Goal: Task Accomplishment & Management: Complete application form

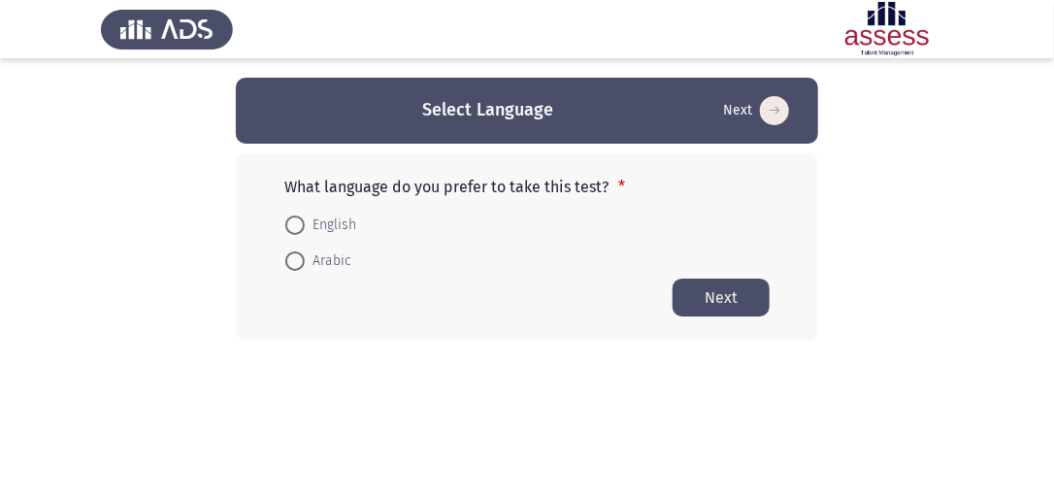
click at [296, 266] on span at bounding box center [294, 260] width 19 height 19
click at [296, 266] on input "Arabic" at bounding box center [294, 260] width 19 height 19
radio input "true"
click at [741, 291] on button "Next" at bounding box center [720, 297] width 97 height 38
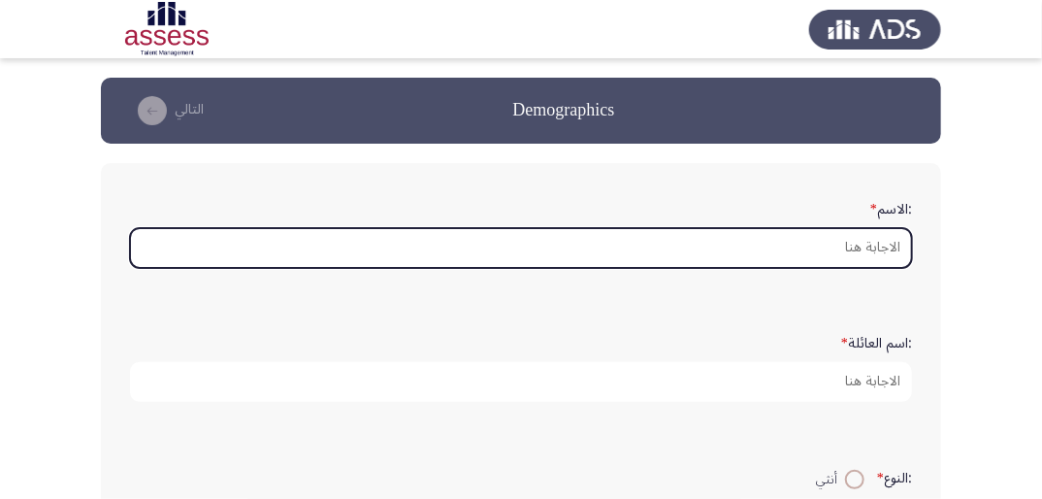
click at [869, 252] on input ":الاسم *" at bounding box center [521, 248] width 782 height 40
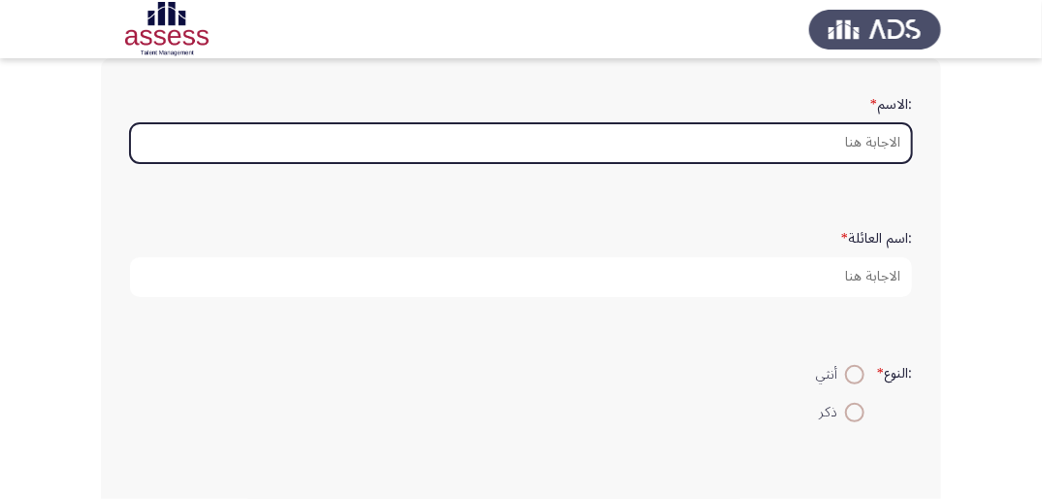
scroll to position [78, 0]
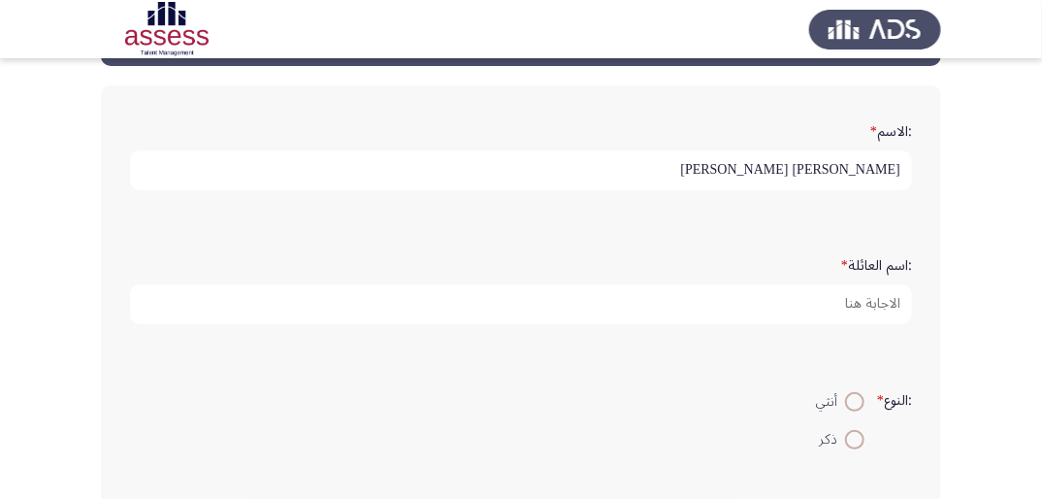
type input "[PERSON_NAME] [PERSON_NAME]"
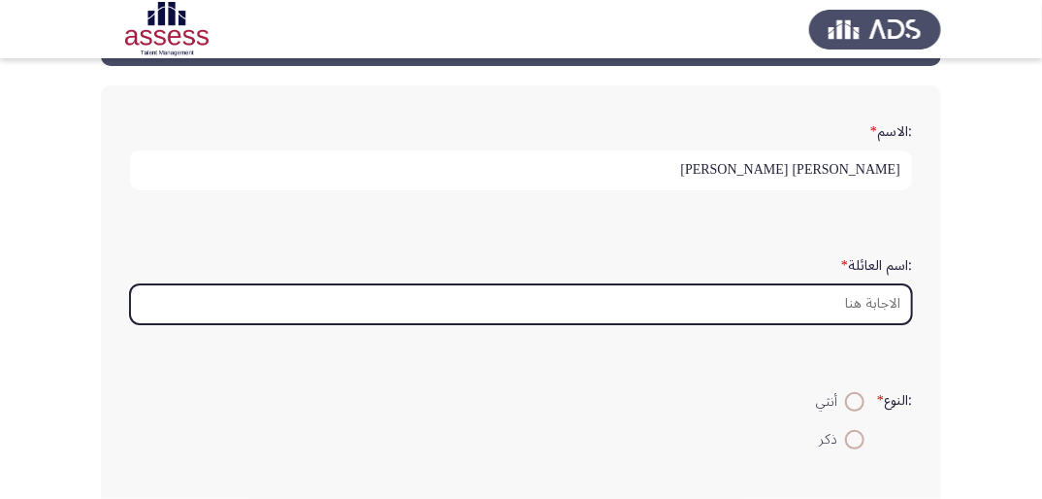
click at [889, 303] on input ":اسم العائلة *" at bounding box center [521, 304] width 782 height 40
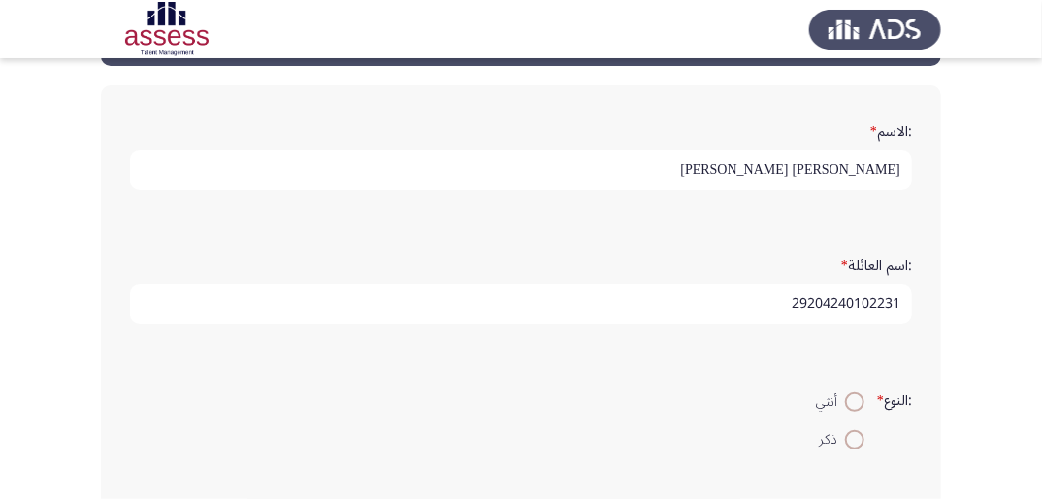
click at [823, 304] on input "29204240102231" at bounding box center [521, 304] width 782 height 40
type input "292034240102231"
drag, startPoint x: 784, startPoint y: 300, endPoint x: 961, endPoint y: 304, distance: 176.6
click at [961, 304] on app-assessment-container "Demographics التالي :الاسم * [PERSON_NAME] [PERSON_NAME] :اسم العائلة * 2920342…" at bounding box center [521, 502] width 1042 height 1004
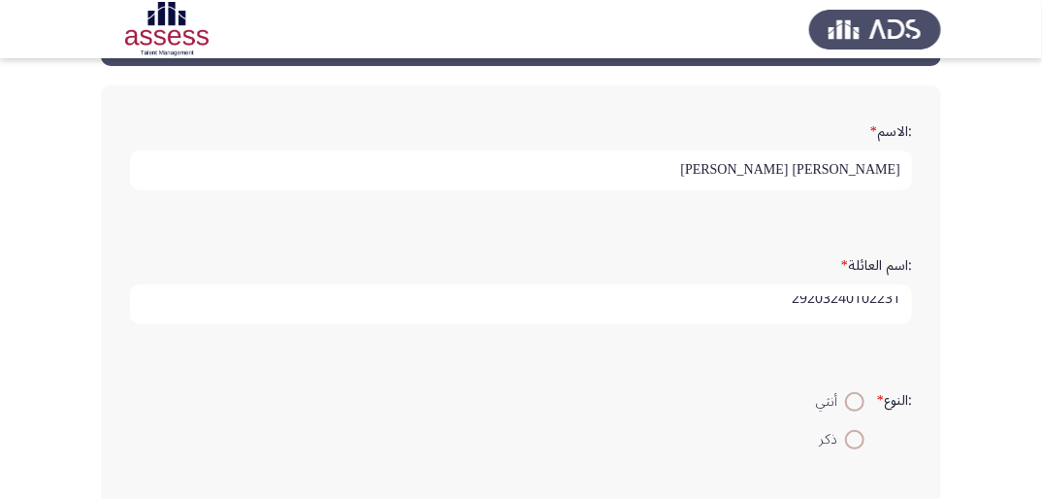
type input "29203240102231"
click at [856, 435] on span at bounding box center [854, 439] width 19 height 19
click at [856, 435] on input "ذكر" at bounding box center [854, 439] width 19 height 19
radio input "true"
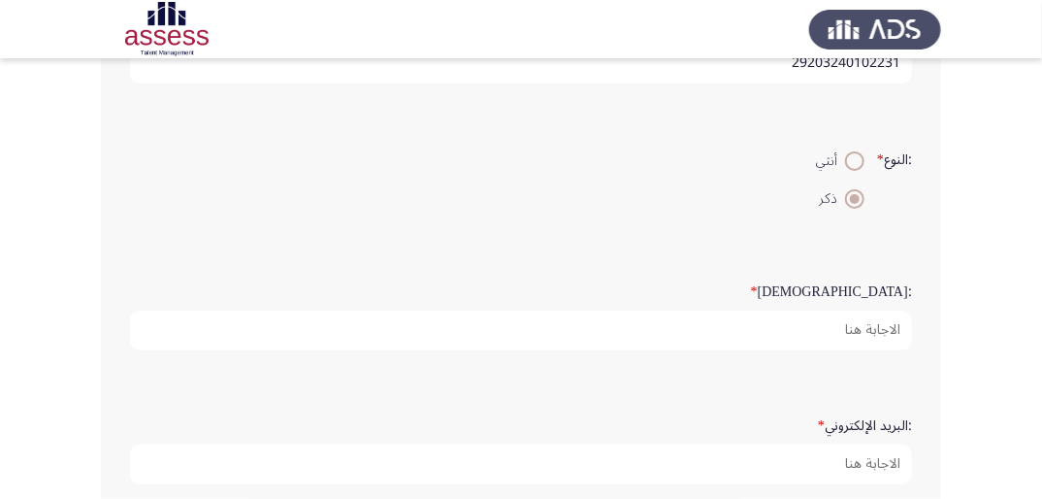
scroll to position [310, 0]
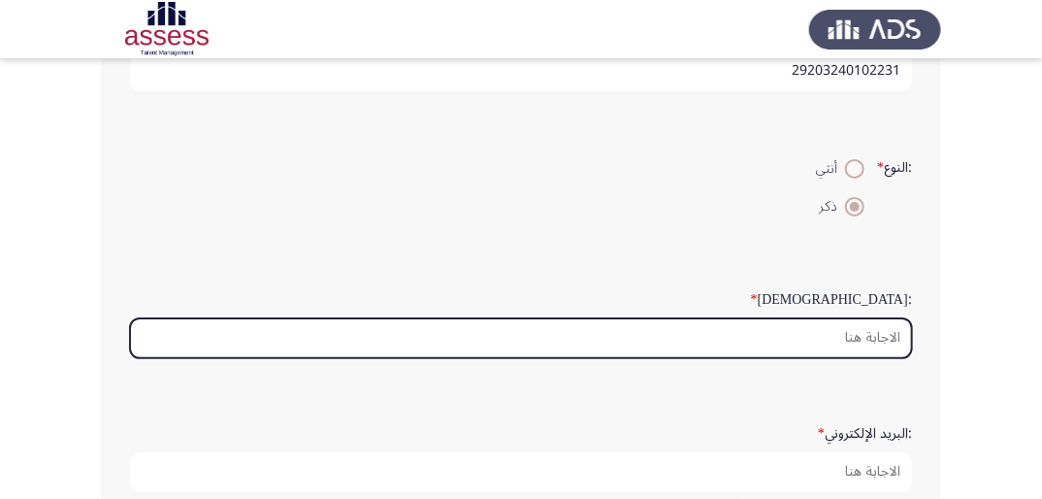
click at [885, 333] on input ":السن *" at bounding box center [521, 338] width 782 height 40
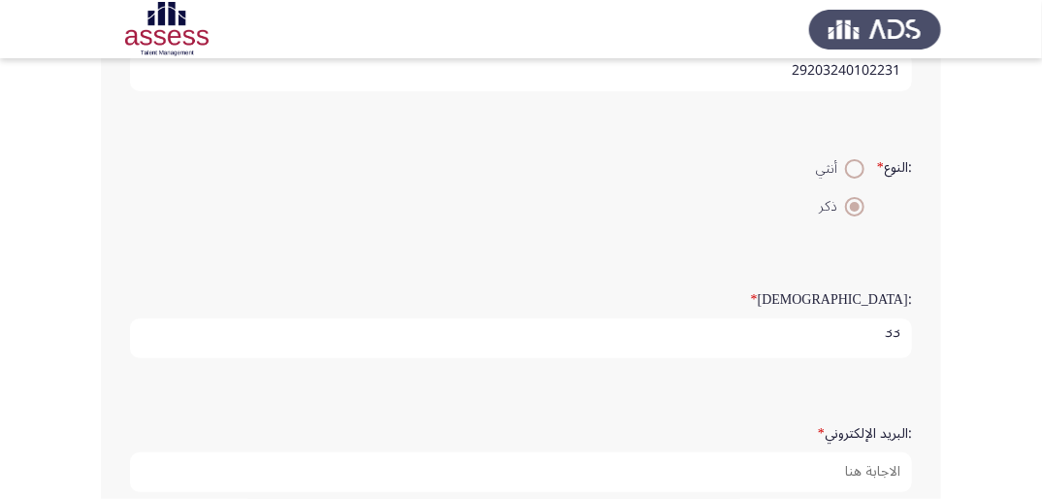
scroll to position [6, 0]
type input "33"
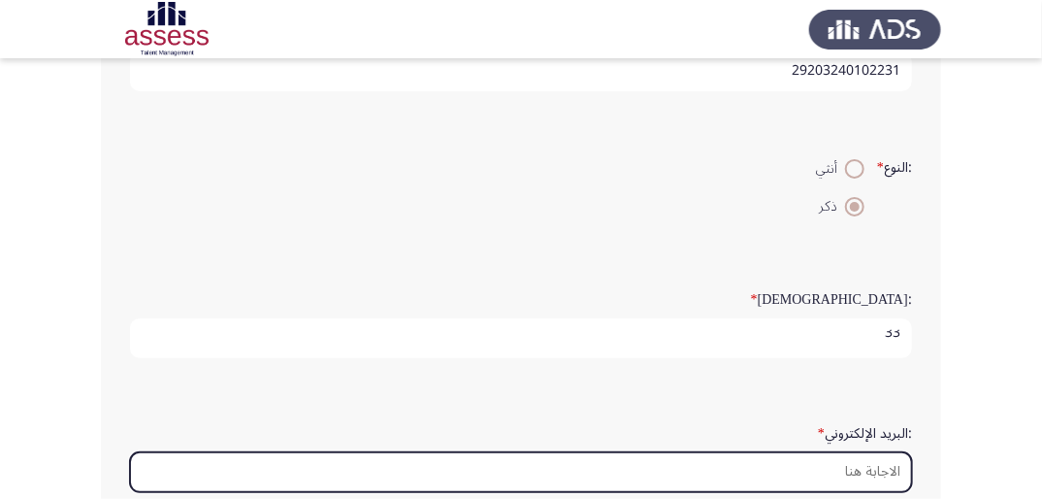
scroll to position [0, 0]
click at [857, 461] on input ":البريد الإلكتروني *" at bounding box center [521, 472] width 782 height 40
type input "ة"
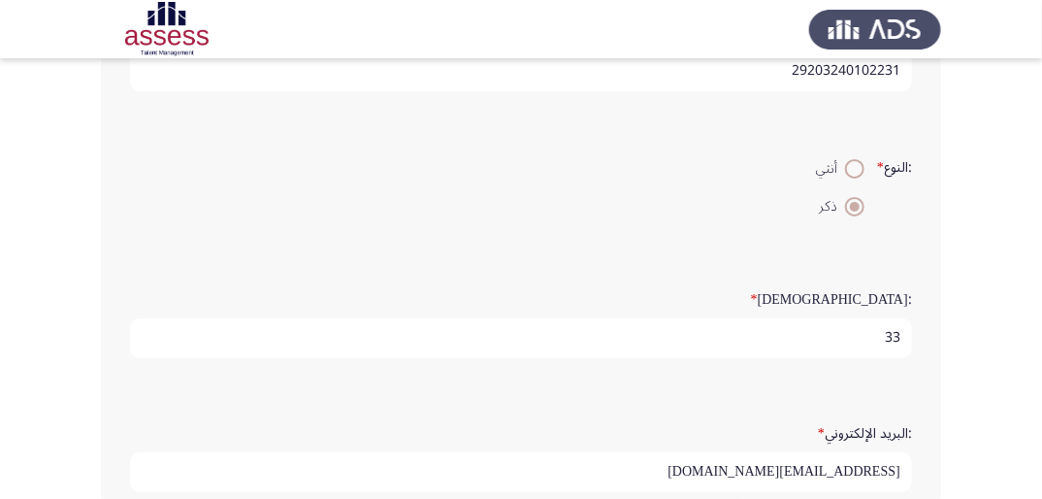
click at [838, 471] on input "[EMAIL_ADDRESS][DOMAIN_NAME]" at bounding box center [521, 472] width 782 height 40
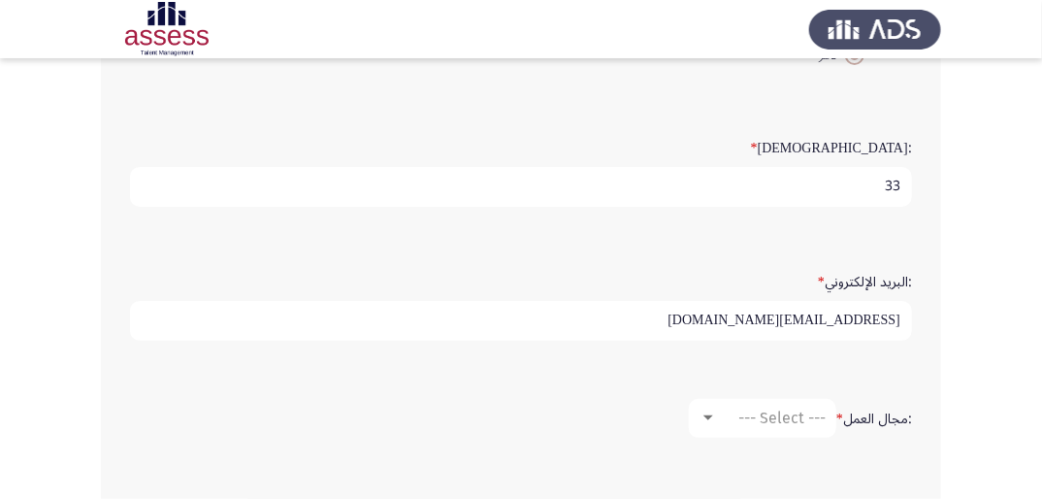
scroll to position [466, 0]
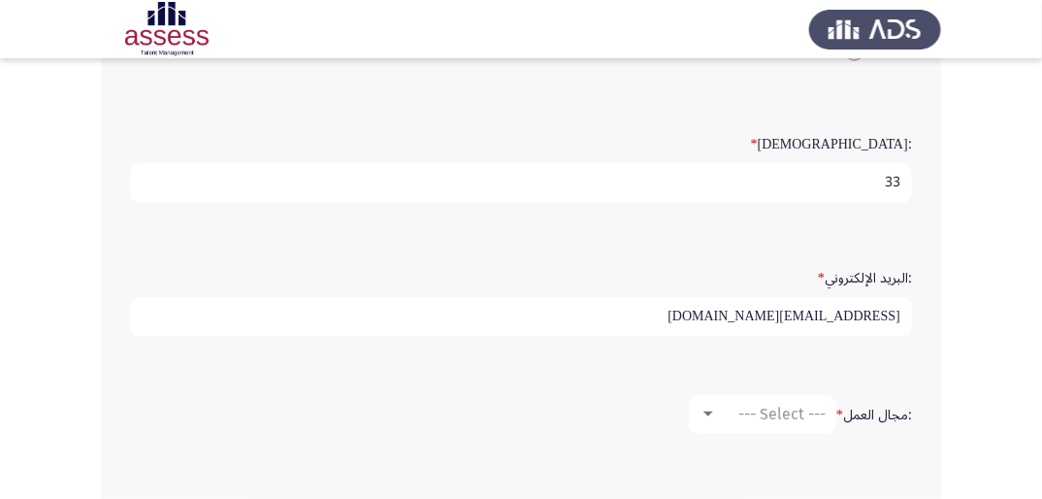
click at [905, 315] on input "[EMAIL_ADDRESS][DOMAIN_NAME]" at bounding box center [521, 317] width 782 height 40
type input "[EMAIL_ADDRESS][DOMAIN_NAME]"
click at [717, 414] on div "--- Select ---" at bounding box center [771, 414] width 109 height 18
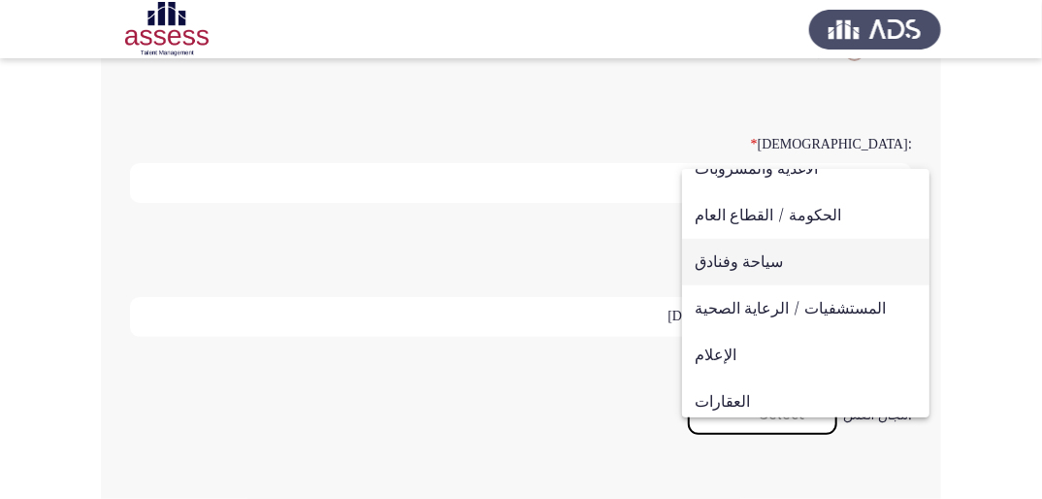
scroll to position [481, 0]
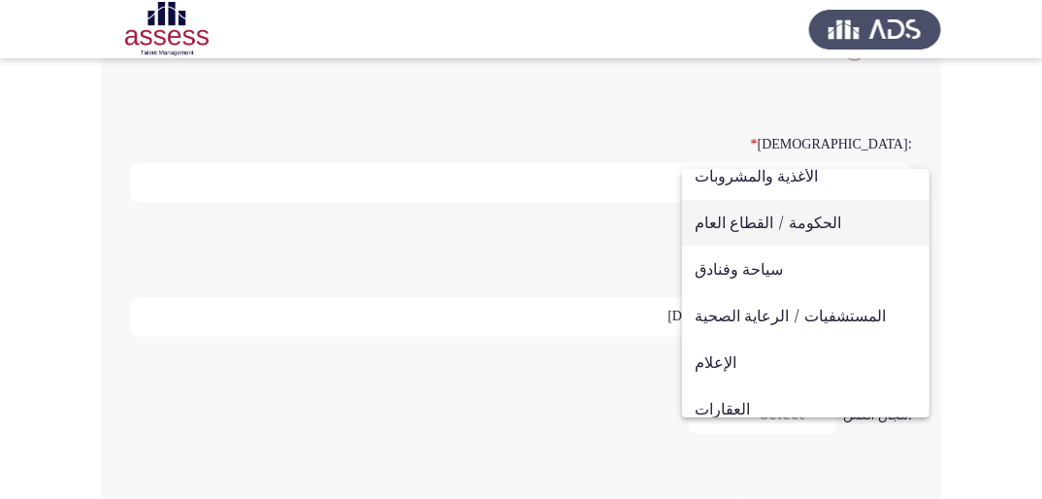
click at [814, 232] on span "الحكومة / القطاع العام" at bounding box center [806, 223] width 222 height 47
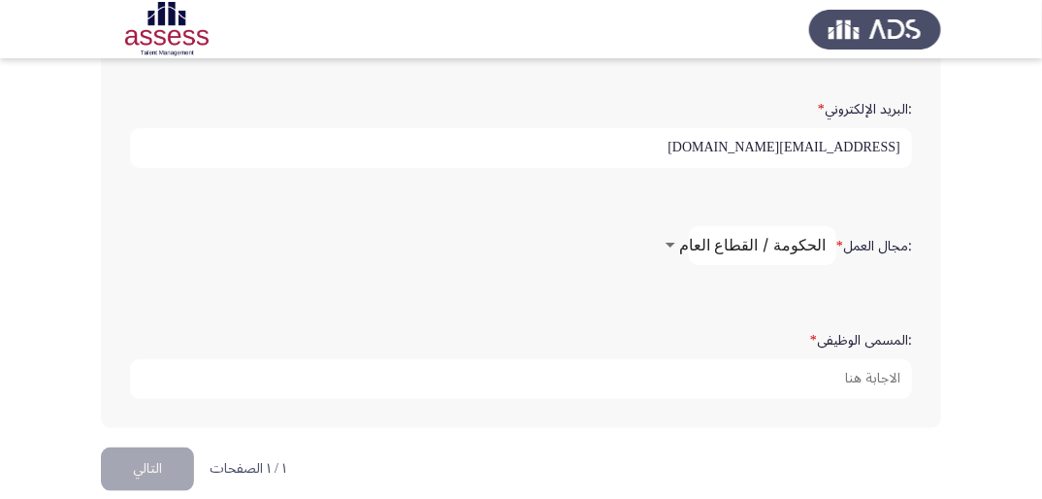
scroll to position [654, 0]
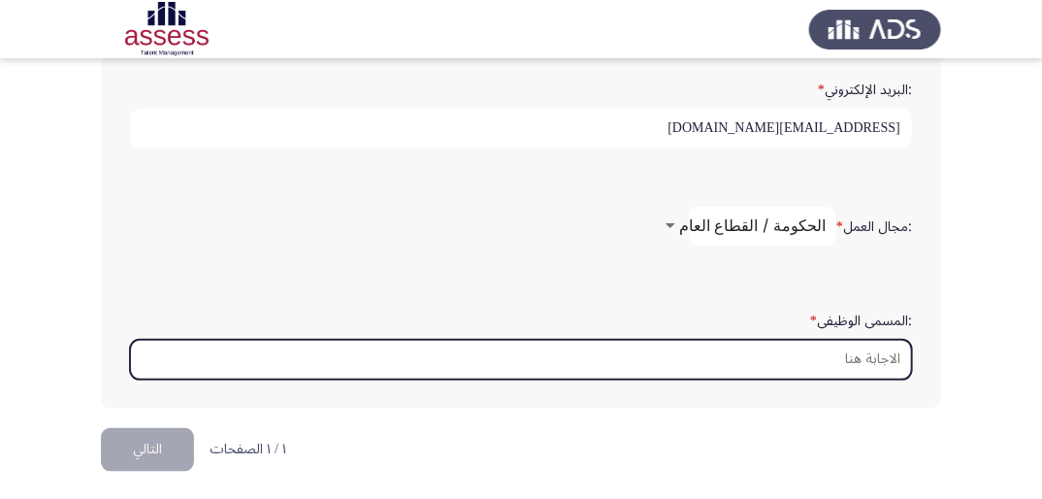
click at [858, 353] on input ":المسمى الوظيفى *" at bounding box center [521, 360] width 782 height 40
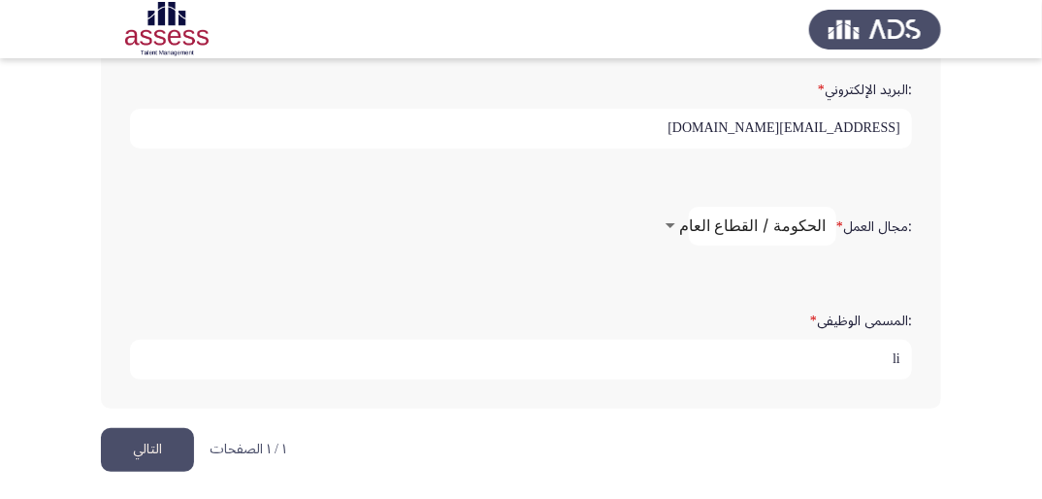
type input "l"
click at [850, 355] on input "مهندس /يكانيكا" at bounding box center [521, 360] width 782 height 40
click at [810, 350] on input "مهندس ميكانيكا" at bounding box center [521, 360] width 782 height 40
type input "مهندس ميكانيكا"
click at [182, 437] on button "التالي" at bounding box center [147, 450] width 93 height 44
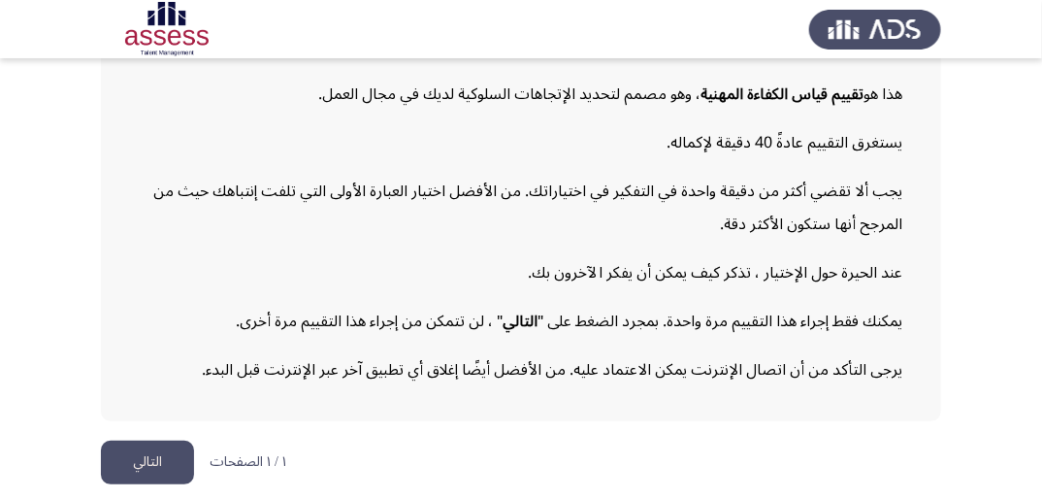
scroll to position [243, 0]
click at [163, 458] on button "التالي" at bounding box center [147, 462] width 93 height 44
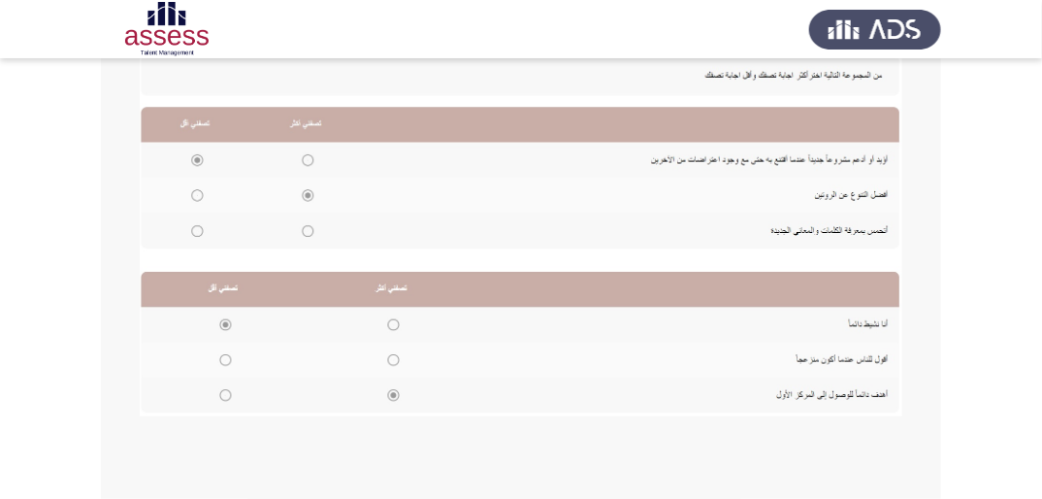
scroll to position [537, 0]
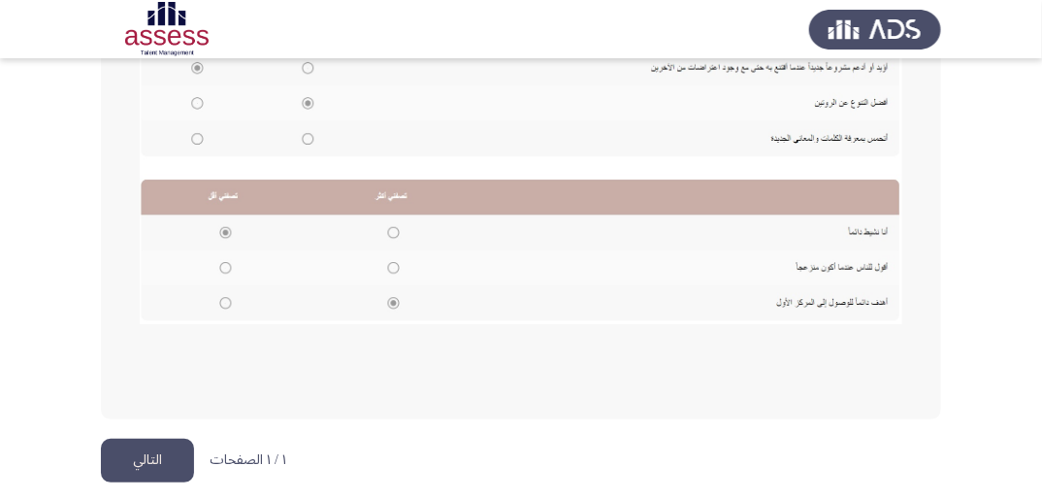
click at [159, 458] on button "التالي" at bounding box center [147, 461] width 93 height 44
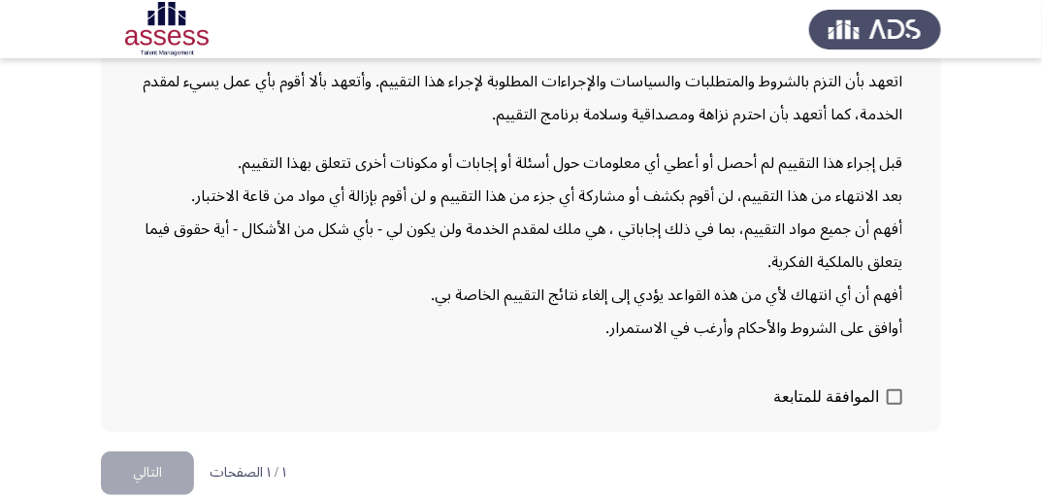
scroll to position [248, 0]
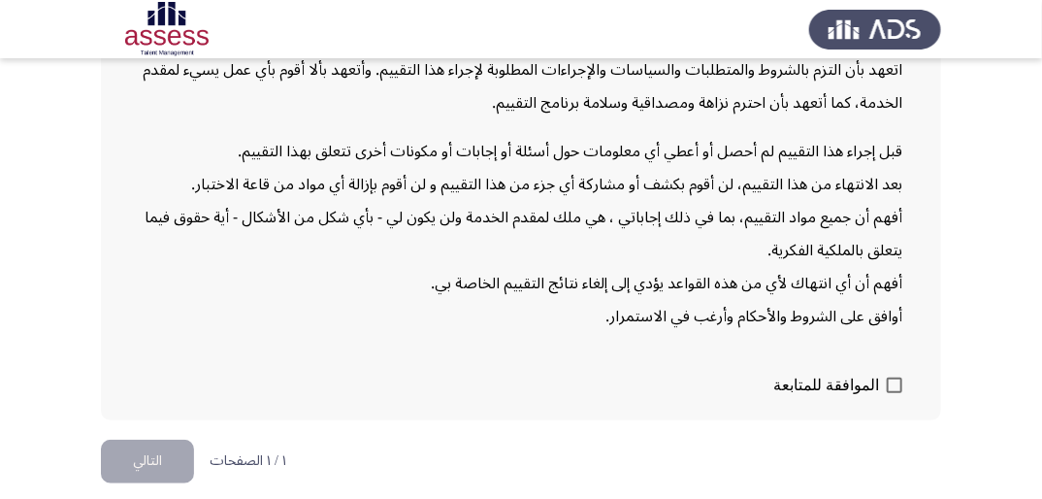
click at [892, 377] on span at bounding box center [895, 385] width 16 height 16
click at [894, 393] on input "الموافقة للمتابعة" at bounding box center [894, 393] width 1 height 1
checkbox input "true"
click at [163, 454] on button "التالي" at bounding box center [147, 462] width 93 height 44
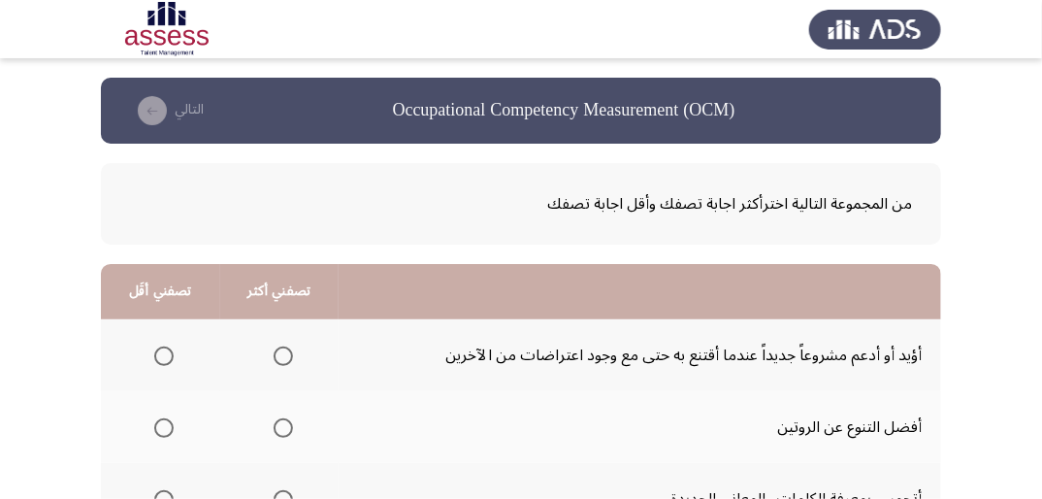
scroll to position [78, 0]
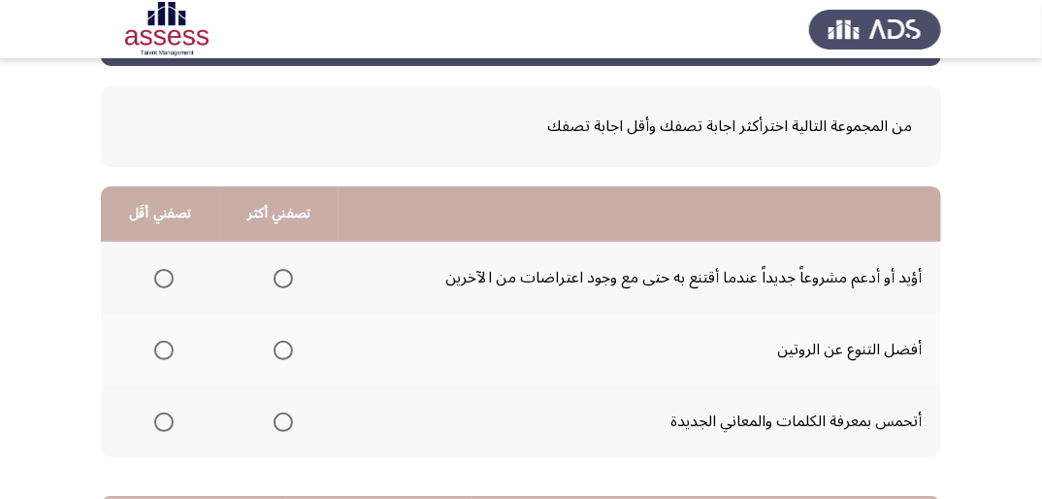
click at [285, 281] on span "Select an option" at bounding box center [283, 278] width 19 height 19
click at [285, 281] on input "Select an option" at bounding box center [283, 278] width 19 height 19
click at [159, 427] on span "Select an option" at bounding box center [163, 421] width 19 height 19
click at [159, 427] on input "Select an option" at bounding box center [163, 421] width 19 height 19
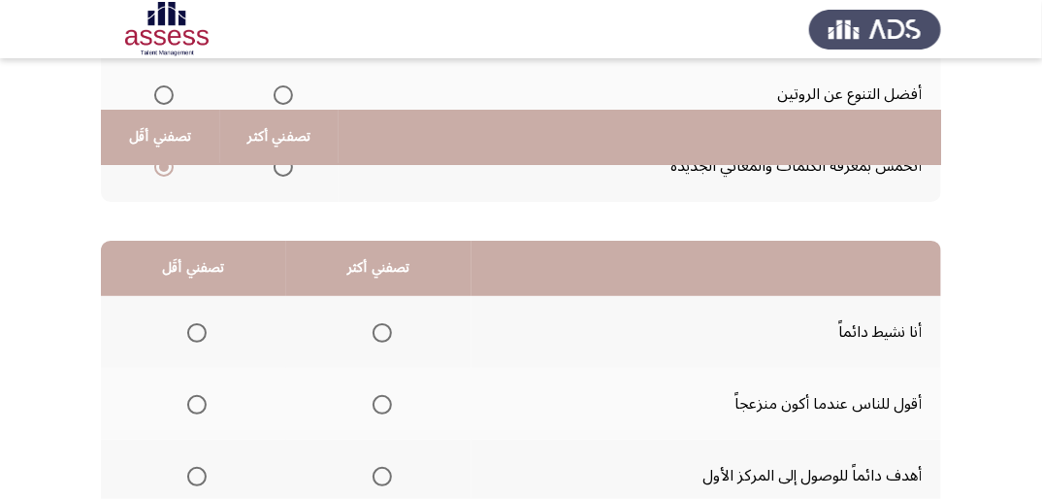
scroll to position [388, 0]
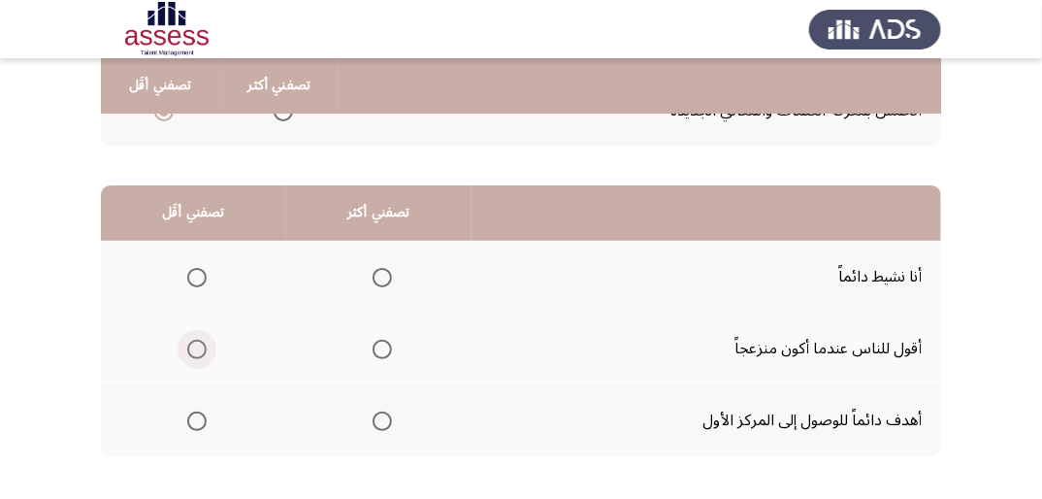
click at [203, 348] on span "Select an option" at bounding box center [196, 349] width 19 height 19
click at [203, 348] on input "Select an option" at bounding box center [196, 349] width 19 height 19
click at [387, 423] on span "Select an option" at bounding box center [382, 420] width 19 height 19
click at [387, 423] on input "Select an option" at bounding box center [382, 420] width 19 height 19
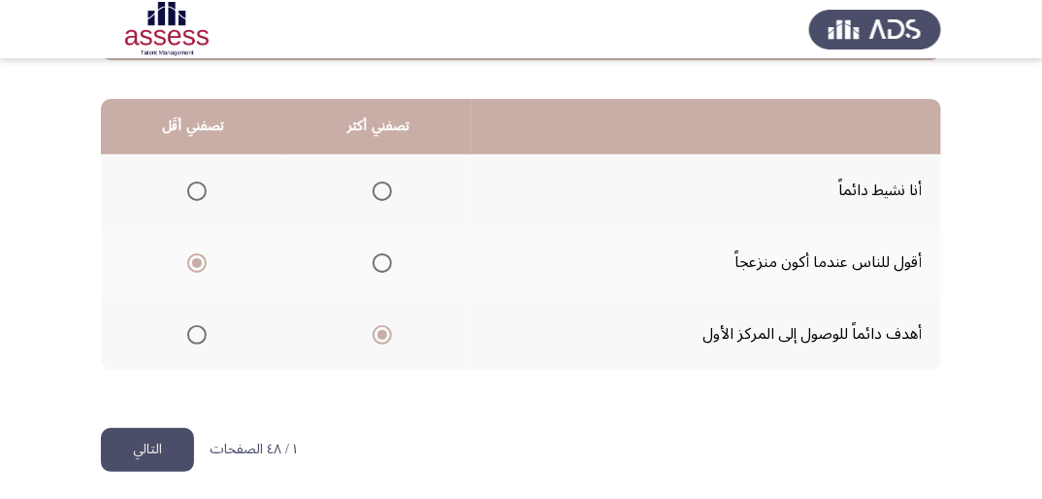
scroll to position [478, 0]
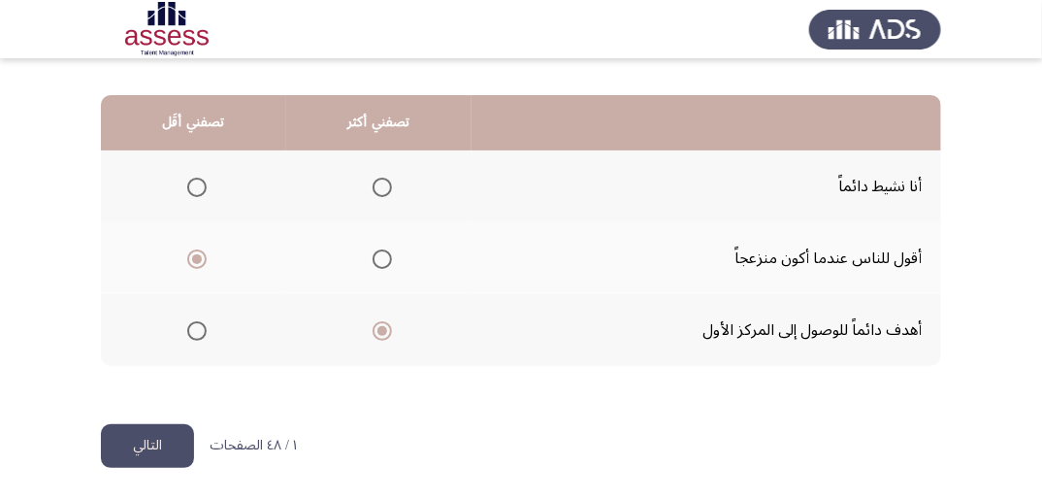
click at [153, 445] on button "التالي" at bounding box center [147, 446] width 93 height 44
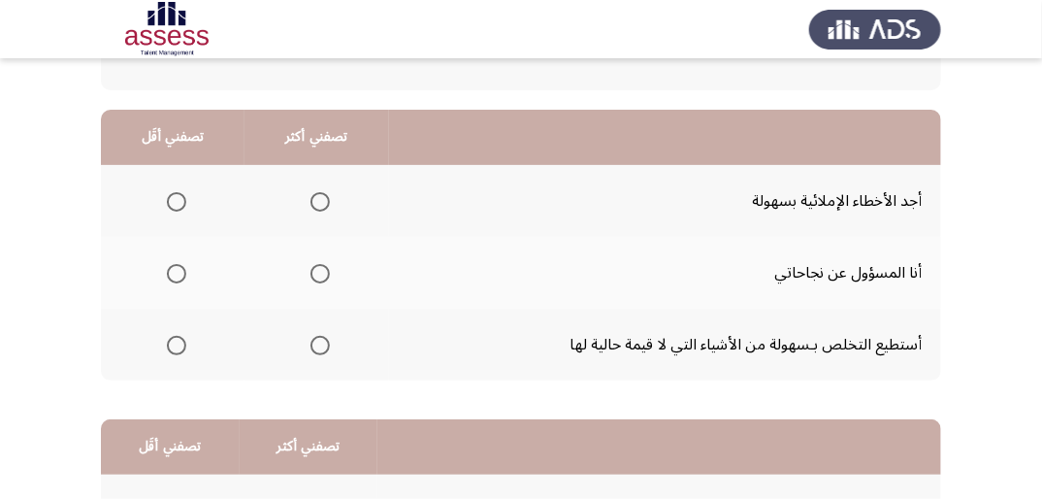
scroll to position [155, 0]
click at [179, 272] on span "Select an option" at bounding box center [176, 272] width 19 height 19
click at [179, 272] on input "Select an option" at bounding box center [176, 272] width 19 height 19
click at [318, 202] on span "Select an option" at bounding box center [319, 200] width 19 height 19
click at [318, 202] on input "Select an option" at bounding box center [319, 200] width 19 height 19
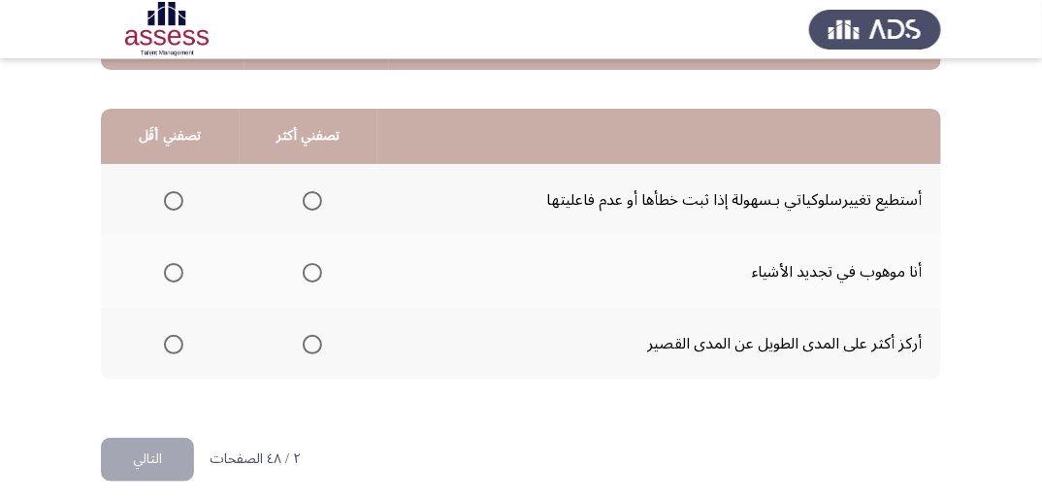
scroll to position [466, 0]
click at [307, 335] on span "Select an option" at bounding box center [312, 343] width 19 height 19
click at [307, 335] on input "Select an option" at bounding box center [312, 343] width 19 height 19
click at [175, 268] on span "Select an option" at bounding box center [173, 271] width 19 height 19
click at [175, 268] on input "Select an option" at bounding box center [173, 271] width 19 height 19
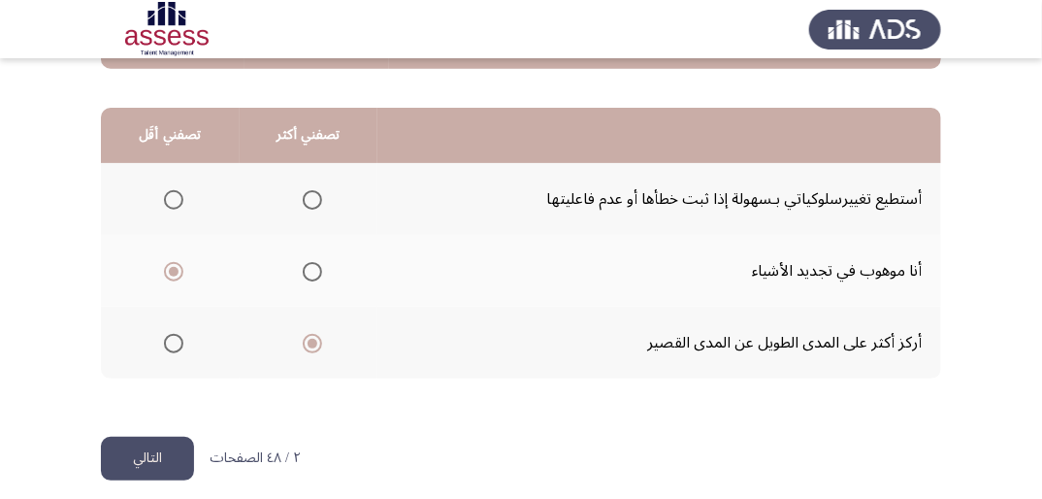
click at [170, 450] on button "التالي" at bounding box center [147, 459] width 93 height 44
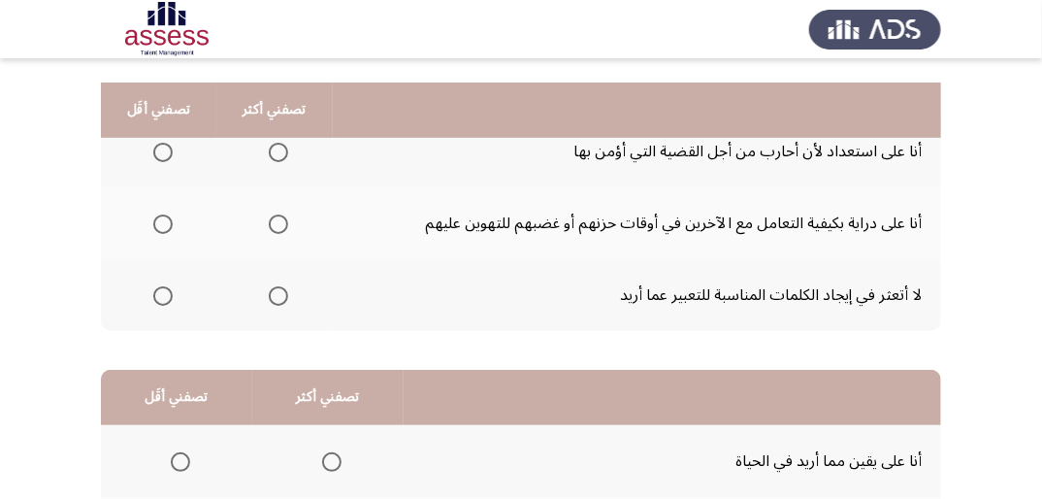
scroll to position [155, 0]
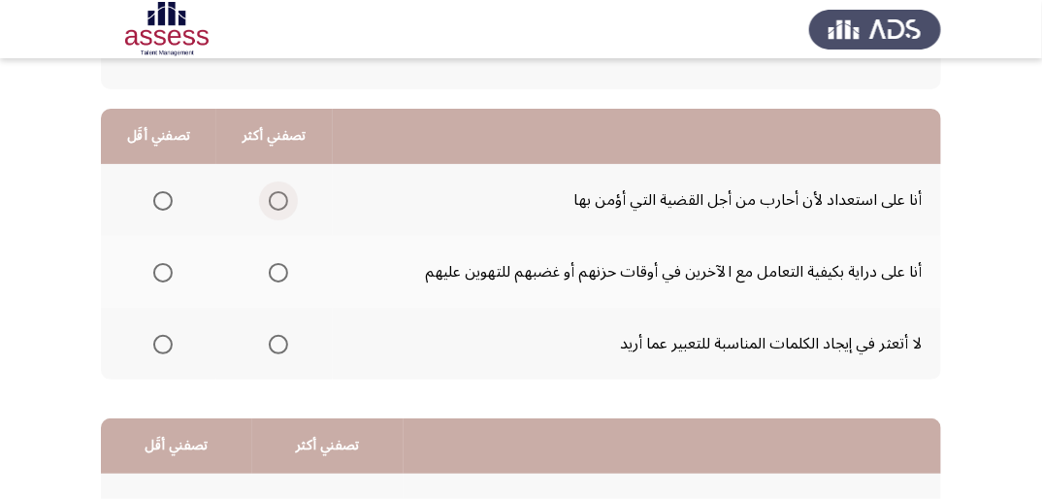
click at [279, 198] on span "Select an option" at bounding box center [278, 200] width 19 height 19
click at [279, 198] on input "Select an option" at bounding box center [278, 200] width 19 height 19
click at [275, 271] on span "Select an option" at bounding box center [278, 272] width 19 height 19
click at [275, 271] on input "Select an option" at bounding box center [278, 272] width 19 height 19
click at [169, 202] on span "Select an option" at bounding box center [162, 200] width 19 height 19
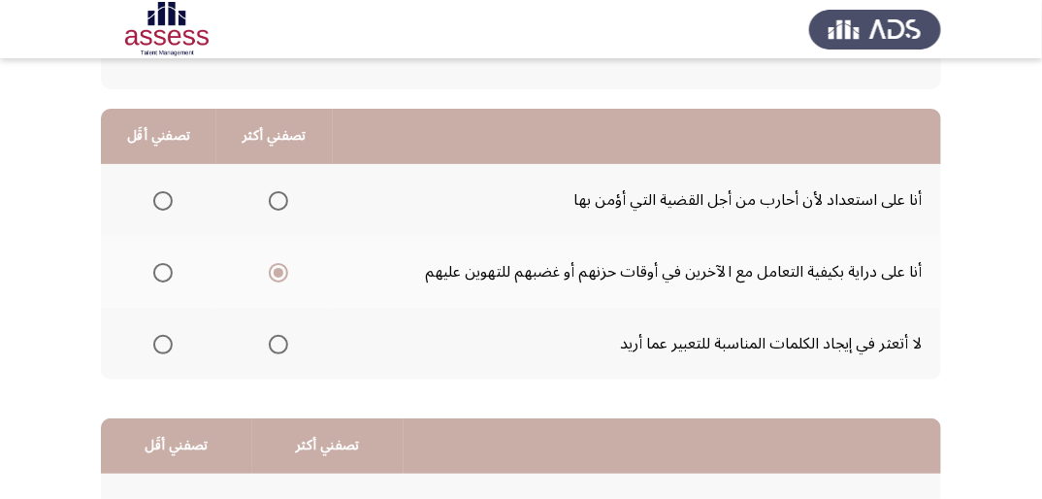
click at [169, 202] on input "Select an option" at bounding box center [162, 200] width 19 height 19
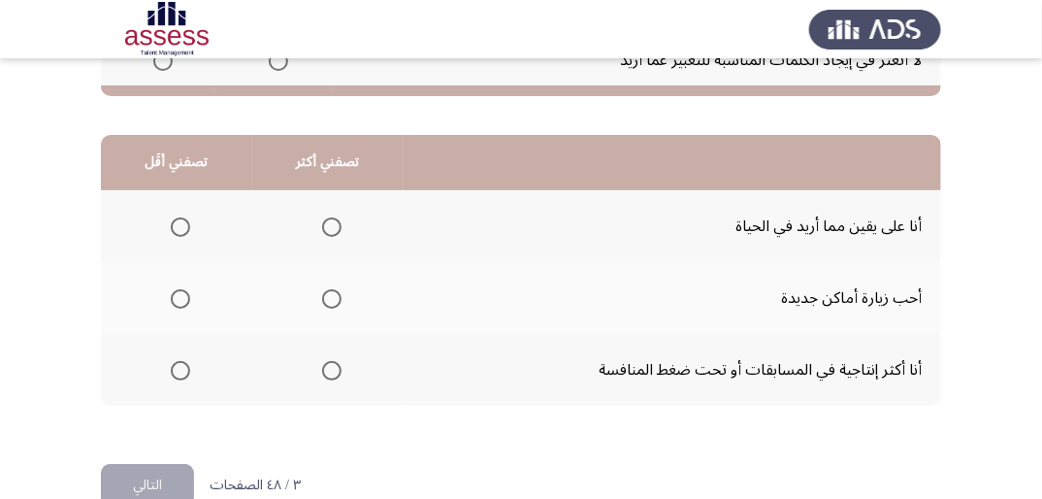
scroll to position [466, 0]
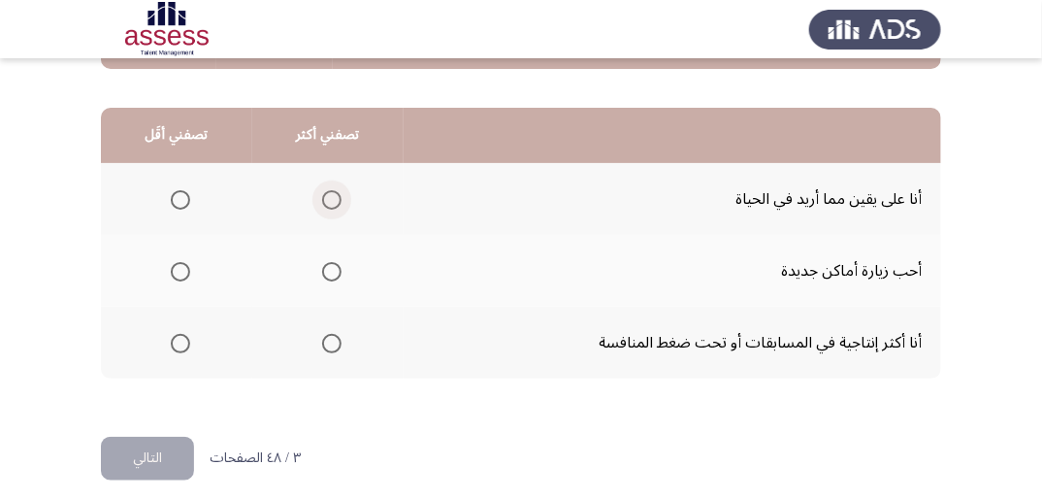
click at [328, 200] on span "Select an option" at bounding box center [331, 199] width 19 height 19
click at [328, 200] on input "Select an option" at bounding box center [331, 199] width 19 height 19
click at [176, 338] on span "Select an option" at bounding box center [180, 343] width 19 height 19
click at [176, 338] on input "Select an option" at bounding box center [180, 343] width 19 height 19
click at [164, 456] on button "التالي" at bounding box center [147, 459] width 93 height 44
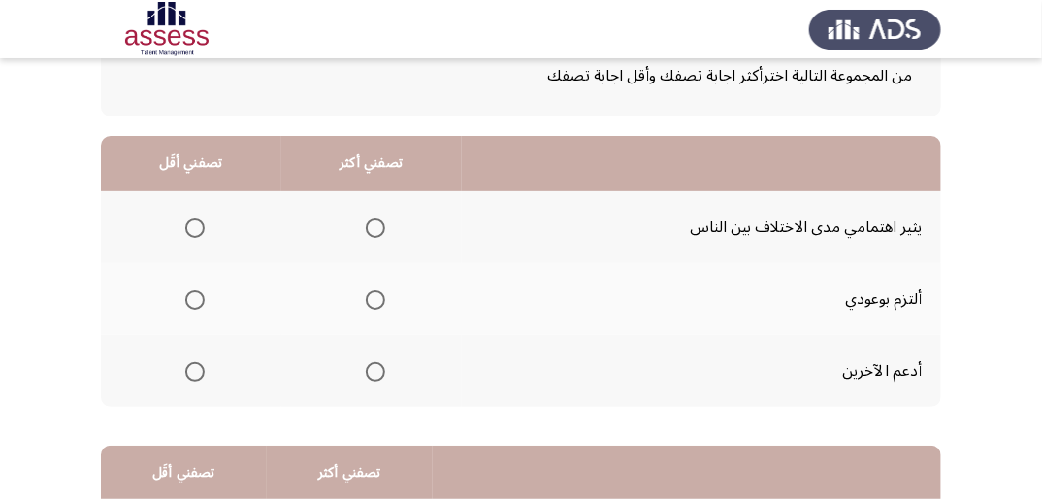
scroll to position [155, 0]
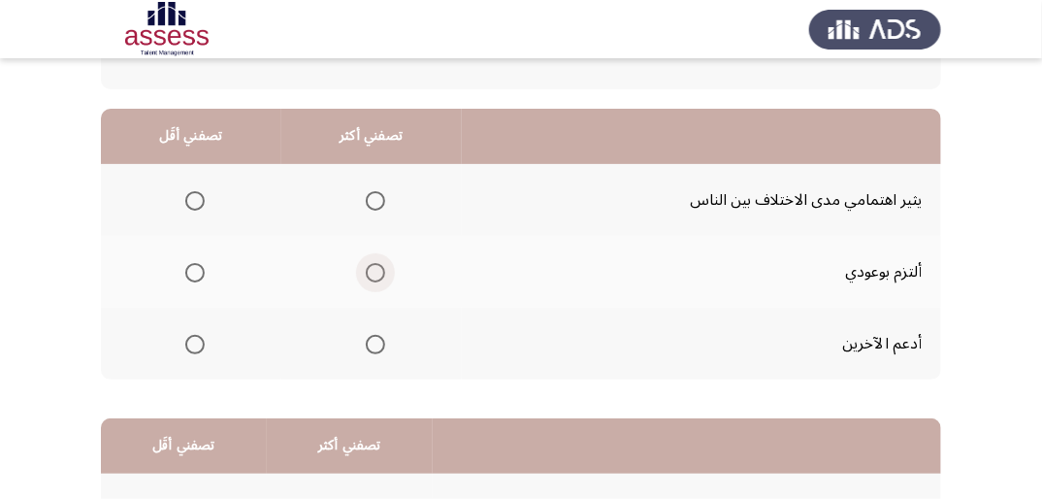
click at [368, 270] on span "Select an option" at bounding box center [375, 272] width 19 height 19
click at [368, 270] on input "Select an option" at bounding box center [375, 272] width 19 height 19
click at [193, 194] on span "Select an option" at bounding box center [194, 200] width 19 height 19
click at [193, 194] on input "Select an option" at bounding box center [194, 200] width 19 height 19
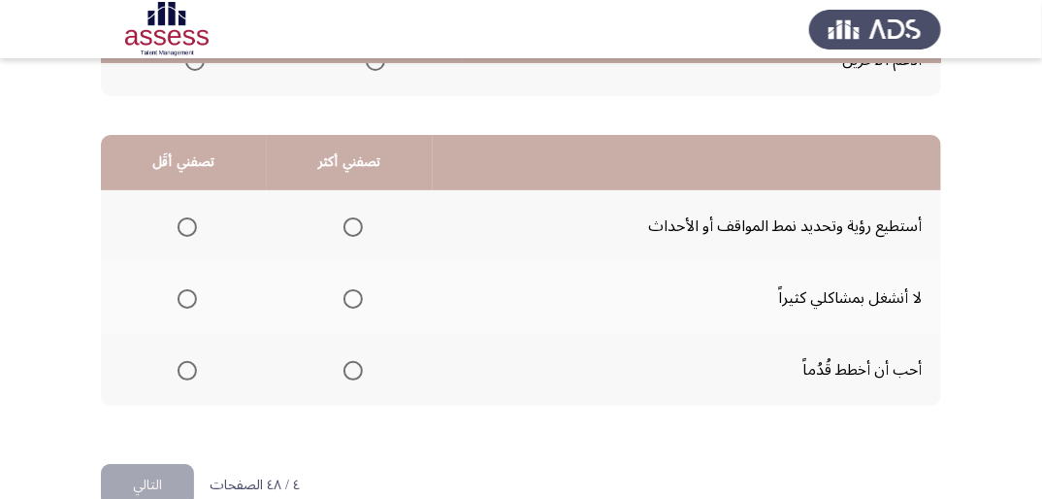
scroll to position [466, 0]
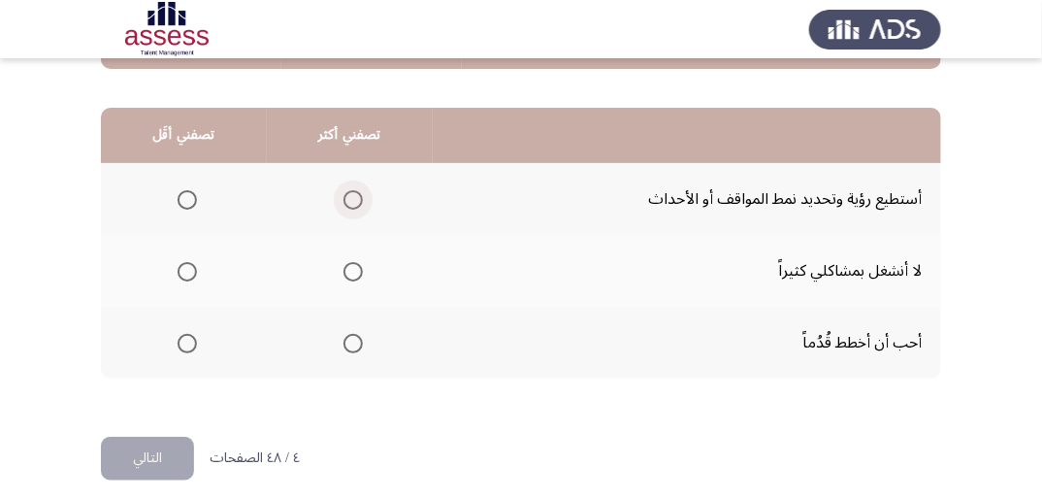
click at [344, 196] on span "Select an option" at bounding box center [352, 199] width 19 height 19
click at [344, 196] on input "Select an option" at bounding box center [352, 199] width 19 height 19
click at [186, 271] on span "Select an option" at bounding box center [187, 271] width 19 height 19
click at [186, 271] on input "Select an option" at bounding box center [187, 271] width 19 height 19
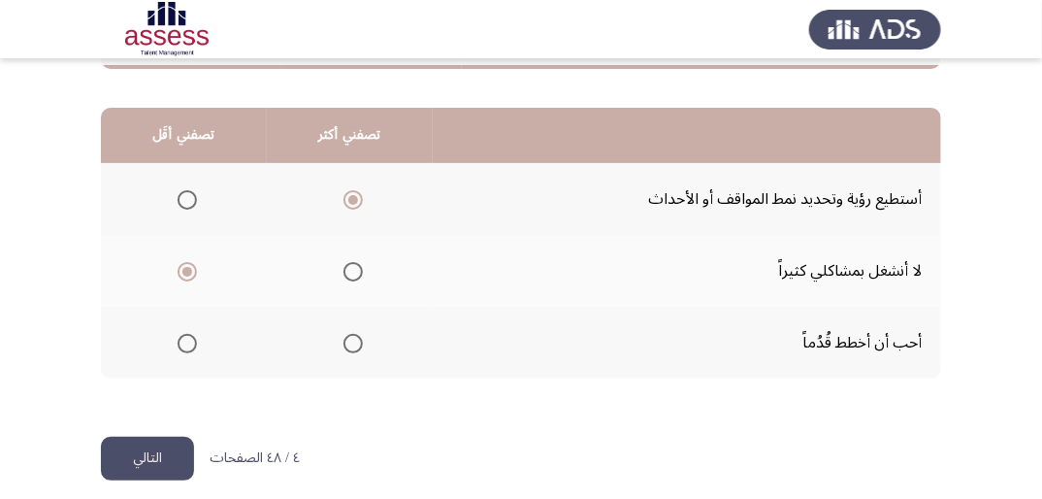
scroll to position [478, 0]
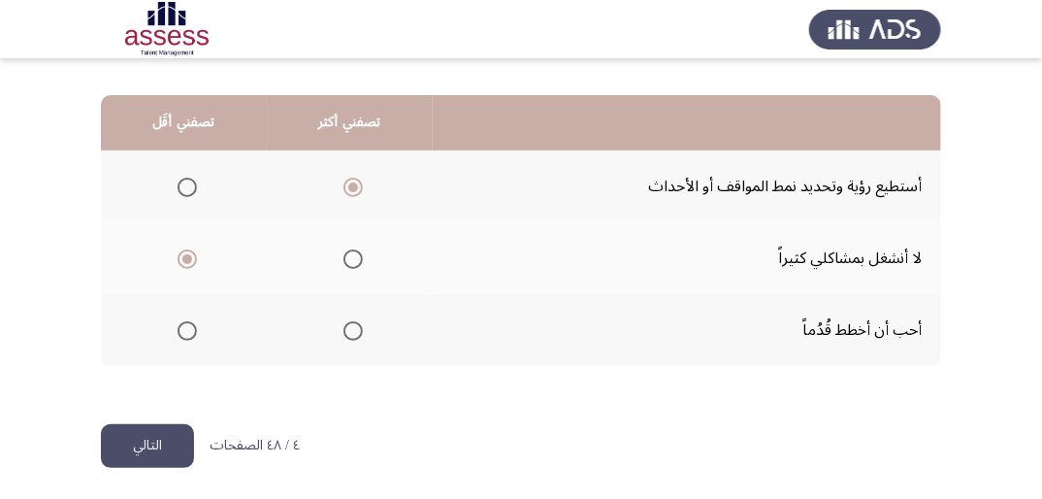
click at [170, 441] on button "التالي" at bounding box center [147, 446] width 93 height 44
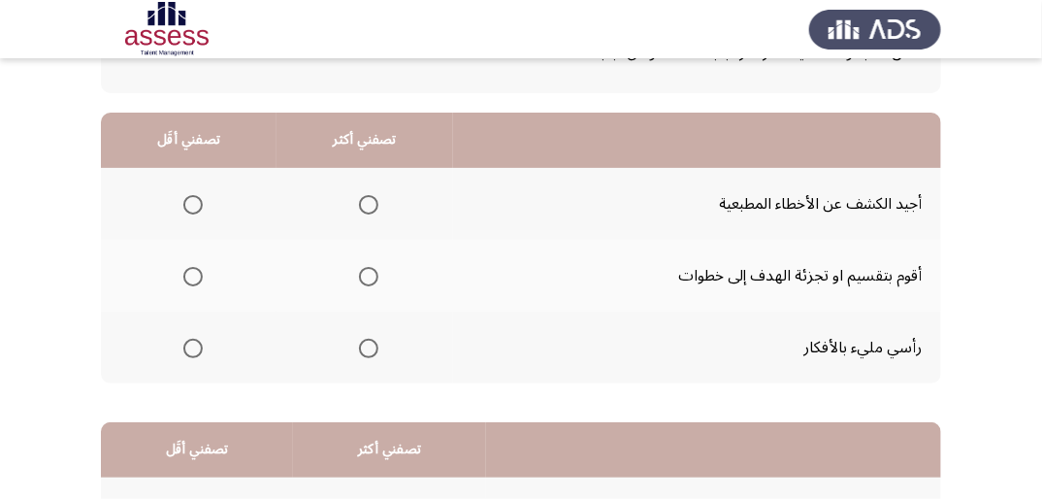
scroll to position [155, 0]
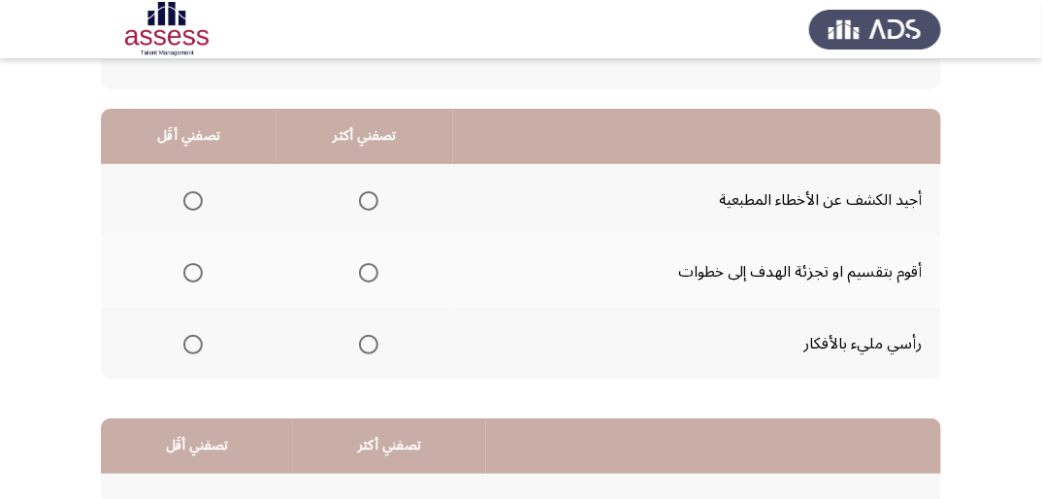
click at [369, 273] on span "Select an option" at bounding box center [368, 272] width 19 height 19
click at [369, 273] on input "Select an option" at bounding box center [368, 272] width 19 height 19
click at [191, 341] on span "Select an option" at bounding box center [192, 344] width 19 height 19
click at [191, 341] on input "Select an option" at bounding box center [192, 344] width 19 height 19
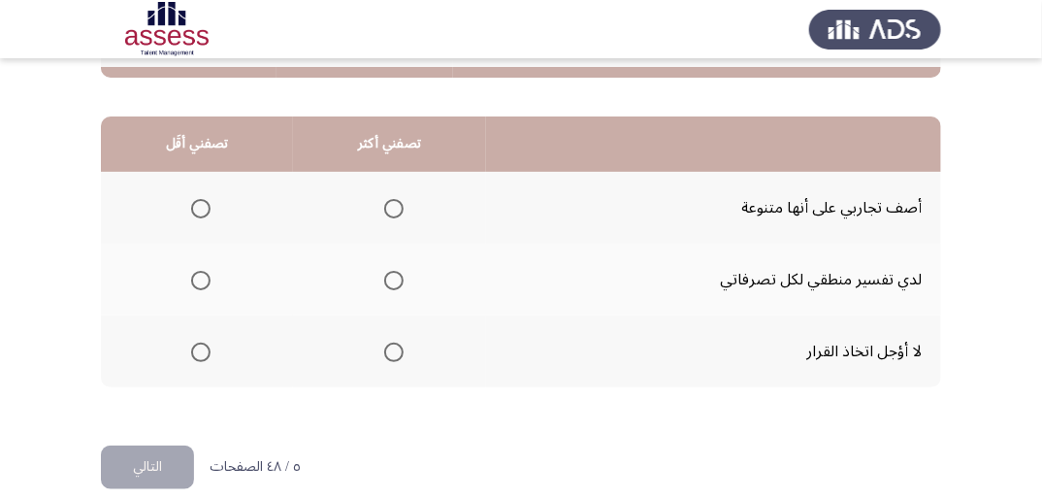
scroll to position [466, 0]
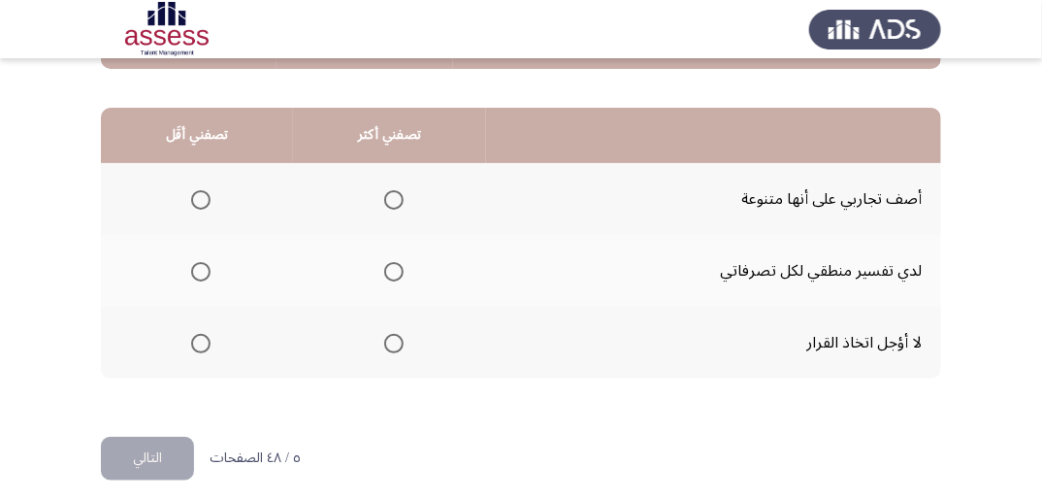
click at [392, 196] on span "Select an option" at bounding box center [393, 199] width 19 height 19
click at [392, 196] on input "Select an option" at bounding box center [393, 199] width 19 height 19
click at [197, 341] on span "Select an option" at bounding box center [200, 343] width 19 height 19
click at [197, 341] on input "Select an option" at bounding box center [200, 343] width 19 height 19
click at [197, 269] on span "Select an option" at bounding box center [200, 271] width 19 height 19
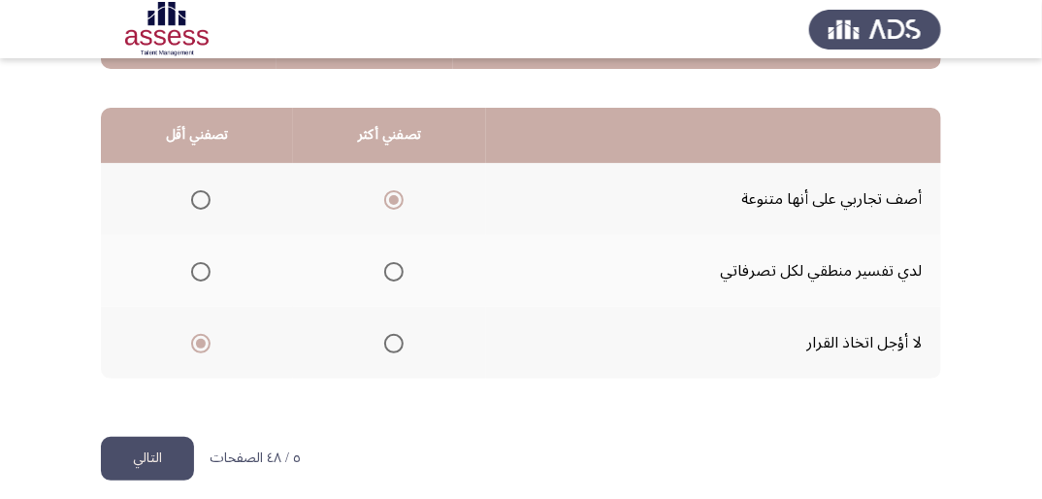
click at [197, 269] on input "Select an option" at bounding box center [200, 271] width 19 height 19
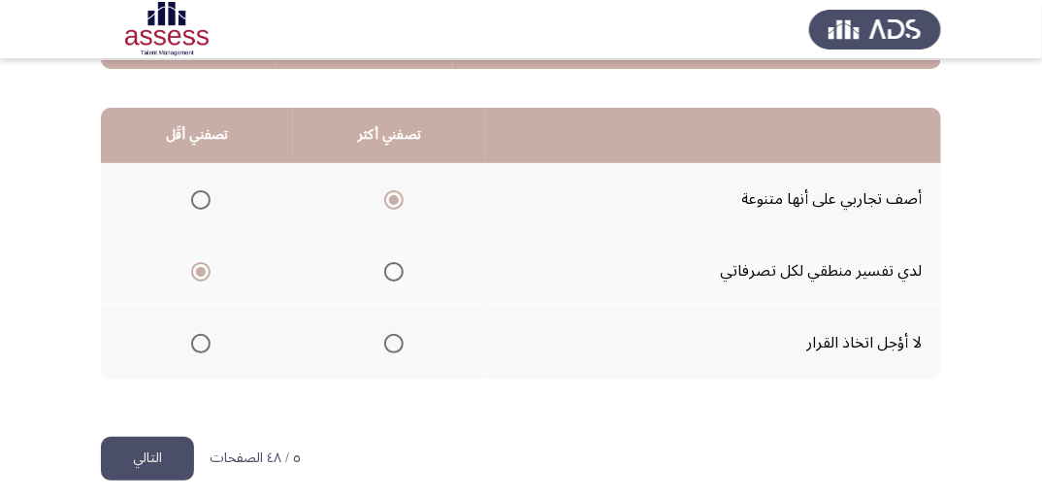
scroll to position [478, 0]
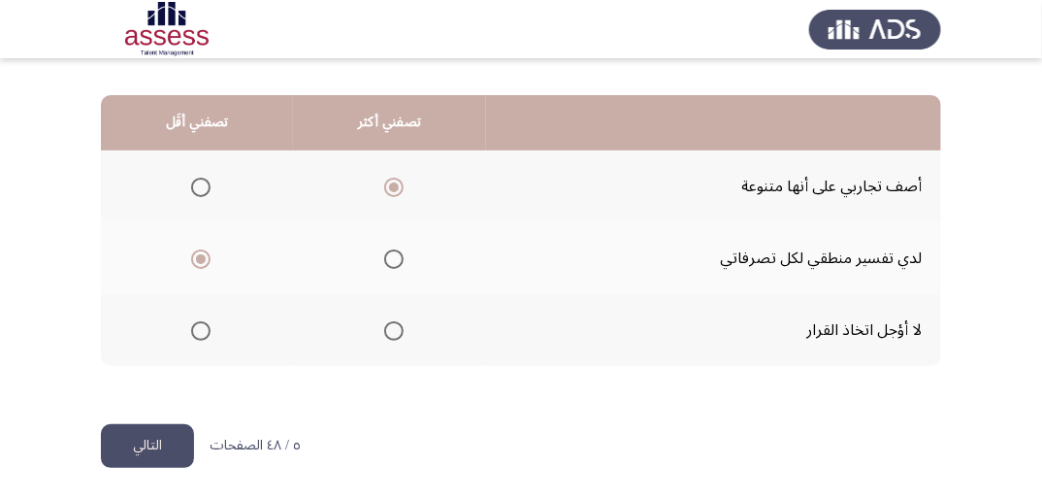
click at [168, 447] on button "التالي" at bounding box center [147, 446] width 93 height 44
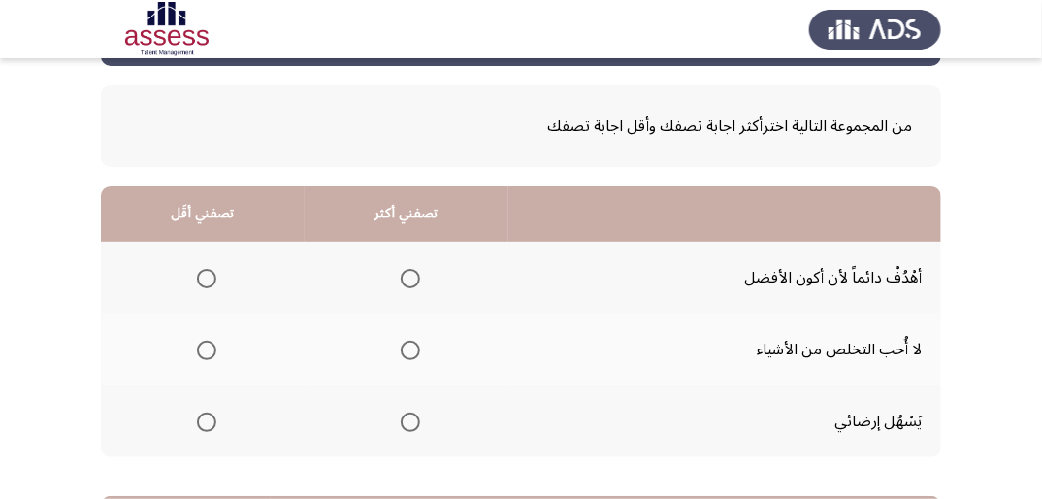
scroll to position [155, 0]
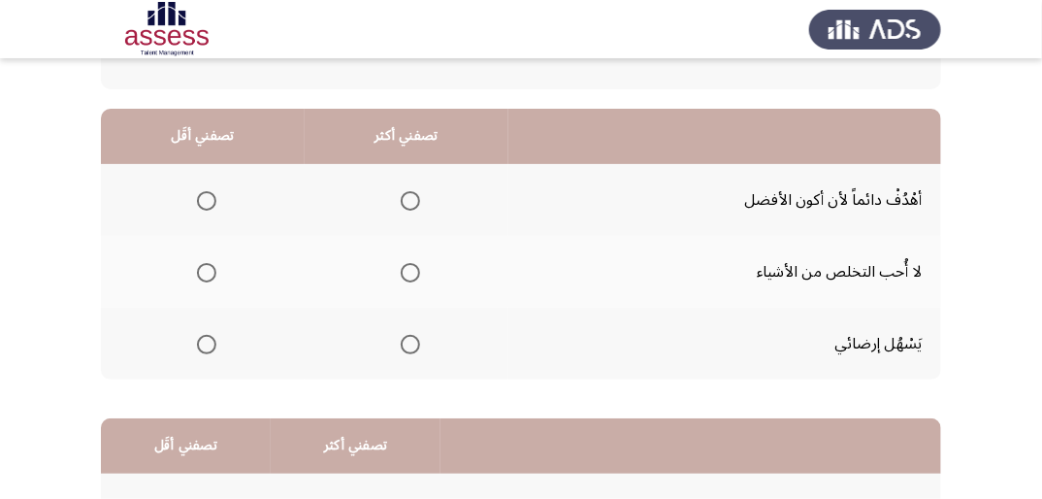
click at [413, 200] on span "Select an option" at bounding box center [410, 200] width 19 height 19
click at [413, 200] on input "Select an option" at bounding box center [410, 200] width 19 height 19
click at [209, 345] on span "Select an option" at bounding box center [206, 344] width 19 height 19
click at [209, 345] on input "Select an option" at bounding box center [206, 344] width 19 height 19
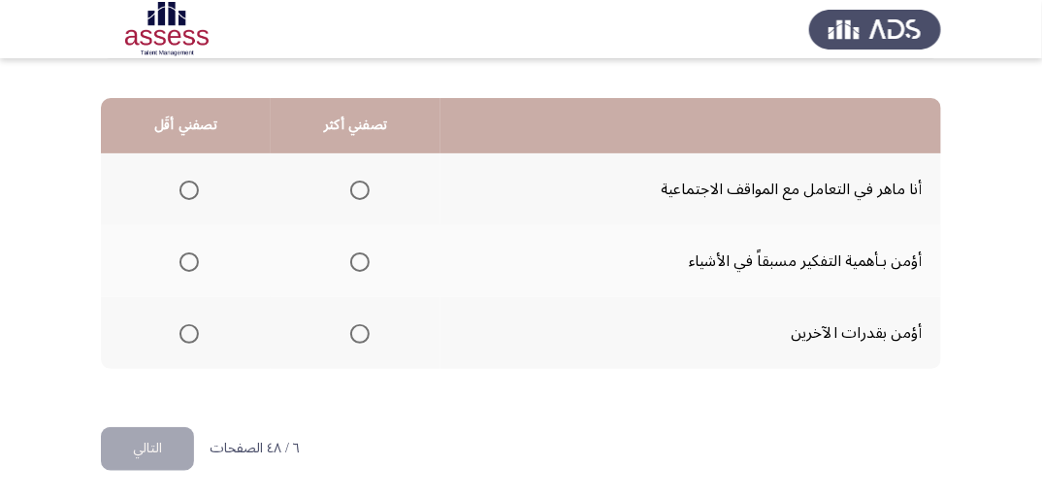
scroll to position [478, 0]
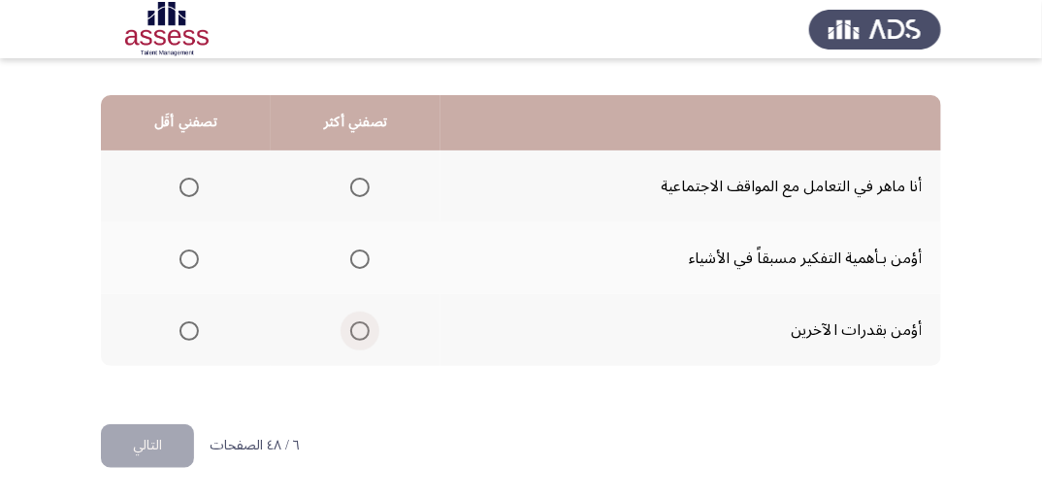
click at [361, 327] on span "Select an option" at bounding box center [359, 330] width 19 height 19
click at [361, 327] on input "Select an option" at bounding box center [359, 330] width 19 height 19
click at [190, 186] on span "Select an option" at bounding box center [189, 187] width 19 height 19
click at [190, 186] on input "Select an option" at bounding box center [189, 187] width 19 height 19
click at [144, 436] on button "التالي" at bounding box center [147, 446] width 93 height 44
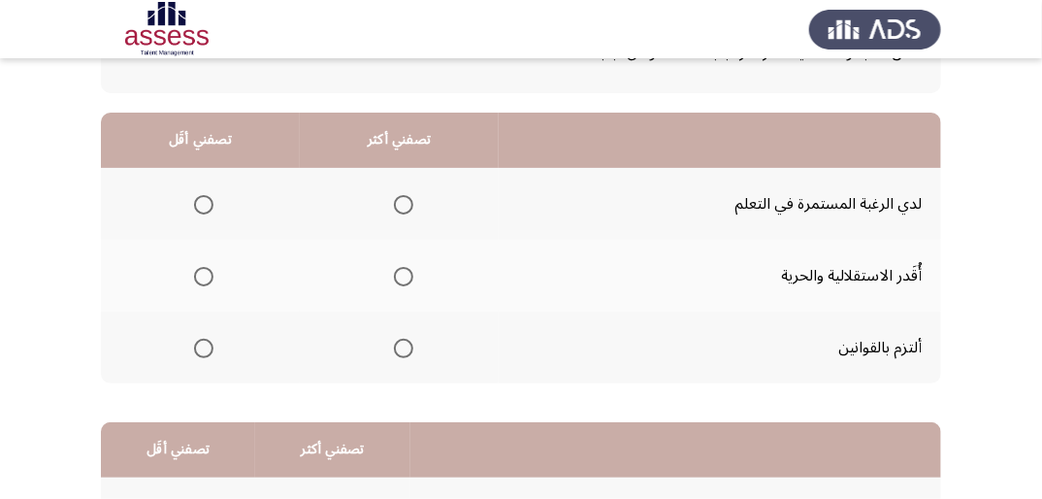
scroll to position [155, 0]
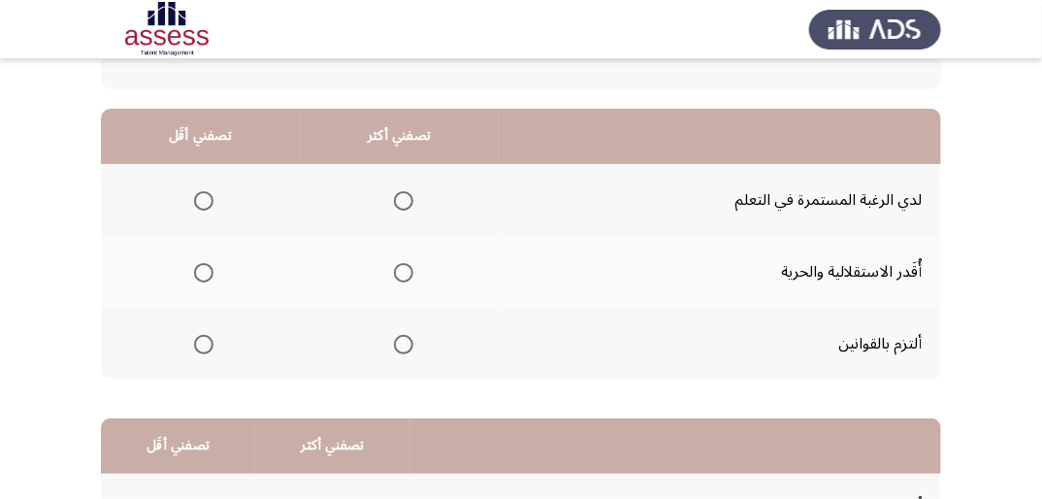
click at [402, 198] on span "Select an option" at bounding box center [403, 200] width 19 height 19
click at [402, 198] on input "Select an option" at bounding box center [403, 200] width 19 height 19
click at [197, 271] on span "Select an option" at bounding box center [203, 272] width 19 height 19
click at [197, 271] on input "Select an option" at bounding box center [203, 272] width 19 height 19
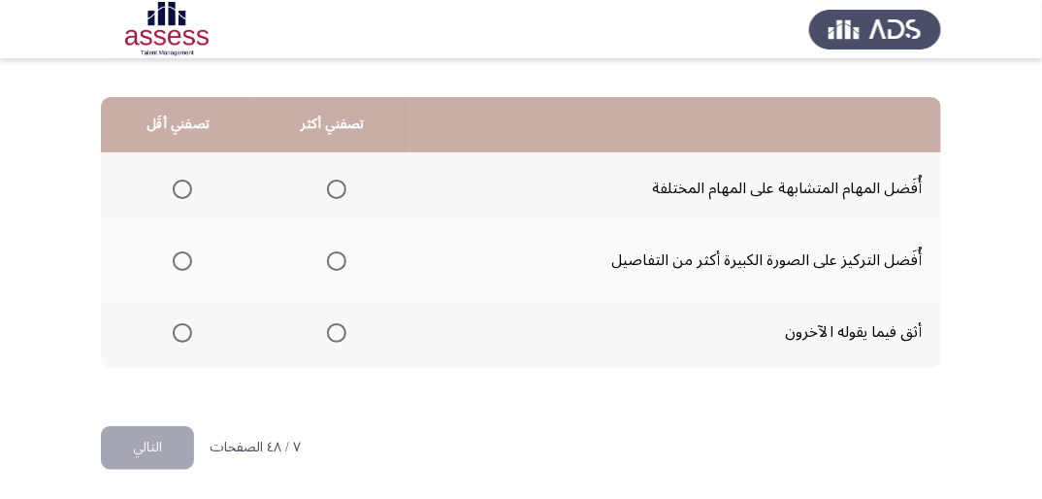
scroll to position [478, 0]
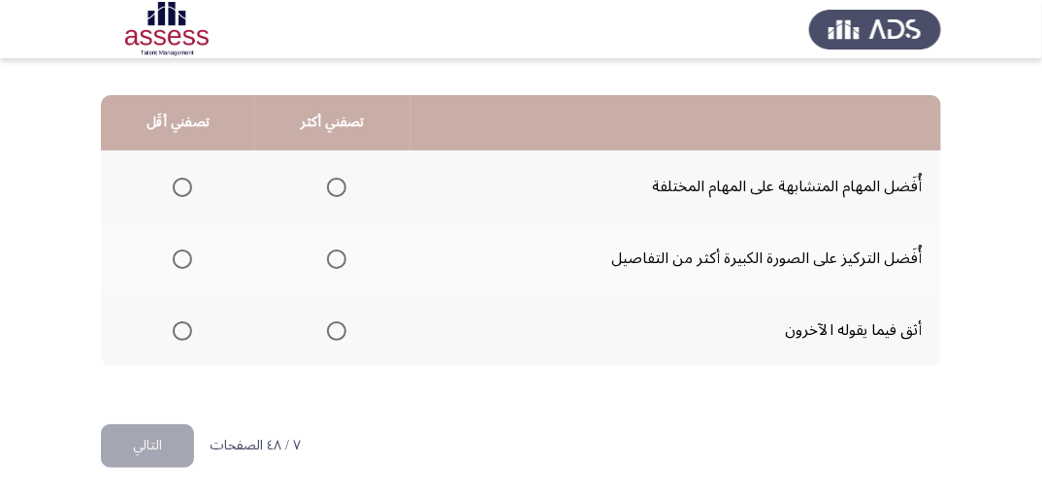
click at [335, 327] on span "Select an option" at bounding box center [336, 330] width 19 height 19
click at [335, 327] on input "Select an option" at bounding box center [336, 330] width 19 height 19
click at [188, 257] on span "Select an option" at bounding box center [182, 258] width 19 height 19
click at [188, 257] on input "Select an option" at bounding box center [182, 258] width 19 height 19
click at [151, 446] on button "التالي" at bounding box center [147, 446] width 93 height 44
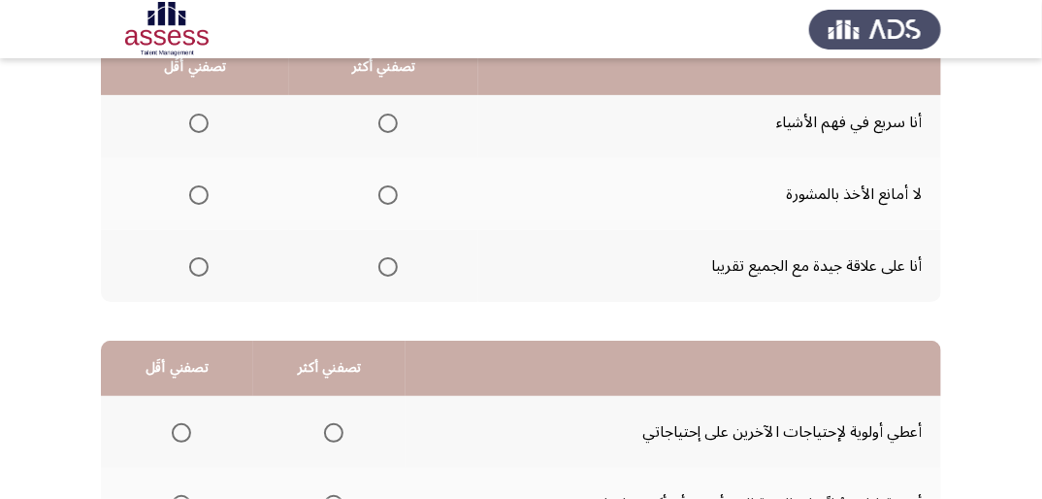
scroll to position [155, 0]
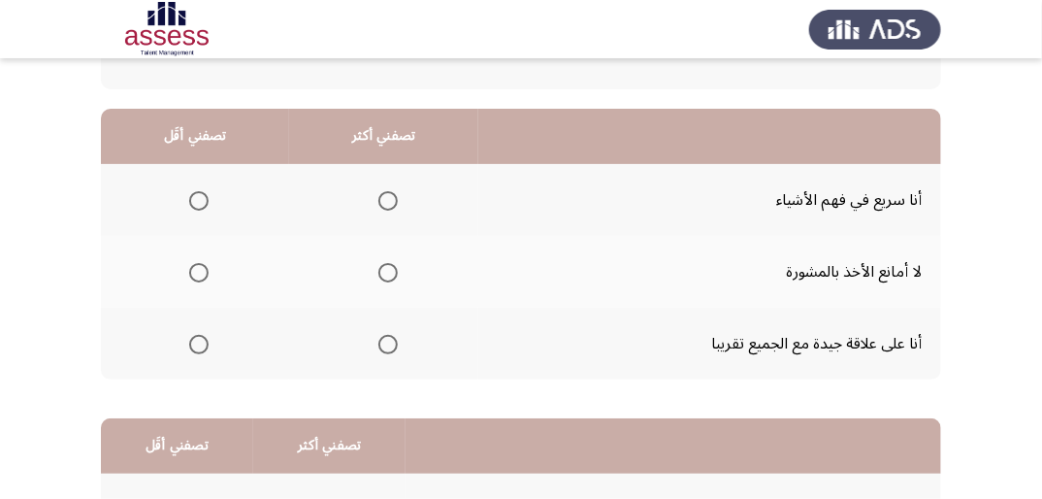
click at [199, 342] on span "Select an option" at bounding box center [198, 344] width 19 height 19
click at [199, 342] on input "Select an option" at bounding box center [198, 344] width 19 height 19
click at [389, 199] on span "Select an option" at bounding box center [387, 200] width 19 height 19
click at [389, 199] on input "Select an option" at bounding box center [387, 200] width 19 height 19
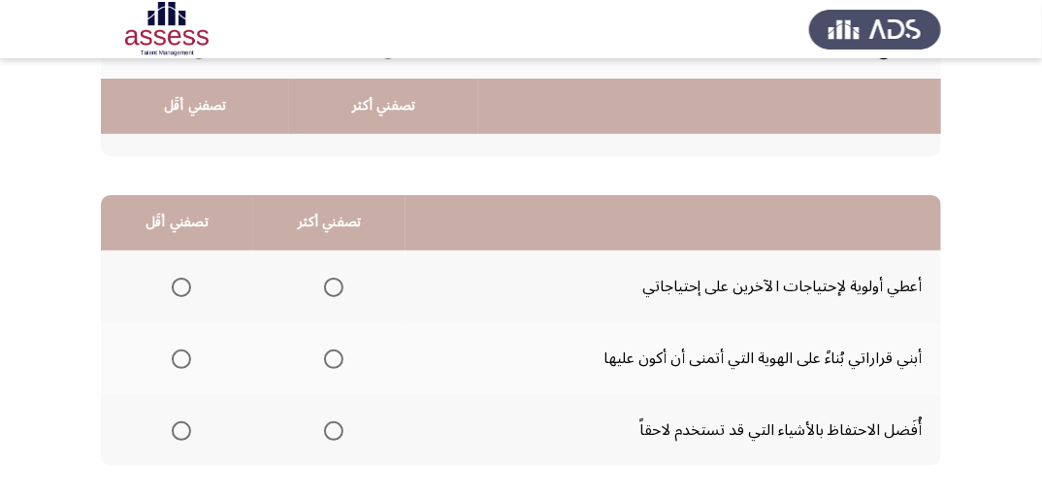
scroll to position [466, 0]
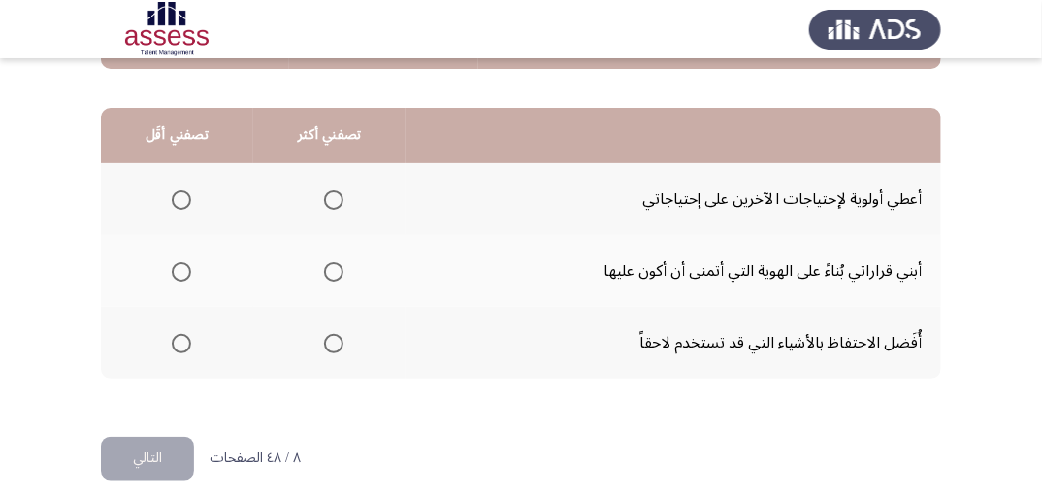
click at [337, 200] on span "Select an option" at bounding box center [333, 199] width 19 height 19
click at [337, 200] on input "Select an option" at bounding box center [333, 199] width 19 height 19
click at [179, 342] on span "Select an option" at bounding box center [181, 343] width 19 height 19
click at [179, 342] on input "Select an option" at bounding box center [181, 343] width 19 height 19
click at [155, 451] on button "التالي" at bounding box center [147, 459] width 93 height 44
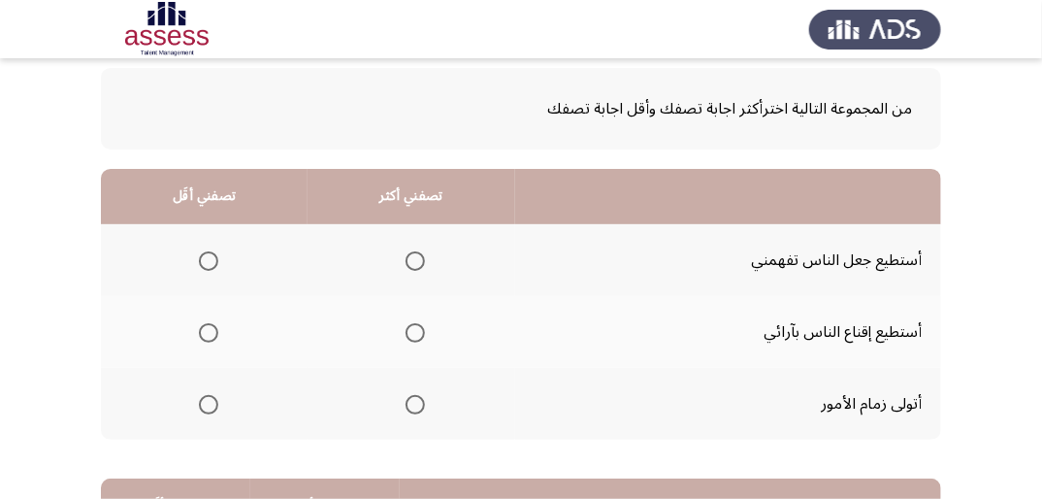
scroll to position [155, 0]
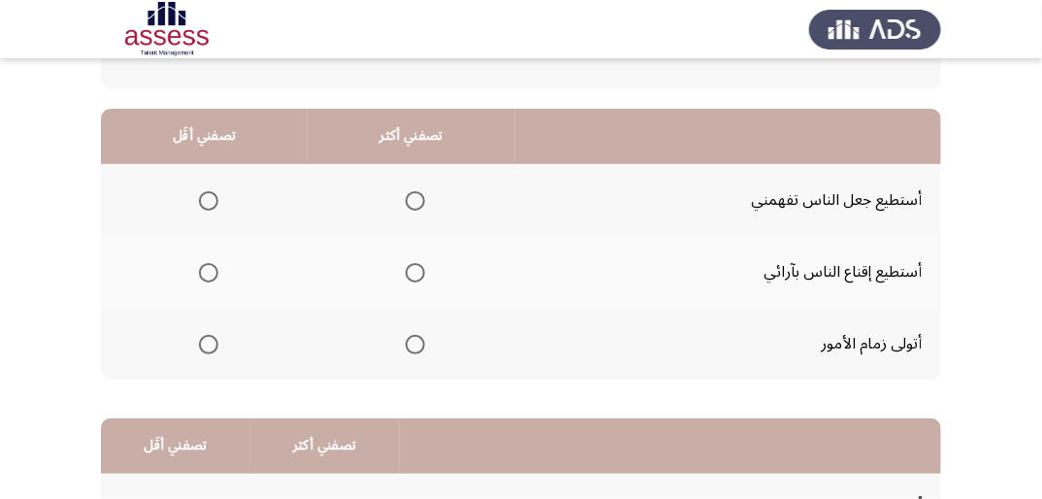
click at [416, 340] on span "Select an option" at bounding box center [415, 344] width 19 height 19
click at [416, 340] on input "Select an option" at bounding box center [415, 344] width 19 height 19
click at [417, 277] on span "Select an option" at bounding box center [415, 272] width 19 height 19
click at [417, 277] on input "Select an option" at bounding box center [415, 272] width 19 height 19
click at [204, 200] on span "Select an option" at bounding box center [208, 200] width 19 height 19
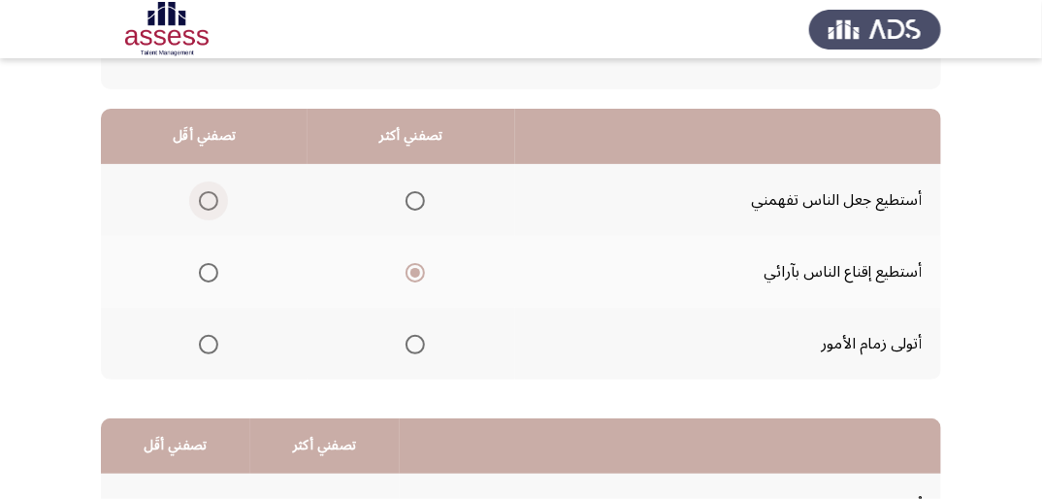
click at [204, 200] on input "Select an option" at bounding box center [208, 200] width 19 height 19
click at [418, 346] on span "Select an option" at bounding box center [415, 344] width 19 height 19
click at [418, 346] on input "Select an option" at bounding box center [415, 344] width 19 height 19
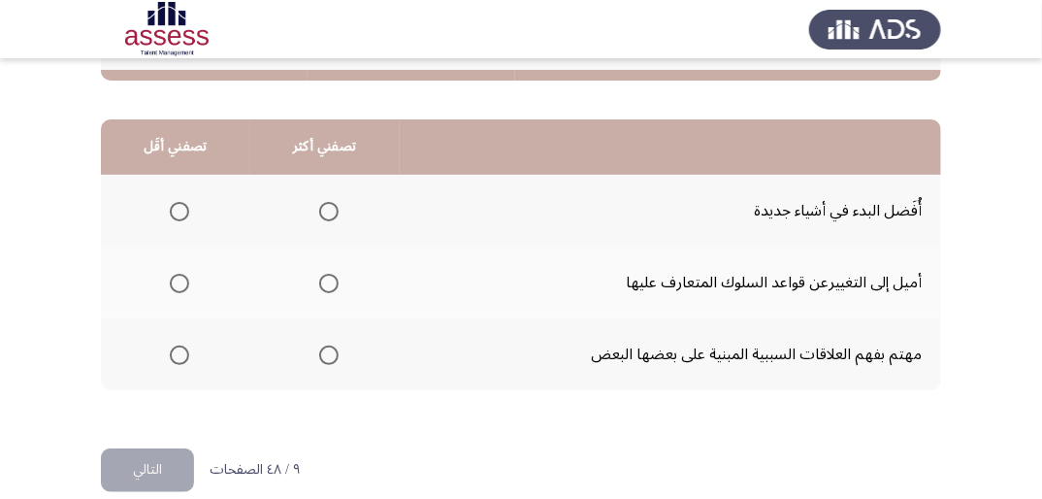
scroll to position [466, 0]
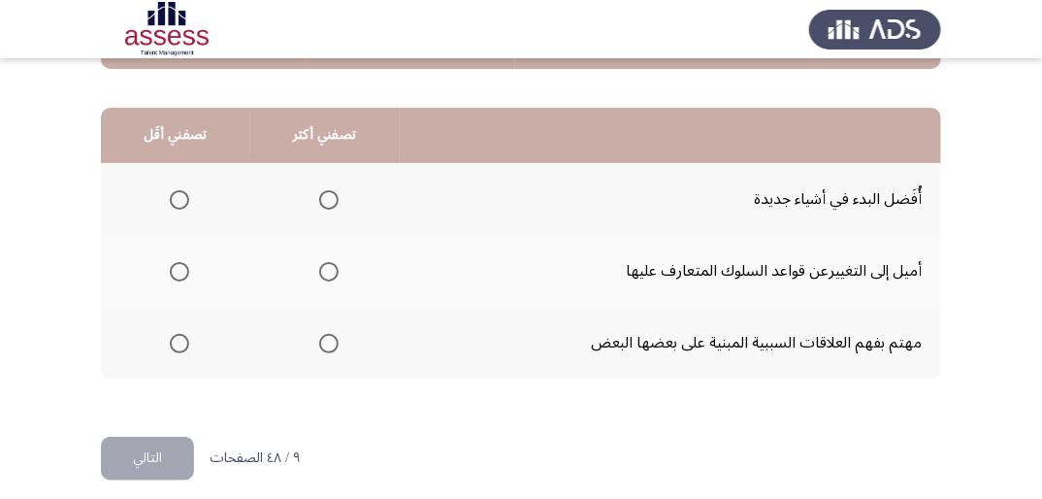
click at [329, 342] on span "Select an option" at bounding box center [328, 343] width 19 height 19
click at [329, 342] on input "Select an option" at bounding box center [328, 343] width 19 height 19
click at [180, 268] on span "Select an option" at bounding box center [179, 271] width 19 height 19
click at [180, 268] on input "Select an option" at bounding box center [179, 271] width 19 height 19
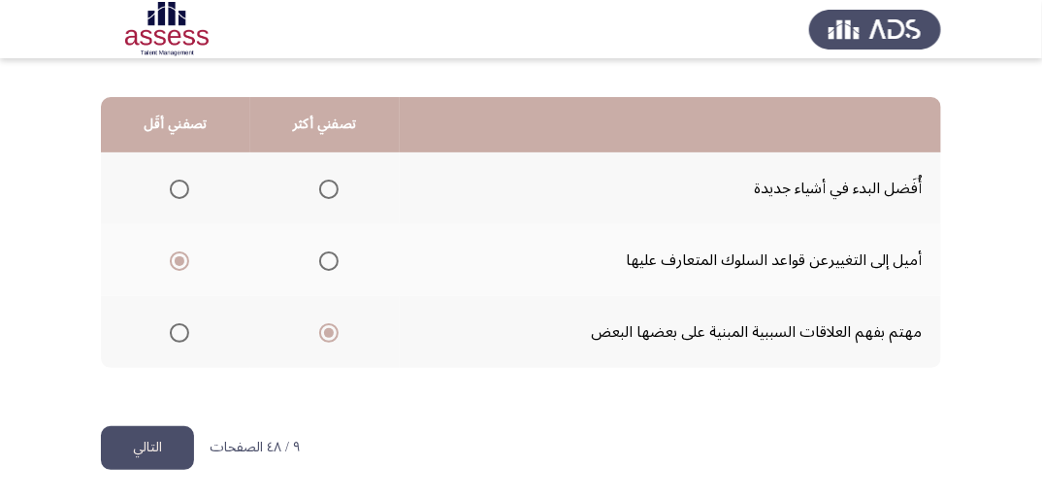
scroll to position [478, 0]
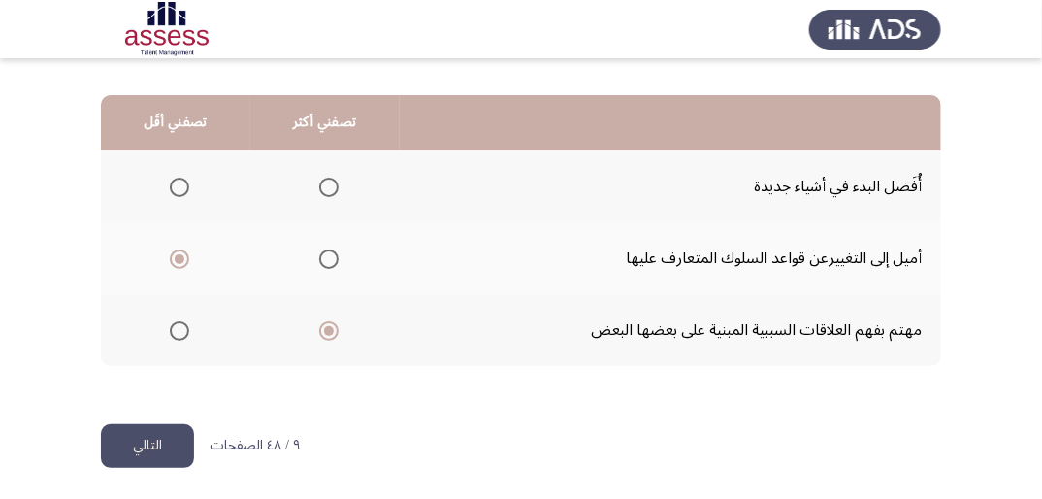
click at [175, 435] on button "التالي" at bounding box center [147, 446] width 93 height 44
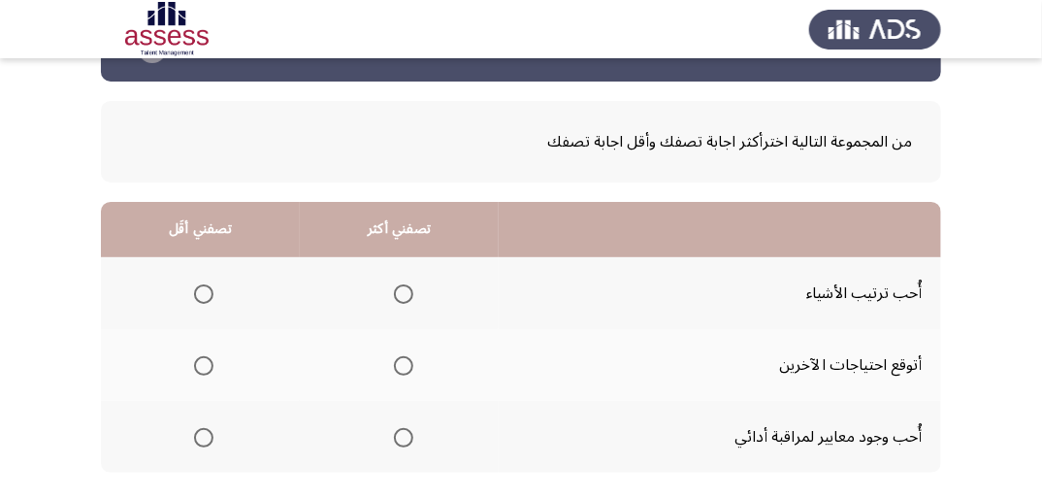
scroll to position [155, 0]
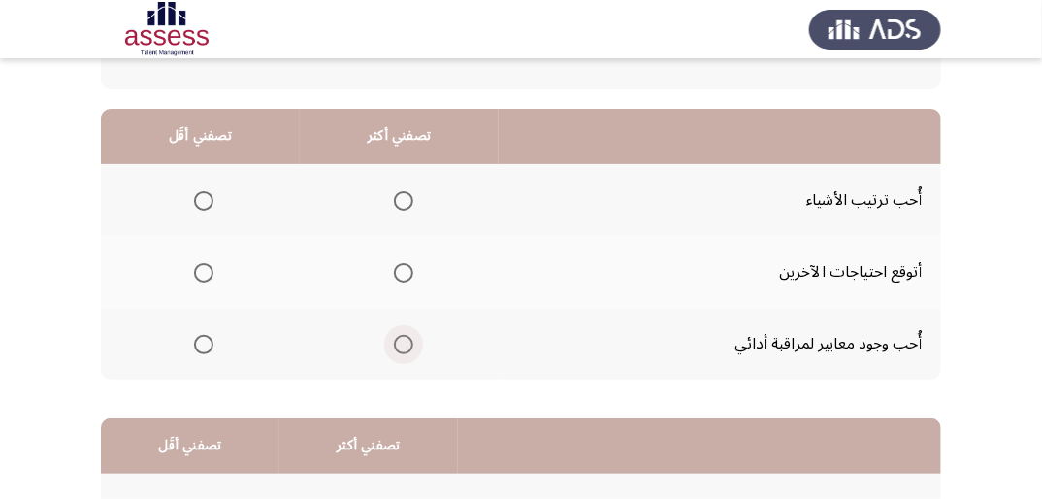
click at [406, 341] on span "Select an option" at bounding box center [403, 344] width 19 height 19
click at [406, 341] on input "Select an option" at bounding box center [403, 344] width 19 height 19
click at [206, 273] on span "Select an option" at bounding box center [203, 272] width 19 height 19
click at [206, 273] on input "Select an option" at bounding box center [203, 272] width 19 height 19
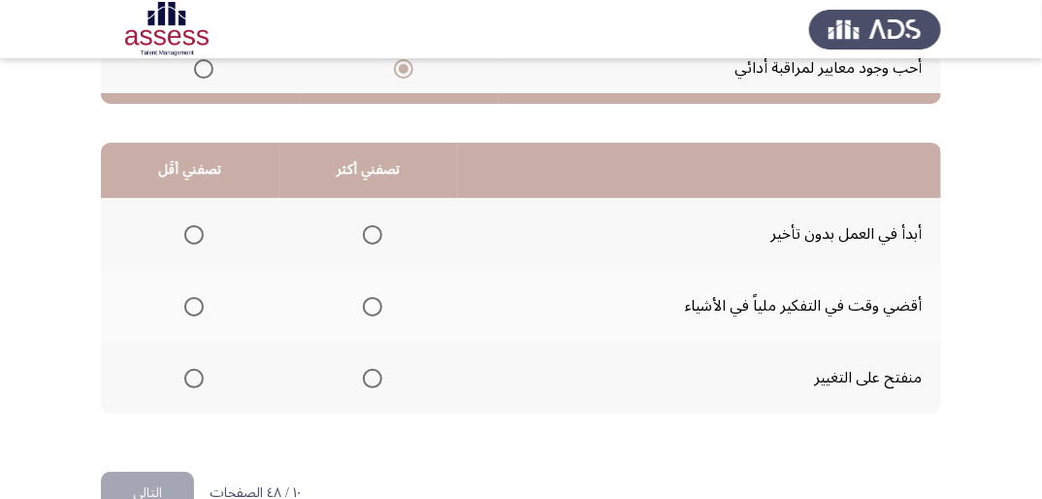
scroll to position [466, 0]
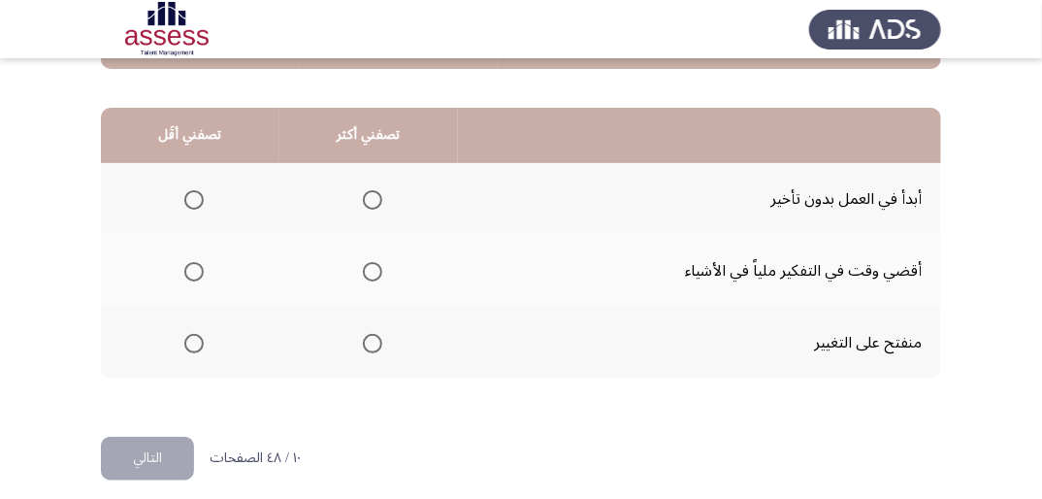
click at [365, 195] on span "Select an option" at bounding box center [372, 199] width 19 height 19
click at [365, 195] on input "Select an option" at bounding box center [372, 199] width 19 height 19
click at [193, 268] on span "Select an option" at bounding box center [193, 271] width 19 height 19
click at [193, 268] on input "Select an option" at bounding box center [193, 271] width 19 height 19
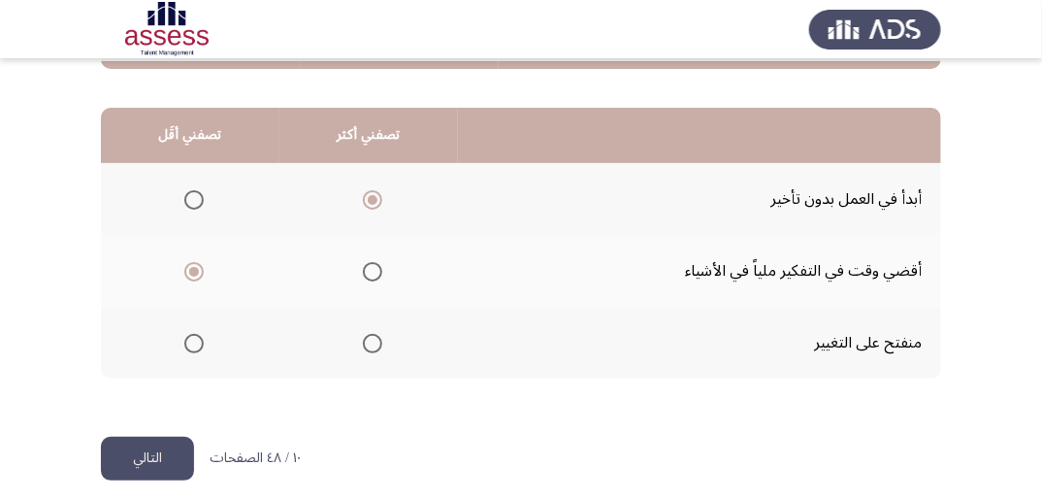
scroll to position [478, 0]
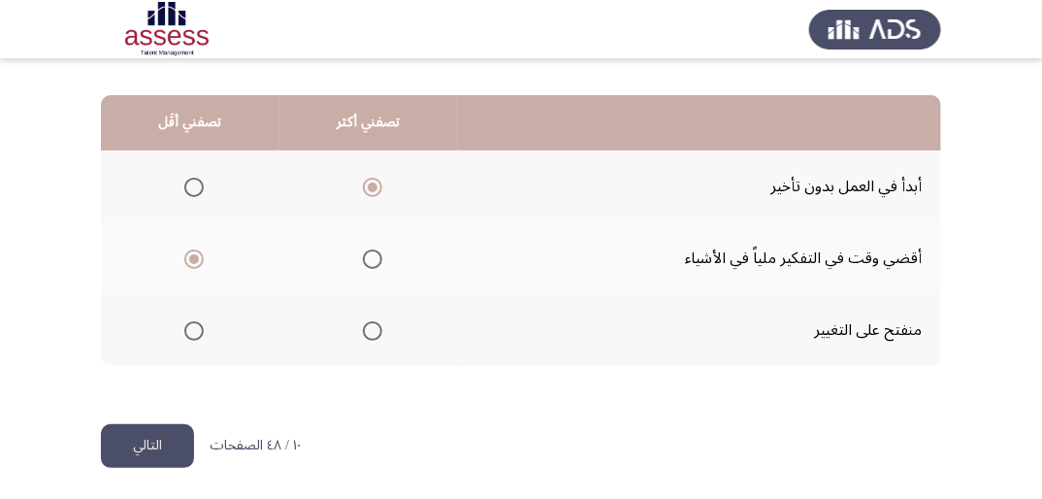
click at [147, 446] on button "التالي" at bounding box center [147, 446] width 93 height 44
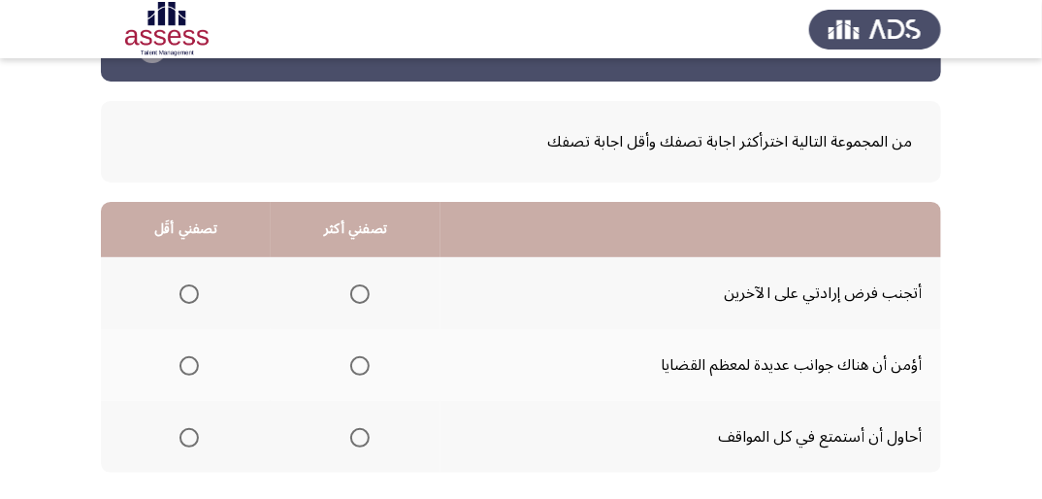
scroll to position [155, 0]
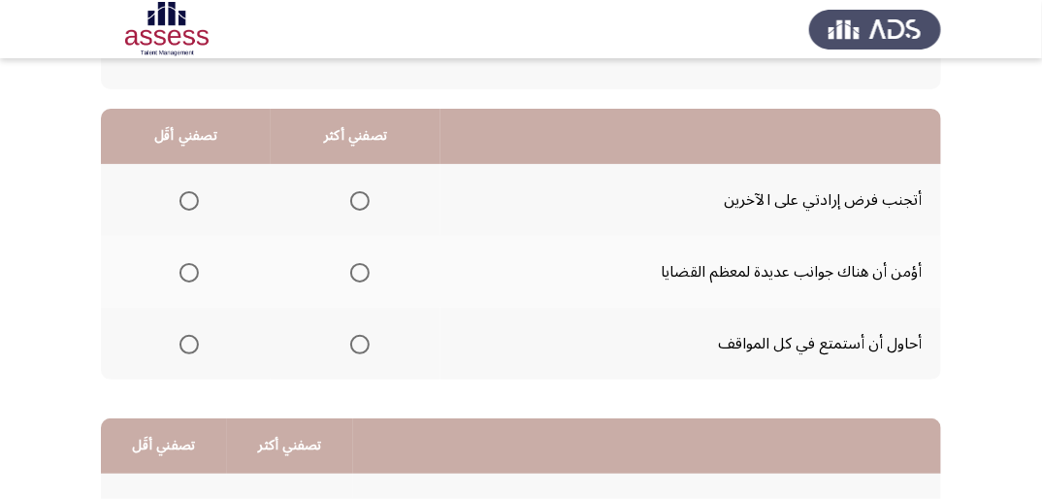
click at [354, 345] on span "Select an option" at bounding box center [359, 344] width 19 height 19
click at [354, 345] on input "Select an option" at bounding box center [359, 344] width 19 height 19
click at [191, 196] on span "Select an option" at bounding box center [189, 200] width 19 height 19
click at [191, 196] on input "Select an option" at bounding box center [189, 200] width 19 height 19
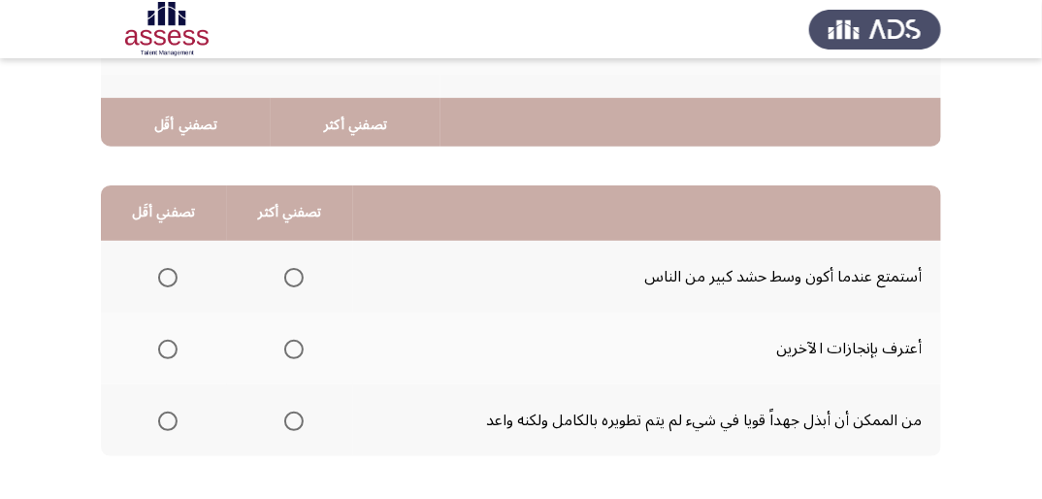
scroll to position [466, 0]
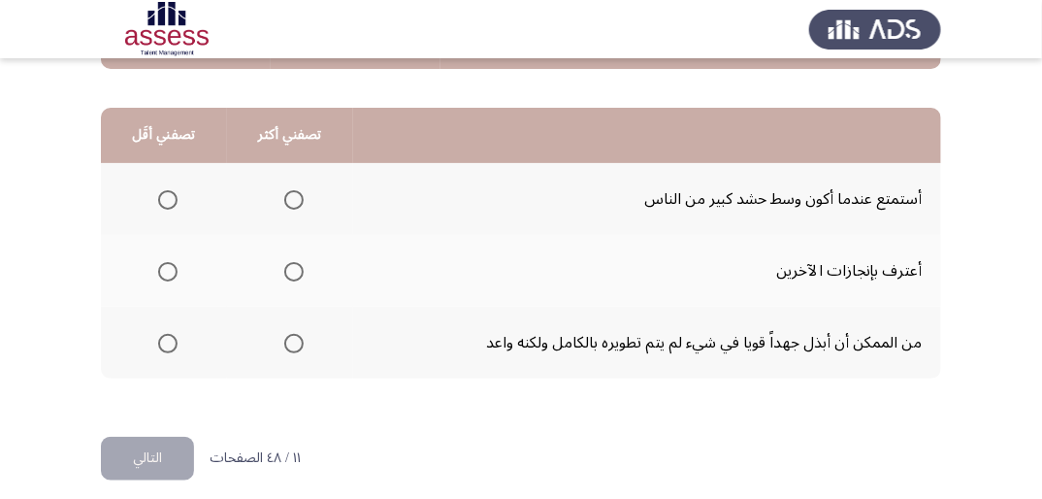
click at [170, 198] on span "Select an option" at bounding box center [167, 199] width 19 height 19
click at [170, 198] on input "Select an option" at bounding box center [167, 199] width 19 height 19
click at [300, 276] on span "Select an option" at bounding box center [293, 271] width 19 height 19
click at [300, 276] on input "Select an option" at bounding box center [293, 271] width 19 height 19
click at [178, 458] on button "التالي" at bounding box center [147, 459] width 93 height 44
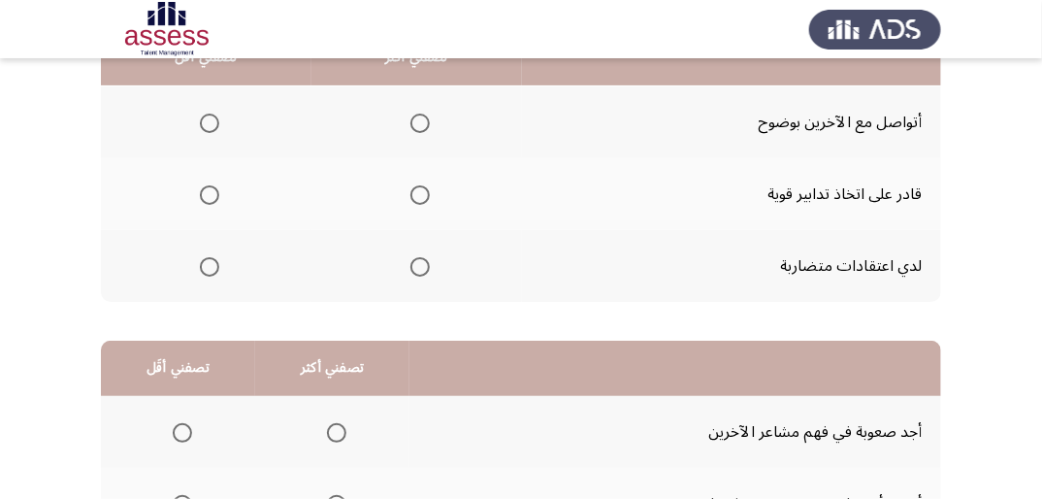
scroll to position [155, 0]
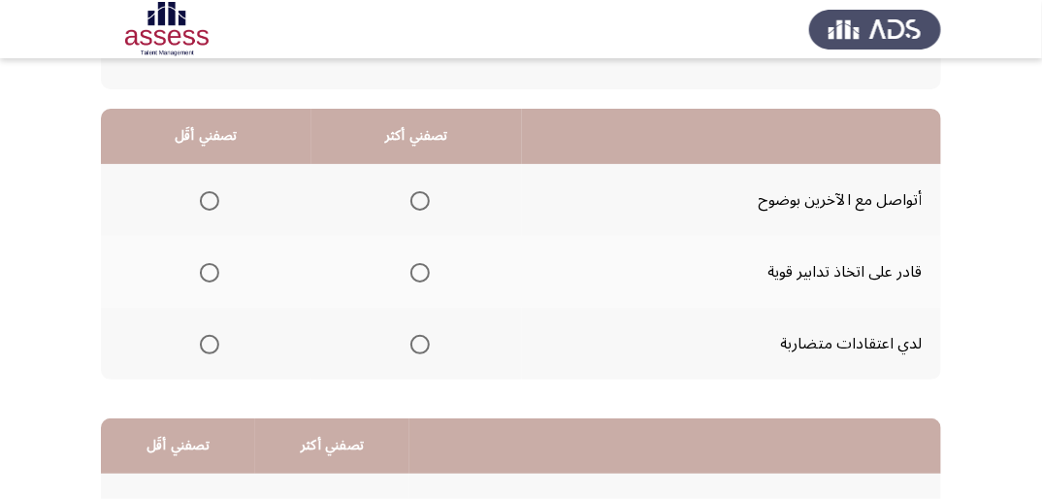
click at [213, 338] on span "Select an option" at bounding box center [209, 344] width 19 height 19
click at [213, 338] on input "Select an option" at bounding box center [209, 344] width 19 height 19
click at [426, 272] on span "Select an option" at bounding box center [419, 272] width 19 height 19
click at [426, 272] on input "Select an option" at bounding box center [419, 272] width 19 height 19
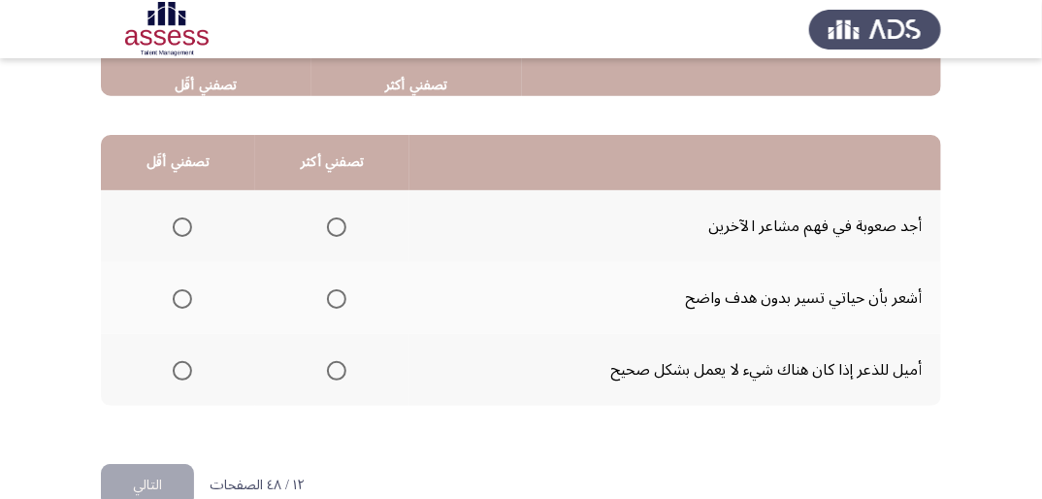
scroll to position [466, 0]
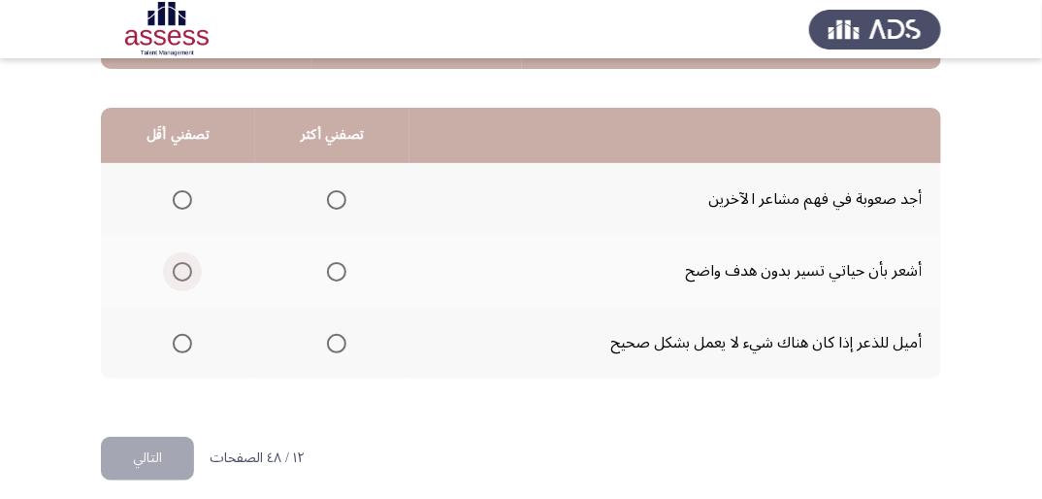
click at [182, 266] on span "Select an option" at bounding box center [182, 271] width 19 height 19
click at [182, 266] on input "Select an option" at bounding box center [182, 271] width 19 height 19
click at [337, 201] on span "Select an option" at bounding box center [336, 199] width 19 height 19
click at [337, 201] on input "Select an option" at bounding box center [336, 199] width 19 height 19
click at [166, 449] on button "التالي" at bounding box center [147, 459] width 93 height 44
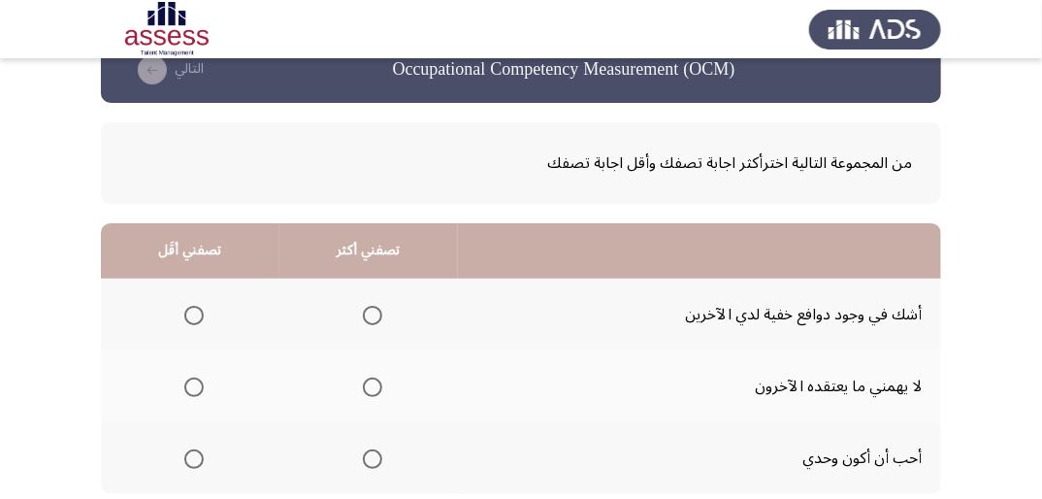
scroll to position [78, 0]
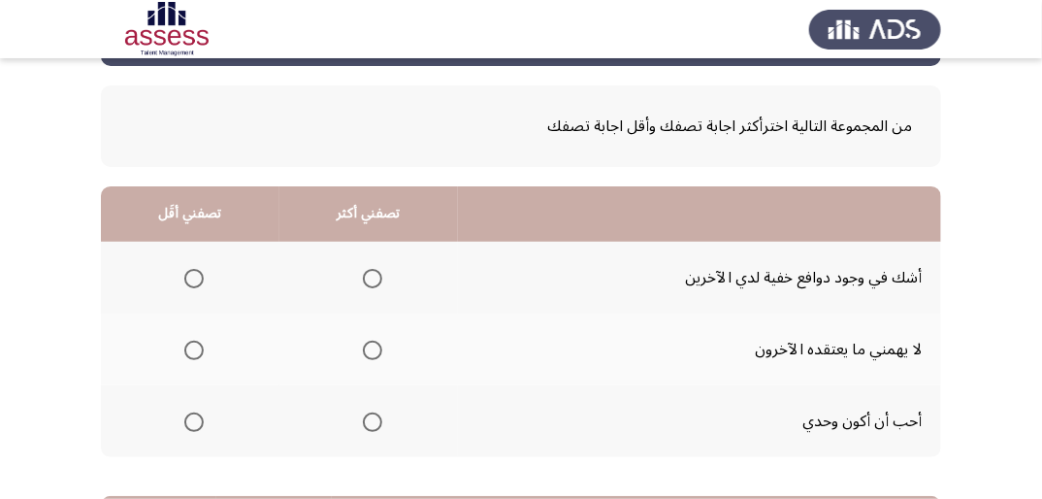
click at [194, 423] on span "Select an option" at bounding box center [193, 421] width 19 height 19
click at [194, 423] on input "Select an option" at bounding box center [193, 421] width 19 height 19
click at [373, 349] on span "Select an option" at bounding box center [372, 350] width 19 height 19
click at [373, 349] on input "Select an option" at bounding box center [372, 350] width 19 height 19
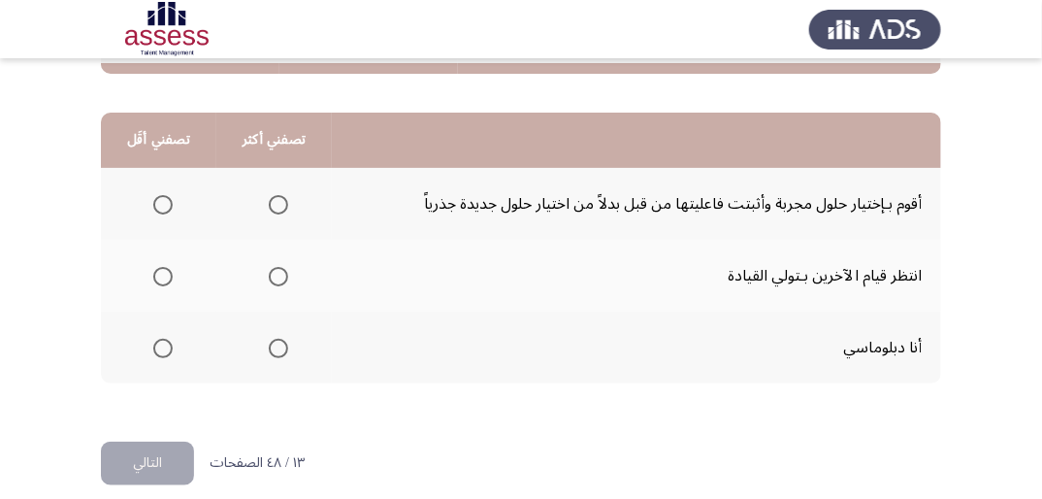
scroll to position [466, 0]
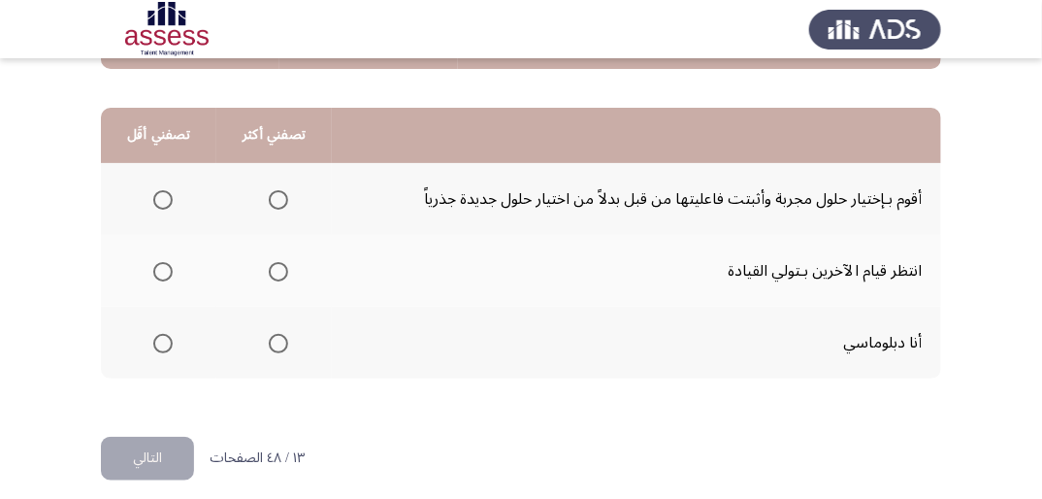
click at [165, 269] on span "Select an option" at bounding box center [162, 271] width 19 height 19
click at [165, 269] on input "Select an option" at bounding box center [162, 271] width 19 height 19
click at [279, 195] on span "Select an option" at bounding box center [278, 199] width 19 height 19
click at [279, 195] on input "Select an option" at bounding box center [278, 199] width 19 height 19
click at [153, 457] on button "التالي" at bounding box center [147, 459] width 93 height 44
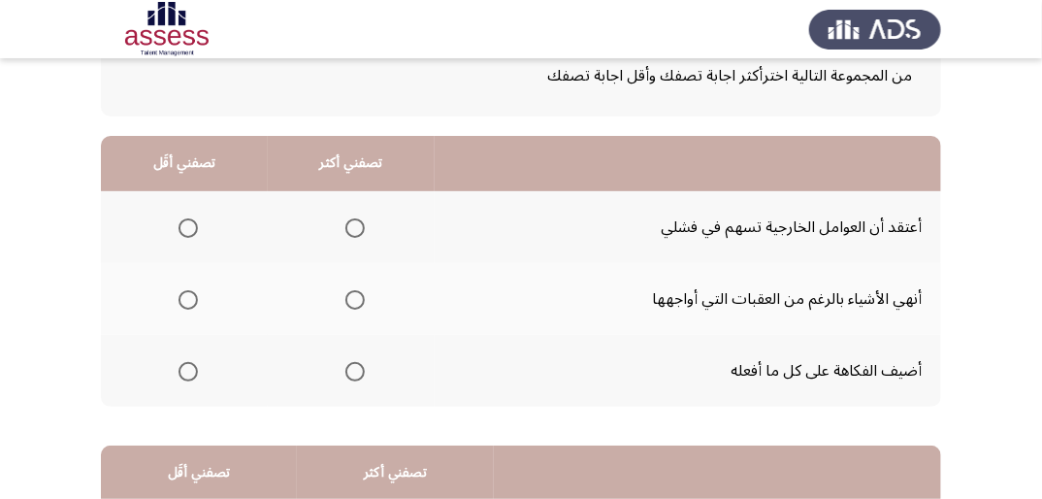
scroll to position [155, 0]
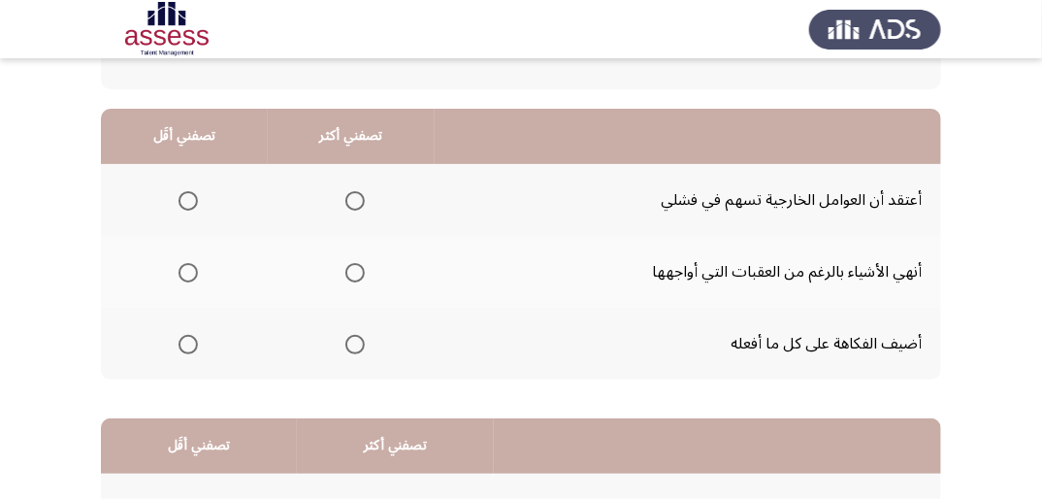
click at [182, 202] on span "Select an option" at bounding box center [188, 200] width 19 height 19
click at [182, 202] on input "Select an option" at bounding box center [188, 200] width 19 height 19
click at [354, 277] on span "Select an option" at bounding box center [354, 272] width 19 height 19
click at [354, 277] on input "Select an option" at bounding box center [354, 272] width 19 height 19
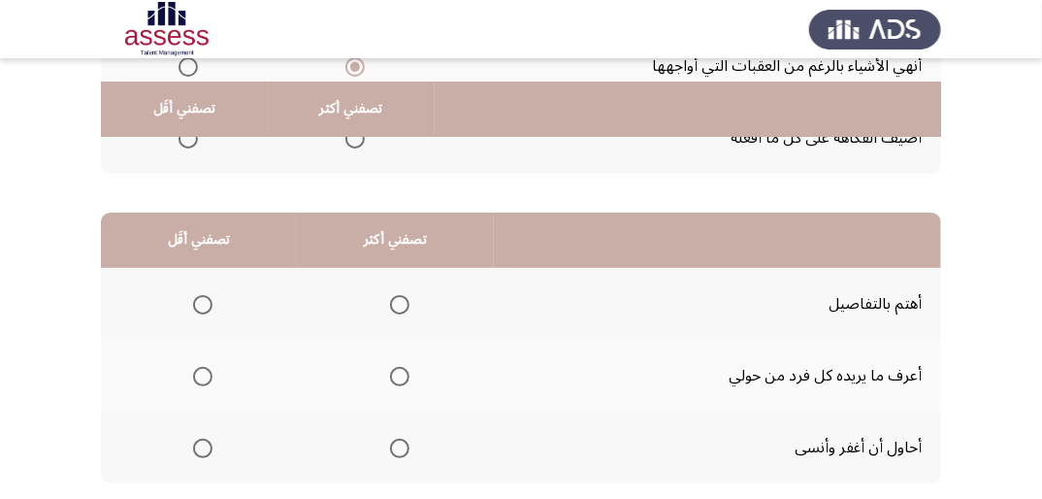
scroll to position [388, 0]
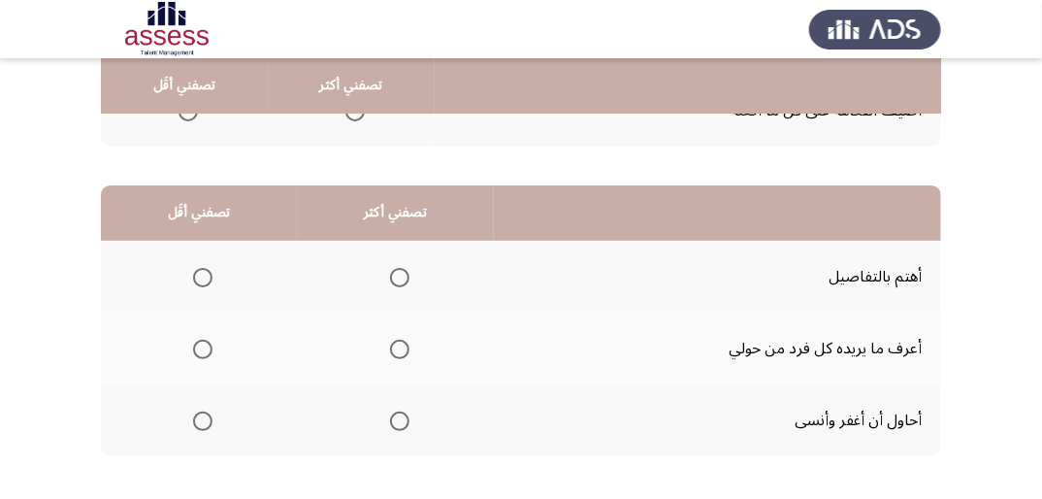
click at [394, 279] on span "Select an option" at bounding box center [399, 277] width 19 height 19
click at [394, 279] on input "Select an option" at bounding box center [399, 277] width 19 height 19
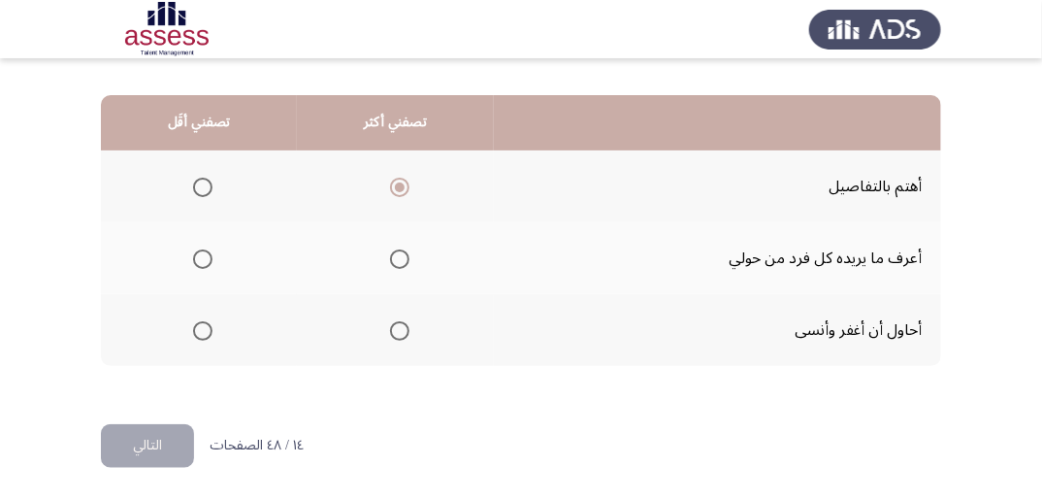
scroll to position [401, 0]
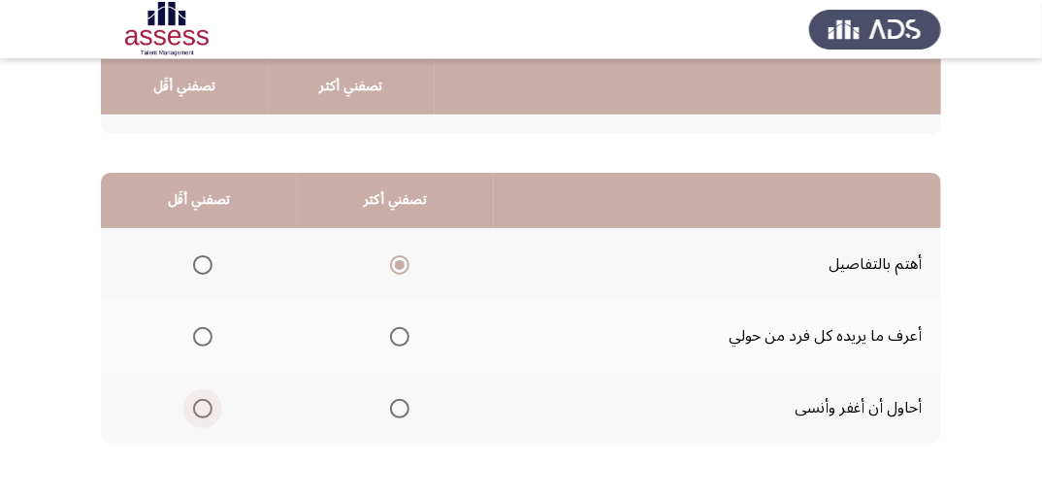
click at [206, 404] on span "Select an option" at bounding box center [202, 408] width 19 height 19
click at [206, 404] on input "Select an option" at bounding box center [202, 408] width 19 height 19
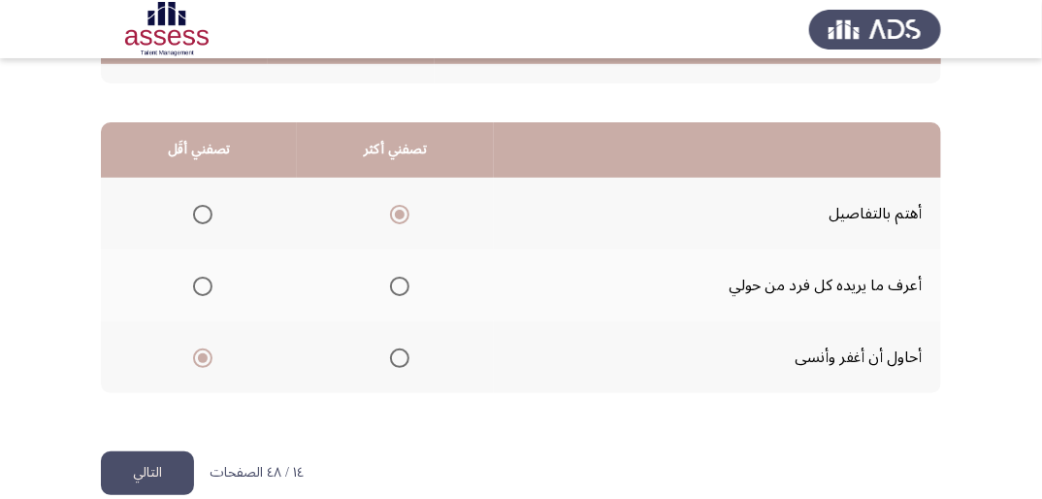
scroll to position [478, 0]
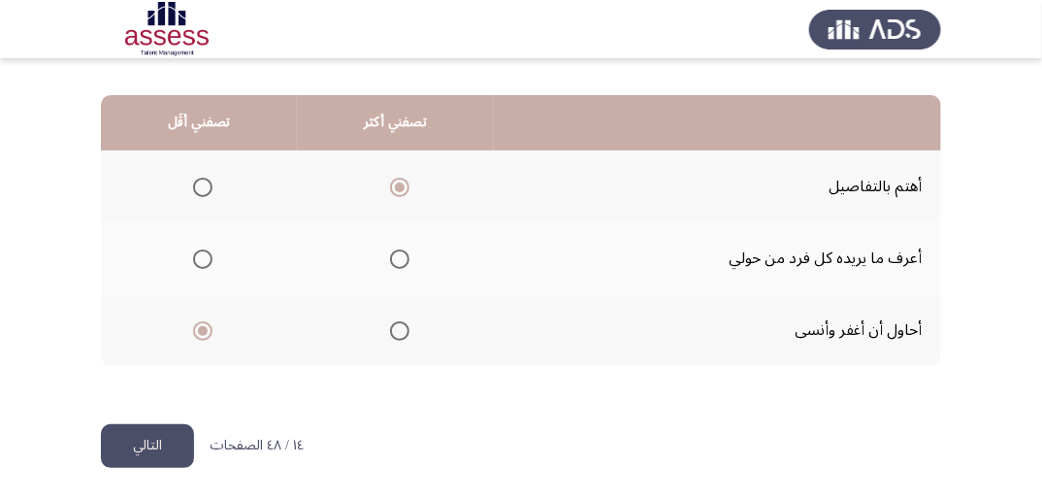
click at [206, 255] on span "Select an option" at bounding box center [202, 258] width 19 height 19
click at [206, 255] on input "Select an option" at bounding box center [202, 258] width 19 height 19
click at [152, 446] on button "التالي" at bounding box center [147, 446] width 93 height 44
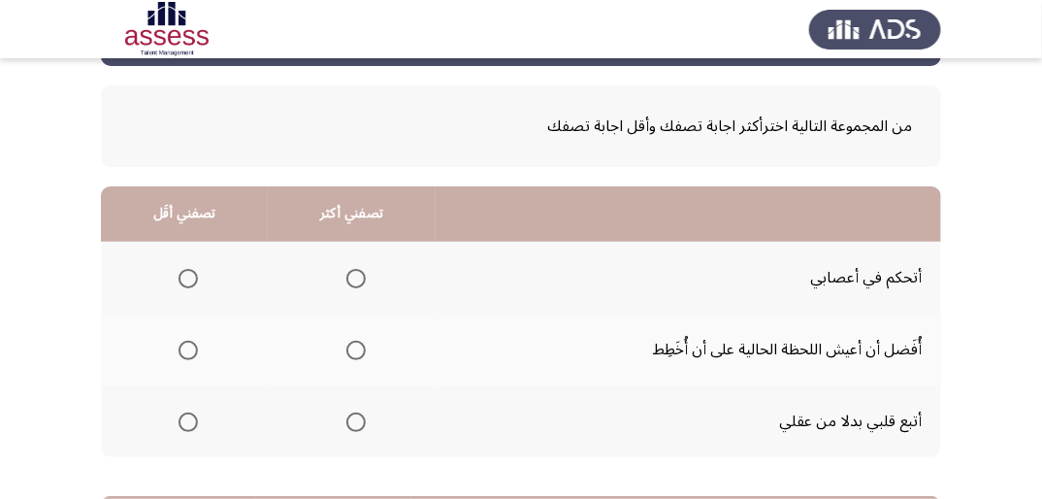
scroll to position [155, 0]
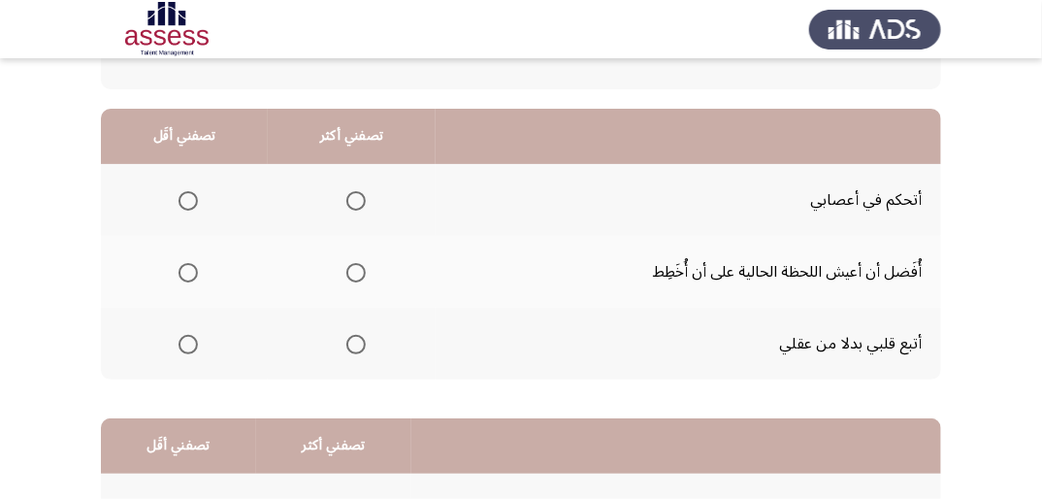
click at [191, 344] on span "Select an option" at bounding box center [188, 344] width 19 height 19
click at [191, 344] on input "Select an option" at bounding box center [188, 344] width 19 height 19
click at [195, 270] on span "Select an option" at bounding box center [188, 272] width 19 height 19
click at [195, 270] on input "Select an option" at bounding box center [188, 272] width 19 height 19
click at [354, 202] on span "Select an option" at bounding box center [355, 200] width 19 height 19
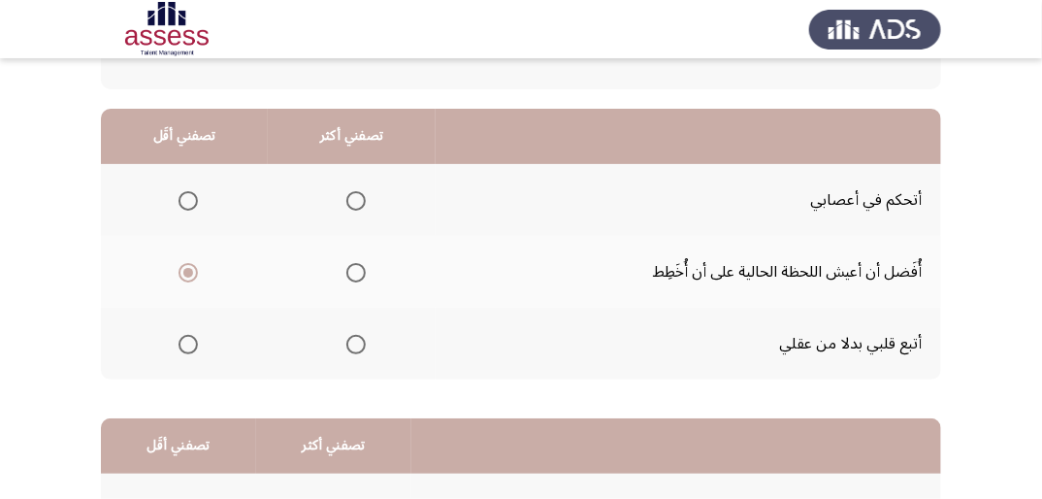
click at [354, 202] on input "Select an option" at bounding box center [355, 200] width 19 height 19
click at [186, 345] on span "Select an option" at bounding box center [188, 344] width 19 height 19
click at [186, 345] on input "Select an option" at bounding box center [188, 344] width 19 height 19
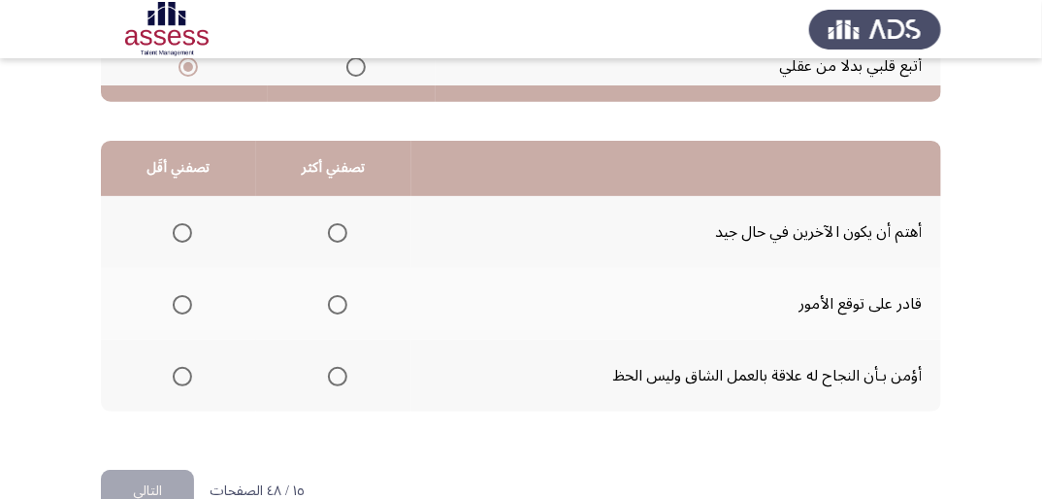
scroll to position [478, 0]
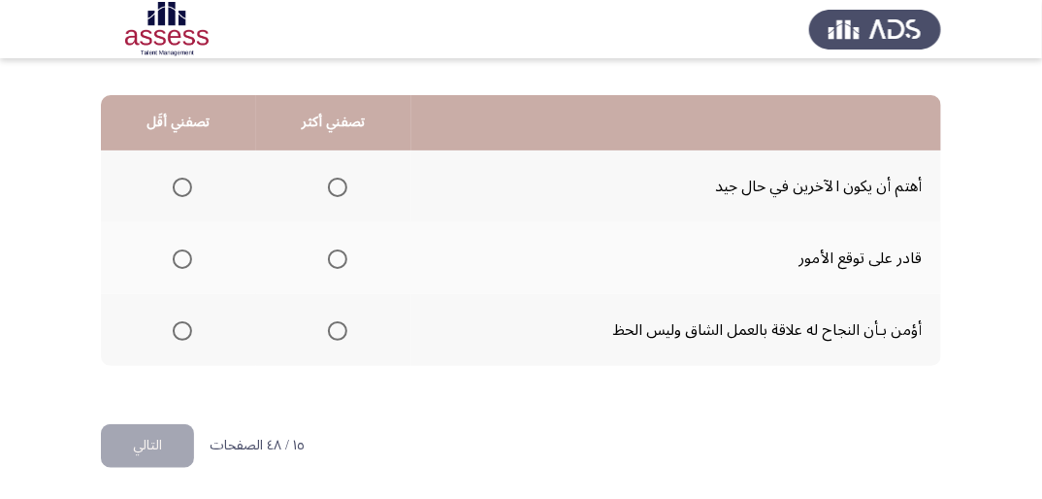
click at [186, 253] on span "Select an option" at bounding box center [182, 258] width 19 height 19
click at [186, 253] on input "Select an option" at bounding box center [182, 258] width 19 height 19
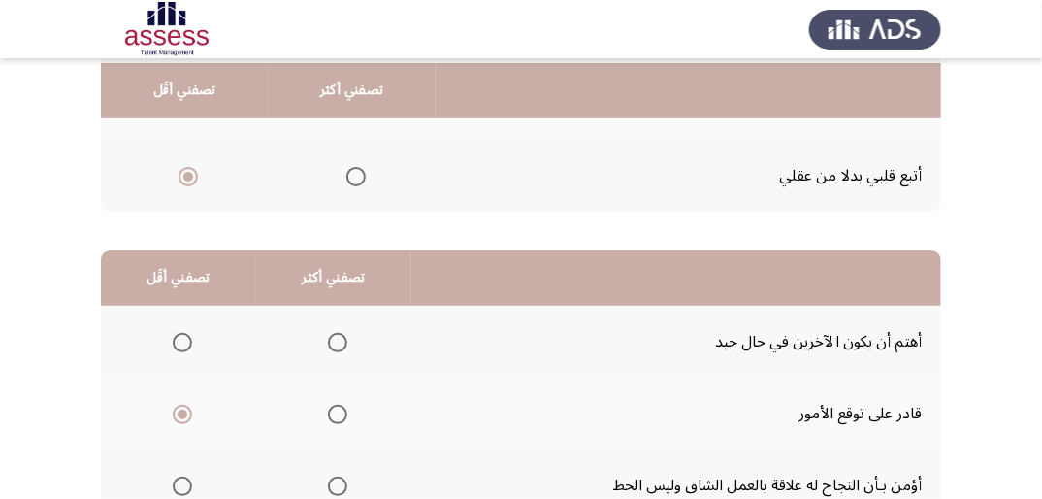
scroll to position [401, 0]
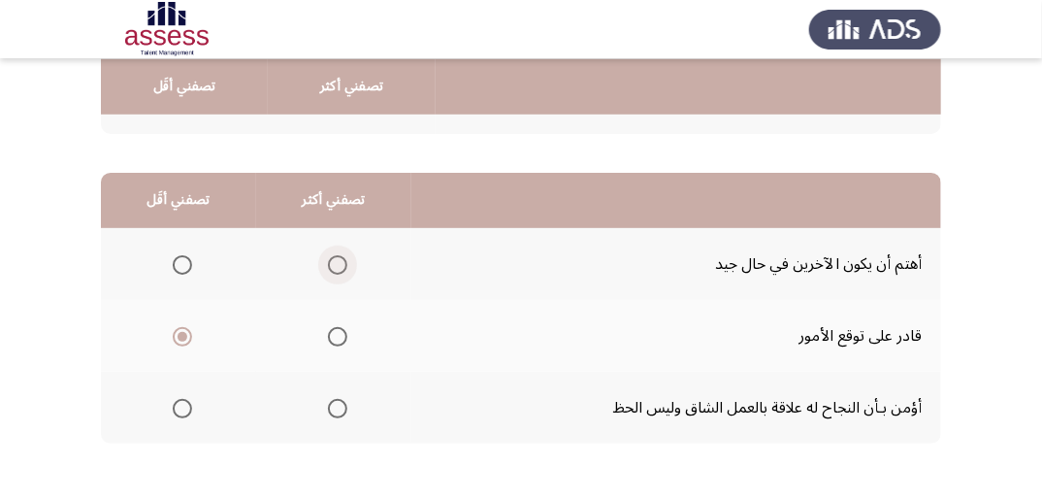
click at [334, 270] on span "Select an option" at bounding box center [337, 264] width 19 height 19
click at [334, 270] on input "Select an option" at bounding box center [337, 264] width 19 height 19
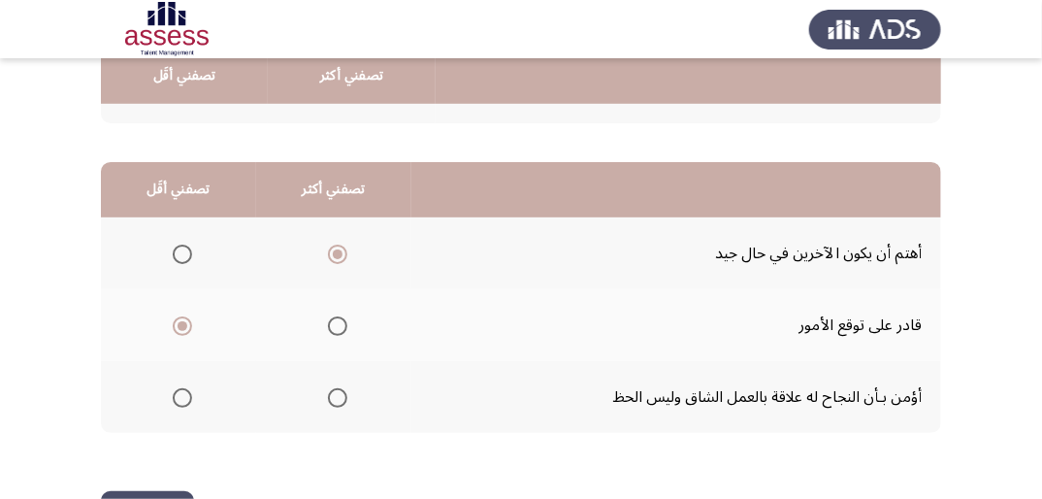
scroll to position [478, 0]
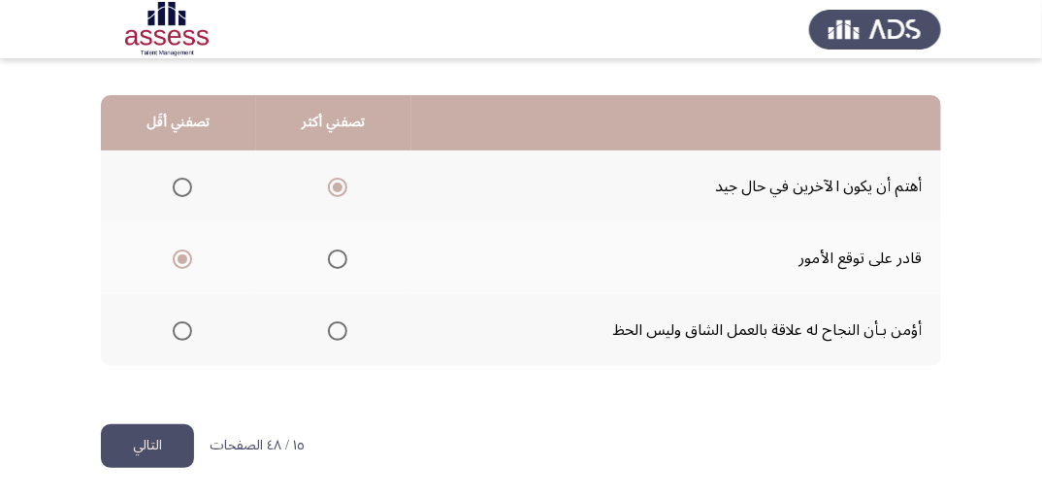
click at [153, 441] on button "التالي" at bounding box center [147, 446] width 93 height 44
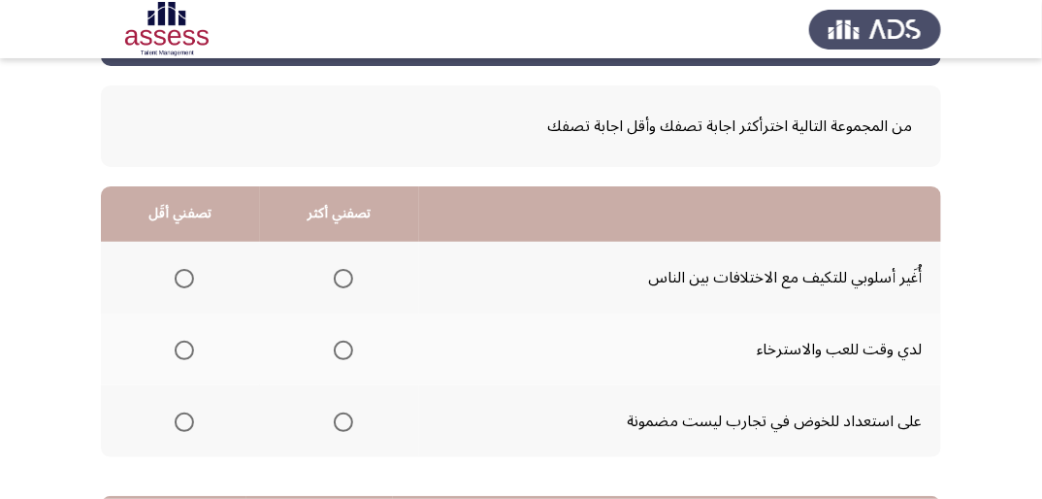
scroll to position [155, 0]
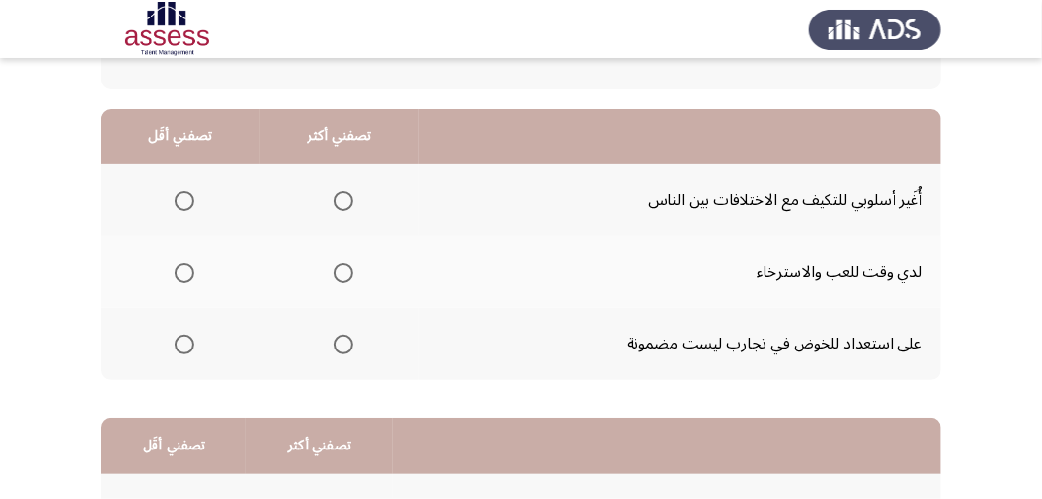
click at [175, 345] on span "Select an option" at bounding box center [184, 344] width 19 height 19
click at [175, 345] on input "Select an option" at bounding box center [184, 344] width 19 height 19
click at [334, 272] on span "Select an option" at bounding box center [343, 272] width 19 height 19
click at [334, 272] on input "Select an option" at bounding box center [343, 272] width 19 height 19
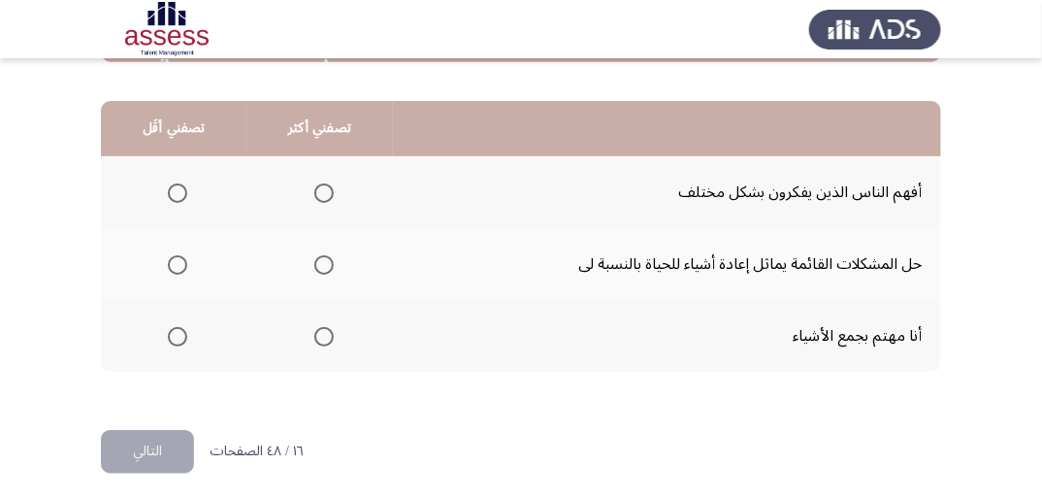
scroll to position [478, 0]
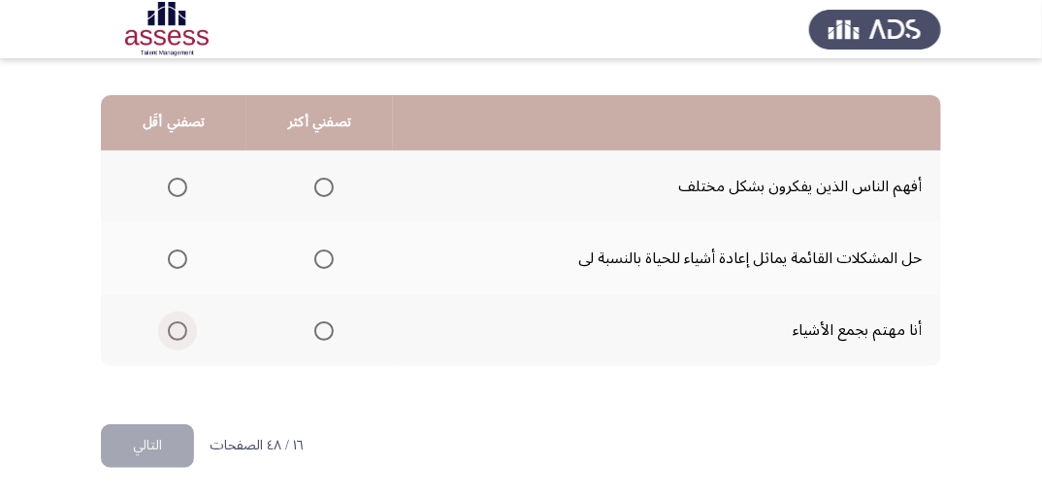
click at [180, 323] on span "Select an option" at bounding box center [177, 330] width 19 height 19
click at [180, 323] on input "Select an option" at bounding box center [177, 330] width 19 height 19
click at [315, 256] on span "Select an option" at bounding box center [323, 258] width 19 height 19
click at [315, 256] on input "Select an option" at bounding box center [323, 258] width 19 height 19
click at [145, 439] on button "التالي" at bounding box center [147, 446] width 93 height 44
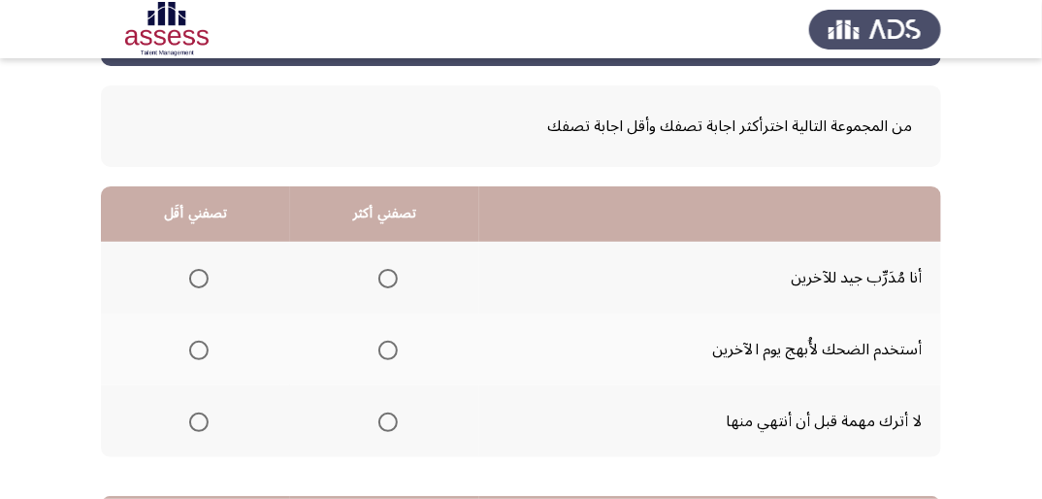
scroll to position [155, 0]
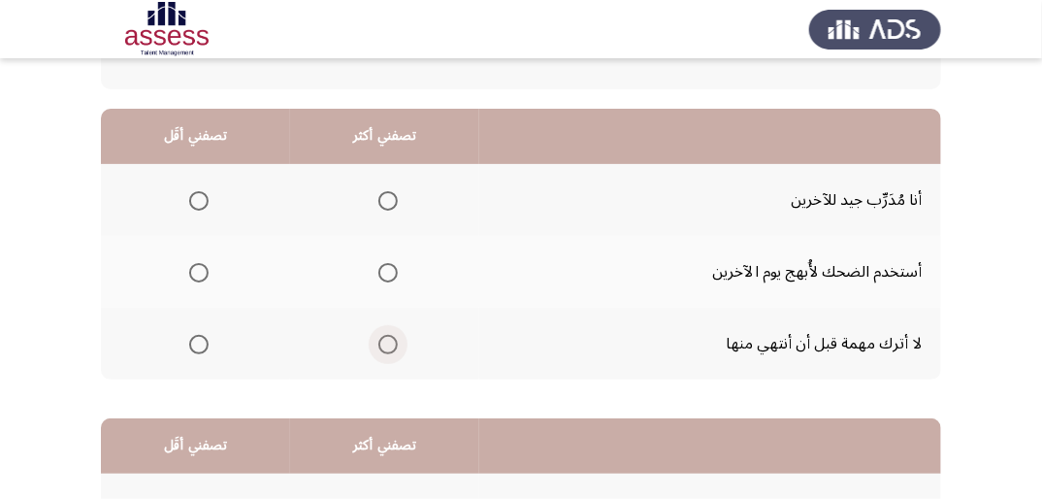
click at [388, 348] on span "Select an option" at bounding box center [387, 344] width 19 height 19
click at [388, 348] on input "Select an option" at bounding box center [387, 344] width 19 height 19
click at [206, 267] on span "Select an option" at bounding box center [198, 272] width 19 height 19
click at [206, 267] on input "Select an option" at bounding box center [198, 272] width 19 height 19
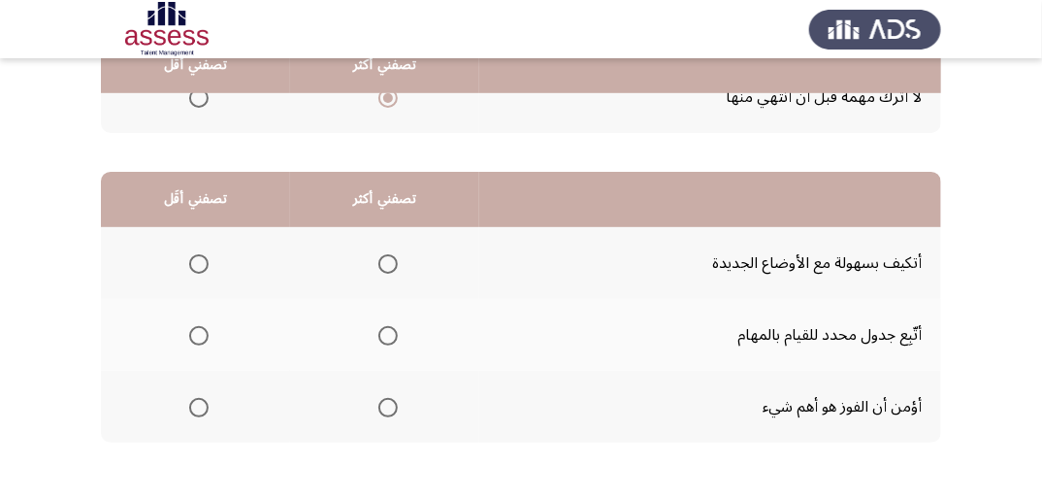
scroll to position [466, 0]
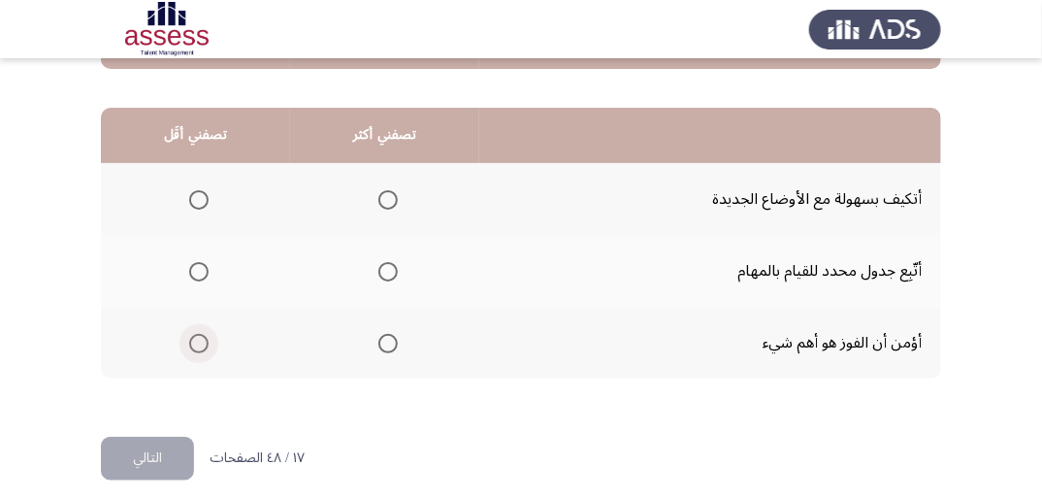
click at [199, 342] on span "Select an option" at bounding box center [198, 343] width 19 height 19
click at [199, 342] on input "Select an option" at bounding box center [198, 343] width 19 height 19
click at [384, 270] on span "Select an option" at bounding box center [387, 271] width 19 height 19
click at [384, 270] on input "Select an option" at bounding box center [387, 271] width 19 height 19
click at [167, 450] on button "التالي" at bounding box center [147, 459] width 93 height 44
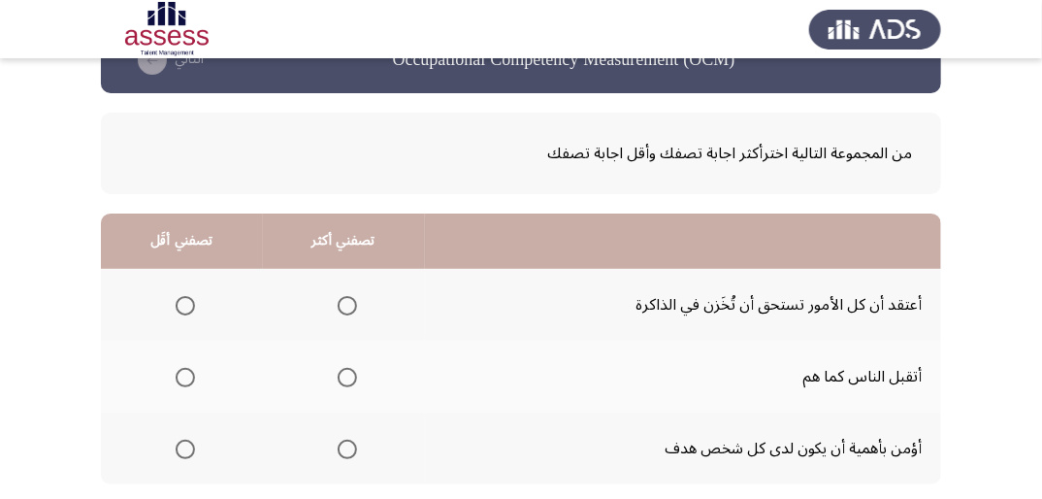
scroll to position [155, 0]
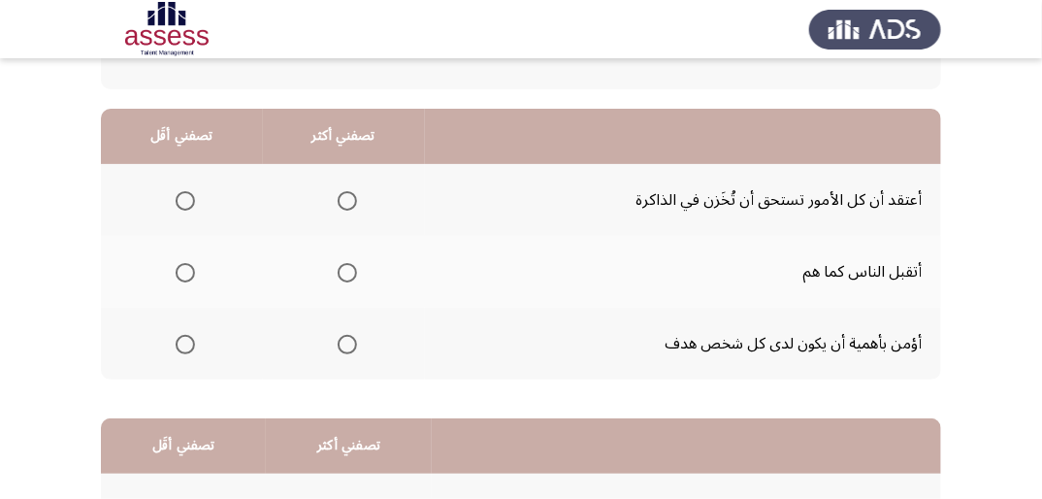
click at [191, 191] on span "Select an option" at bounding box center [185, 200] width 19 height 19
click at [191, 191] on input "Select an option" at bounding box center [185, 200] width 19 height 19
click at [353, 340] on span "Select an option" at bounding box center [347, 344] width 19 height 19
click at [353, 340] on input "Select an option" at bounding box center [347, 344] width 19 height 19
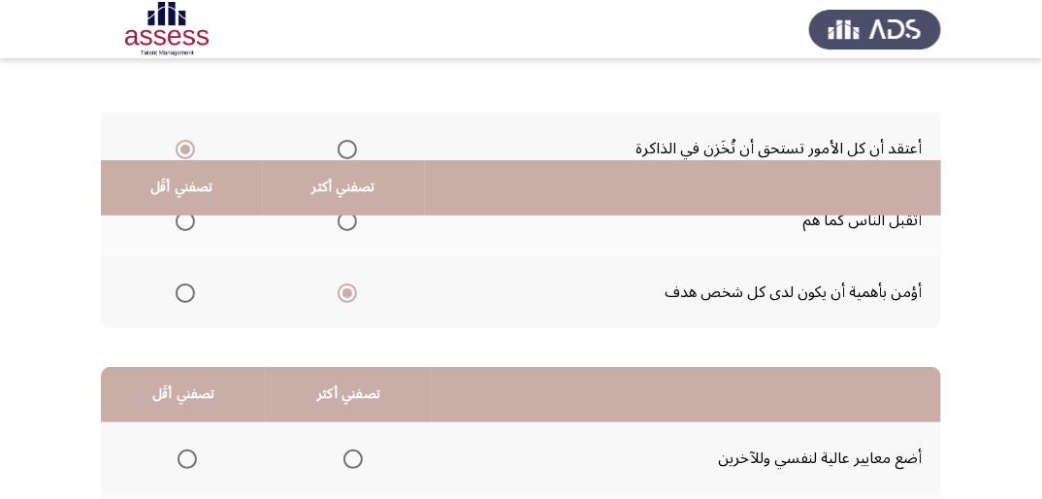
scroll to position [466, 0]
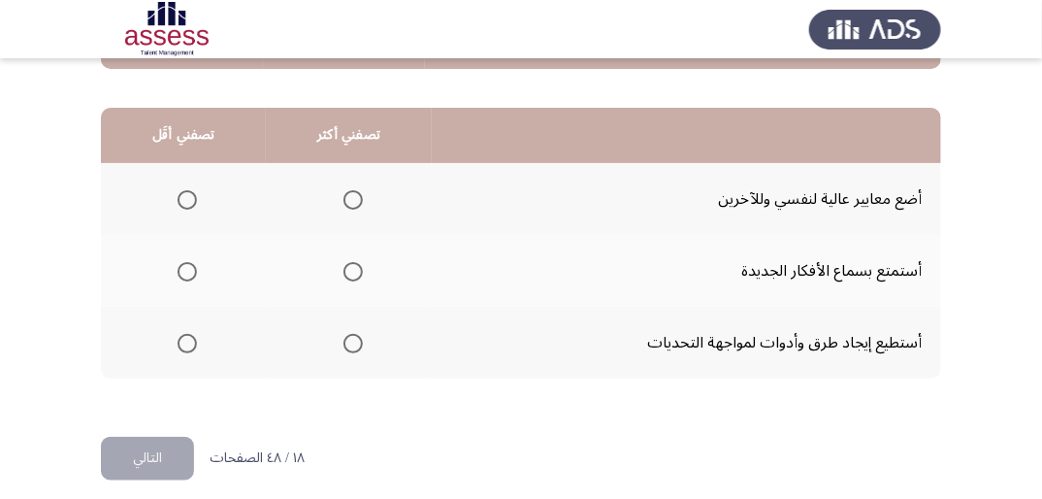
click at [351, 272] on span "Select an option" at bounding box center [352, 271] width 19 height 19
click at [351, 272] on input "Select an option" at bounding box center [352, 271] width 19 height 19
click at [195, 198] on span "Select an option" at bounding box center [187, 199] width 19 height 19
click at [195, 198] on input "Select an option" at bounding box center [187, 199] width 19 height 19
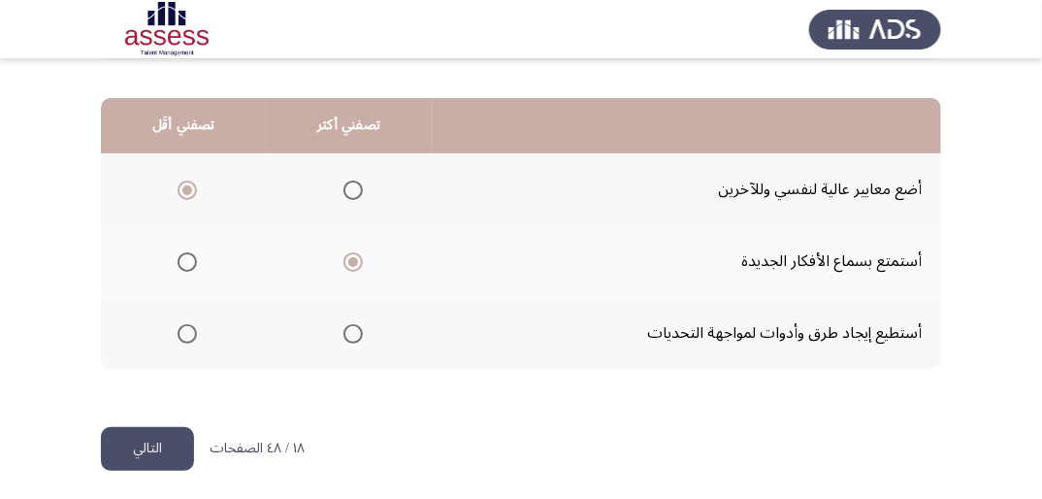
scroll to position [478, 0]
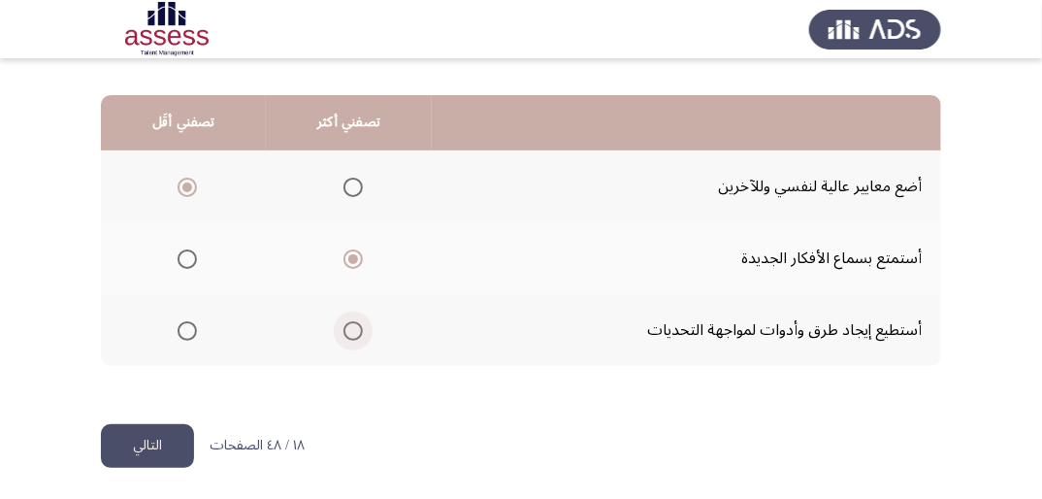
click at [345, 330] on span "Select an option" at bounding box center [352, 330] width 19 height 19
click at [345, 330] on input "Select an option" at bounding box center [352, 330] width 19 height 19
click at [144, 435] on button "التالي" at bounding box center [147, 446] width 93 height 44
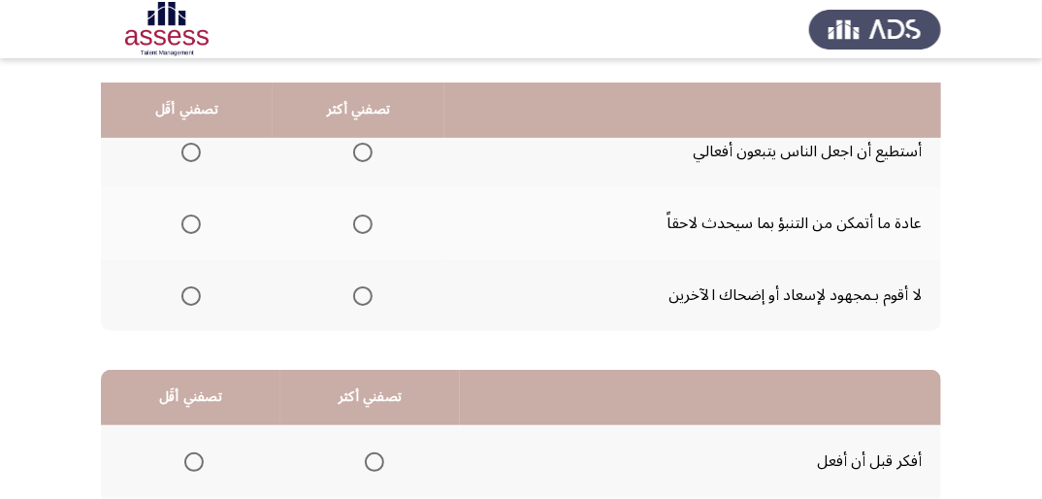
scroll to position [155, 0]
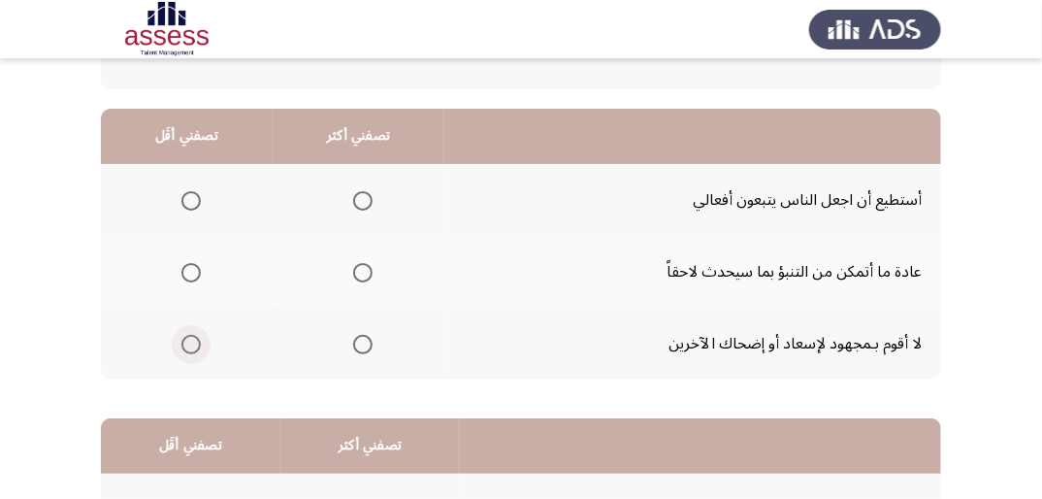
click at [190, 339] on span "Select an option" at bounding box center [190, 344] width 19 height 19
click at [190, 339] on input "Select an option" at bounding box center [190, 344] width 19 height 19
click at [363, 204] on span "Select an option" at bounding box center [362, 200] width 19 height 19
click at [363, 204] on input "Select an option" at bounding box center [362, 200] width 19 height 19
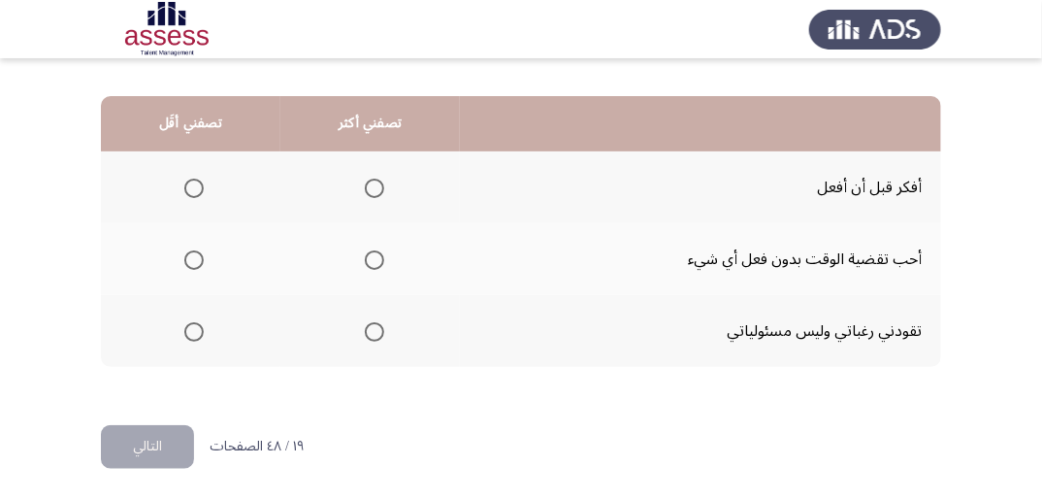
scroll to position [478, 0]
click at [188, 331] on span "Select an option" at bounding box center [193, 330] width 19 height 19
click at [188, 331] on input "Select an option" at bounding box center [193, 330] width 19 height 19
click at [376, 186] on span "Select an option" at bounding box center [374, 187] width 19 height 19
click at [376, 186] on input "Select an option" at bounding box center [374, 187] width 19 height 19
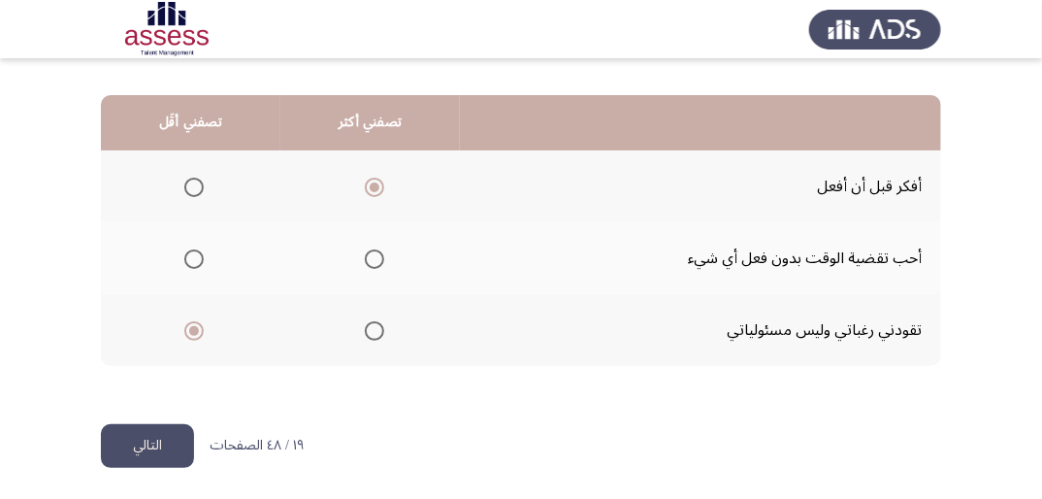
click at [165, 441] on button "التالي" at bounding box center [147, 446] width 93 height 44
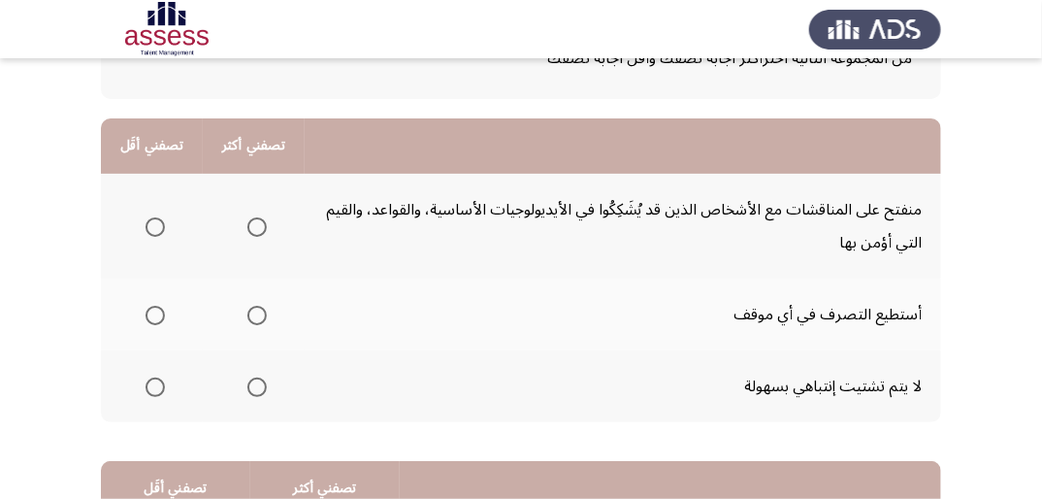
scroll to position [155, 0]
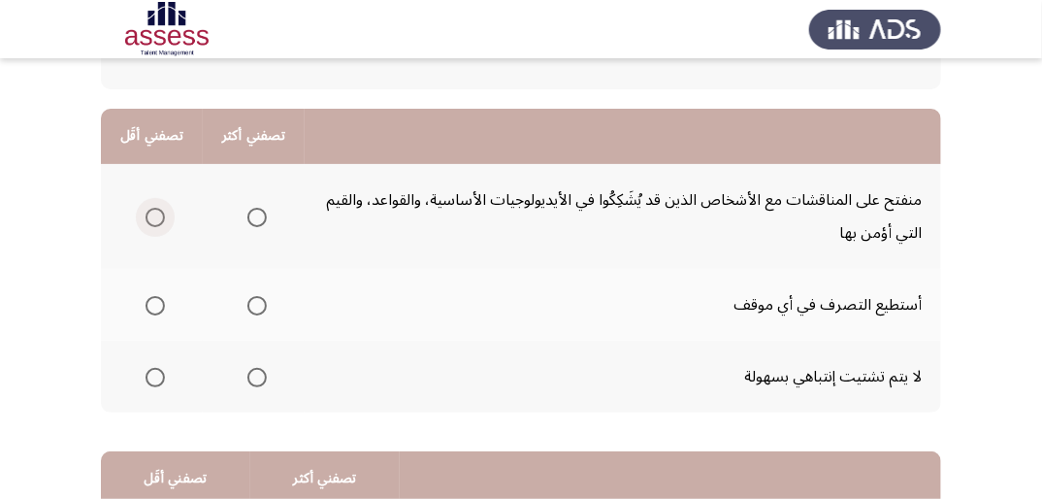
click at [161, 215] on span "Select an option" at bounding box center [155, 217] width 19 height 19
click at [161, 215] on input "Select an option" at bounding box center [155, 217] width 19 height 19
click at [252, 375] on span "Select an option" at bounding box center [256, 377] width 19 height 19
click at [252, 375] on input "Select an option" at bounding box center [256, 377] width 19 height 19
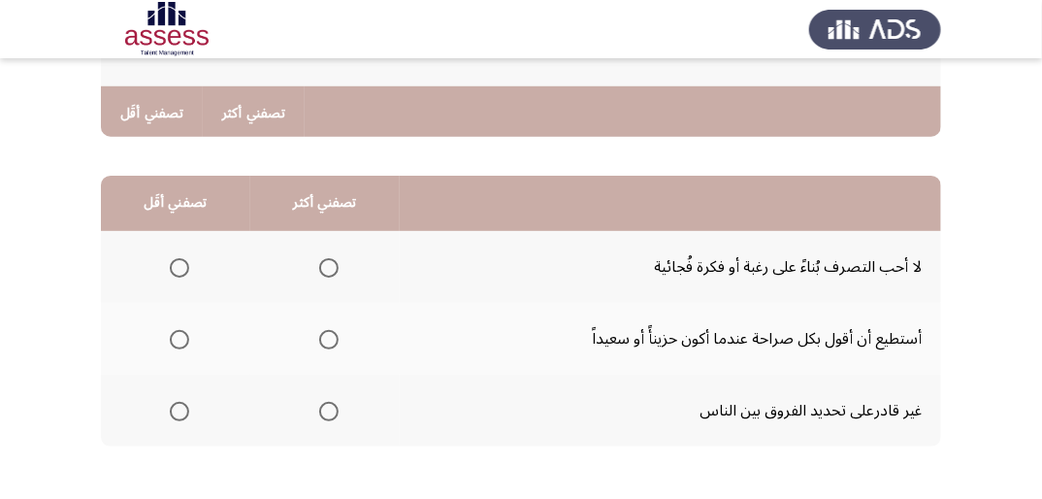
scroll to position [466, 0]
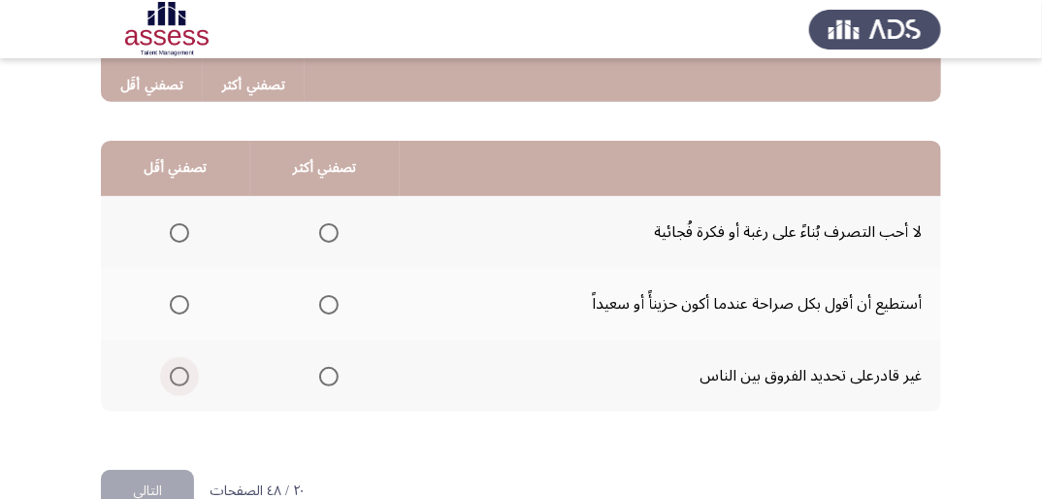
click at [174, 371] on span "Select an option" at bounding box center [179, 376] width 19 height 19
click at [174, 371] on input "Select an option" at bounding box center [179, 376] width 19 height 19
click at [330, 229] on span "Select an option" at bounding box center [328, 232] width 19 height 19
click at [330, 229] on input "Select an option" at bounding box center [328, 232] width 19 height 19
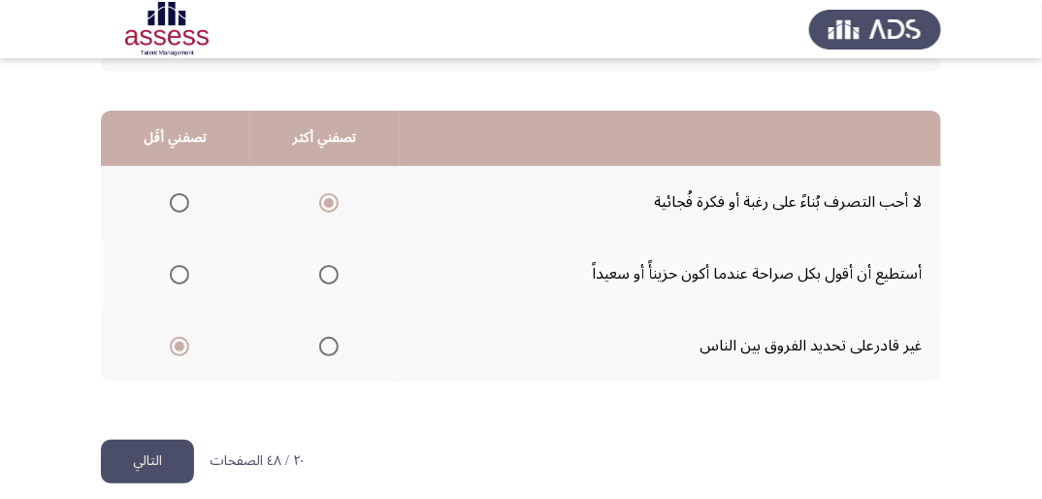
scroll to position [511, 0]
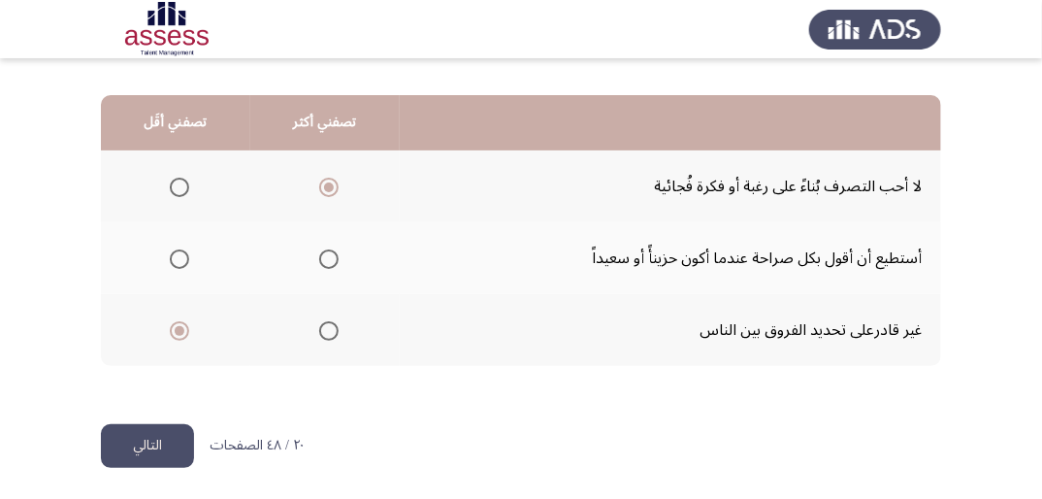
click at [170, 438] on button "التالي" at bounding box center [147, 446] width 93 height 44
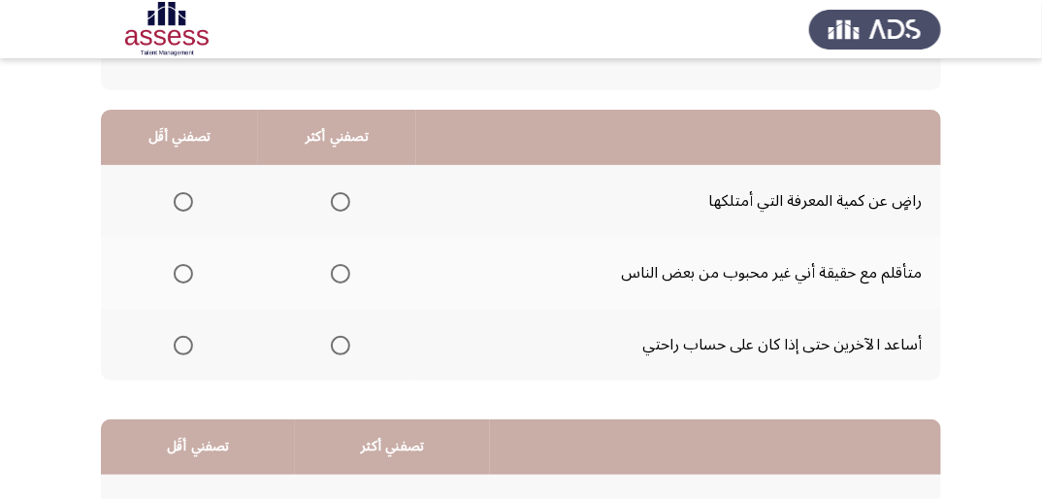
scroll to position [155, 0]
click at [338, 198] on span "Select an option" at bounding box center [340, 200] width 19 height 19
click at [338, 198] on input "Select an option" at bounding box center [340, 200] width 19 height 19
click at [186, 345] on span "Select an option" at bounding box center [183, 344] width 19 height 19
click at [186, 345] on input "Select an option" at bounding box center [183, 344] width 19 height 19
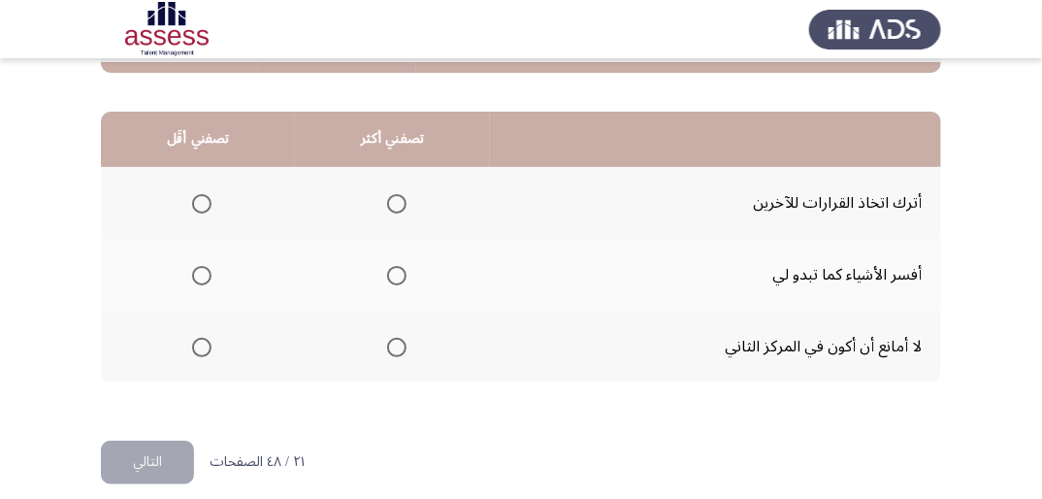
scroll to position [466, 0]
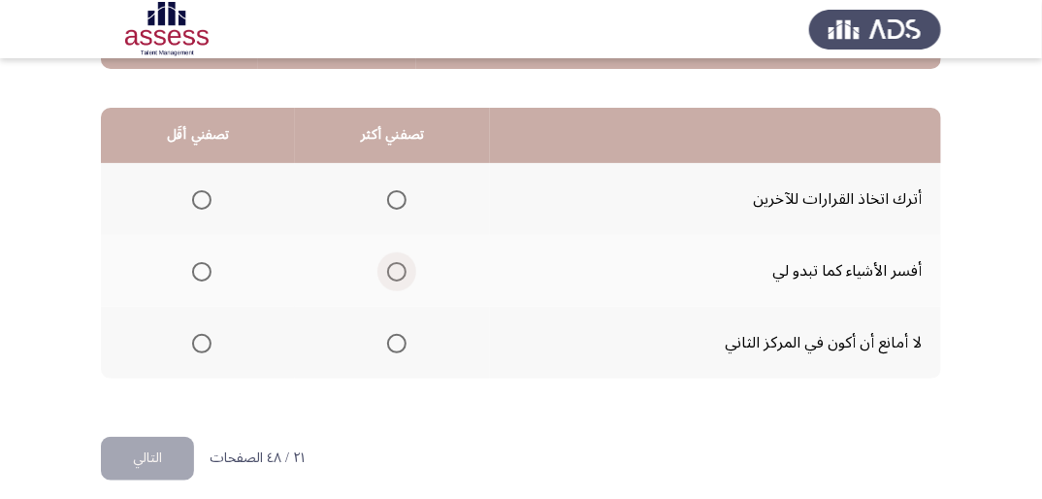
click at [403, 269] on span "Select an option" at bounding box center [396, 271] width 19 height 19
click at [403, 269] on input "Select an option" at bounding box center [396, 271] width 19 height 19
click at [202, 343] on span "Select an option" at bounding box center [201, 343] width 19 height 19
click at [202, 343] on input "Select an option" at bounding box center [201, 343] width 19 height 19
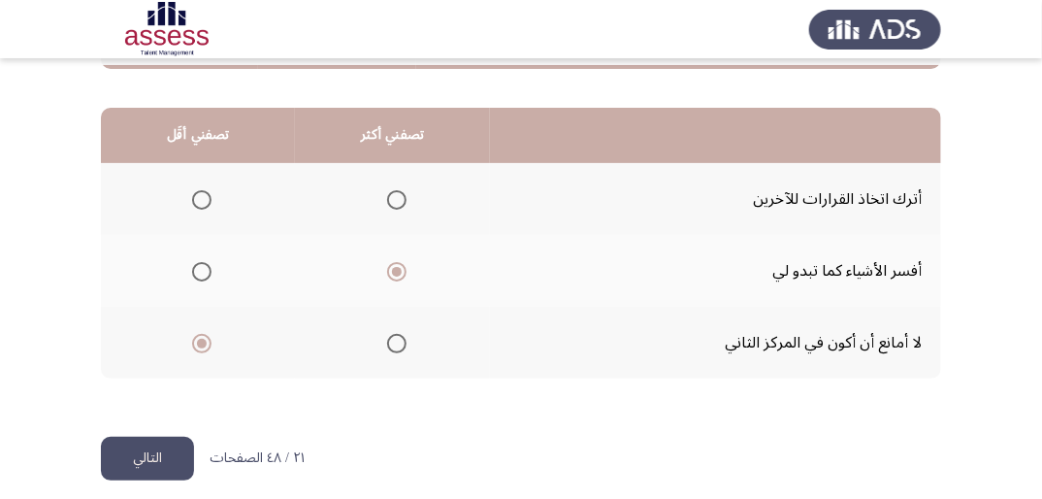
scroll to position [478, 0]
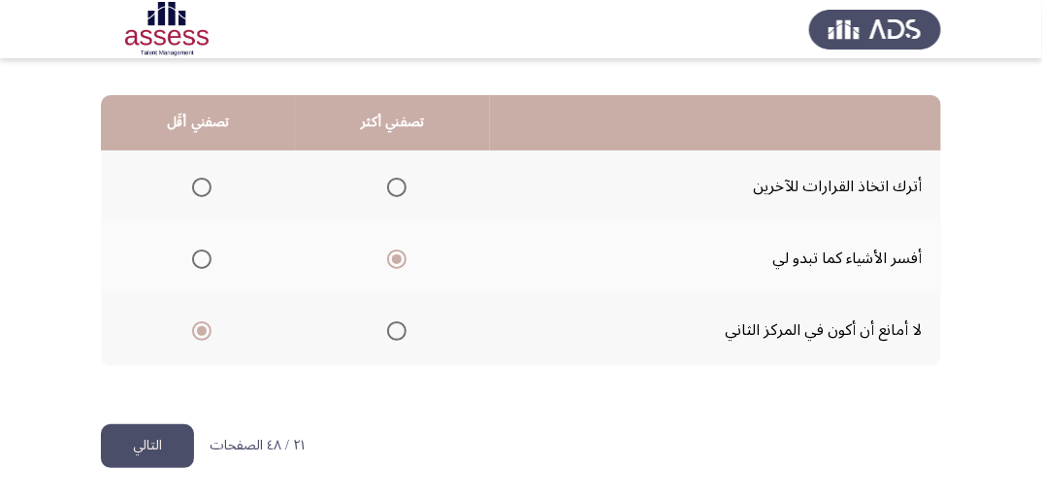
click at [167, 434] on button "التالي" at bounding box center [147, 446] width 93 height 44
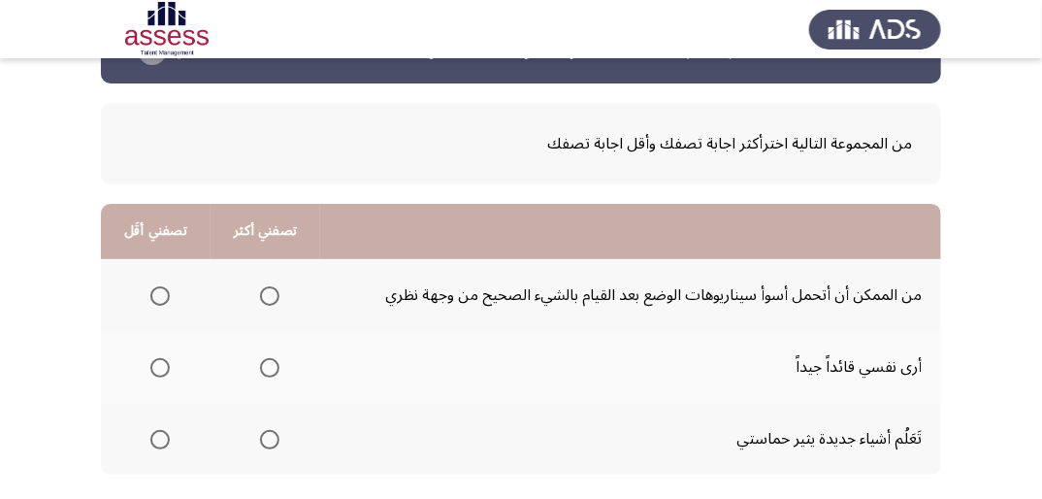
scroll to position [155, 0]
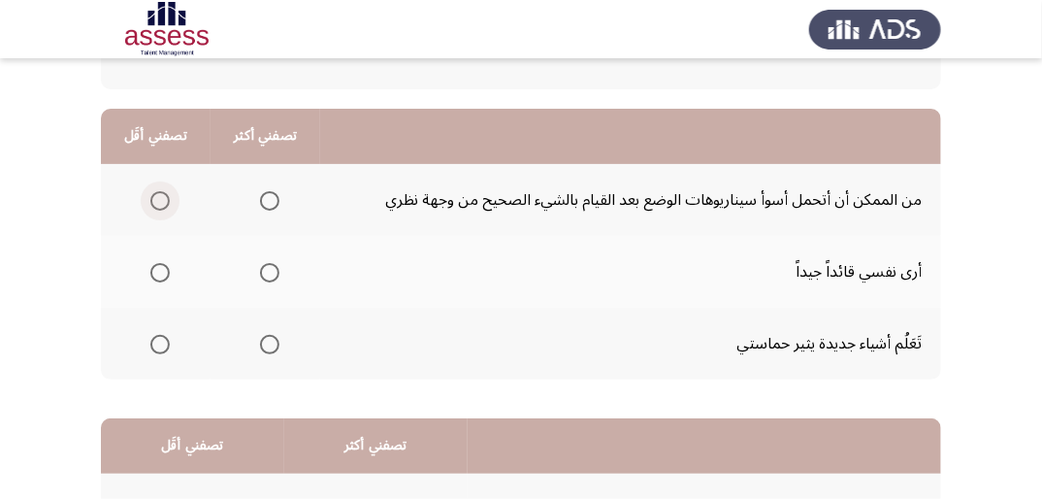
click at [162, 199] on span "Select an option" at bounding box center [159, 200] width 19 height 19
click at [162, 199] on input "Select an option" at bounding box center [159, 200] width 19 height 19
click at [272, 273] on span "Select an option" at bounding box center [269, 272] width 19 height 19
click at [272, 273] on input "Select an option" at bounding box center [269, 272] width 19 height 19
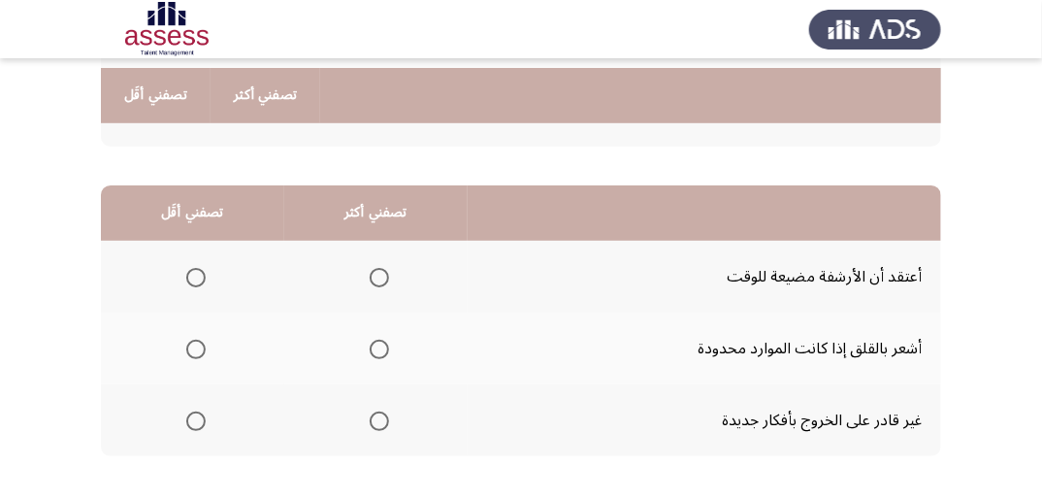
scroll to position [466, 0]
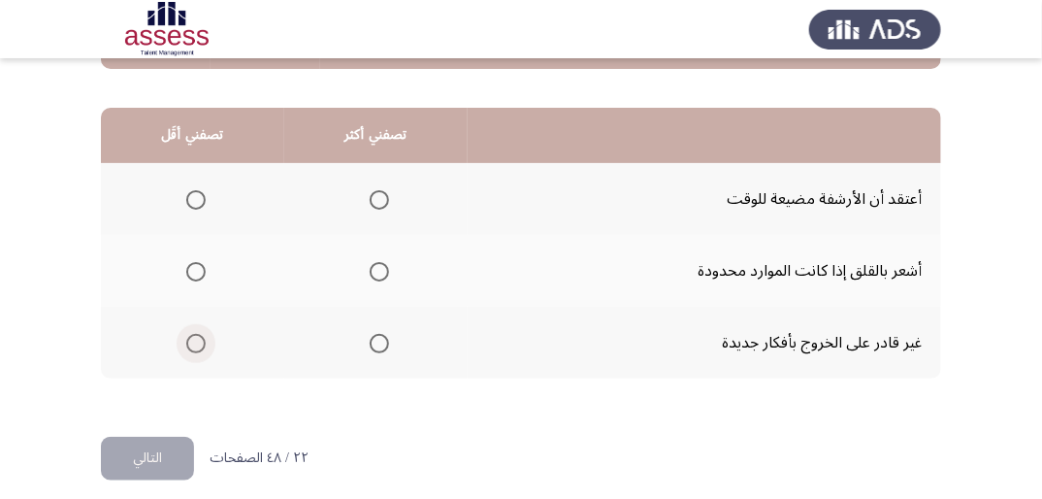
click at [202, 343] on span "Select an option" at bounding box center [195, 343] width 19 height 19
click at [202, 343] on input "Select an option" at bounding box center [195, 343] width 19 height 19
click at [382, 270] on span "Select an option" at bounding box center [379, 271] width 19 height 19
click at [382, 270] on input "Select an option" at bounding box center [379, 271] width 19 height 19
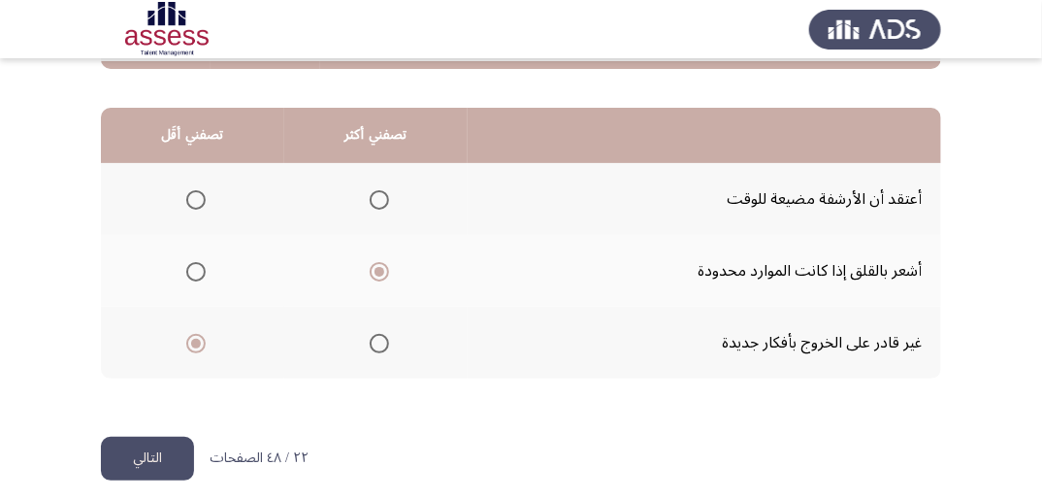
scroll to position [478, 0]
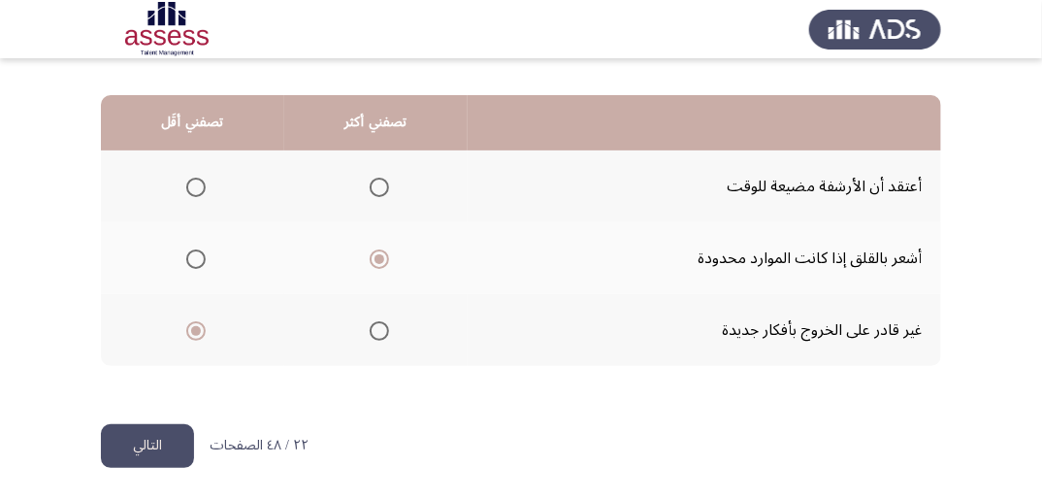
click at [162, 453] on button "التالي" at bounding box center [147, 446] width 93 height 44
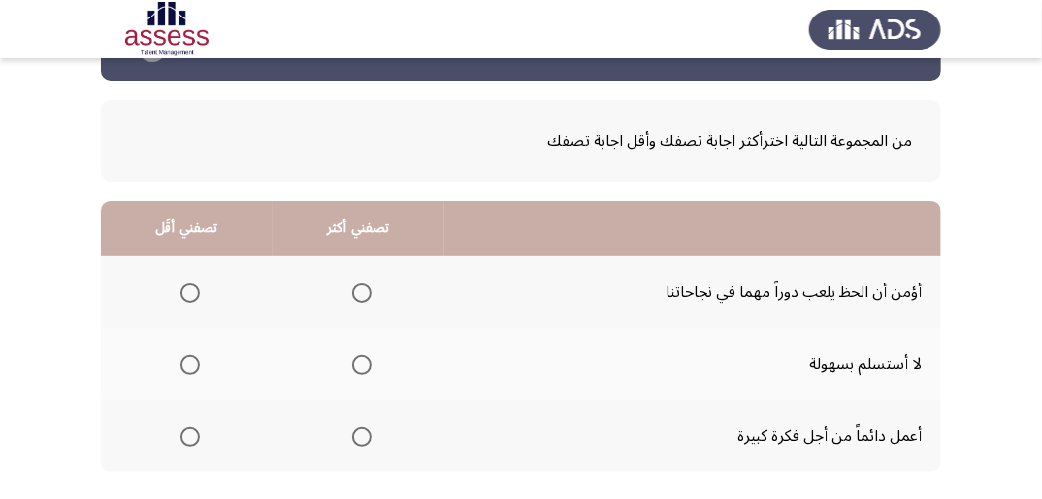
scroll to position [155, 0]
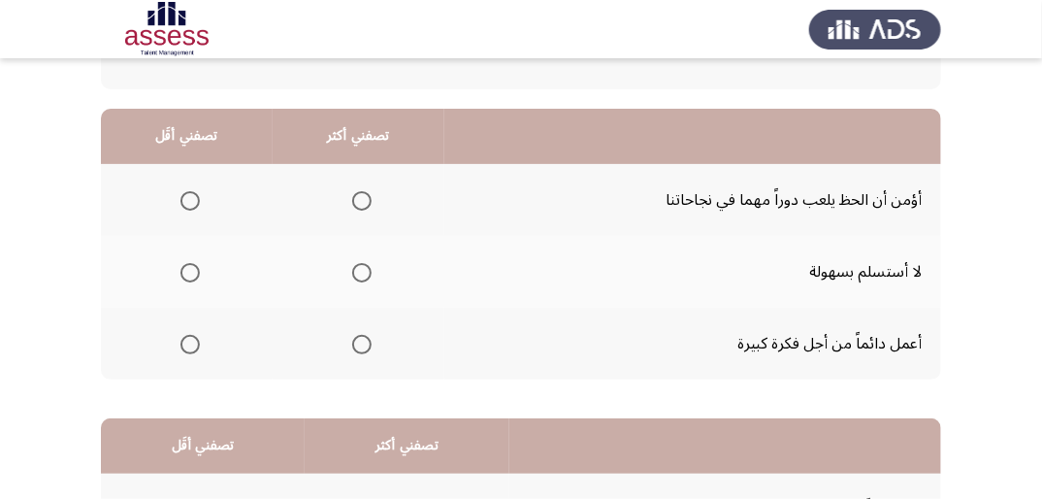
click at [361, 270] on span "Select an option" at bounding box center [361, 272] width 19 height 19
click at [361, 270] on input "Select an option" at bounding box center [361, 272] width 19 height 19
click at [190, 193] on span "Select an option" at bounding box center [189, 200] width 19 height 19
click at [190, 193] on input "Select an option" at bounding box center [189, 200] width 19 height 19
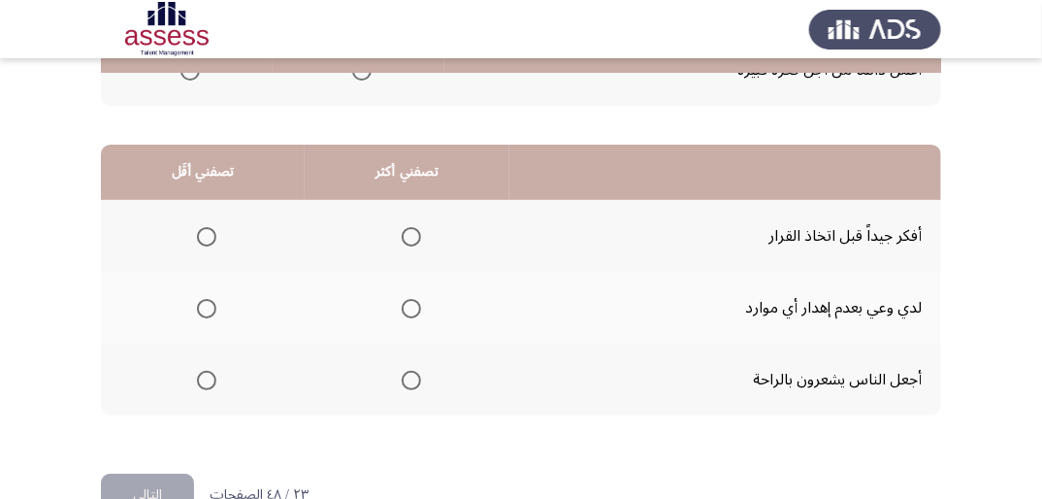
scroll to position [466, 0]
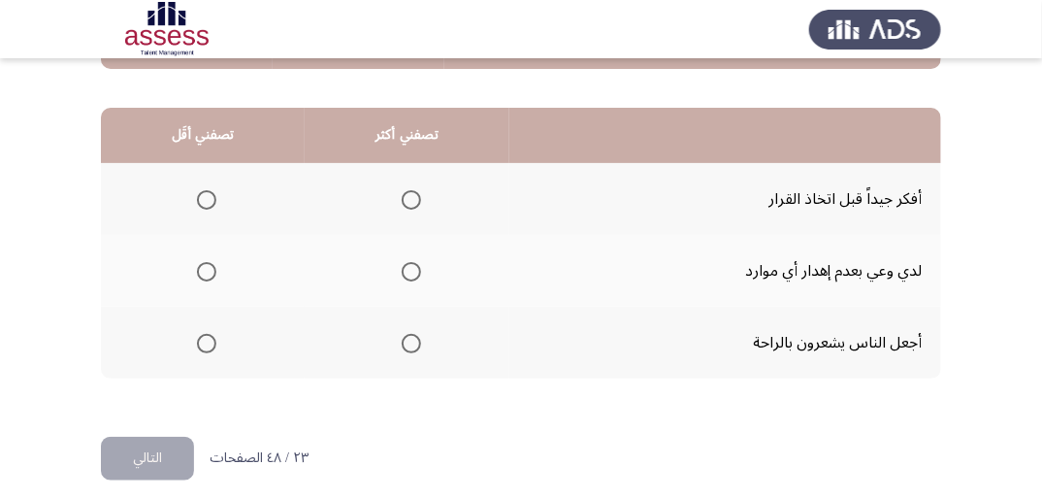
click at [408, 202] on span "Select an option" at bounding box center [411, 199] width 19 height 19
click at [408, 202] on input "Select an option" at bounding box center [411, 199] width 19 height 19
click at [205, 338] on span "Select an option" at bounding box center [206, 343] width 19 height 19
click at [205, 338] on input "Select an option" at bounding box center [206, 343] width 19 height 19
click at [139, 449] on button "التالي" at bounding box center [147, 459] width 93 height 44
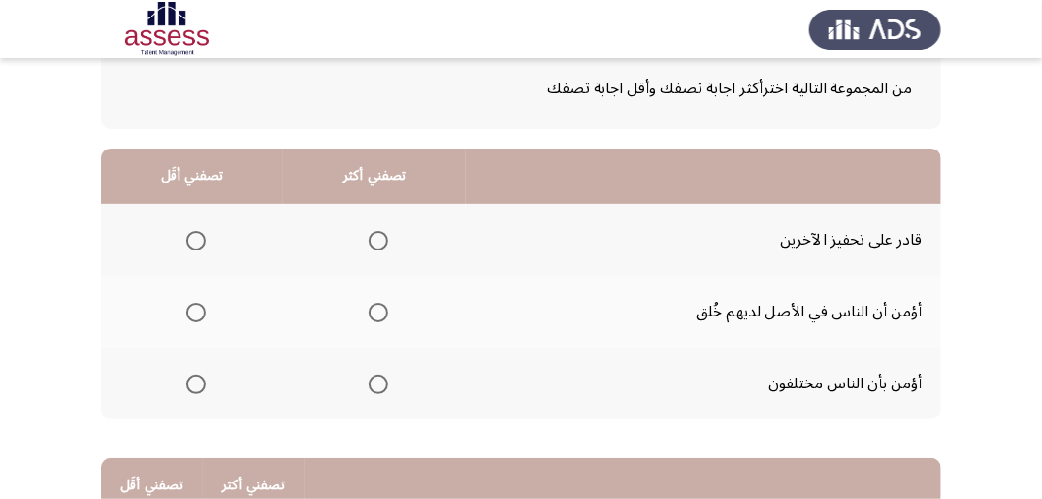
scroll to position [155, 0]
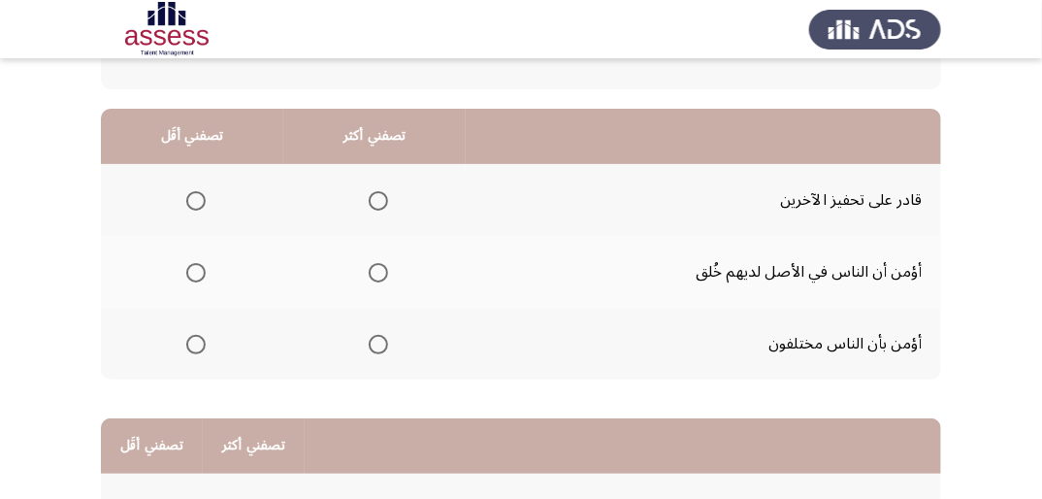
click at [386, 198] on span "Select an option" at bounding box center [378, 200] width 19 height 19
click at [386, 198] on input "Select an option" at bounding box center [378, 200] width 19 height 19
click at [197, 274] on span "Select an option" at bounding box center [195, 272] width 19 height 19
click at [197, 274] on input "Select an option" at bounding box center [195, 272] width 19 height 19
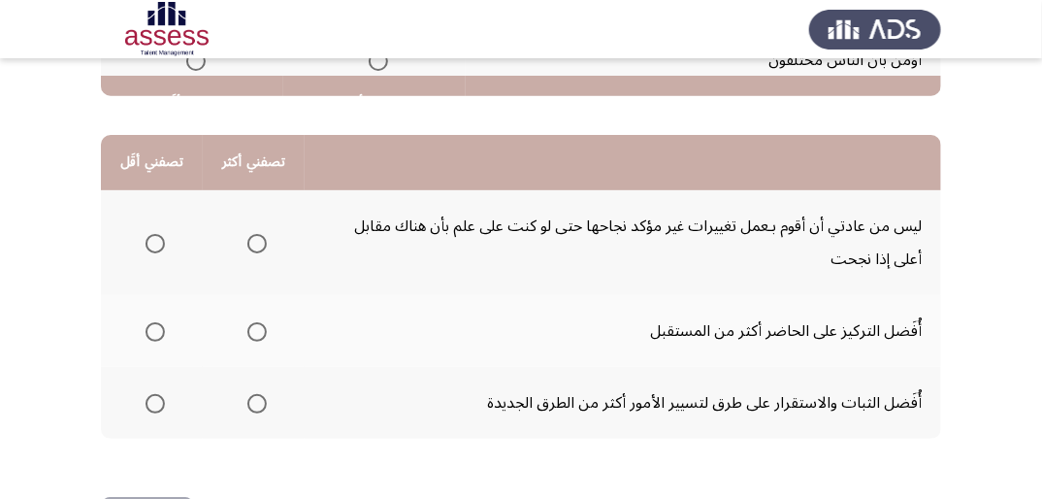
scroll to position [466, 0]
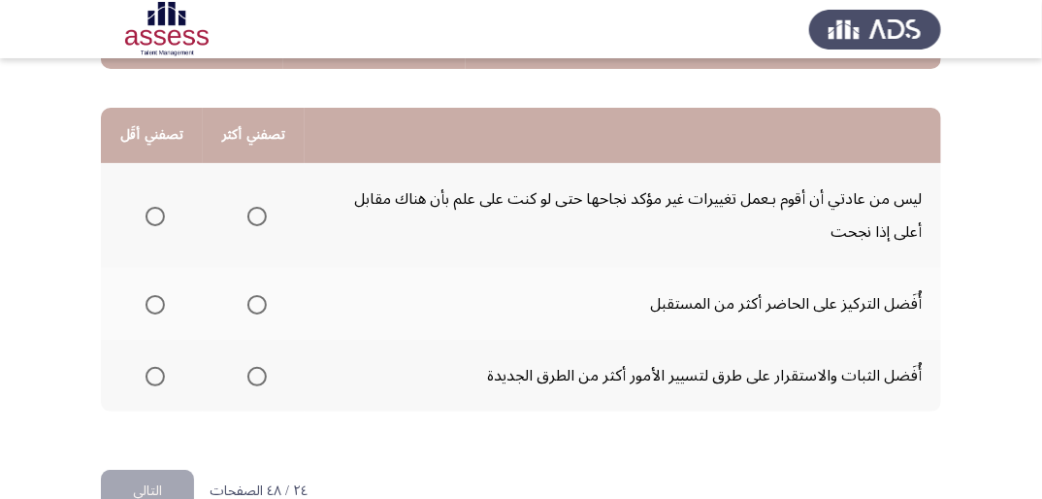
click at [159, 305] on span "Select an option" at bounding box center [155, 304] width 19 height 19
click at [159, 305] on input "Select an option" at bounding box center [155, 304] width 19 height 19
click at [159, 212] on span "Select an option" at bounding box center [155, 216] width 19 height 19
click at [159, 212] on input "Select an option" at bounding box center [155, 216] width 19 height 19
click at [261, 375] on span "Select an option" at bounding box center [256, 376] width 19 height 19
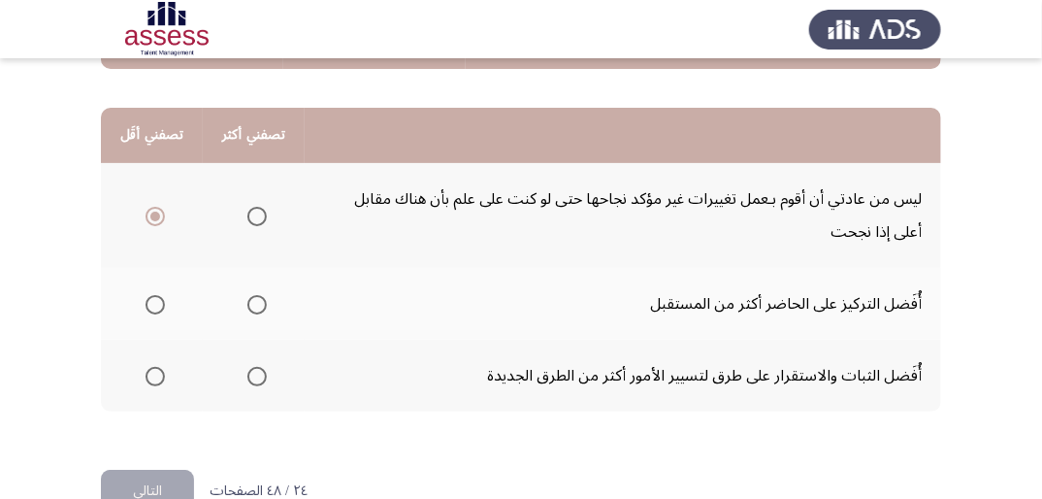
click at [261, 375] on input "Select an option" at bounding box center [256, 376] width 19 height 19
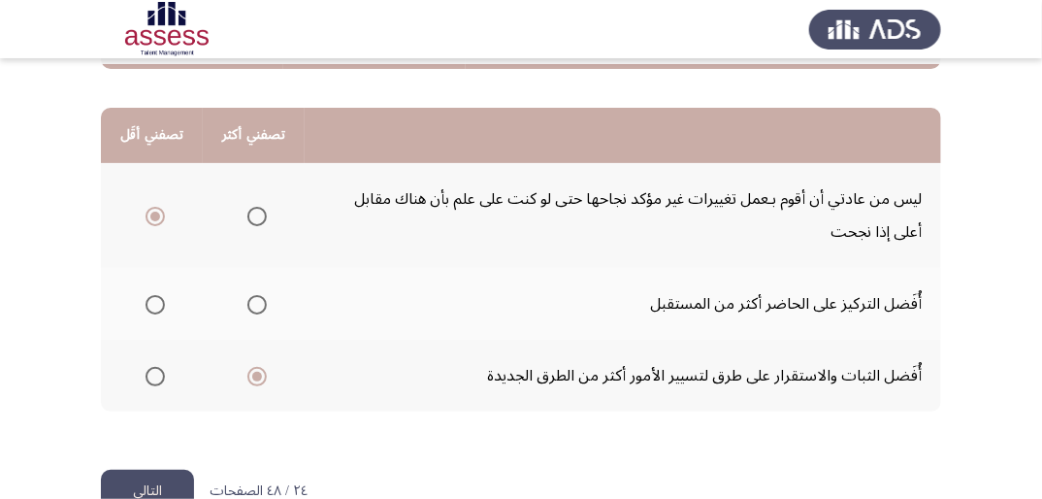
scroll to position [511, 0]
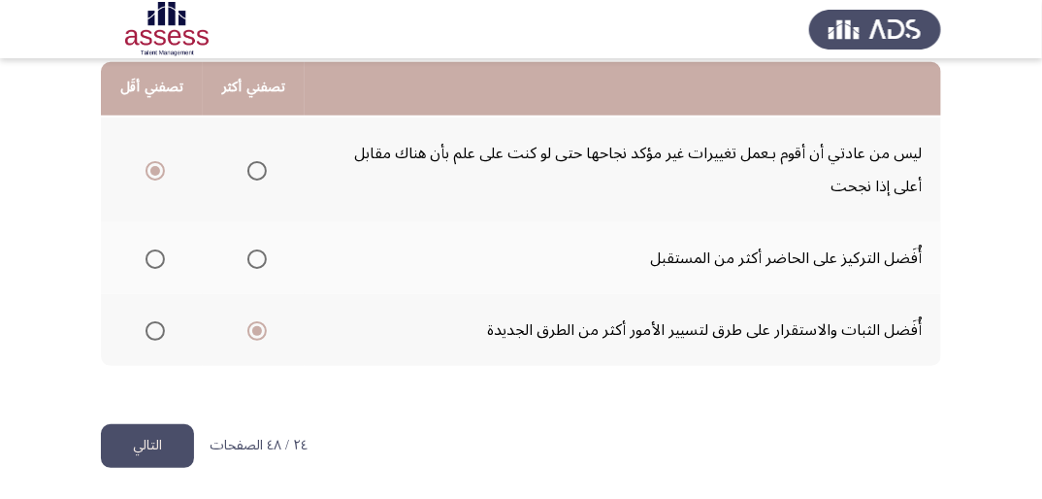
click at [159, 434] on button "التالي" at bounding box center [147, 446] width 93 height 44
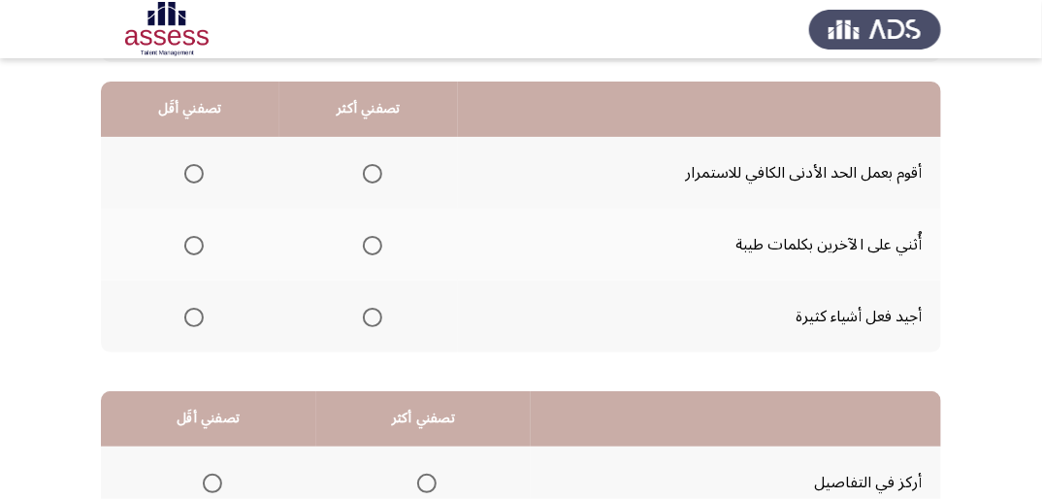
scroll to position [155, 0]
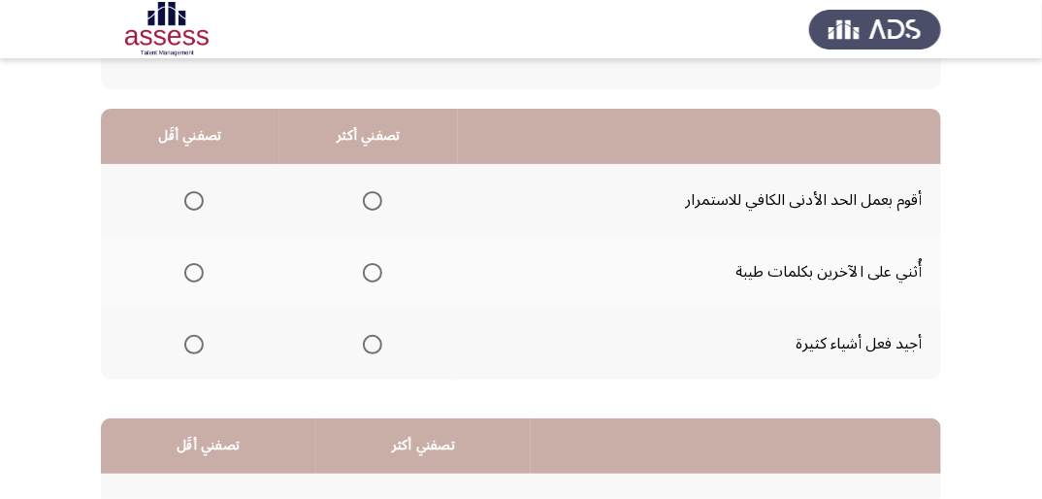
click at [370, 341] on span "Select an option" at bounding box center [372, 344] width 19 height 19
click at [370, 341] on input "Select an option" at bounding box center [372, 344] width 19 height 19
click at [193, 198] on span "Select an option" at bounding box center [193, 200] width 19 height 19
click at [193, 198] on input "Select an option" at bounding box center [193, 200] width 19 height 19
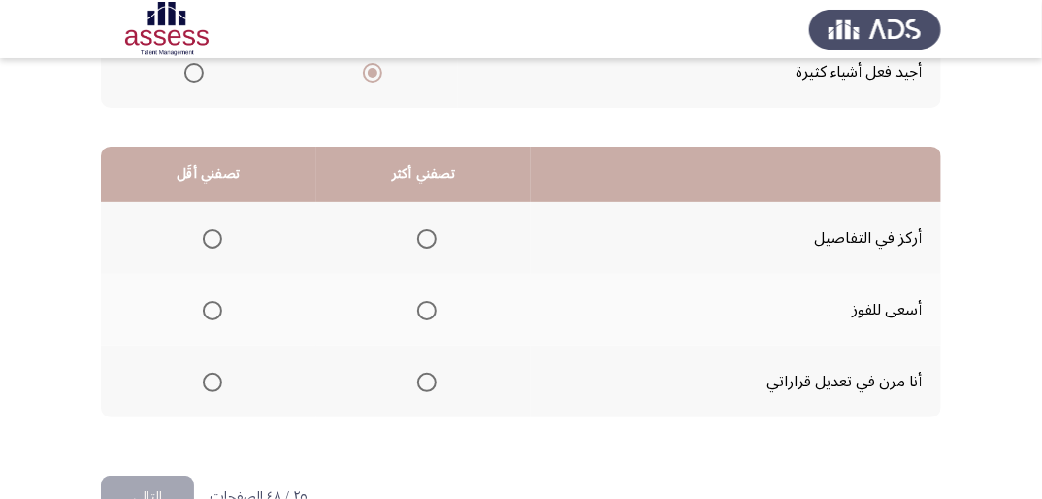
scroll to position [466, 0]
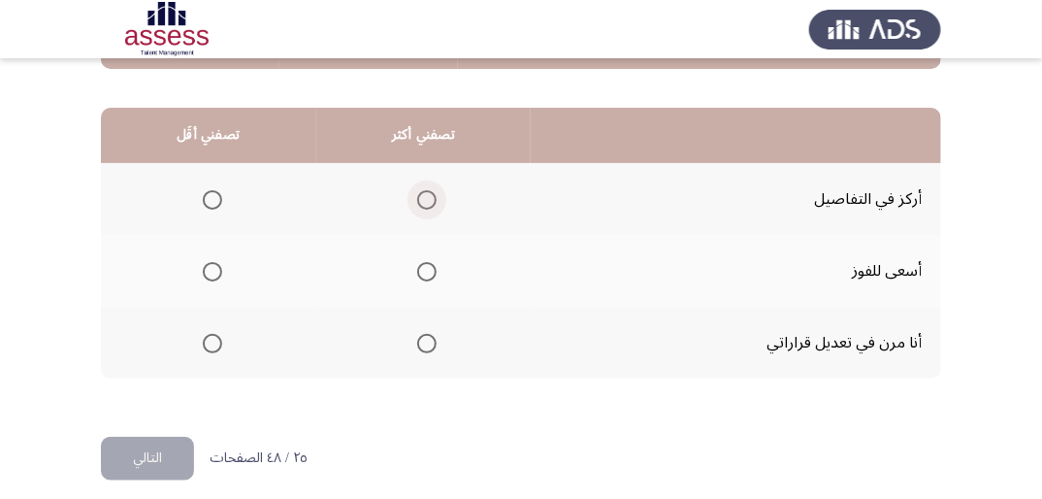
click at [431, 202] on span "Select an option" at bounding box center [426, 199] width 19 height 19
click at [431, 202] on input "Select an option" at bounding box center [426, 199] width 19 height 19
click at [212, 342] on span "Select an option" at bounding box center [212, 343] width 19 height 19
click at [212, 342] on input "Select an option" at bounding box center [212, 343] width 19 height 19
click at [135, 447] on button "التالي" at bounding box center [147, 459] width 93 height 44
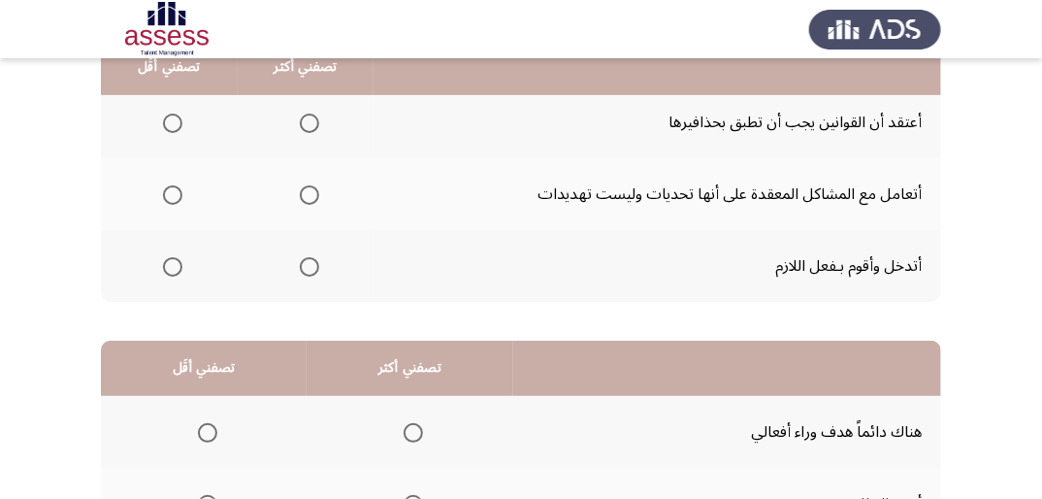
scroll to position [155, 0]
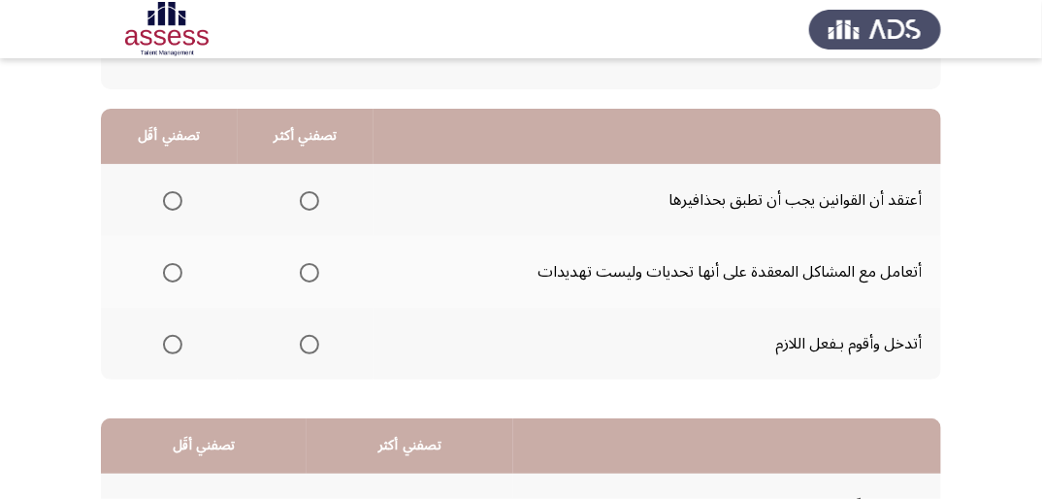
click at [314, 278] on span "Select an option" at bounding box center [309, 272] width 19 height 19
click at [314, 278] on input "Select an option" at bounding box center [309, 272] width 19 height 19
click at [175, 203] on span "Select an option" at bounding box center [172, 200] width 19 height 19
click at [175, 203] on input "Select an option" at bounding box center [172, 200] width 19 height 19
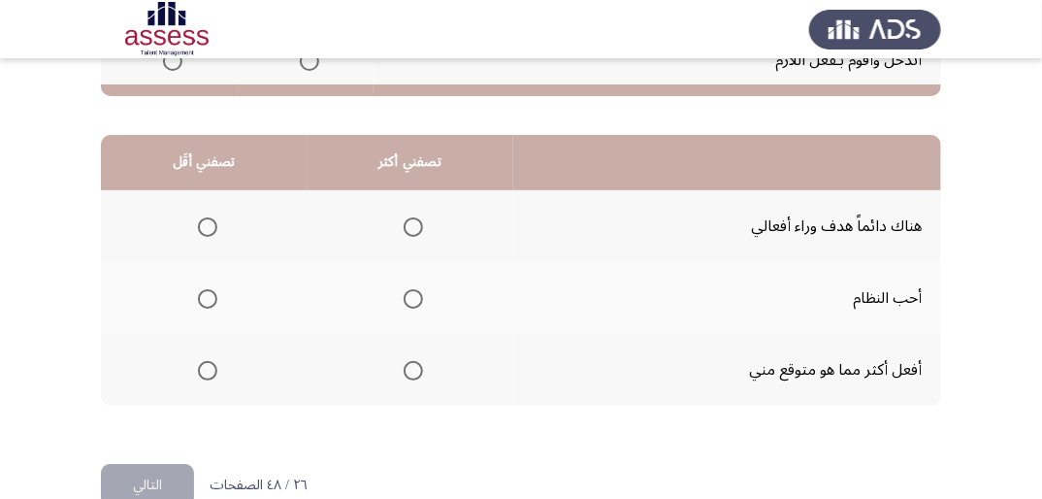
scroll to position [466, 0]
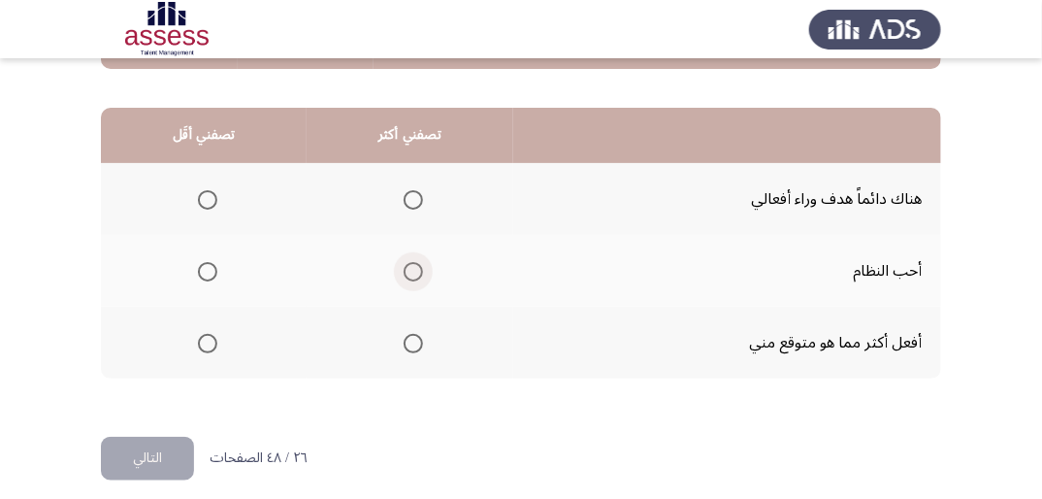
click at [415, 275] on span "Select an option" at bounding box center [413, 271] width 19 height 19
click at [415, 275] on input "Select an option" at bounding box center [413, 271] width 19 height 19
click at [419, 198] on span "Select an option" at bounding box center [413, 199] width 19 height 19
click at [419, 198] on input "Select an option" at bounding box center [413, 199] width 19 height 19
click at [206, 196] on span "Select an option" at bounding box center [207, 199] width 19 height 19
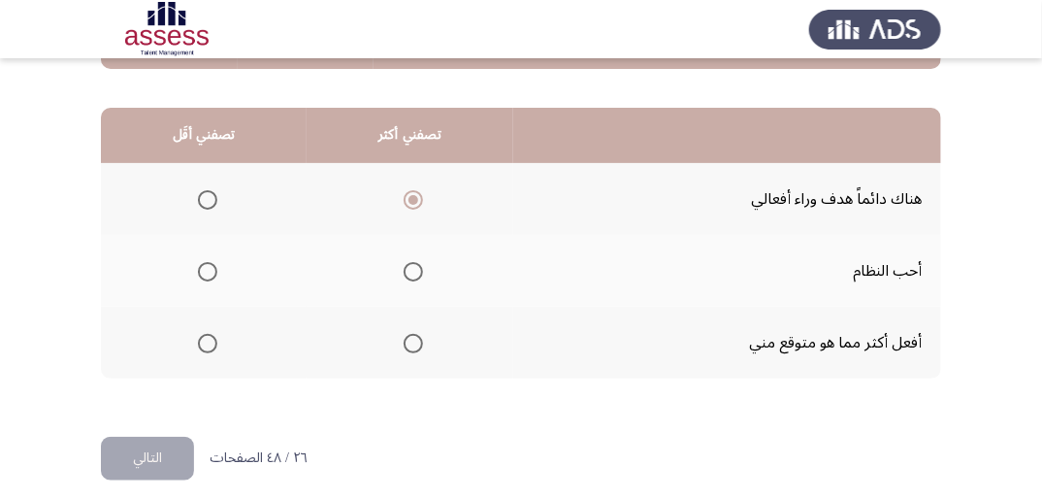
click at [206, 196] on input "Select an option" at bounding box center [207, 199] width 19 height 19
click at [413, 340] on span "Select an option" at bounding box center [413, 343] width 19 height 19
click at [413, 340] on input "Select an option" at bounding box center [413, 343] width 19 height 19
click at [176, 450] on button "التالي" at bounding box center [147, 459] width 93 height 44
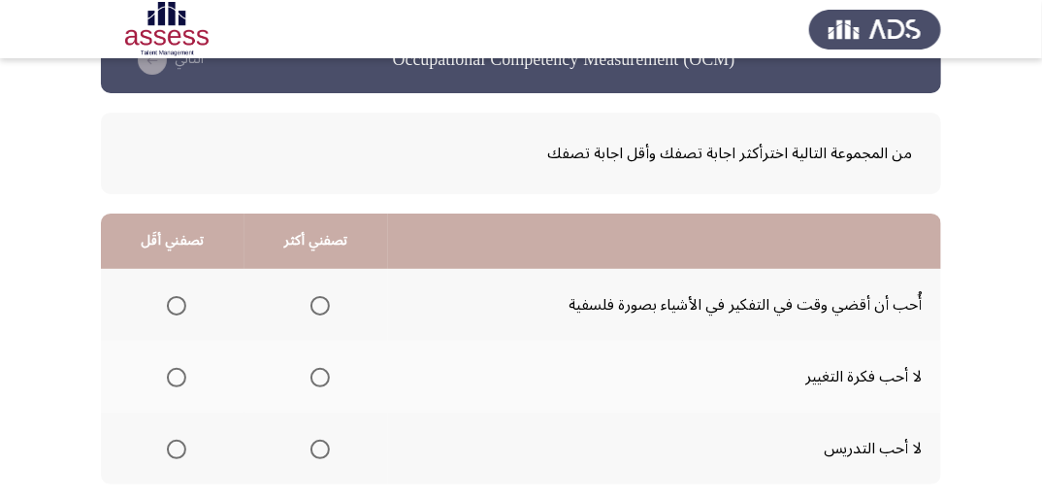
scroll to position [78, 0]
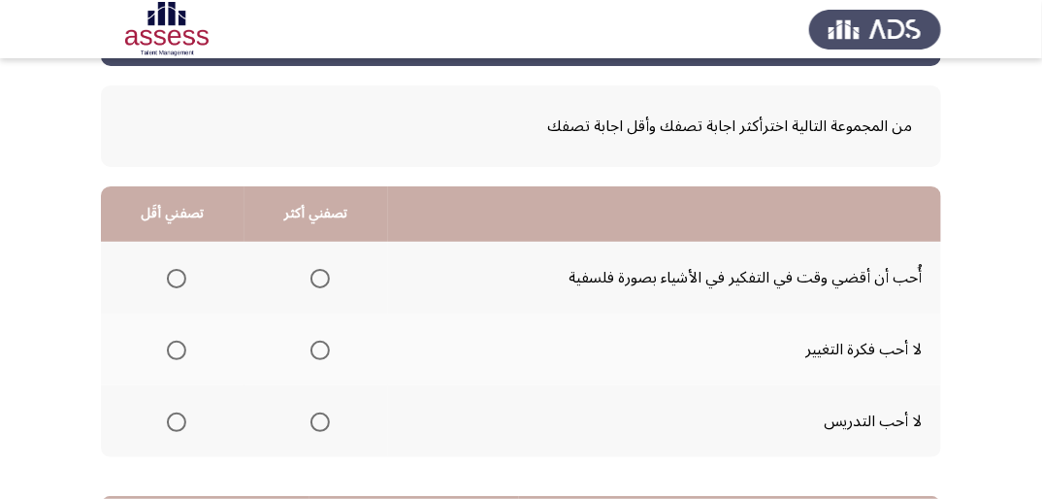
click at [169, 419] on span "Select an option" at bounding box center [176, 421] width 19 height 19
click at [169, 419] on input "Select an option" at bounding box center [176, 421] width 19 height 19
click at [320, 274] on span "Select an option" at bounding box center [319, 278] width 19 height 19
click at [320, 274] on input "Select an option" at bounding box center [319, 278] width 19 height 19
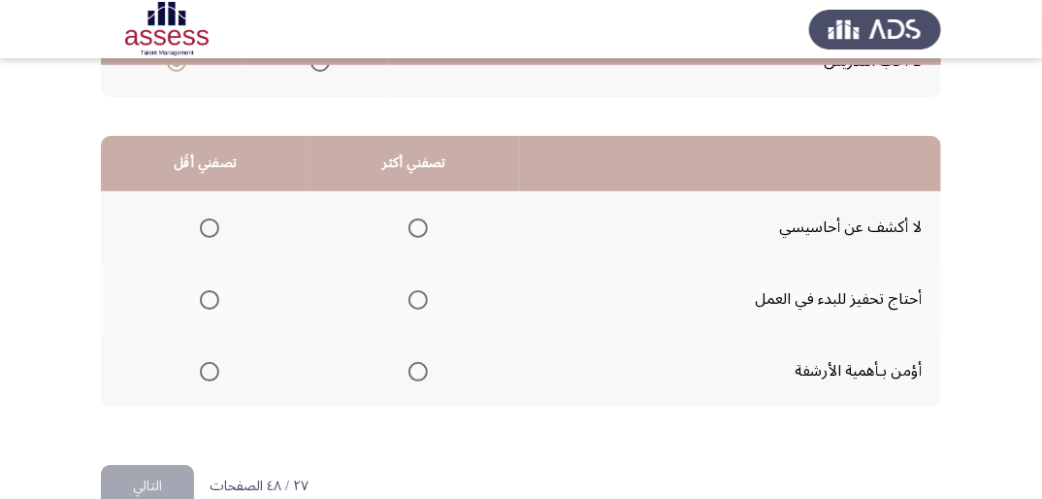
scroll to position [466, 0]
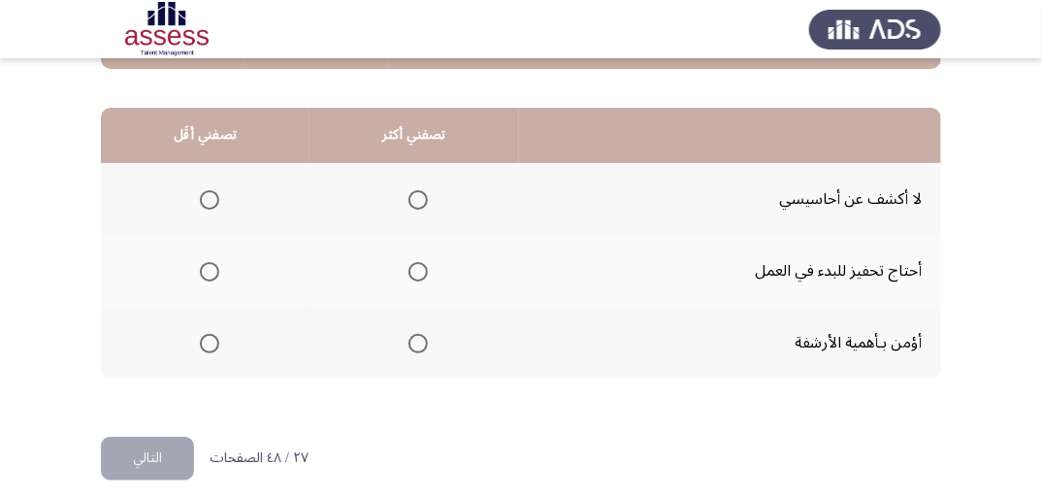
click at [201, 265] on span "Select an option" at bounding box center [209, 271] width 19 height 19
click at [201, 265] on input "Select an option" at bounding box center [209, 271] width 19 height 19
click at [423, 342] on span "Select an option" at bounding box center [418, 343] width 19 height 19
click at [423, 342] on input "Select an option" at bounding box center [418, 343] width 19 height 19
click at [180, 446] on button "التالي" at bounding box center [147, 459] width 93 height 44
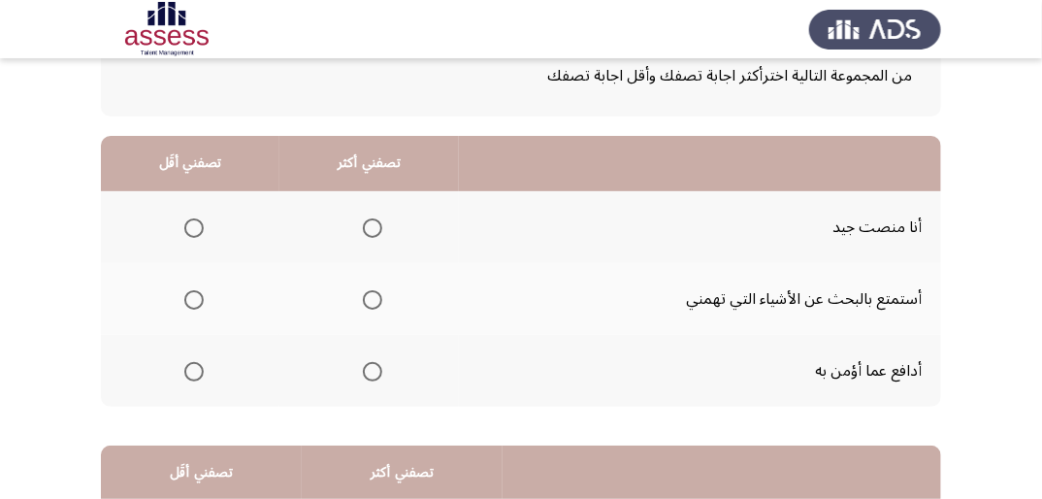
scroll to position [155, 0]
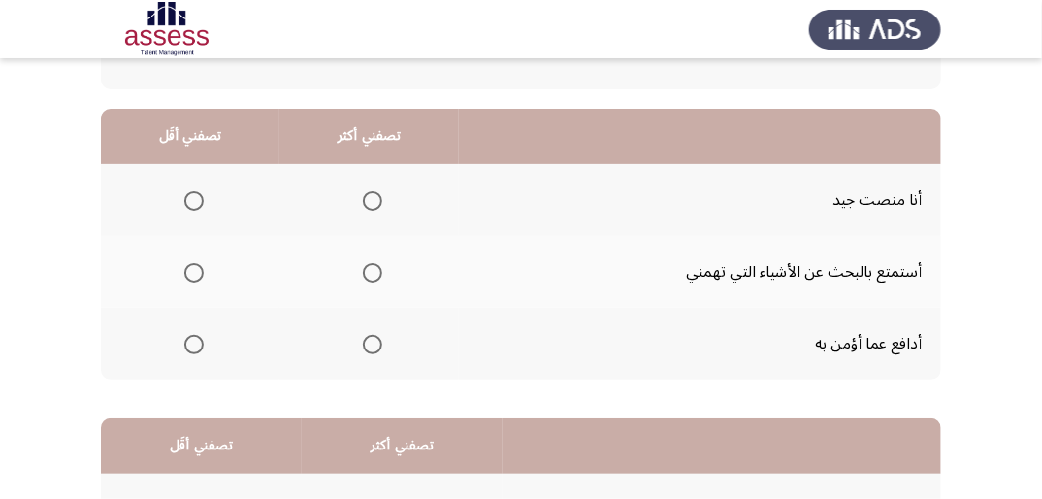
click at [376, 269] on span "Select an option" at bounding box center [372, 272] width 19 height 19
click at [376, 269] on input "Select an option" at bounding box center [372, 272] width 19 height 19
click at [191, 342] on span "Select an option" at bounding box center [193, 344] width 19 height 19
click at [191, 342] on input "Select an option" at bounding box center [193, 344] width 19 height 19
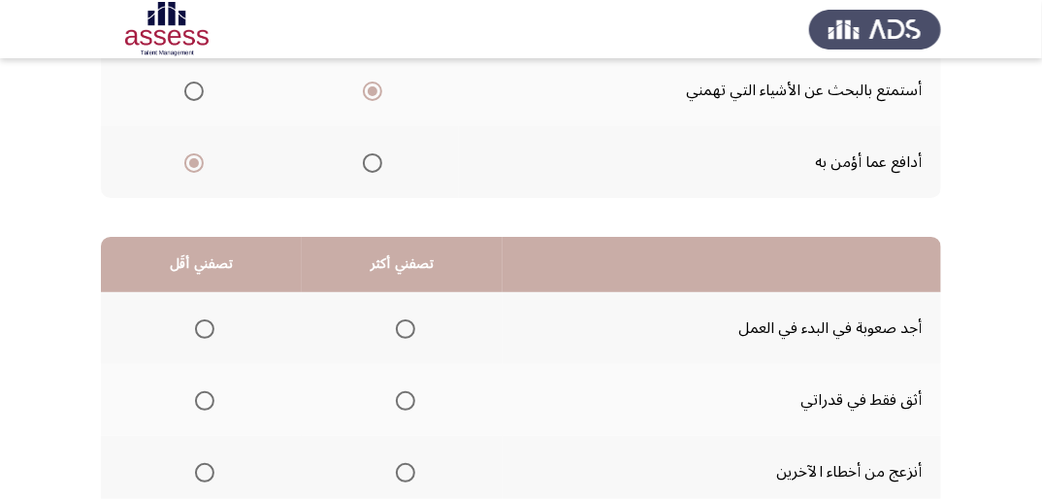
scroll to position [388, 0]
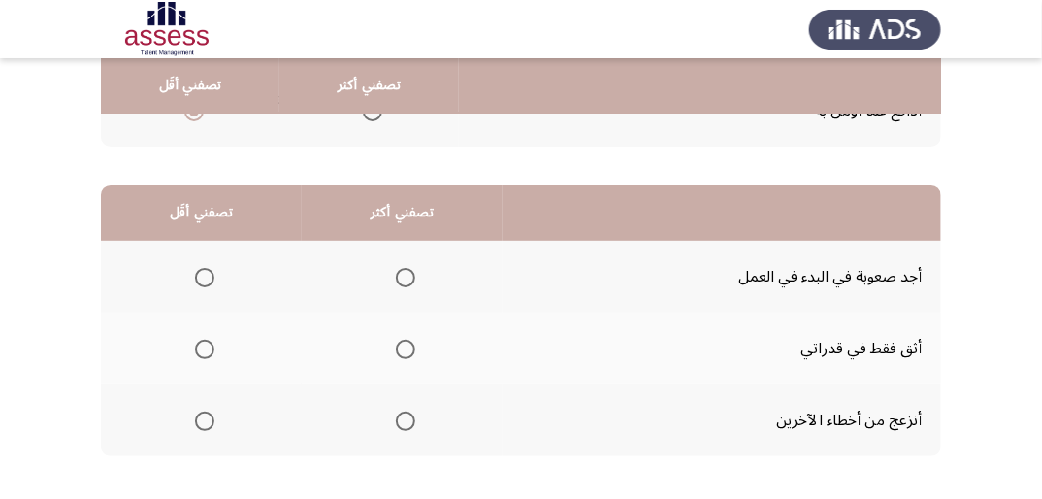
click at [204, 279] on span "Select an option" at bounding box center [204, 277] width 19 height 19
click at [204, 279] on input "Select an option" at bounding box center [204, 277] width 19 height 19
click at [410, 351] on span "Select an option" at bounding box center [405, 349] width 19 height 19
click at [410, 351] on input "Select an option" at bounding box center [405, 349] width 19 height 19
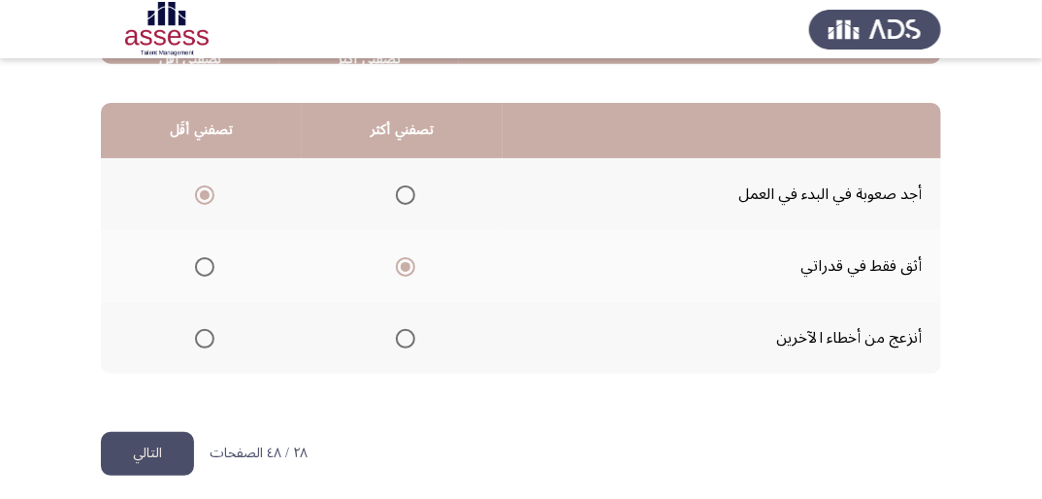
scroll to position [478, 0]
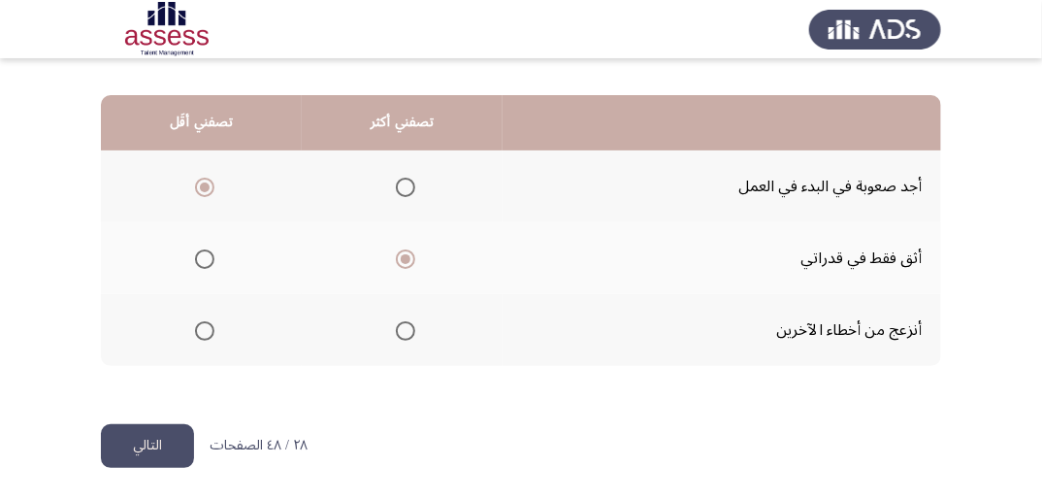
click at [158, 439] on button "التالي" at bounding box center [147, 446] width 93 height 44
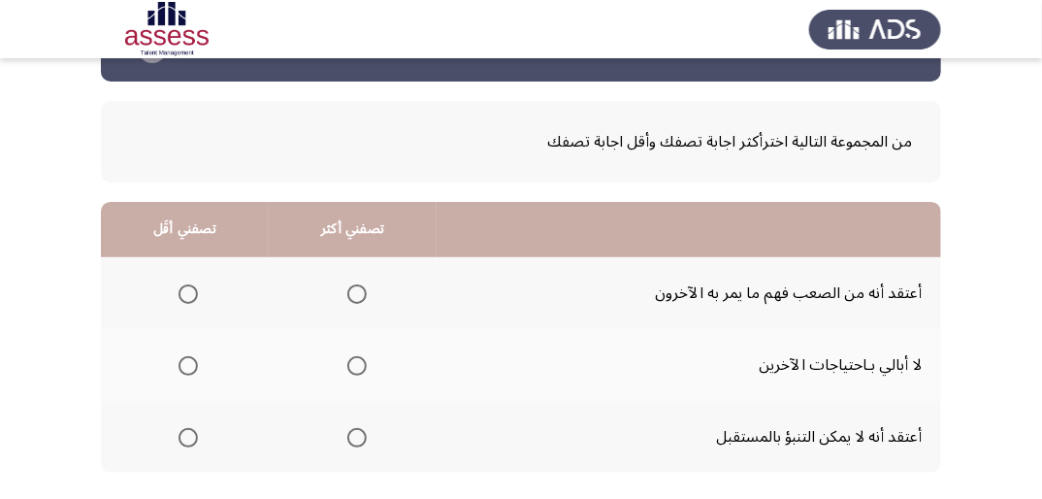
scroll to position [155, 0]
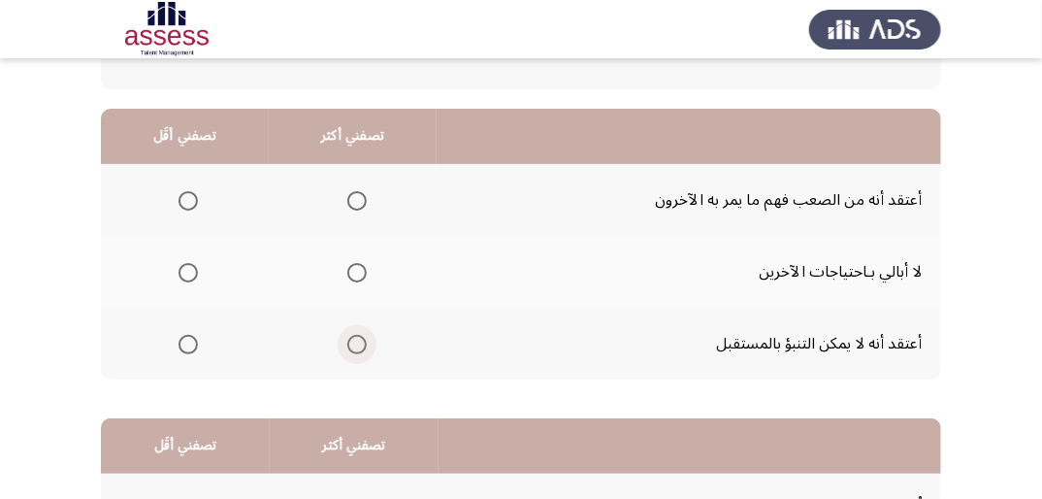
click at [358, 342] on span "Select an option" at bounding box center [356, 344] width 19 height 19
click at [358, 342] on input "Select an option" at bounding box center [356, 344] width 19 height 19
click at [356, 202] on span "Select an option" at bounding box center [356, 200] width 19 height 19
click at [356, 202] on input "Select an option" at bounding box center [356, 200] width 19 height 19
click at [357, 342] on span "Select an option" at bounding box center [356, 344] width 19 height 19
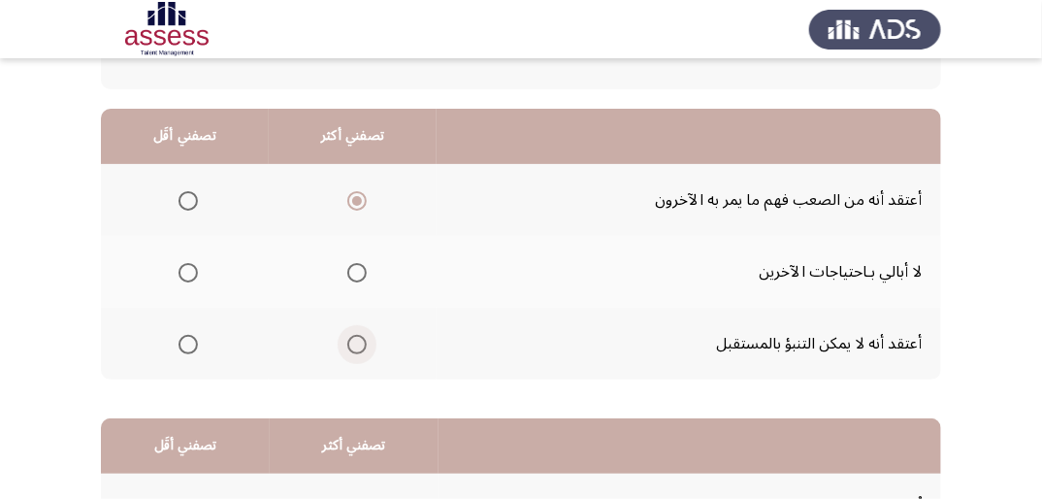
click at [357, 342] on input "Select an option" at bounding box center [356, 344] width 19 height 19
click at [190, 271] on span "Select an option" at bounding box center [188, 272] width 19 height 19
click at [190, 271] on input "Select an option" at bounding box center [188, 272] width 19 height 19
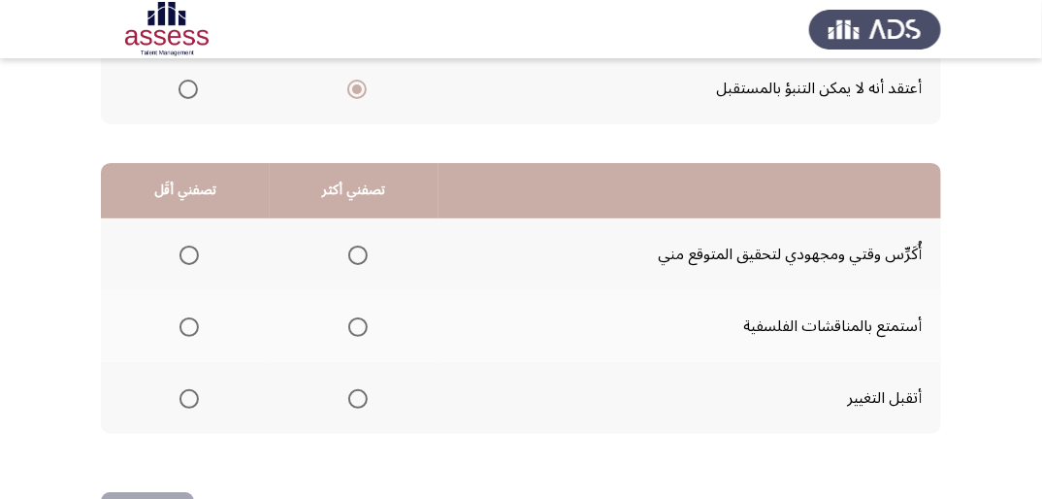
scroll to position [478, 0]
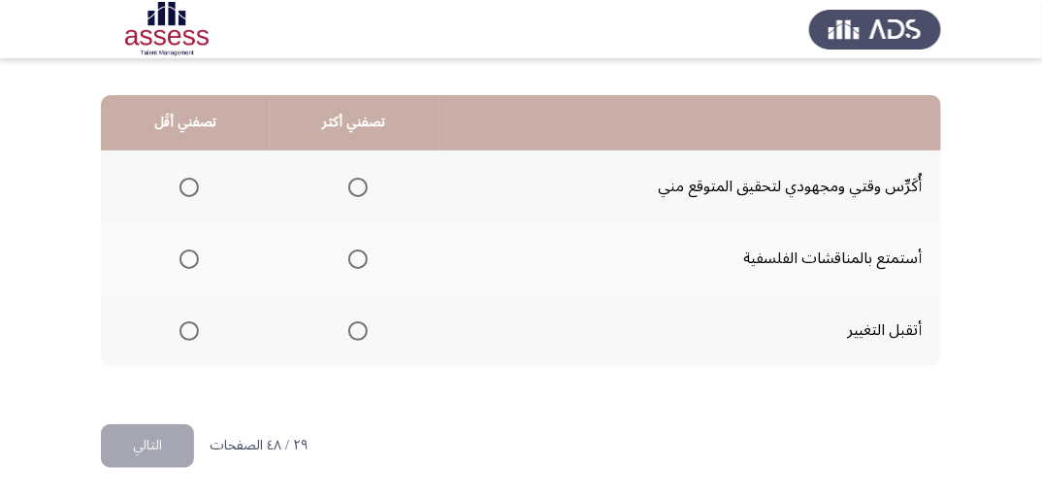
click at [354, 179] on span "Select an option" at bounding box center [357, 187] width 19 height 19
click at [354, 179] on input "Select an option" at bounding box center [357, 187] width 19 height 19
click at [190, 252] on span "Select an option" at bounding box center [189, 258] width 19 height 19
click at [190, 252] on input "Select an option" at bounding box center [189, 258] width 19 height 19
click at [166, 456] on button "التالي" at bounding box center [147, 446] width 93 height 44
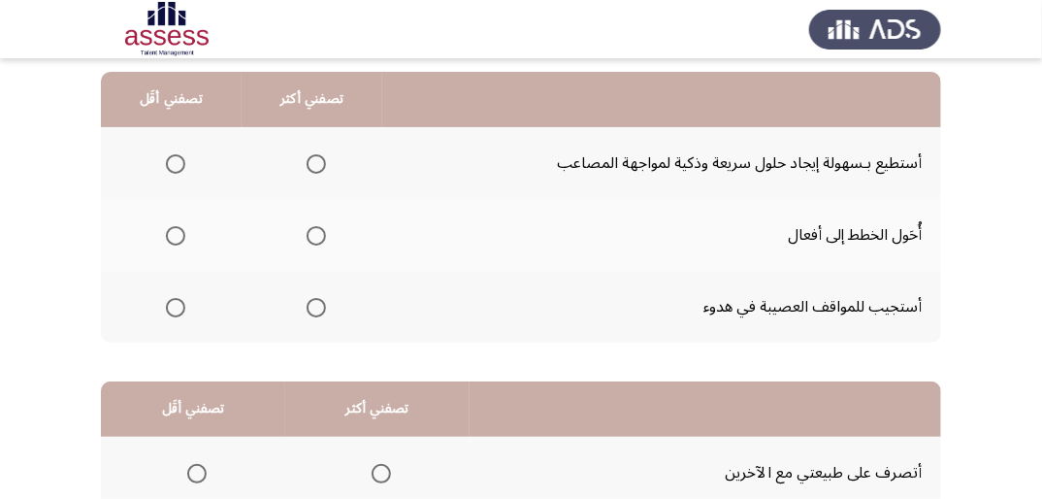
scroll to position [155, 0]
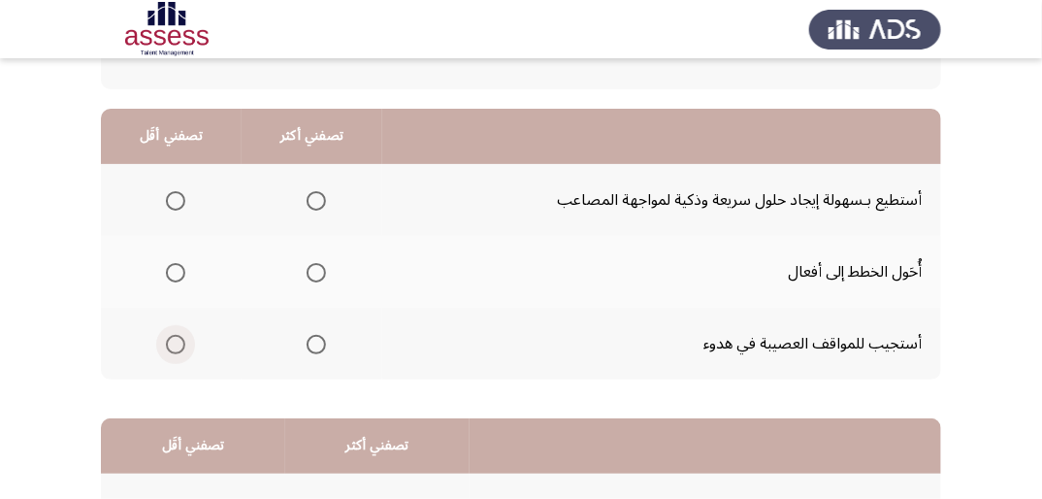
click at [175, 346] on span "Select an option" at bounding box center [175, 344] width 19 height 19
click at [175, 346] on input "Select an option" at bounding box center [175, 344] width 19 height 19
click at [313, 199] on span "Select an option" at bounding box center [316, 200] width 19 height 19
click at [313, 199] on input "Select an option" at bounding box center [316, 200] width 19 height 19
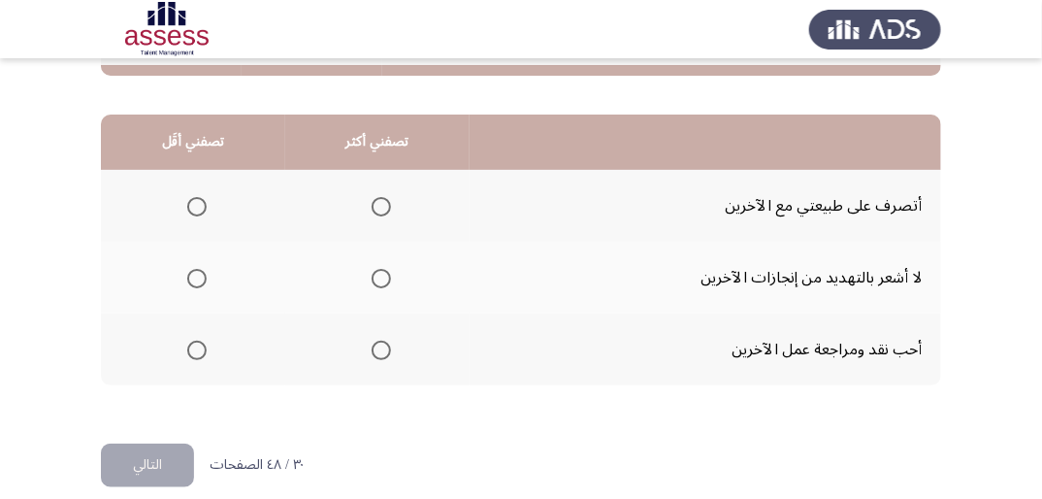
scroll to position [466, 0]
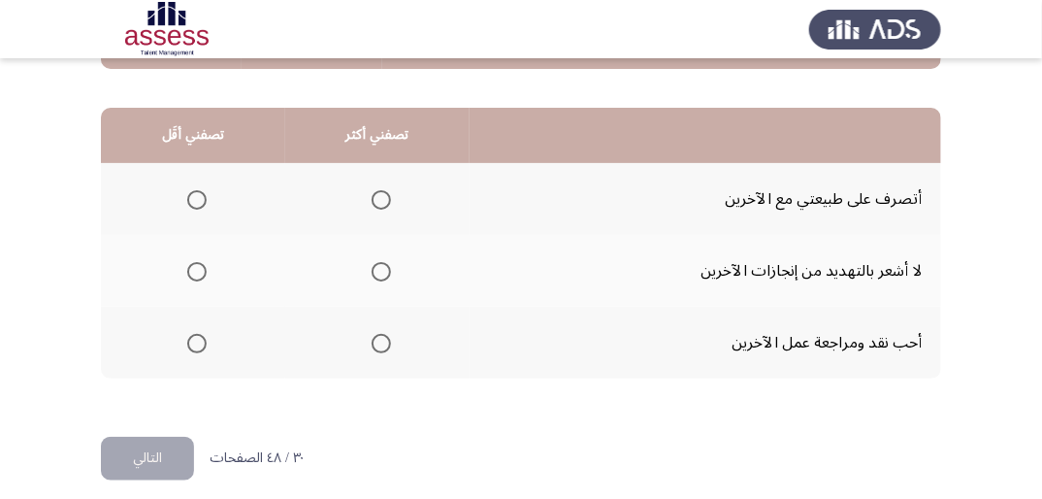
click at [386, 202] on span "Select an option" at bounding box center [381, 199] width 19 height 19
click at [386, 202] on input "Select an option" at bounding box center [381, 199] width 19 height 19
click at [198, 268] on span "Select an option" at bounding box center [196, 271] width 19 height 19
click at [198, 268] on input "Select an option" at bounding box center [196, 271] width 19 height 19
click at [159, 448] on button "التالي" at bounding box center [147, 459] width 93 height 44
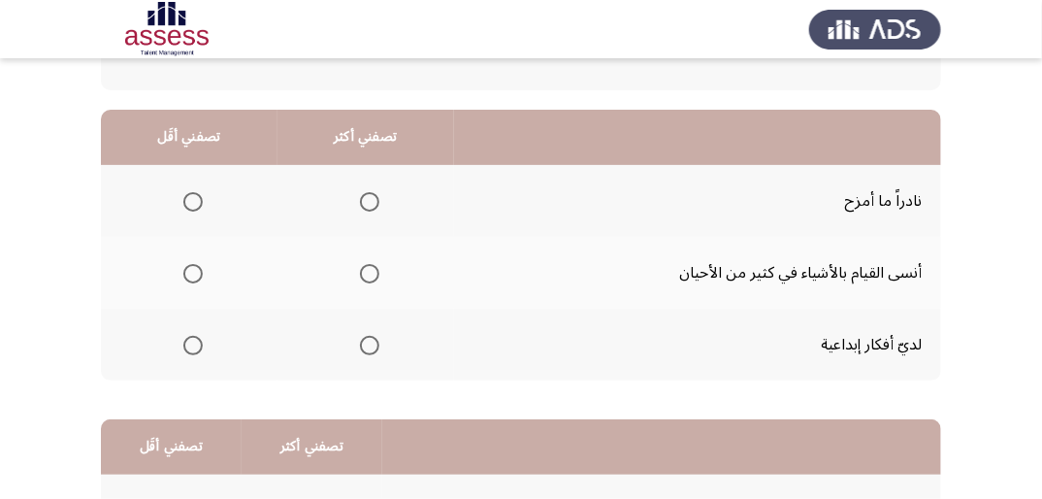
scroll to position [155, 0]
click at [186, 198] on span "Select an option" at bounding box center [192, 200] width 19 height 19
click at [186, 198] on input "Select an option" at bounding box center [192, 200] width 19 height 19
click at [368, 342] on span "Select an option" at bounding box center [369, 344] width 19 height 19
click at [368, 342] on input "Select an option" at bounding box center [369, 344] width 19 height 19
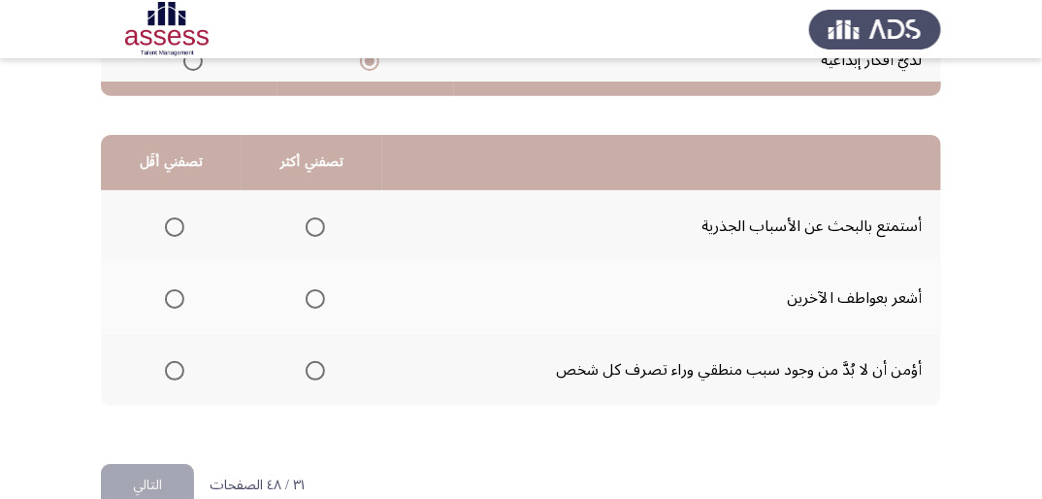
scroll to position [466, 0]
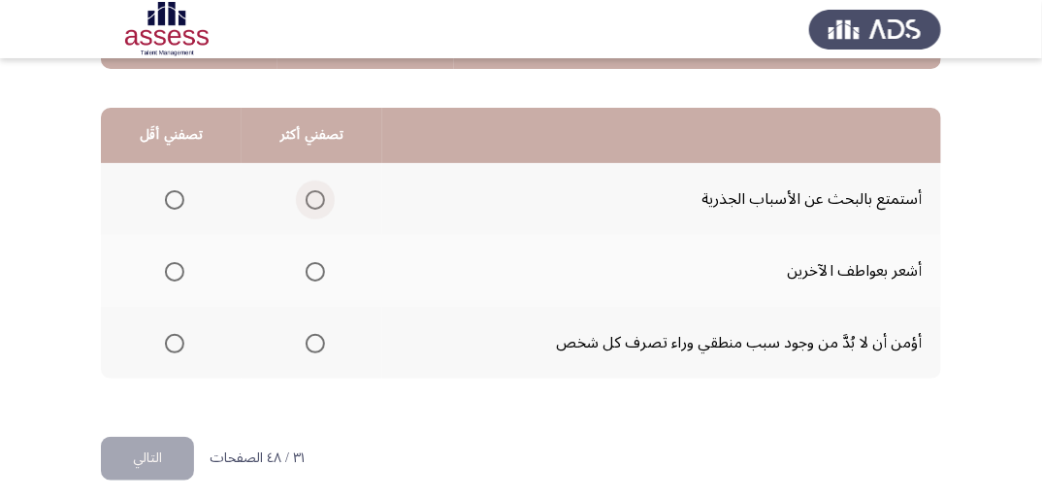
click at [310, 194] on span "Select an option" at bounding box center [315, 199] width 19 height 19
click at [310, 194] on input "Select an option" at bounding box center [315, 199] width 19 height 19
click at [176, 269] on span "Select an option" at bounding box center [174, 271] width 19 height 19
click at [176, 269] on input "Select an option" at bounding box center [174, 271] width 19 height 19
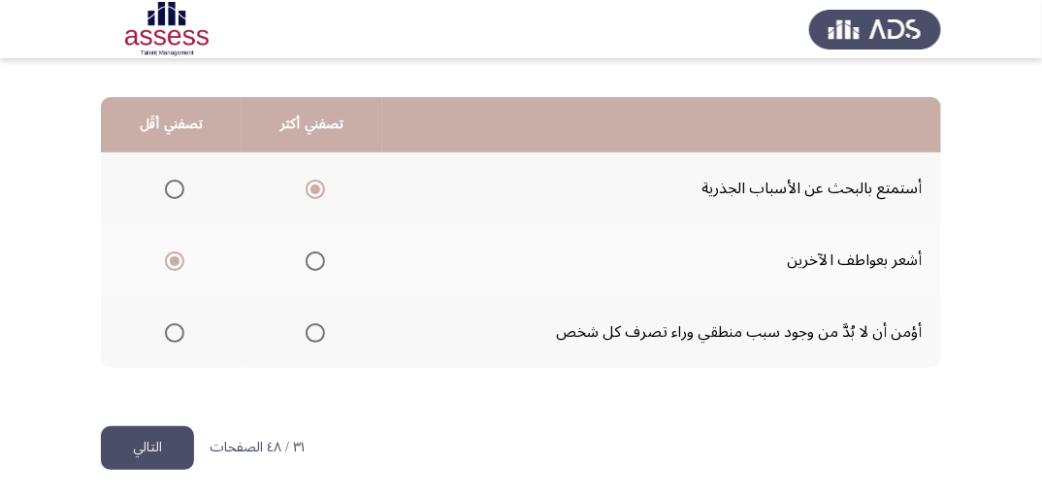
scroll to position [478, 0]
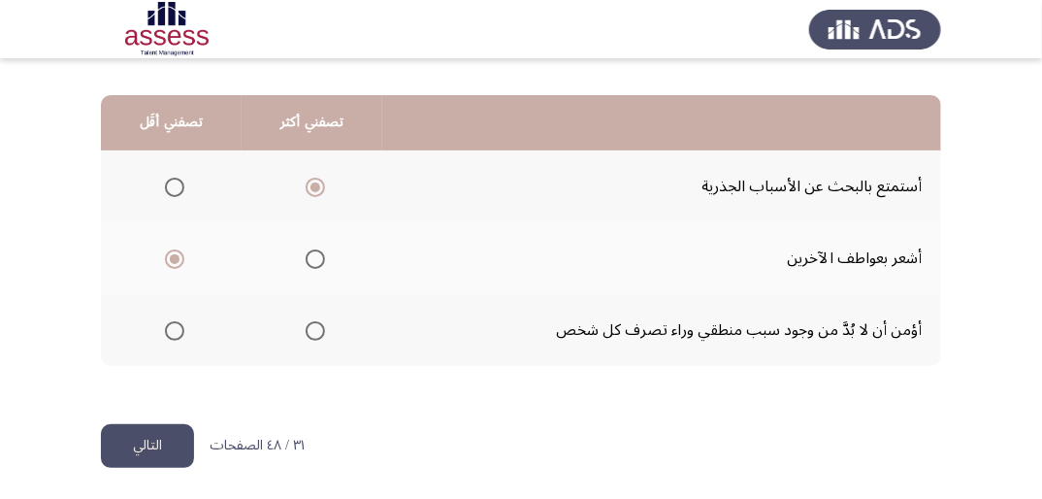
click at [174, 442] on button "التالي" at bounding box center [147, 446] width 93 height 44
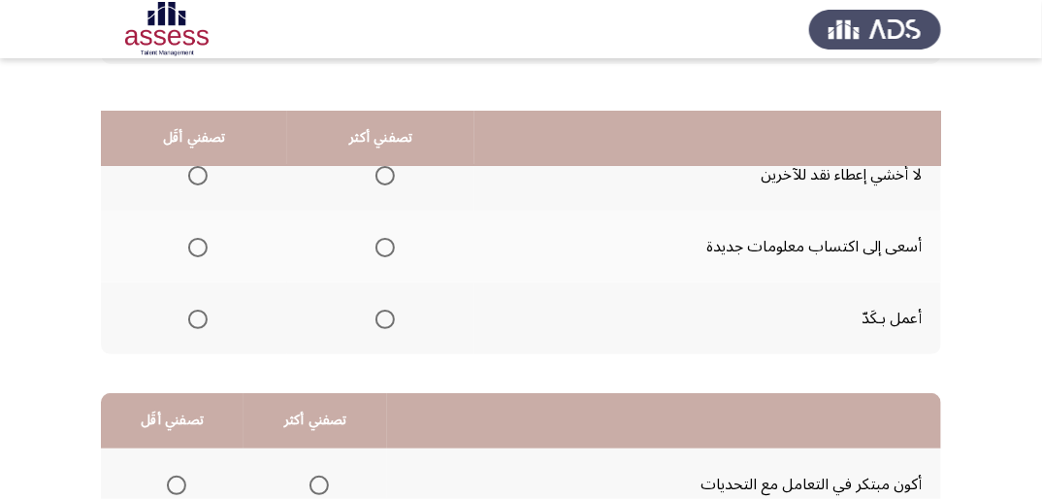
scroll to position [155, 0]
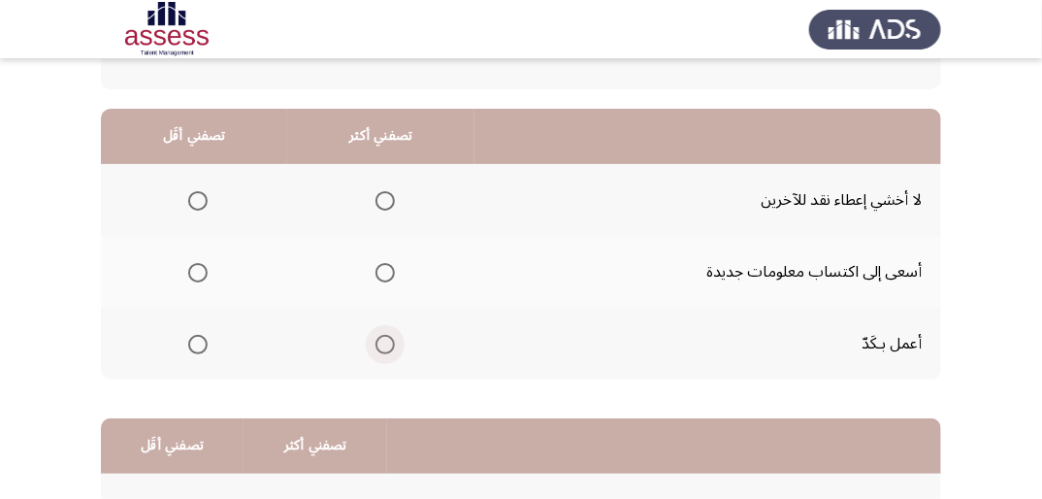
click at [377, 343] on span "Select an option" at bounding box center [385, 344] width 19 height 19
click at [377, 343] on input "Select an option" at bounding box center [385, 344] width 19 height 19
click at [191, 202] on span "Select an option" at bounding box center [197, 200] width 19 height 19
click at [191, 202] on input "Select an option" at bounding box center [197, 200] width 19 height 19
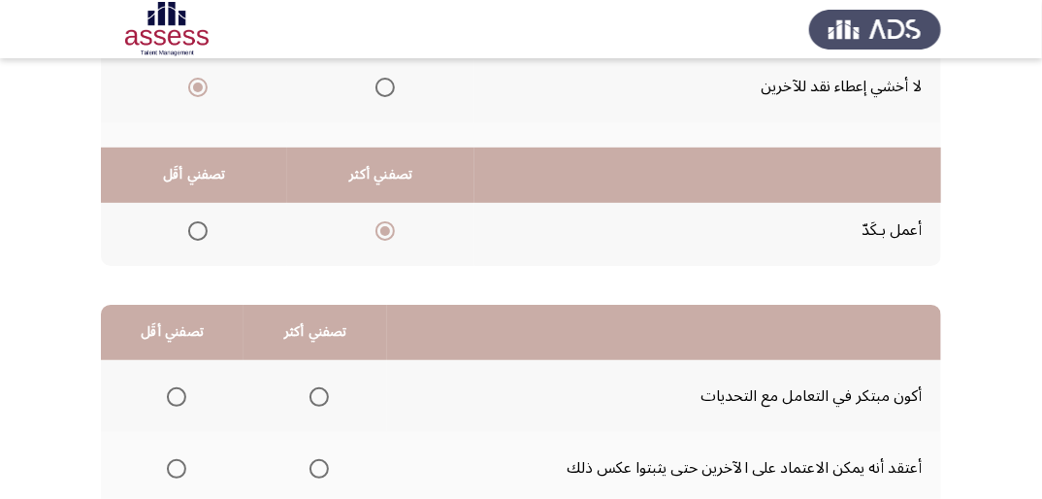
scroll to position [388, 0]
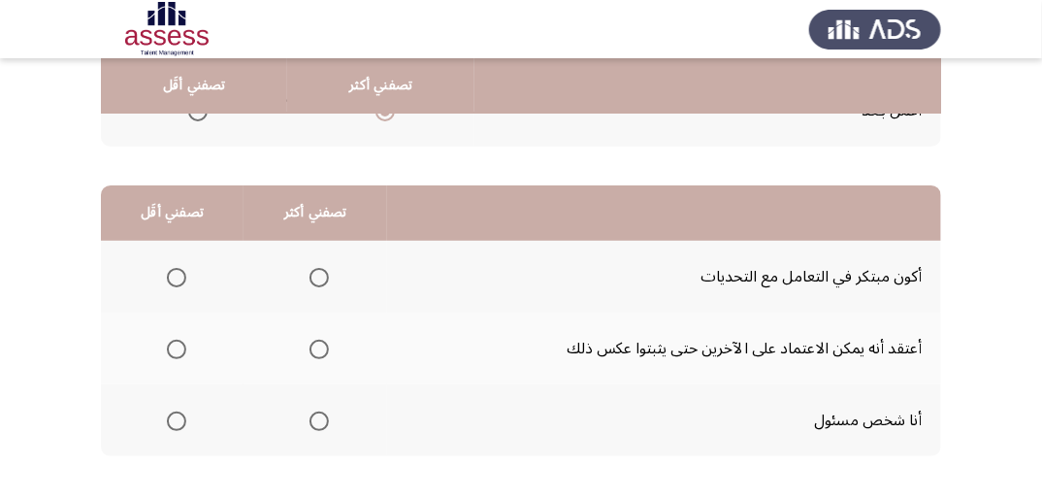
click at [315, 419] on span "Select an option" at bounding box center [319, 420] width 19 height 19
click at [315, 419] on input "Select an option" at bounding box center [319, 420] width 19 height 19
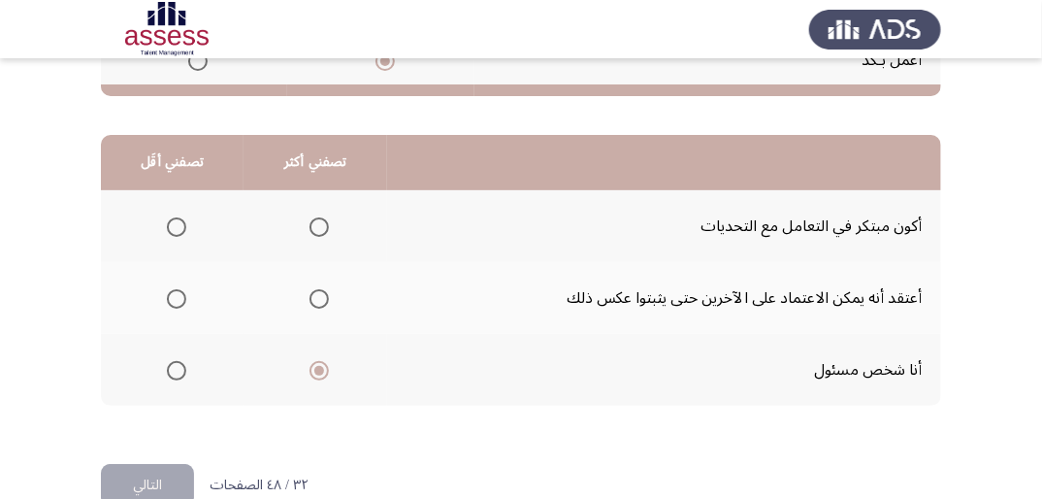
scroll to position [466, 0]
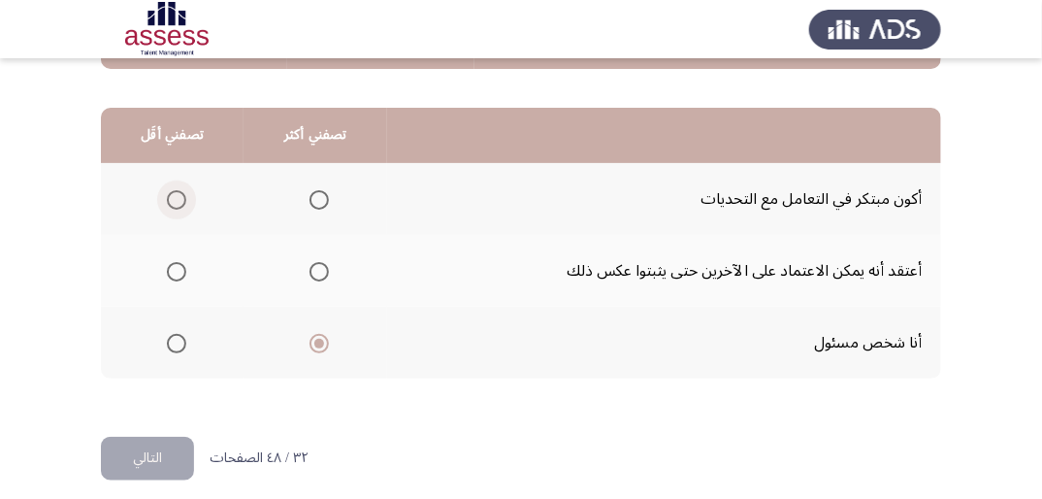
click at [175, 202] on span "Select an option" at bounding box center [176, 199] width 19 height 19
click at [175, 202] on input "Select an option" at bounding box center [176, 199] width 19 height 19
click at [179, 267] on span "Select an option" at bounding box center [176, 271] width 19 height 19
click at [179, 267] on input "Select an option" at bounding box center [176, 271] width 19 height 19
click at [151, 451] on button "التالي" at bounding box center [147, 459] width 93 height 44
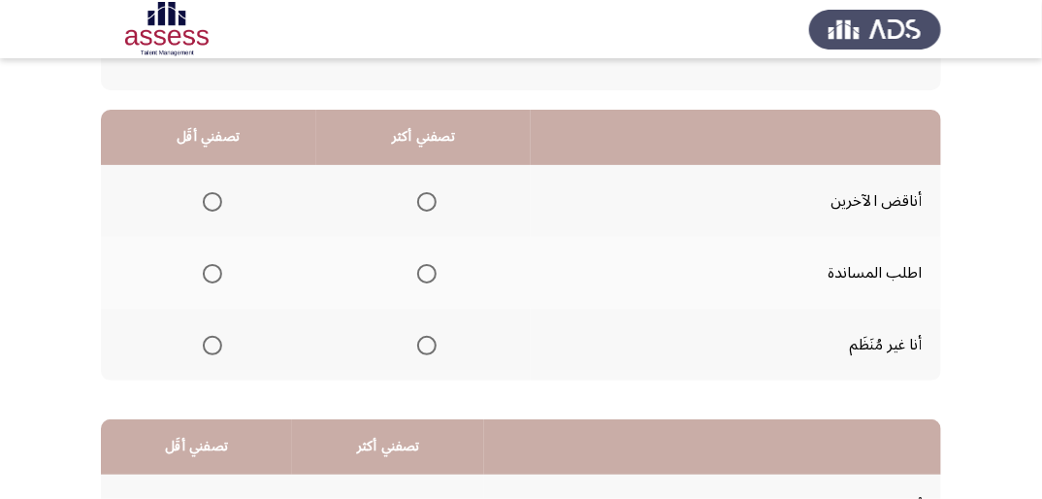
scroll to position [155, 0]
click at [207, 343] on span "Select an option" at bounding box center [212, 344] width 19 height 19
click at [207, 343] on input "Select an option" at bounding box center [212, 344] width 19 height 19
click at [429, 268] on span "Select an option" at bounding box center [426, 272] width 19 height 19
click at [429, 268] on input "Select an option" at bounding box center [426, 272] width 19 height 19
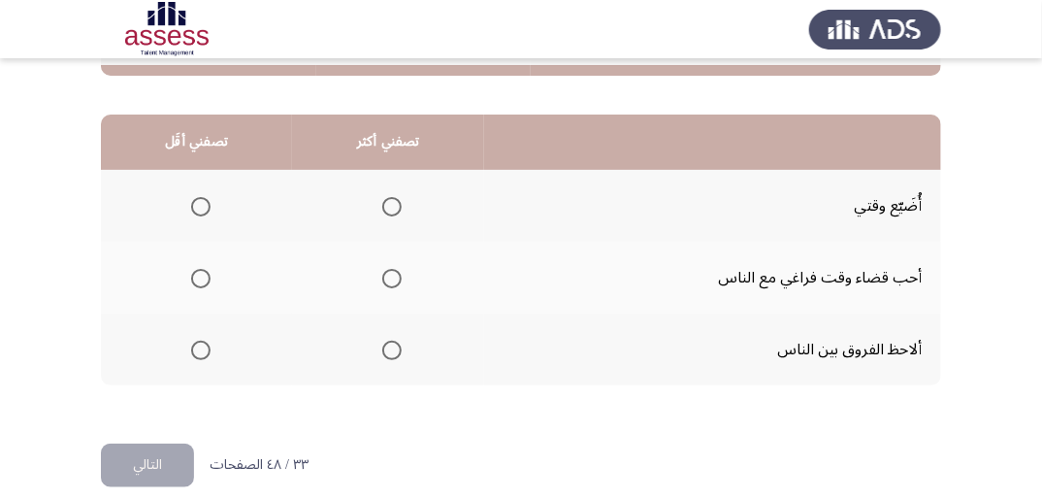
scroll to position [466, 0]
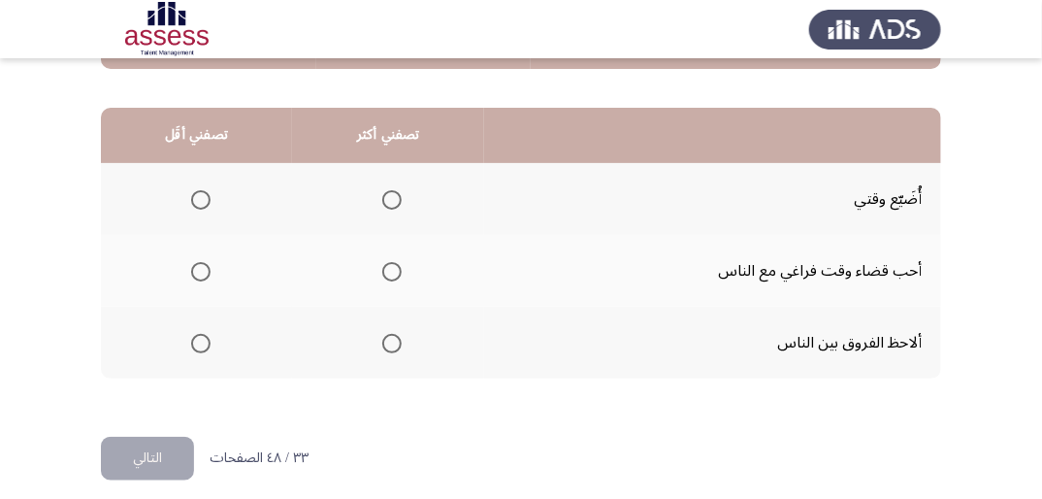
click at [206, 202] on span "Select an option" at bounding box center [200, 199] width 19 height 19
click at [206, 202] on input "Select an option" at bounding box center [200, 199] width 19 height 19
click at [388, 342] on span "Select an option" at bounding box center [391, 343] width 19 height 19
click at [388, 342] on input "Select an option" at bounding box center [391, 343] width 19 height 19
click at [181, 441] on button "التالي" at bounding box center [147, 459] width 93 height 44
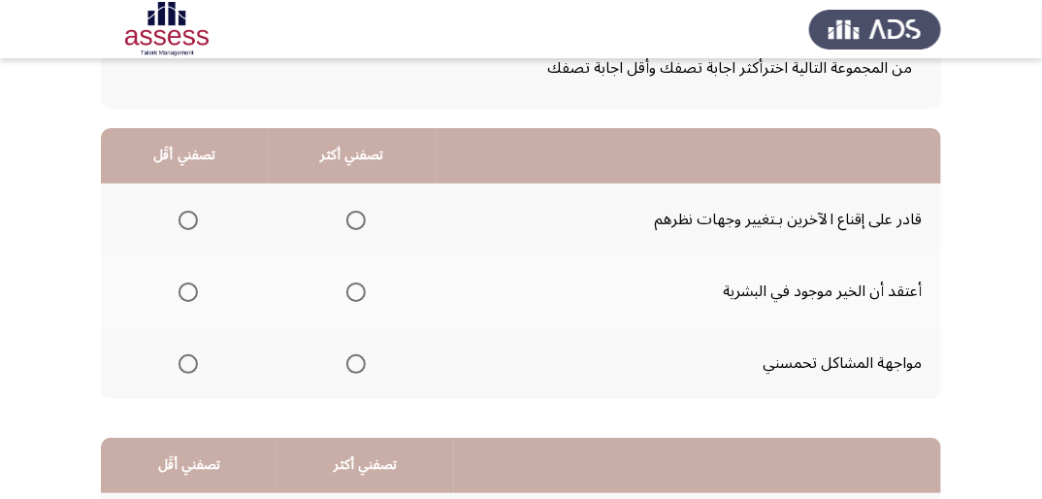
scroll to position [155, 0]
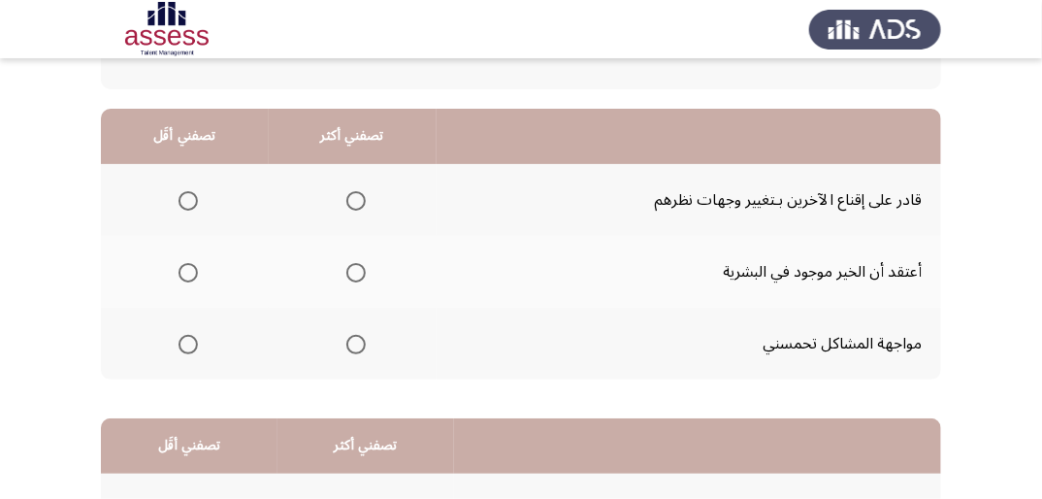
click at [350, 271] on span "Select an option" at bounding box center [355, 272] width 19 height 19
click at [350, 271] on input "Select an option" at bounding box center [355, 272] width 19 height 19
click at [188, 343] on span "Select an option" at bounding box center [188, 344] width 19 height 19
click at [188, 343] on input "Select an option" at bounding box center [188, 344] width 19 height 19
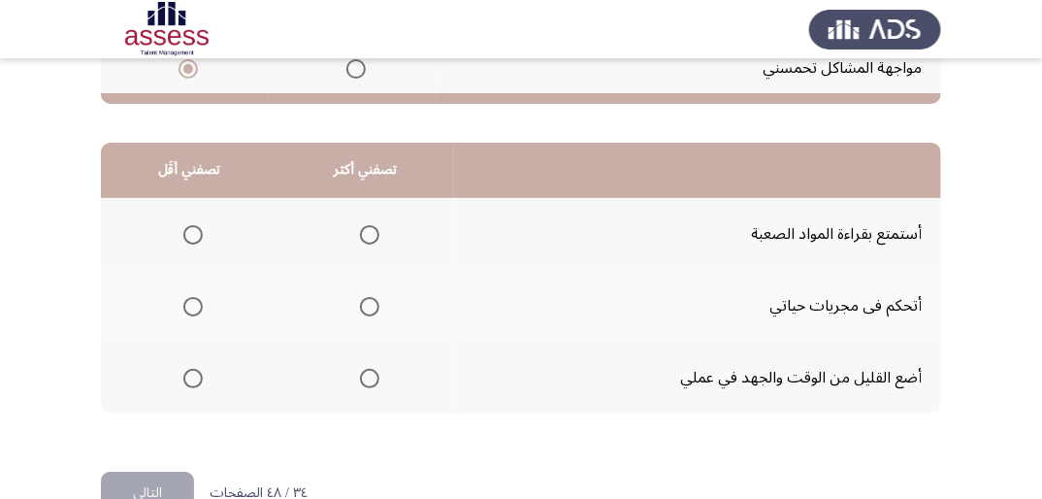
scroll to position [466, 0]
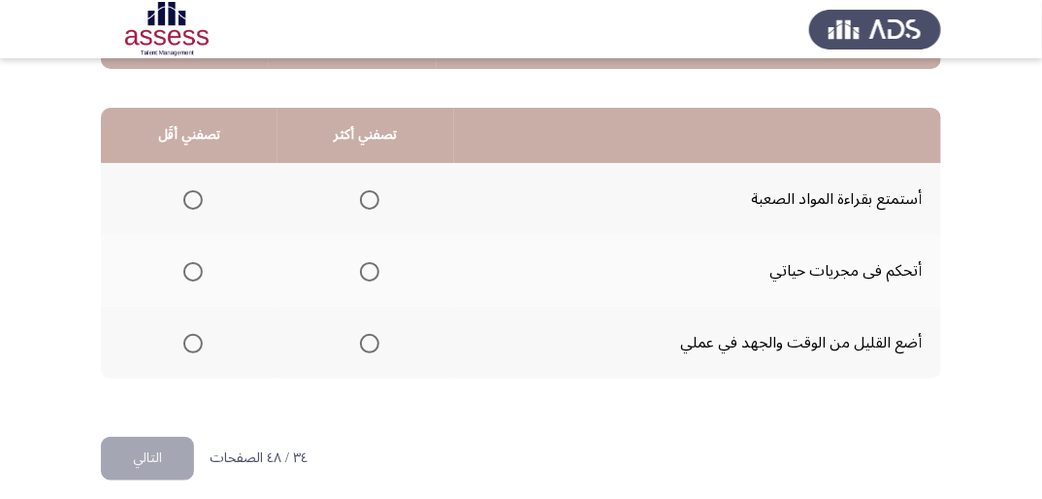
click at [190, 343] on span "Select an option" at bounding box center [192, 343] width 19 height 19
click at [190, 343] on input "Select an option" at bounding box center [192, 343] width 19 height 19
click at [376, 268] on span "Select an option" at bounding box center [369, 271] width 19 height 19
click at [376, 268] on input "Select an option" at bounding box center [369, 271] width 19 height 19
click at [163, 449] on button "التالي" at bounding box center [147, 459] width 93 height 44
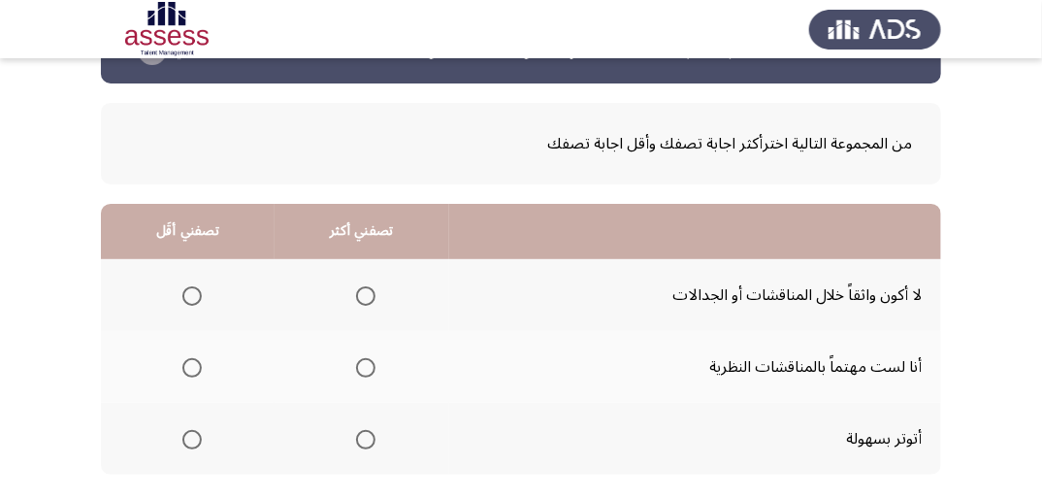
scroll to position [155, 0]
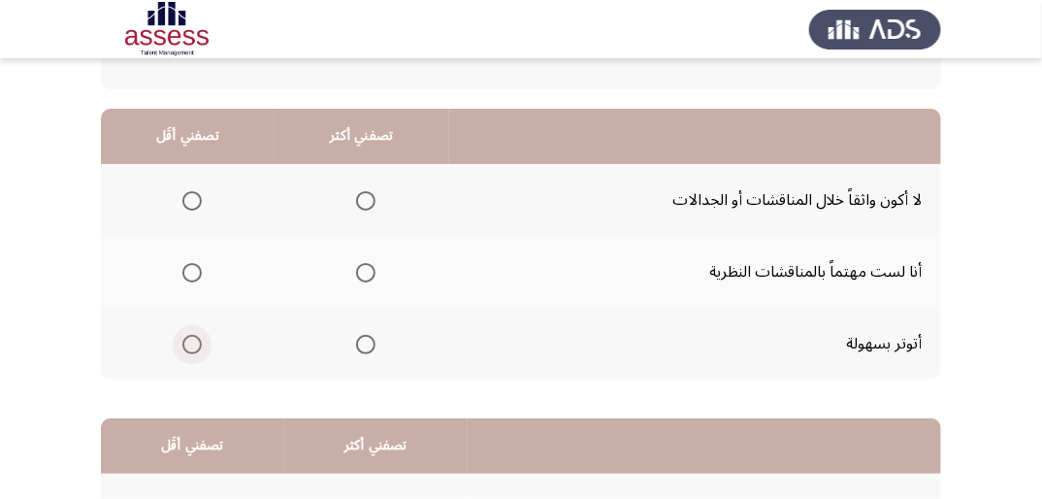
click at [192, 344] on span "Select an option" at bounding box center [191, 344] width 19 height 19
click at [192, 344] on input "Select an option" at bounding box center [191, 344] width 19 height 19
click at [369, 272] on span "Select an option" at bounding box center [365, 272] width 19 height 19
click at [369, 272] on input "Select an option" at bounding box center [365, 272] width 19 height 19
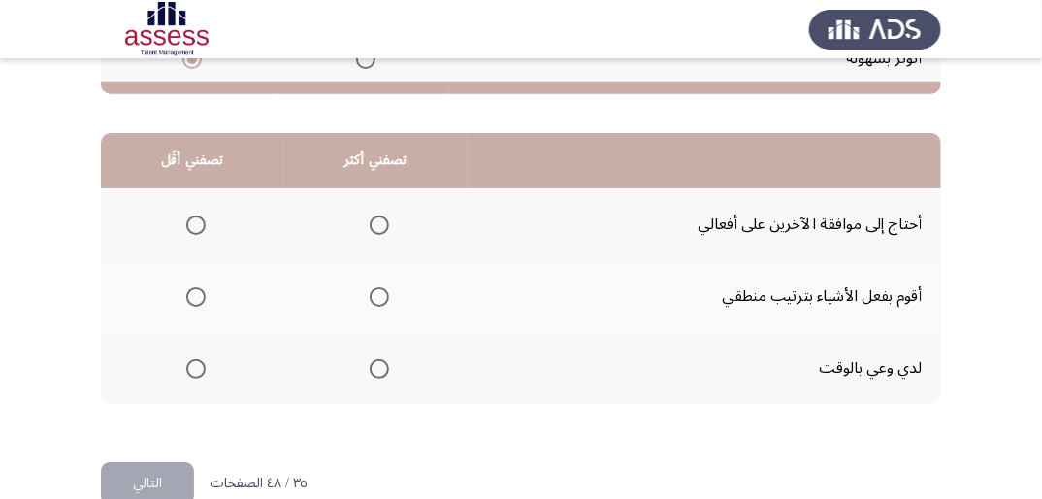
scroll to position [466, 0]
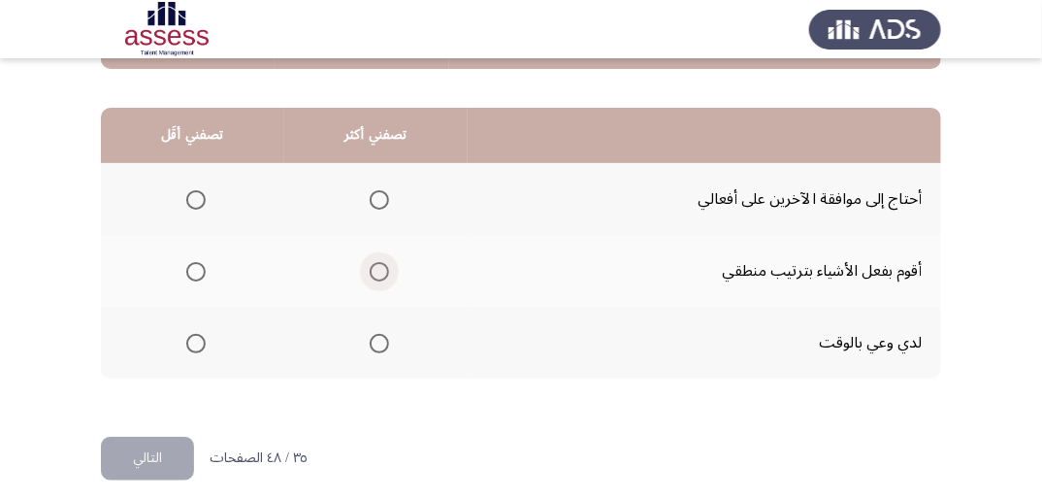
click at [384, 270] on span "Select an option" at bounding box center [379, 271] width 19 height 19
click at [384, 270] on input "Select an option" at bounding box center [379, 271] width 19 height 19
click at [195, 194] on span "Select an option" at bounding box center [195, 199] width 19 height 19
click at [195, 194] on input "Select an option" at bounding box center [195, 199] width 19 height 19
click at [167, 453] on button "التالي" at bounding box center [147, 459] width 93 height 44
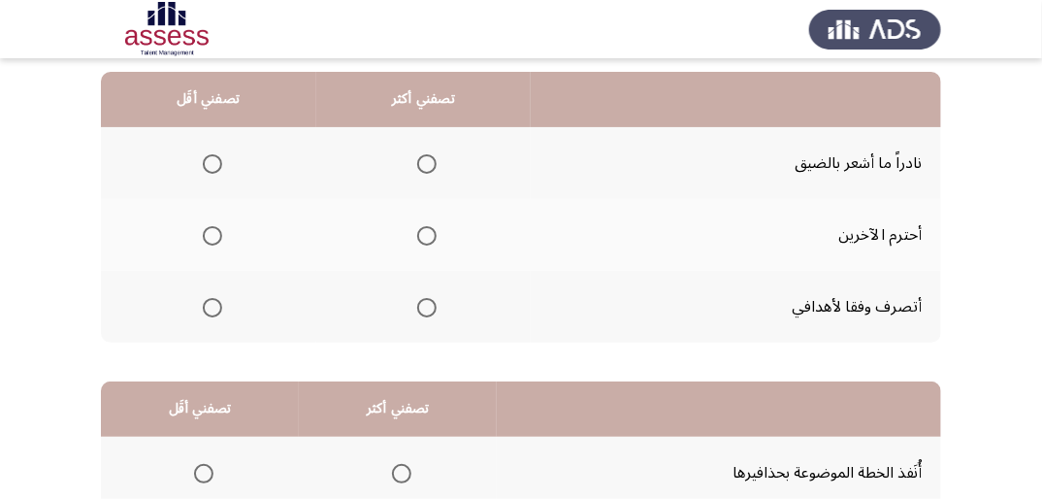
scroll to position [155, 0]
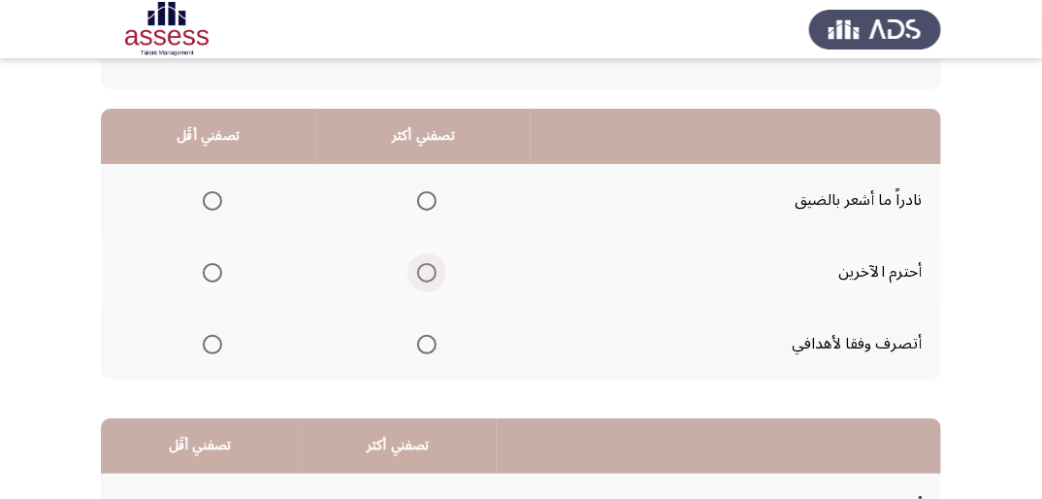
click at [428, 268] on span "Select an option" at bounding box center [426, 272] width 19 height 19
click at [428, 268] on input "Select an option" at bounding box center [426, 272] width 19 height 19
click at [216, 200] on span "Select an option" at bounding box center [212, 200] width 19 height 19
click at [216, 200] on input "Select an option" at bounding box center [212, 200] width 19 height 19
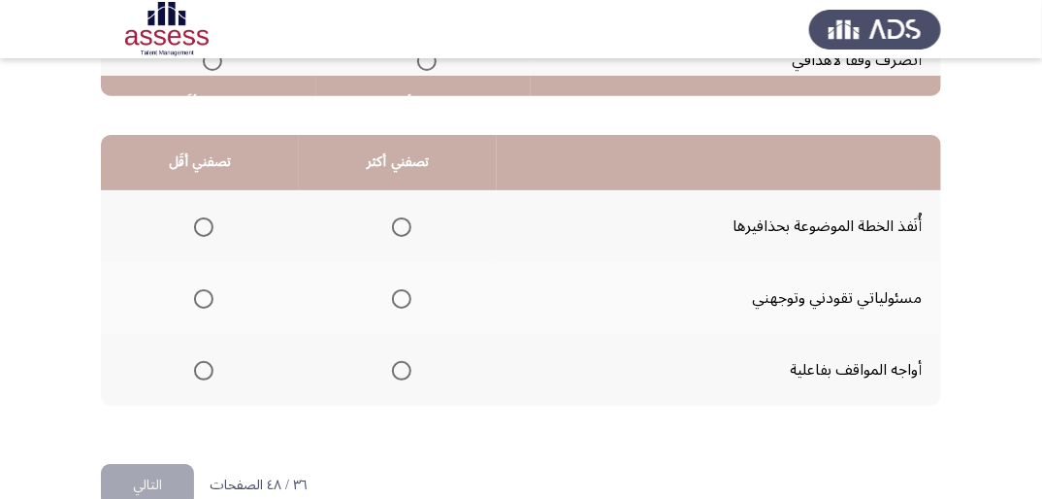
scroll to position [466, 0]
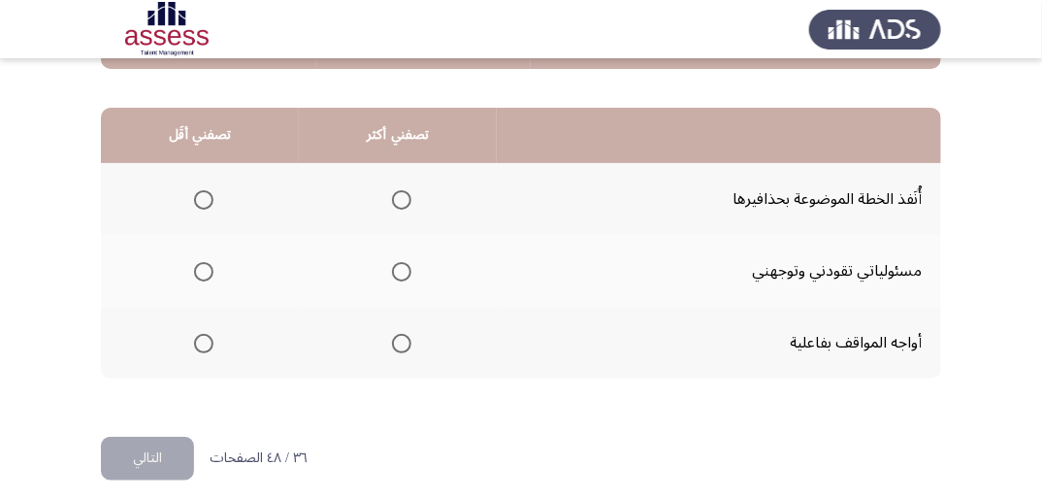
click at [399, 268] on span "Select an option" at bounding box center [401, 271] width 19 height 19
click at [399, 268] on input "Select an option" at bounding box center [401, 271] width 19 height 19
click at [208, 198] on span "Select an option" at bounding box center [203, 199] width 19 height 19
click at [208, 198] on input "Select an option" at bounding box center [203, 199] width 19 height 19
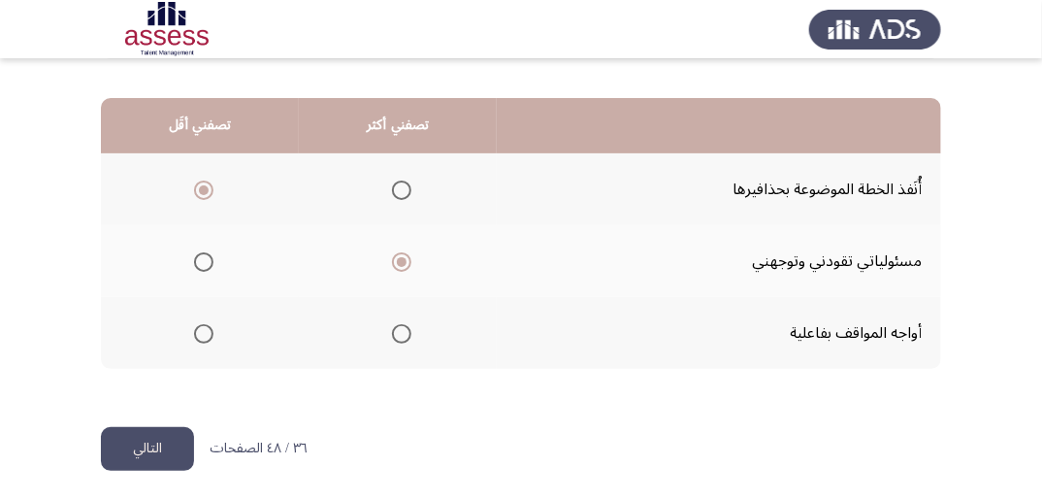
scroll to position [478, 0]
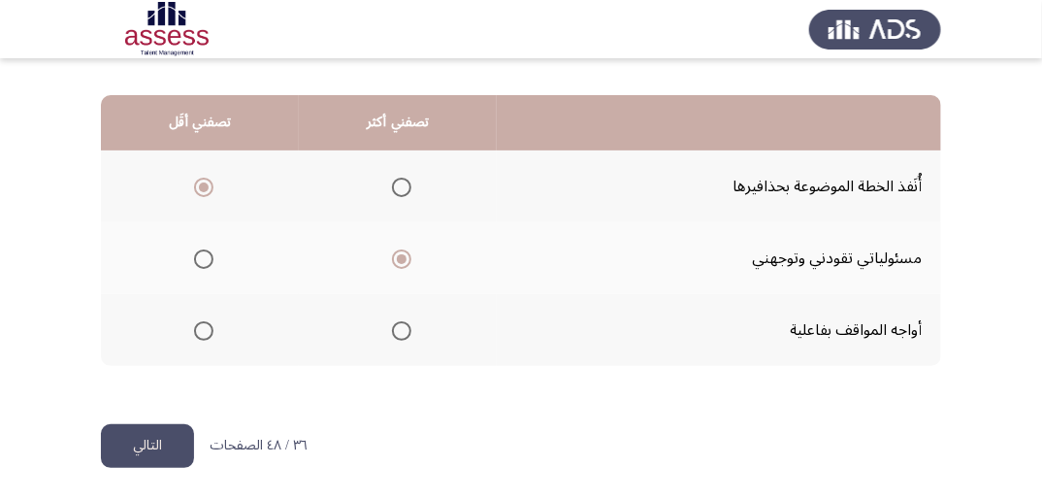
click at [169, 437] on button "التالي" at bounding box center [147, 446] width 93 height 44
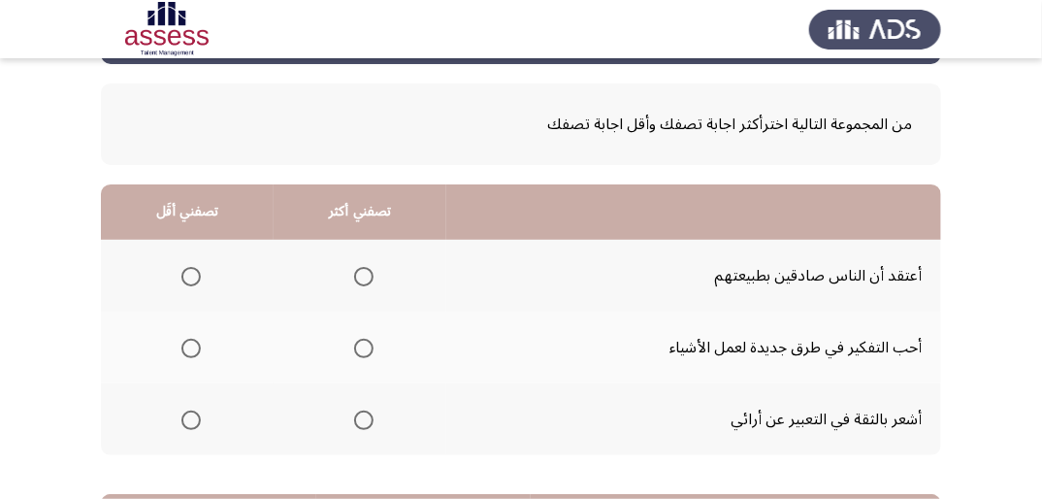
scroll to position [155, 0]
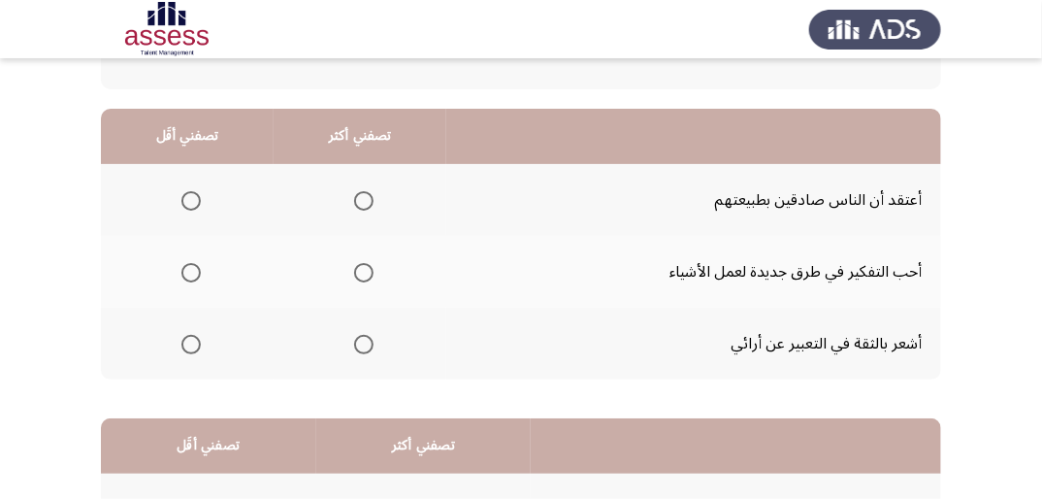
click at [364, 343] on span "Select an option" at bounding box center [363, 344] width 19 height 19
click at [364, 343] on input "Select an option" at bounding box center [363, 344] width 19 height 19
click at [186, 275] on span "Select an option" at bounding box center [190, 272] width 19 height 19
click at [186, 275] on input "Select an option" at bounding box center [190, 272] width 19 height 19
click at [183, 201] on span "Select an option" at bounding box center [190, 200] width 19 height 19
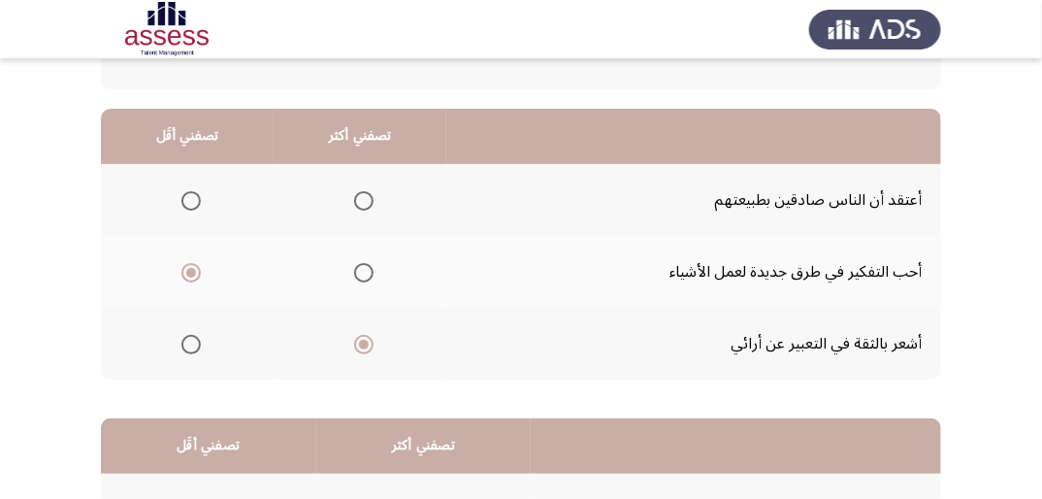
click at [183, 201] on input "Select an option" at bounding box center [190, 200] width 19 height 19
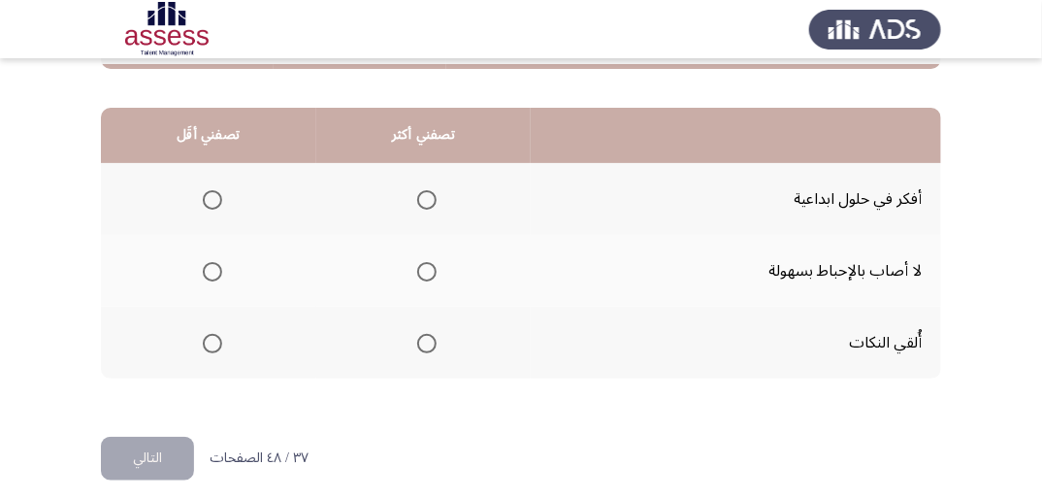
scroll to position [478, 0]
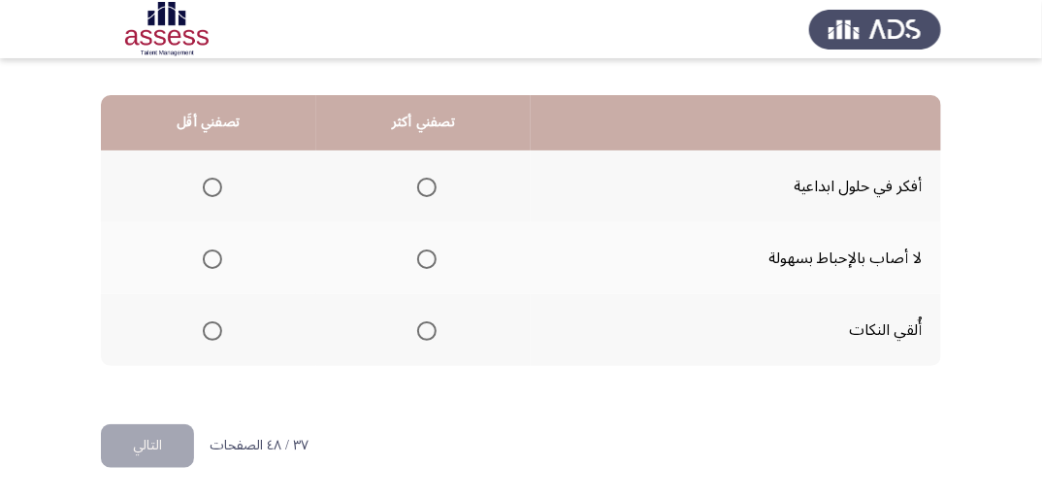
click at [428, 260] on span "Select an option" at bounding box center [426, 258] width 19 height 19
click at [428, 260] on input "Select an option" at bounding box center [426, 258] width 19 height 19
click at [216, 323] on span "Select an option" at bounding box center [212, 330] width 19 height 19
click at [216, 323] on input "Select an option" at bounding box center [212, 330] width 19 height 19
click at [183, 438] on button "التالي" at bounding box center [147, 446] width 93 height 44
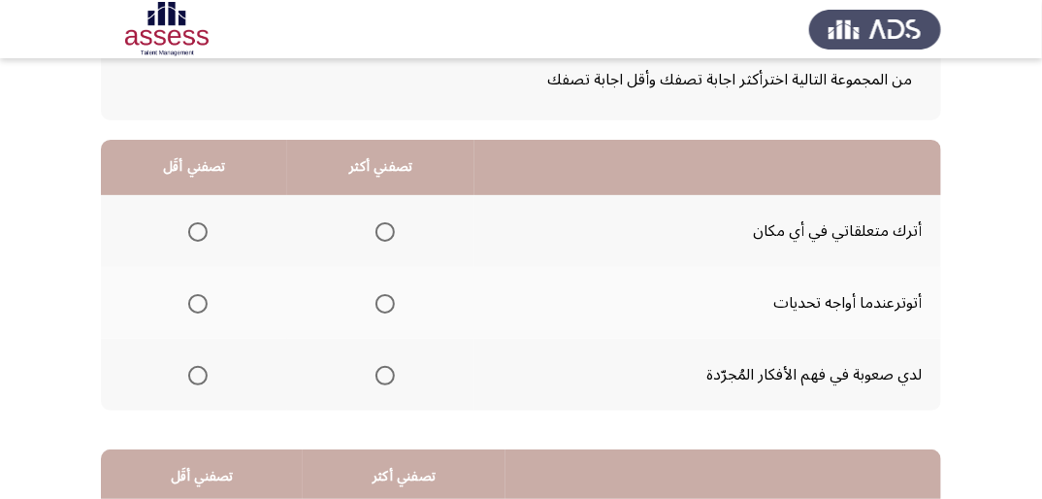
scroll to position [155, 0]
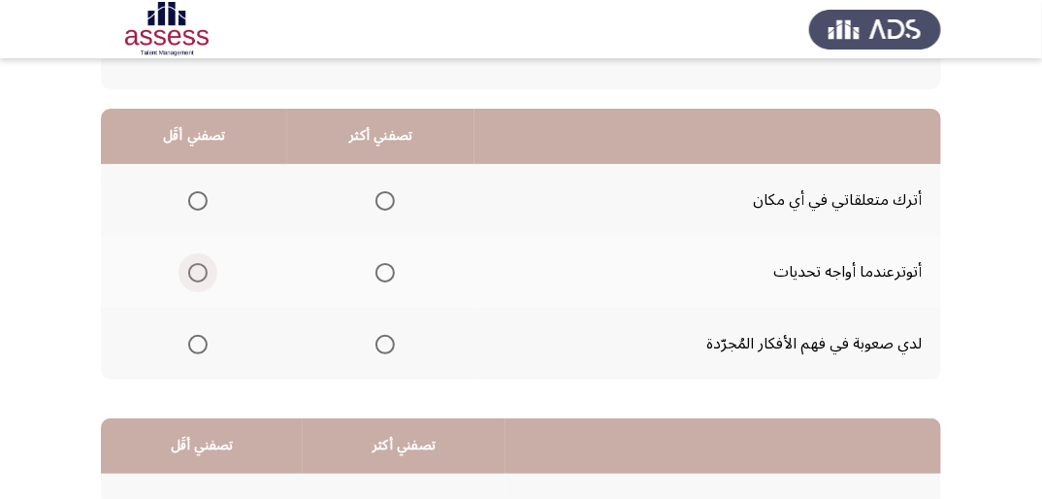
click at [193, 272] on span "Select an option" at bounding box center [197, 272] width 19 height 19
click at [193, 272] on input "Select an option" at bounding box center [197, 272] width 19 height 19
click at [389, 342] on span "Select an option" at bounding box center [385, 344] width 19 height 19
click at [389, 342] on input "Select an option" at bounding box center [385, 344] width 19 height 19
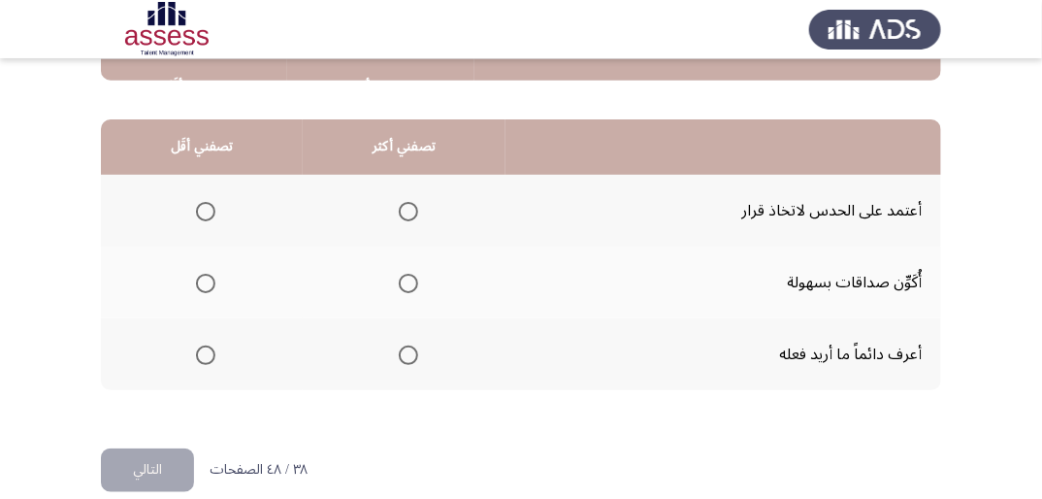
scroll to position [466, 0]
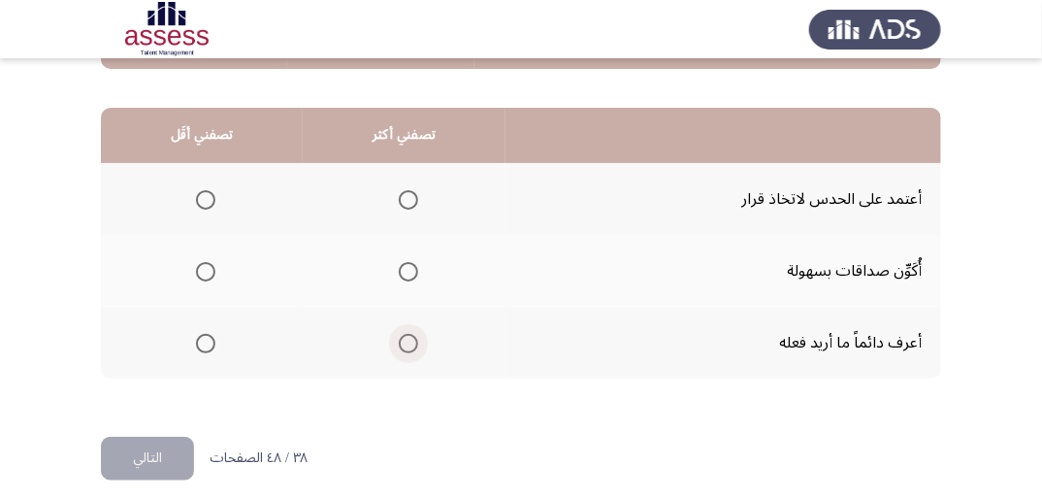
click at [411, 336] on span "Select an option" at bounding box center [408, 343] width 19 height 19
click at [411, 336] on input "Select an option" at bounding box center [408, 343] width 19 height 19
click at [207, 193] on span "Select an option" at bounding box center [205, 199] width 19 height 19
click at [207, 193] on input "Select an option" at bounding box center [205, 199] width 19 height 19
click at [167, 442] on button "التالي" at bounding box center [147, 459] width 93 height 44
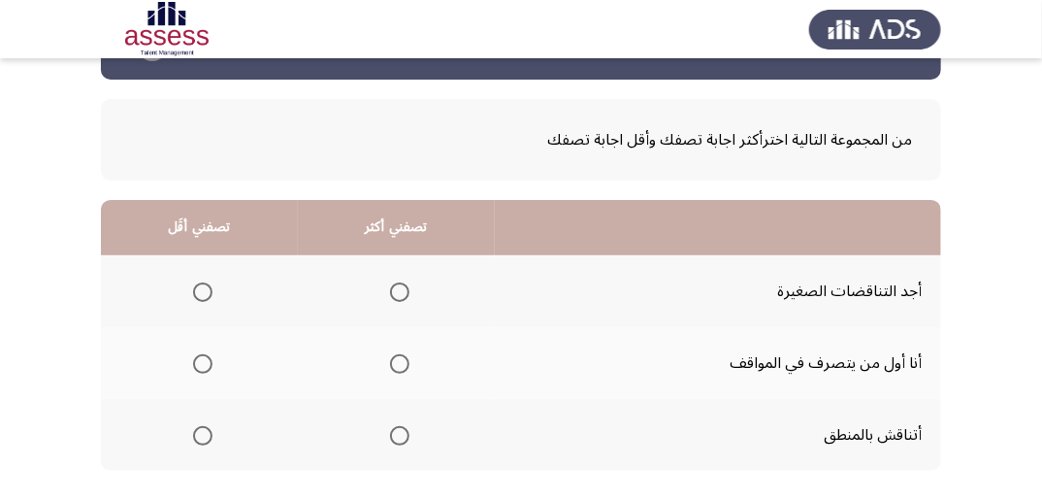
scroll to position [155, 0]
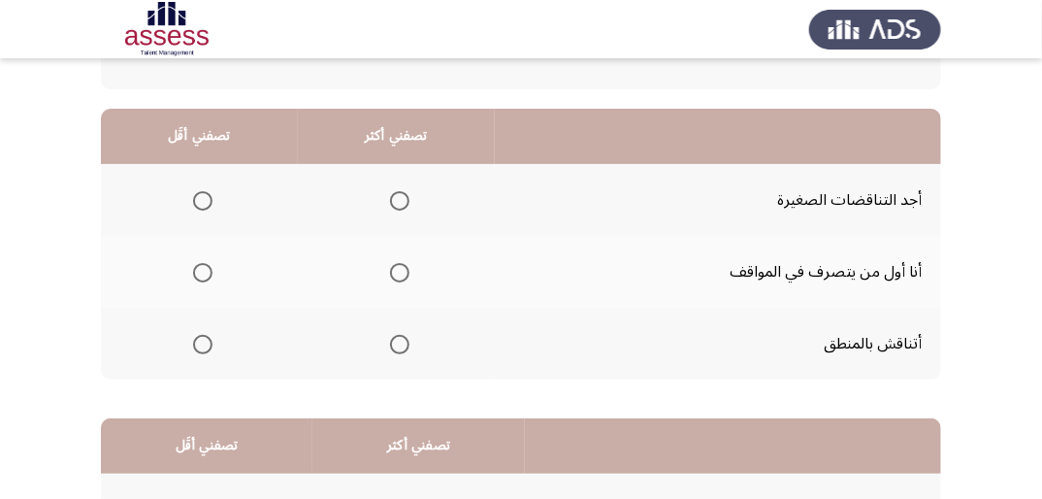
click at [392, 337] on span "Select an option" at bounding box center [399, 344] width 19 height 19
click at [392, 337] on input "Select an option" at bounding box center [399, 344] width 19 height 19
click at [206, 203] on span "Select an option" at bounding box center [202, 200] width 19 height 19
click at [206, 203] on input "Select an option" at bounding box center [202, 200] width 19 height 19
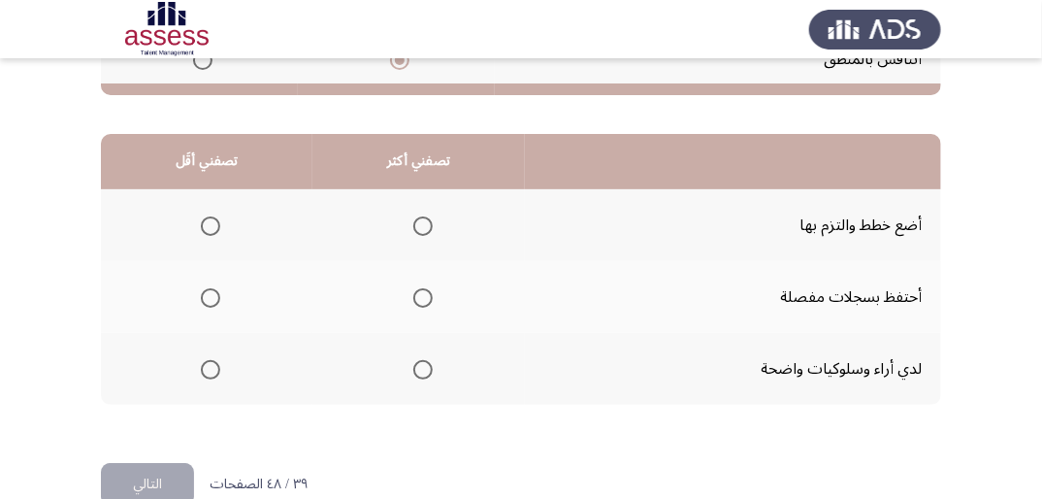
scroll to position [466, 0]
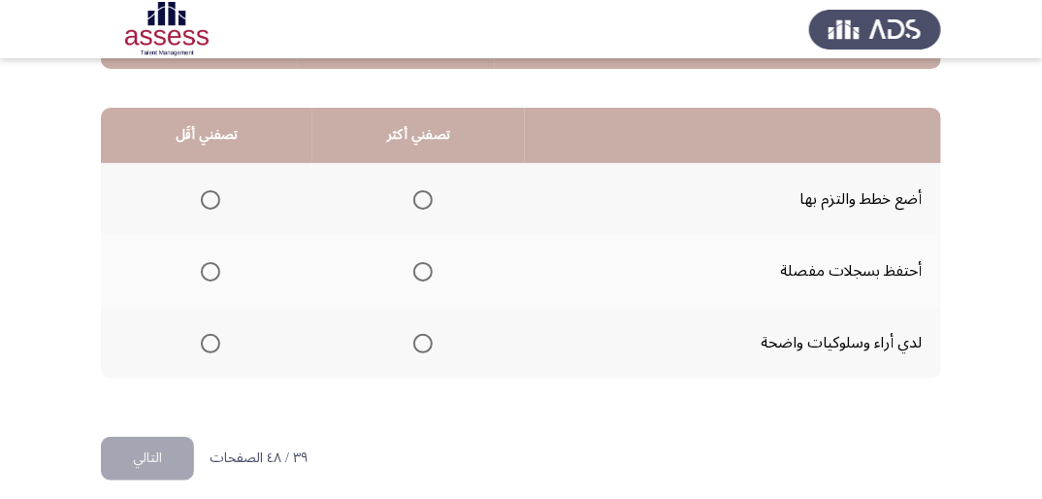
click at [426, 198] on span "Select an option" at bounding box center [422, 199] width 19 height 19
click at [426, 198] on input "Select an option" at bounding box center [422, 199] width 19 height 19
click at [212, 268] on span "Select an option" at bounding box center [210, 271] width 19 height 19
click at [212, 268] on input "Select an option" at bounding box center [210, 271] width 19 height 19
click at [142, 450] on button "التالي" at bounding box center [147, 459] width 93 height 44
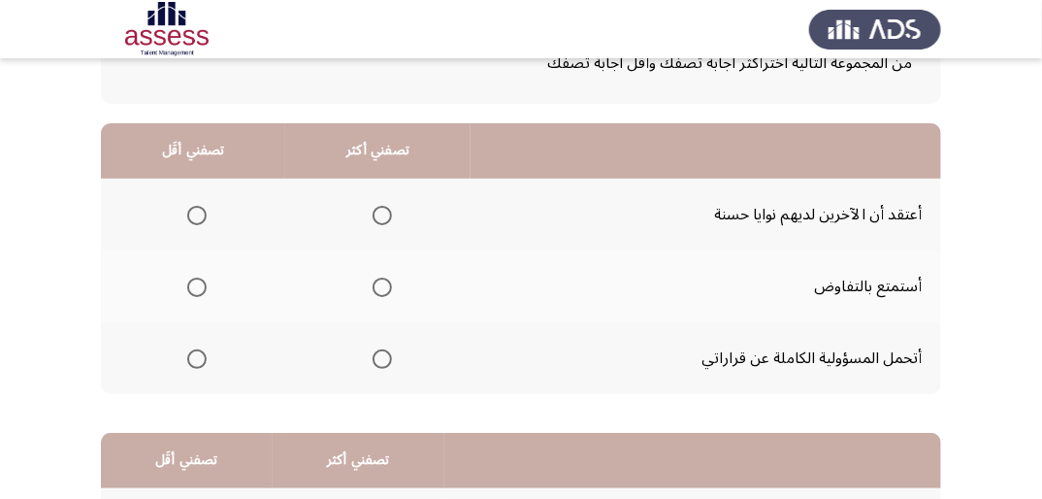
scroll to position [155, 0]
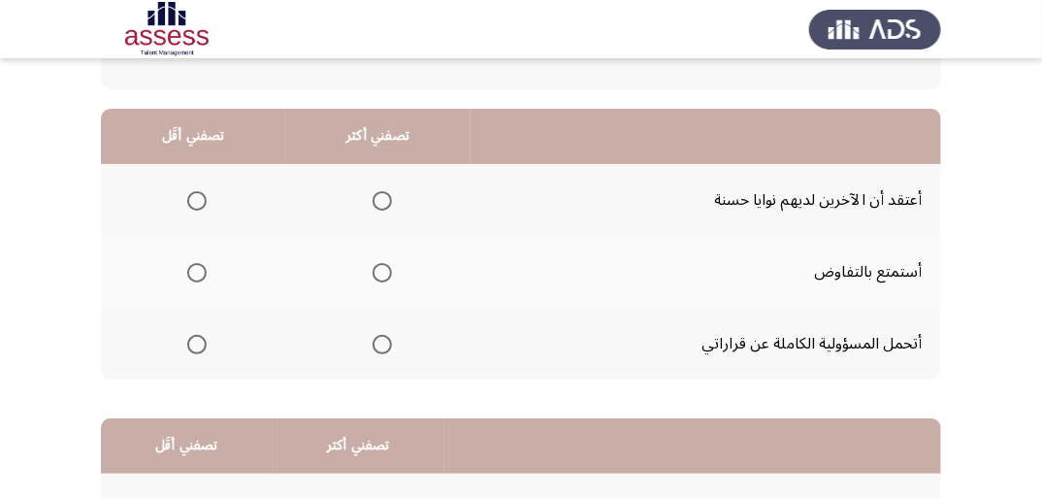
click at [388, 346] on span "Select an option" at bounding box center [382, 344] width 19 height 19
click at [388, 346] on input "Select an option" at bounding box center [382, 344] width 19 height 19
click at [195, 268] on span "Select an option" at bounding box center [196, 272] width 19 height 19
click at [195, 268] on input "Select an option" at bounding box center [196, 272] width 19 height 19
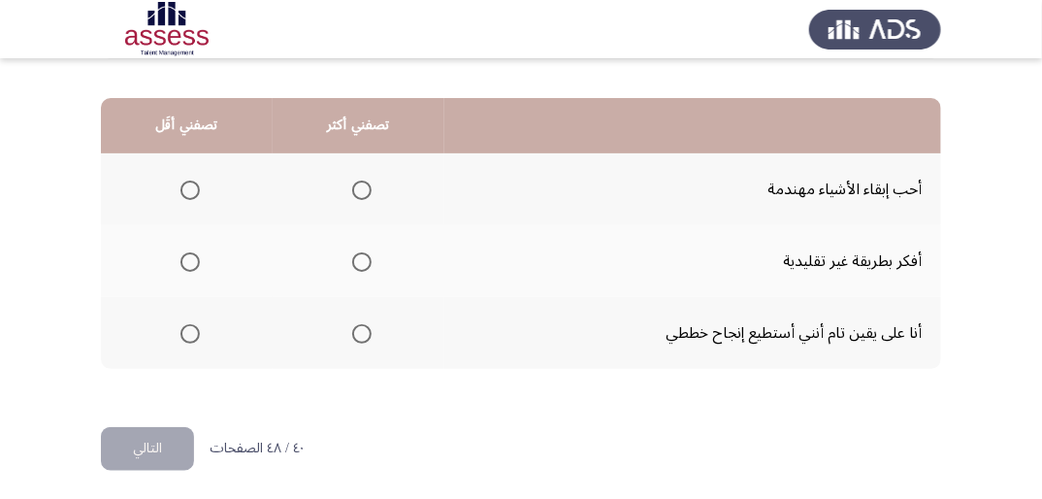
scroll to position [478, 0]
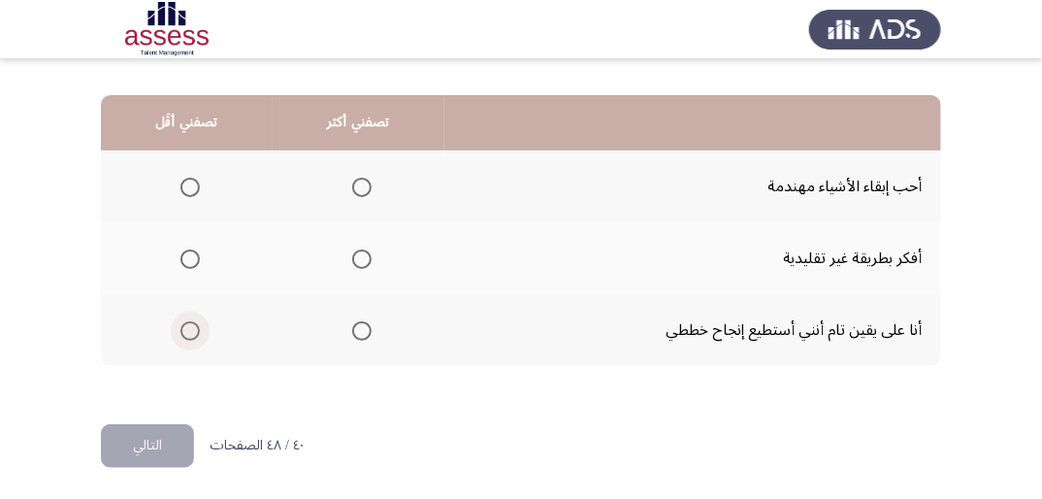
click at [191, 328] on span "Select an option" at bounding box center [189, 330] width 19 height 19
click at [191, 328] on input "Select an option" at bounding box center [189, 330] width 19 height 19
click at [362, 190] on span "Select an option" at bounding box center [361, 187] width 19 height 19
click at [362, 190] on input "Select an option" at bounding box center [361, 187] width 19 height 19
click at [175, 432] on button "التالي" at bounding box center [147, 446] width 93 height 44
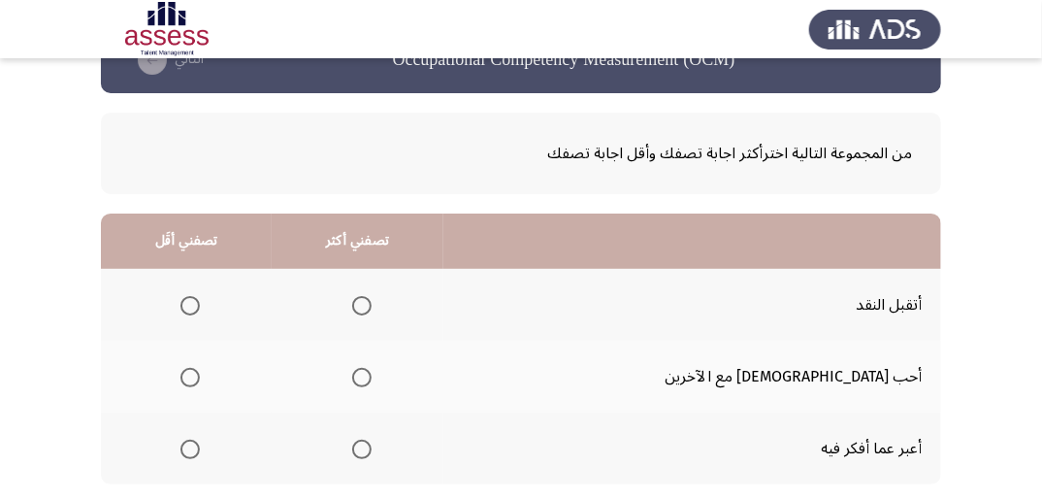
scroll to position [155, 0]
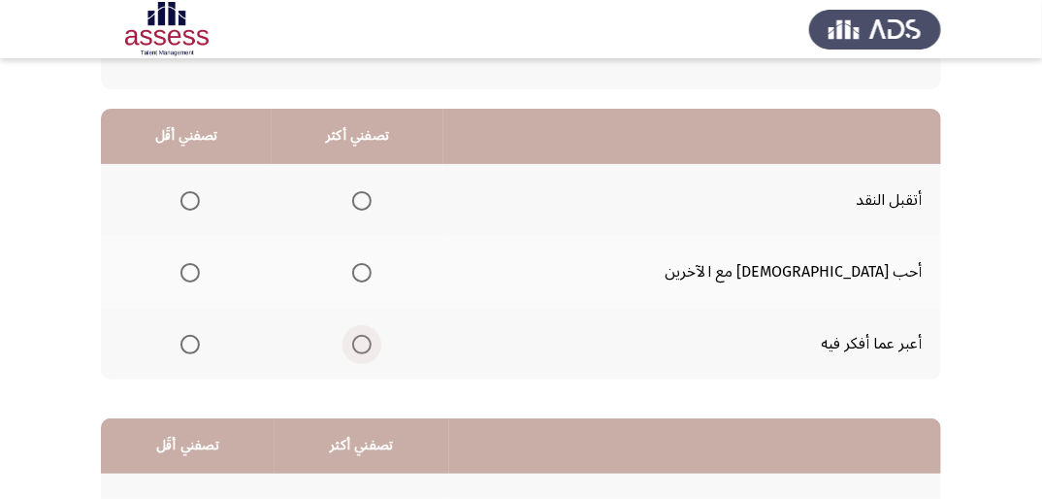
click at [372, 338] on span "Select an option" at bounding box center [361, 344] width 19 height 19
click at [372, 338] on input "Select an option" at bounding box center [361, 344] width 19 height 19
click at [200, 194] on span "Select an option" at bounding box center [189, 200] width 19 height 19
click at [200, 194] on input "Select an option" at bounding box center [189, 200] width 19 height 19
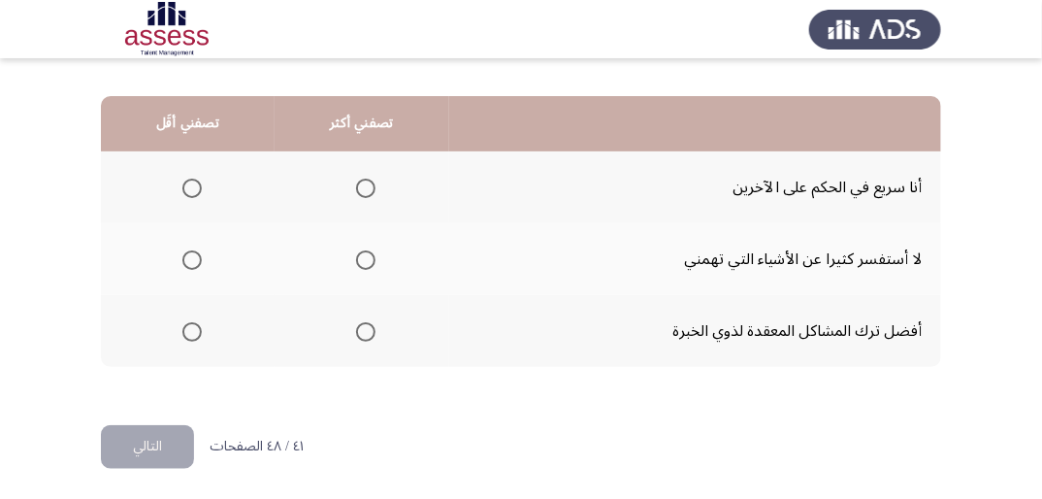
scroll to position [478, 0]
click at [192, 185] on span "Select an option" at bounding box center [191, 187] width 19 height 19
click at [192, 185] on input "Select an option" at bounding box center [191, 187] width 19 height 19
click at [370, 331] on span "Select an option" at bounding box center [365, 330] width 19 height 19
click at [370, 331] on input "Select an option" at bounding box center [365, 330] width 19 height 19
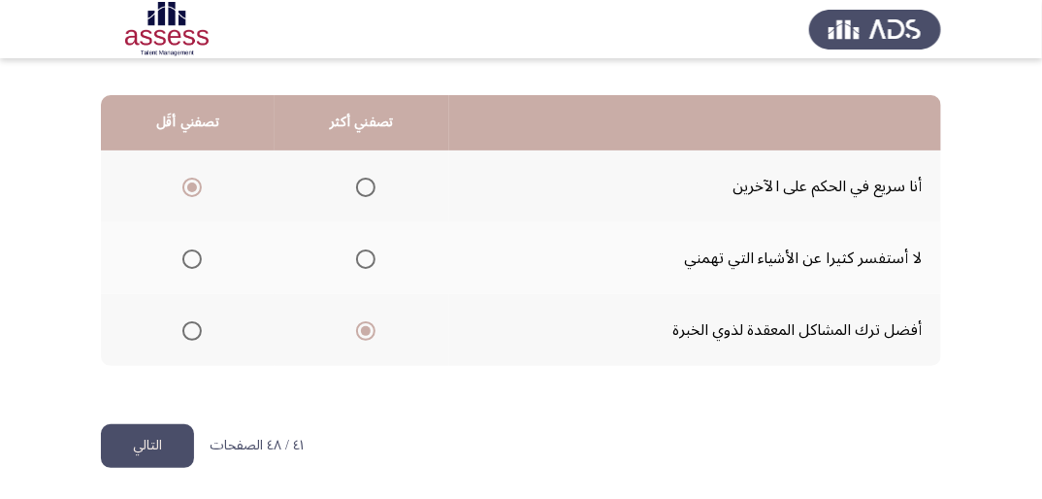
click at [161, 444] on button "التالي" at bounding box center [147, 446] width 93 height 44
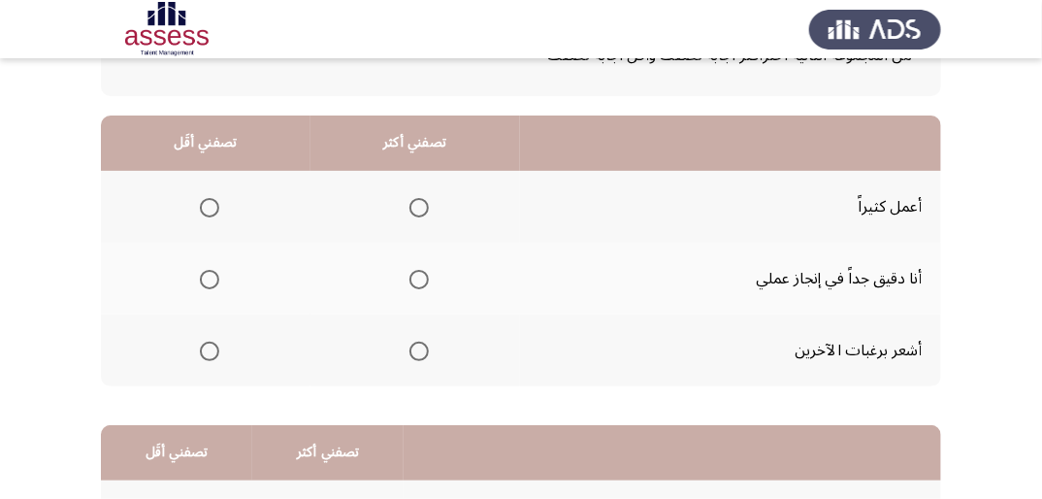
scroll to position [155, 0]
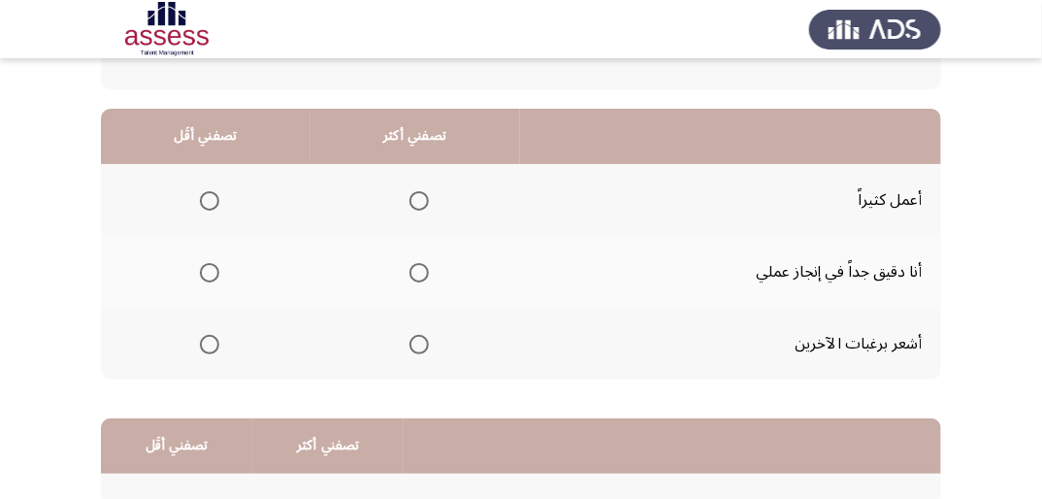
click at [415, 273] on span "Select an option" at bounding box center [418, 272] width 19 height 19
click at [415, 273] on input "Select an option" at bounding box center [418, 272] width 19 height 19
click at [208, 194] on span "Select an option" at bounding box center [209, 200] width 19 height 19
click at [208, 194] on input "Select an option" at bounding box center [209, 200] width 19 height 19
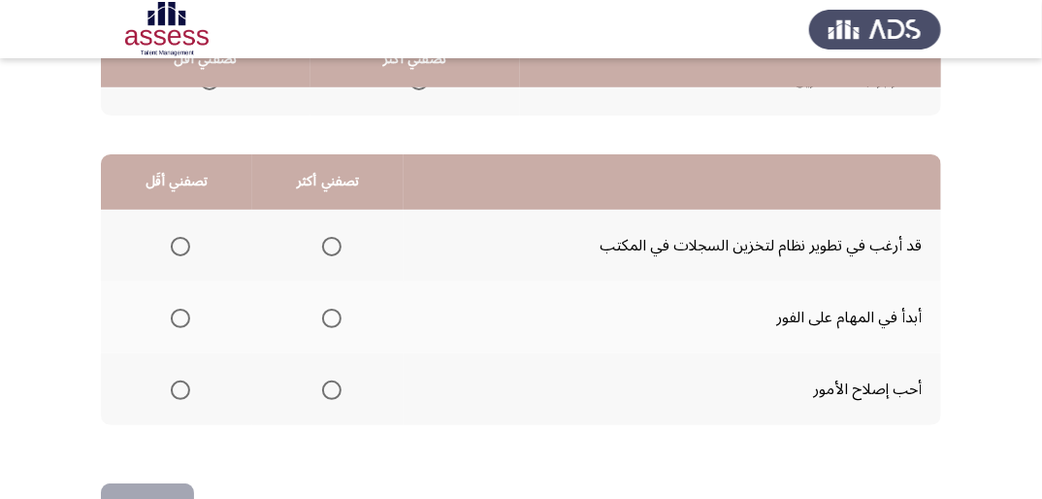
scroll to position [466, 0]
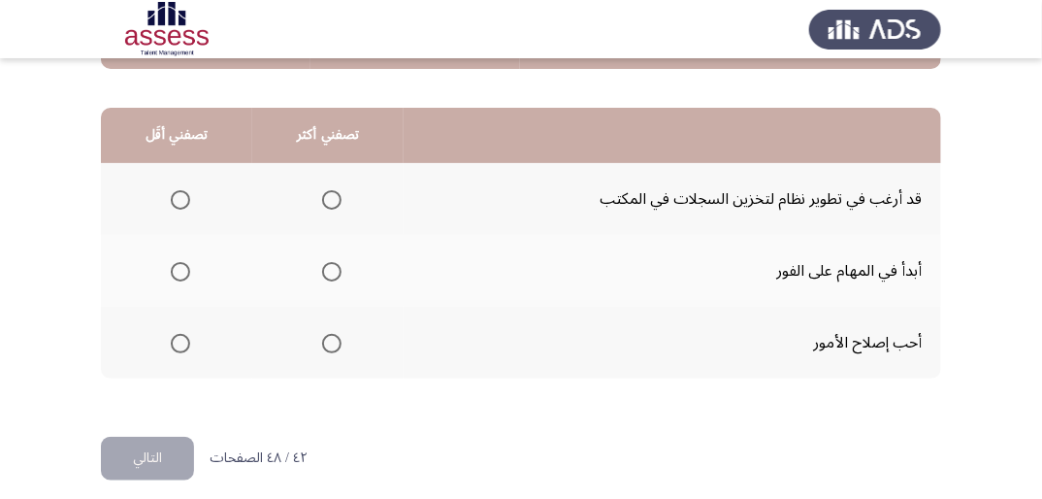
click at [335, 342] on span "Select an option" at bounding box center [331, 343] width 19 height 19
click at [335, 342] on input "Select an option" at bounding box center [331, 343] width 19 height 19
click at [182, 202] on span "Select an option" at bounding box center [180, 199] width 19 height 19
click at [182, 202] on input "Select an option" at bounding box center [180, 199] width 19 height 19
click at [156, 446] on button "التالي" at bounding box center [147, 459] width 93 height 44
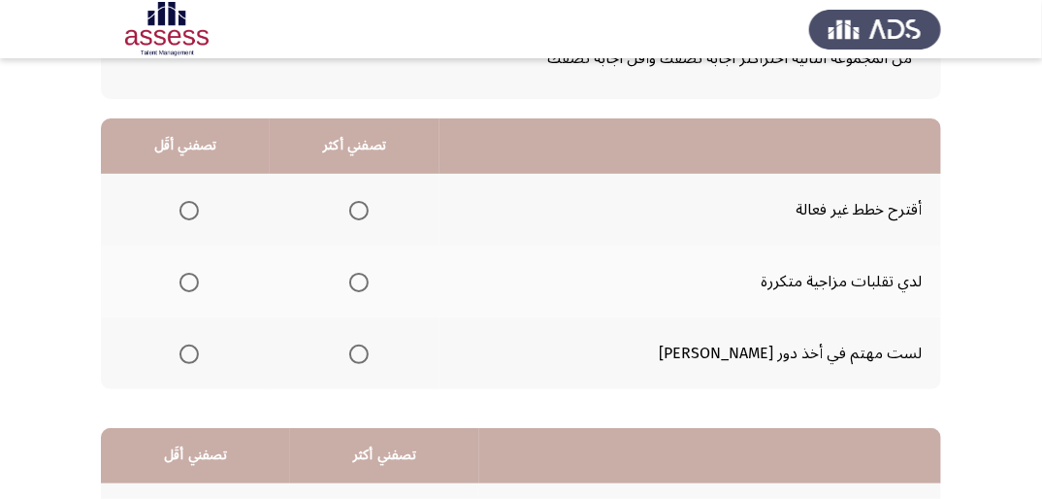
scroll to position [155, 0]
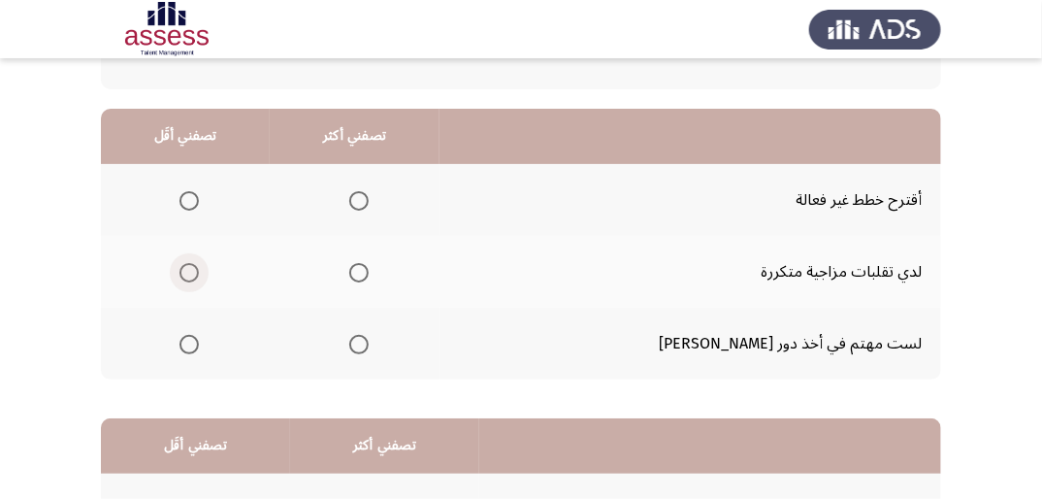
click at [199, 271] on span "Select an option" at bounding box center [189, 272] width 19 height 19
click at [199, 271] on input "Select an option" at bounding box center [189, 272] width 19 height 19
click at [369, 343] on span "Select an option" at bounding box center [358, 344] width 19 height 19
click at [369, 343] on input "Select an option" at bounding box center [358, 344] width 19 height 19
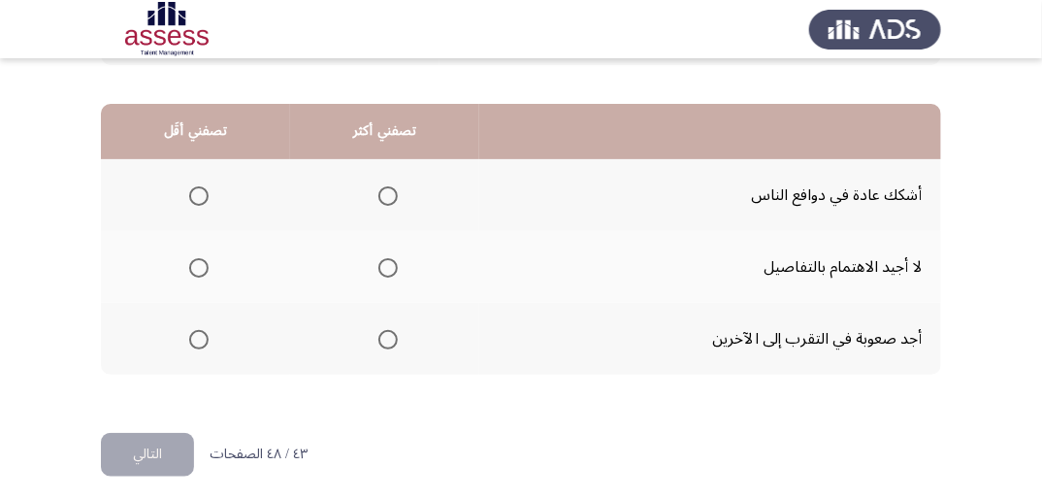
scroll to position [478, 0]
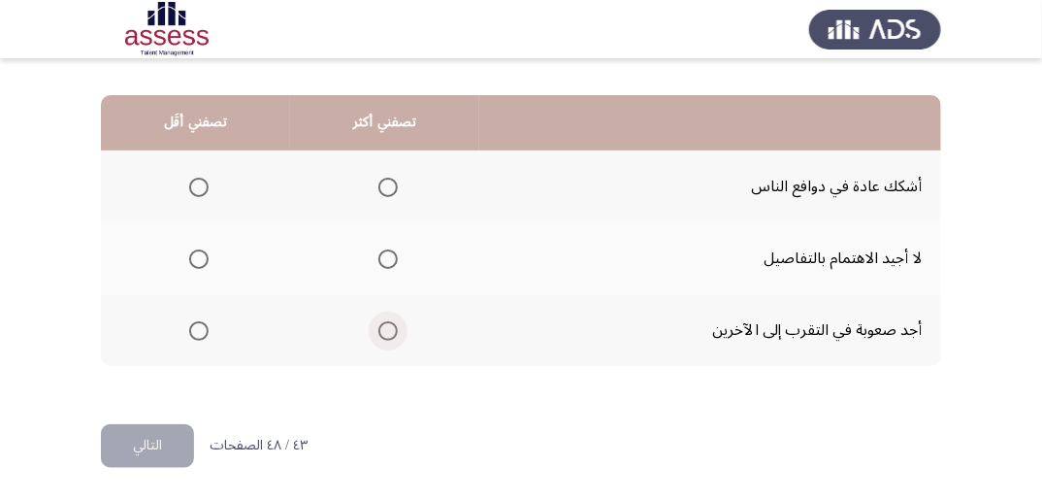
click at [391, 331] on span "Select an option" at bounding box center [387, 330] width 19 height 19
click at [391, 331] on input "Select an option" at bounding box center [387, 330] width 19 height 19
click at [202, 258] on span "Select an option" at bounding box center [198, 258] width 19 height 19
click at [202, 258] on input "Select an option" at bounding box center [198, 258] width 19 height 19
click at [178, 435] on button "التالي" at bounding box center [147, 446] width 93 height 44
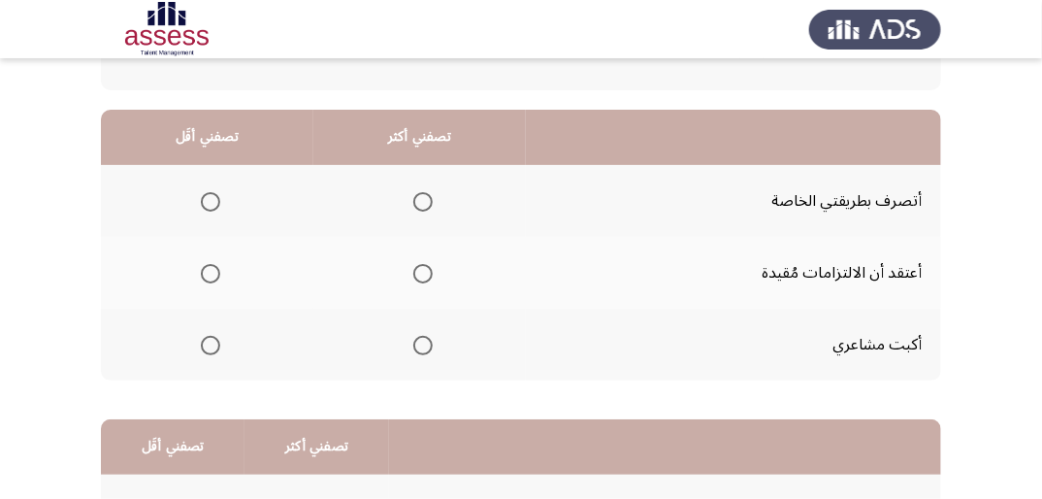
scroll to position [155, 0]
click at [420, 199] on span "Select an option" at bounding box center [422, 200] width 19 height 19
click at [420, 199] on input "Select an option" at bounding box center [422, 200] width 19 height 19
click at [212, 346] on span "Select an option" at bounding box center [210, 344] width 19 height 19
click at [212, 346] on input "Select an option" at bounding box center [210, 344] width 19 height 19
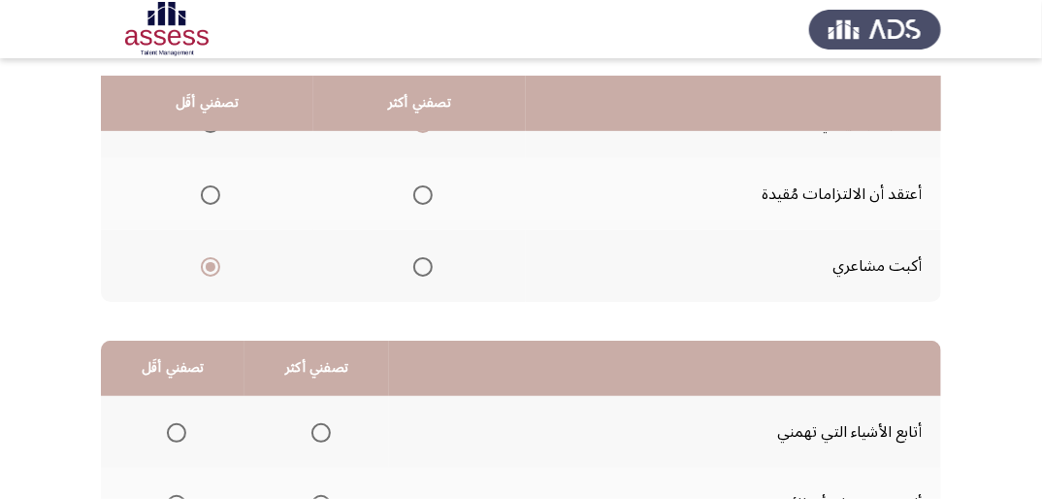
scroll to position [233, 0]
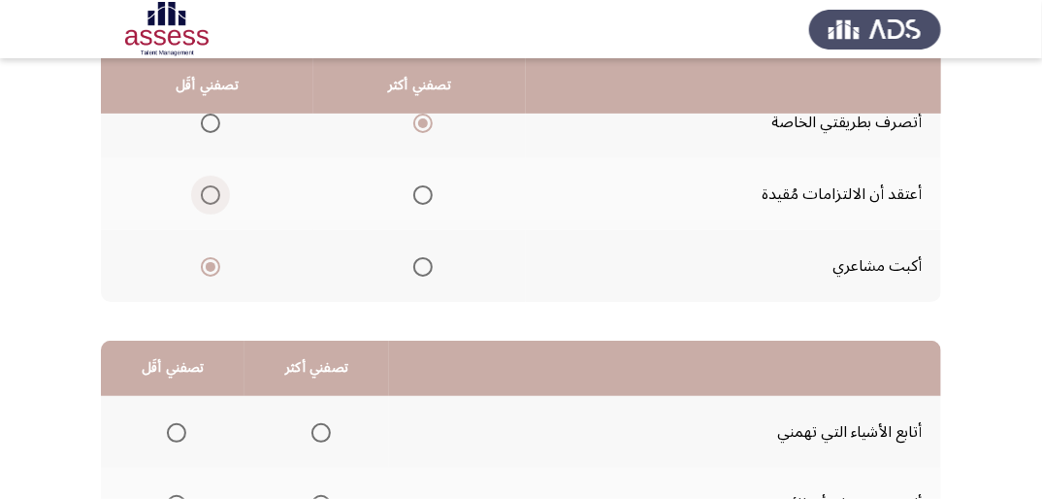
click at [218, 195] on span "Select an option" at bounding box center [210, 194] width 19 height 19
click at [218, 195] on input "Select an option" at bounding box center [210, 194] width 19 height 19
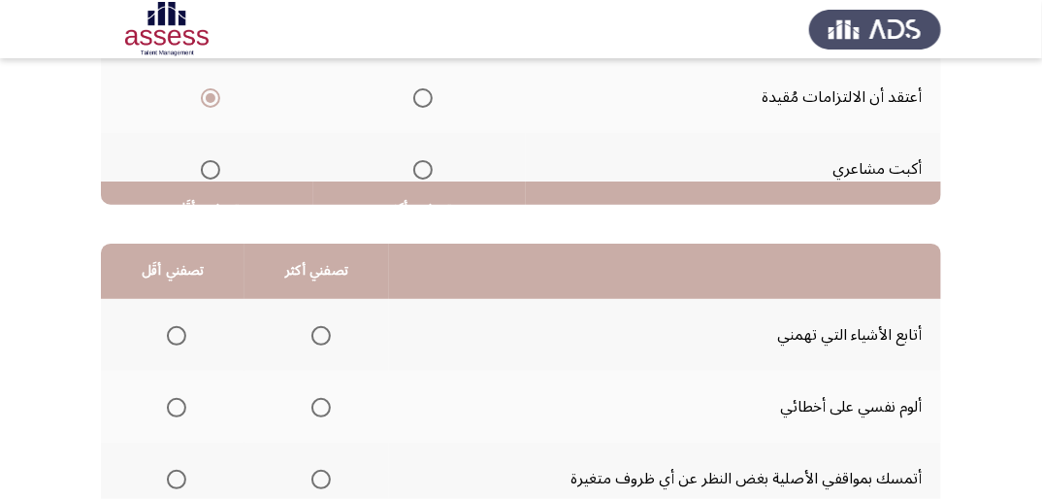
scroll to position [478, 0]
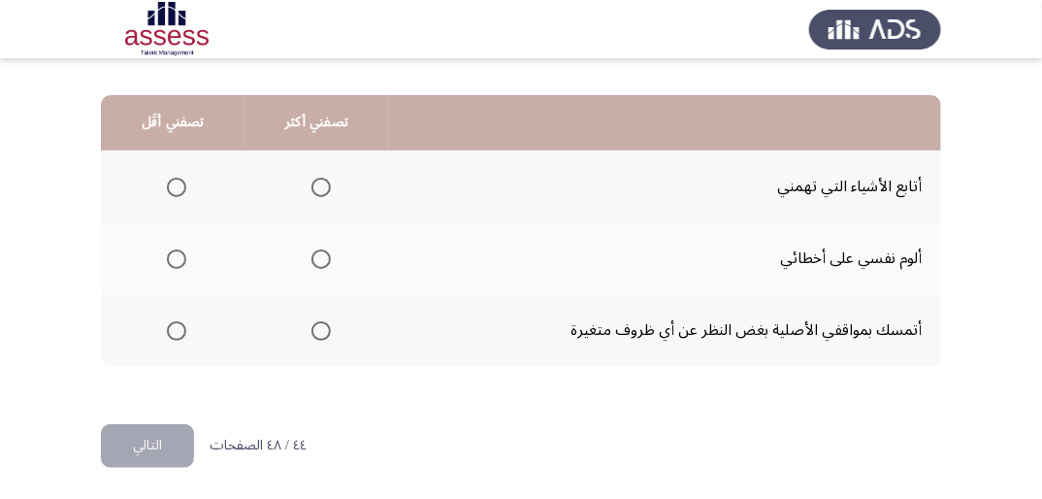
click at [174, 256] on span "Select an option" at bounding box center [176, 258] width 19 height 19
click at [174, 256] on input "Select an option" at bounding box center [176, 258] width 19 height 19
click at [180, 325] on span "Select an option" at bounding box center [176, 330] width 19 height 19
click at [180, 325] on input "Select an option" at bounding box center [176, 330] width 19 height 19
click at [316, 185] on span "Select an option" at bounding box center [320, 187] width 19 height 19
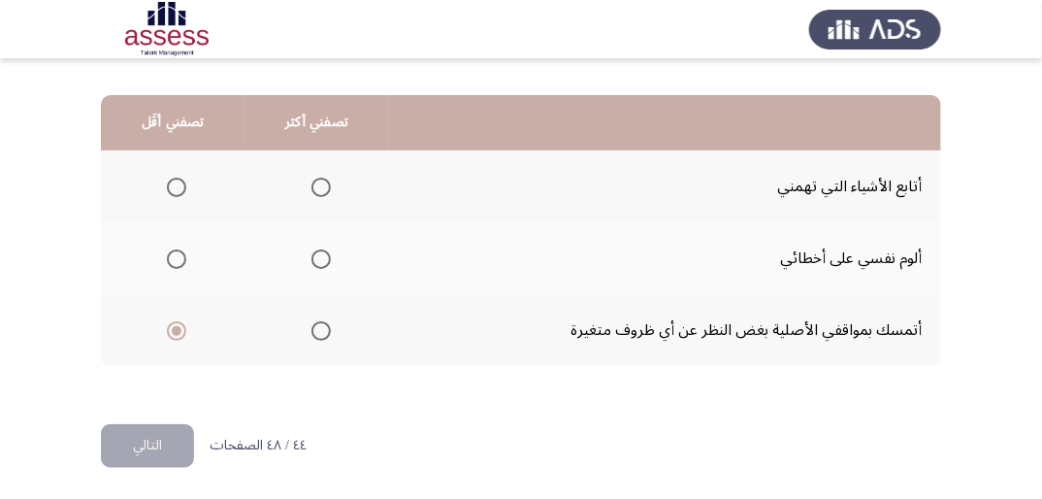
click at [316, 185] on input "Select an option" at bounding box center [320, 187] width 19 height 19
click at [179, 441] on button "التالي" at bounding box center [147, 446] width 93 height 44
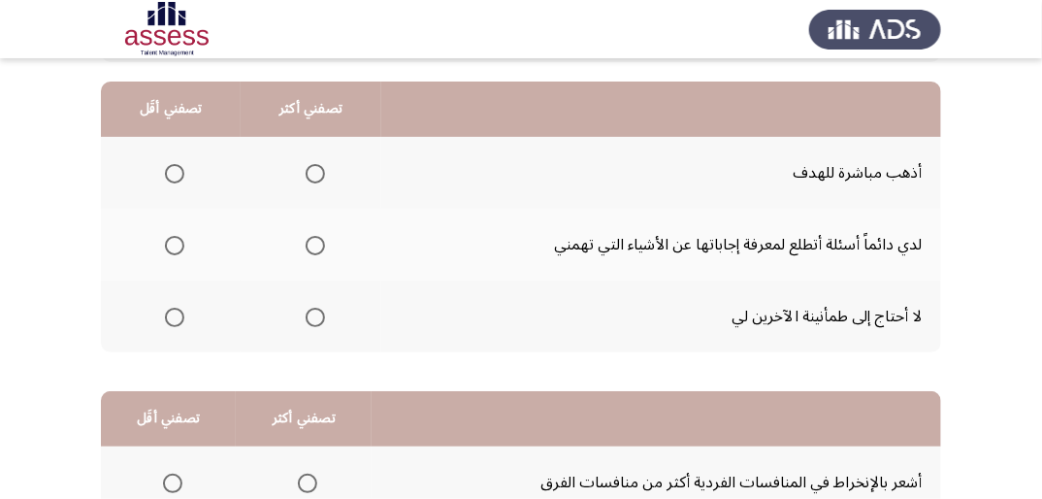
scroll to position [155, 0]
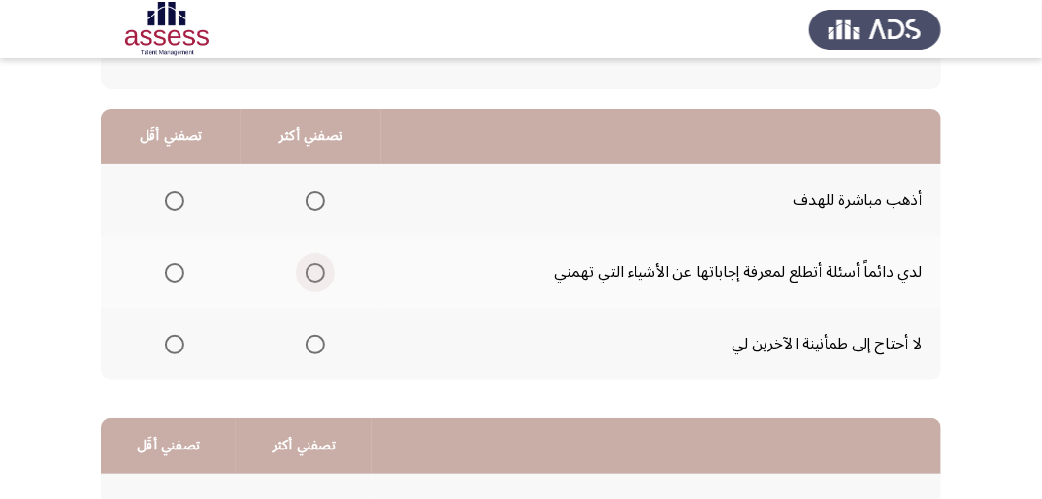
click at [313, 264] on span "Select an option" at bounding box center [315, 272] width 19 height 19
click at [313, 264] on input "Select an option" at bounding box center [315, 272] width 19 height 19
click at [176, 343] on span "Select an option" at bounding box center [174, 344] width 19 height 19
click at [176, 343] on input "Select an option" at bounding box center [174, 344] width 19 height 19
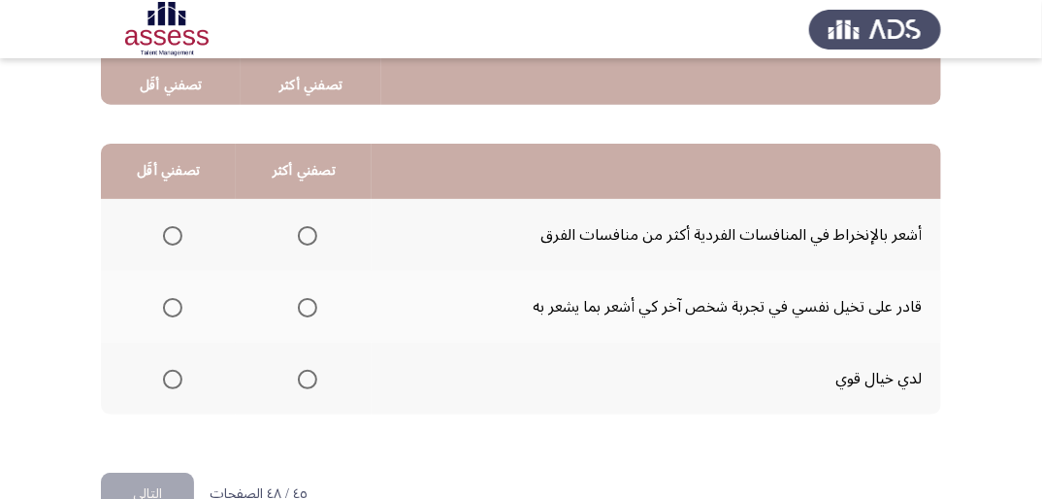
scroll to position [466, 0]
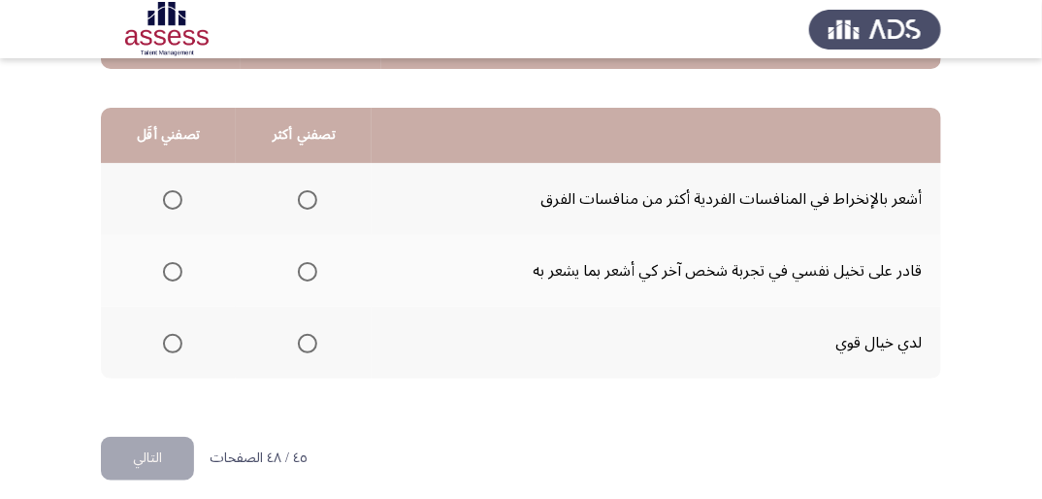
click at [174, 341] on span "Select an option" at bounding box center [172, 343] width 19 height 19
click at [174, 341] on input "Select an option" at bounding box center [172, 343] width 19 height 19
click at [303, 267] on span "Select an option" at bounding box center [307, 271] width 19 height 19
click at [303, 267] on input "Select an option" at bounding box center [307, 271] width 19 height 19
click at [153, 459] on button "التالي" at bounding box center [147, 459] width 93 height 44
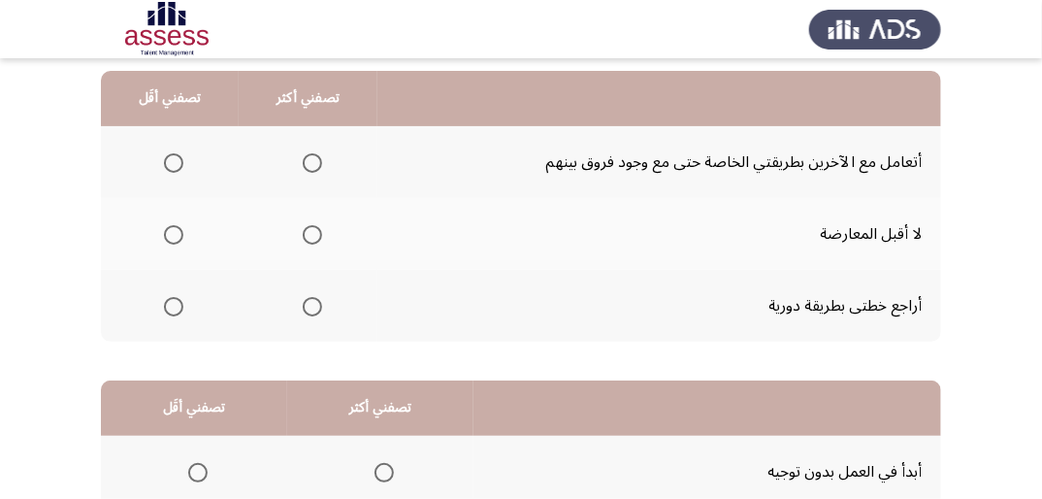
scroll to position [155, 0]
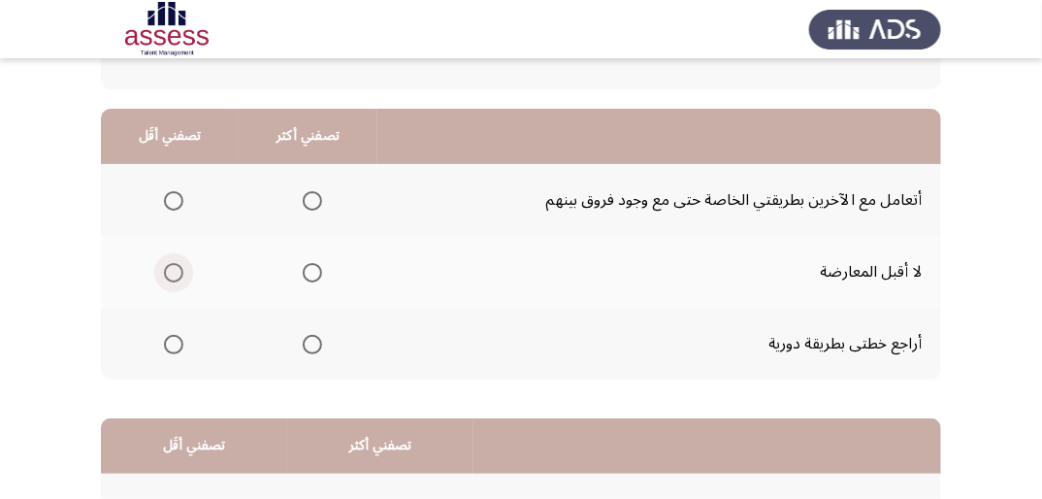
click at [171, 271] on span "Select an option" at bounding box center [173, 272] width 19 height 19
click at [171, 271] on input "Select an option" at bounding box center [173, 272] width 19 height 19
click at [318, 343] on span "Select an option" at bounding box center [312, 344] width 19 height 19
click at [318, 343] on input "Select an option" at bounding box center [312, 344] width 19 height 19
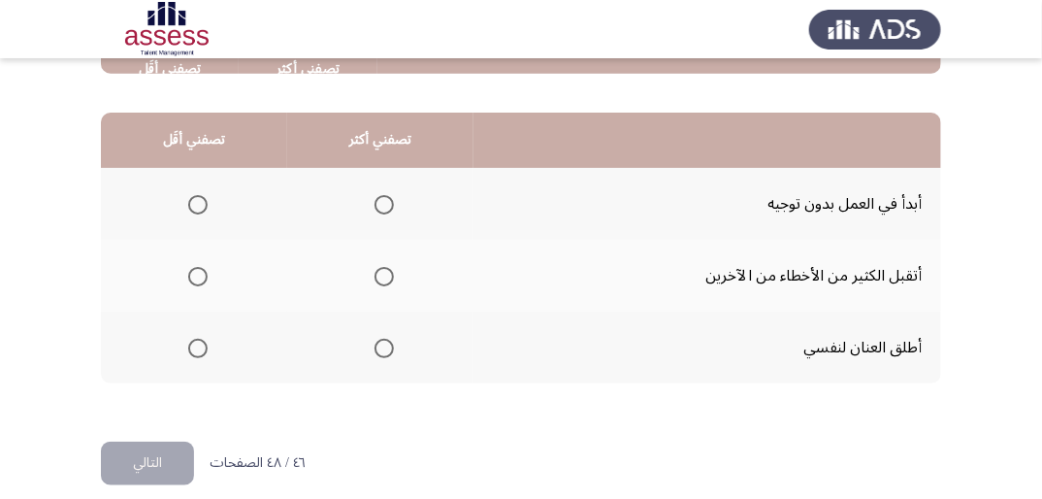
scroll to position [466, 0]
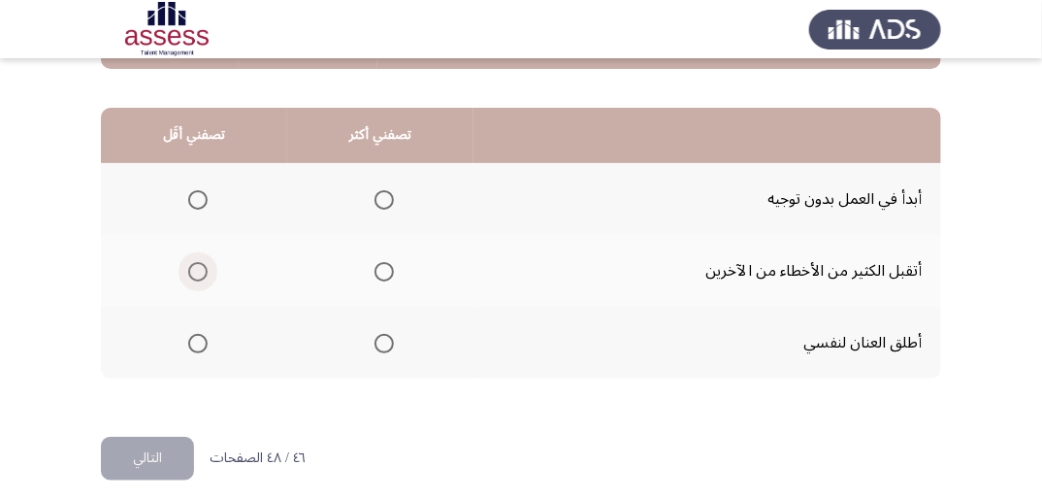
click at [202, 267] on span "Select an option" at bounding box center [197, 271] width 19 height 19
click at [202, 267] on input "Select an option" at bounding box center [197, 271] width 19 height 19
click at [384, 198] on span "Select an option" at bounding box center [384, 199] width 19 height 19
click at [384, 198] on input "Select an option" at bounding box center [384, 199] width 19 height 19
click at [169, 454] on button "التالي" at bounding box center [147, 459] width 93 height 44
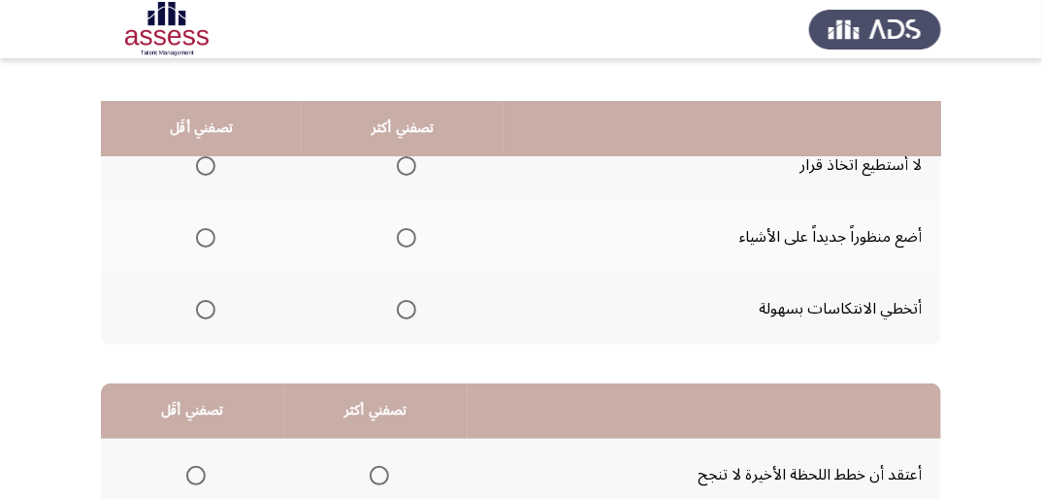
scroll to position [155, 0]
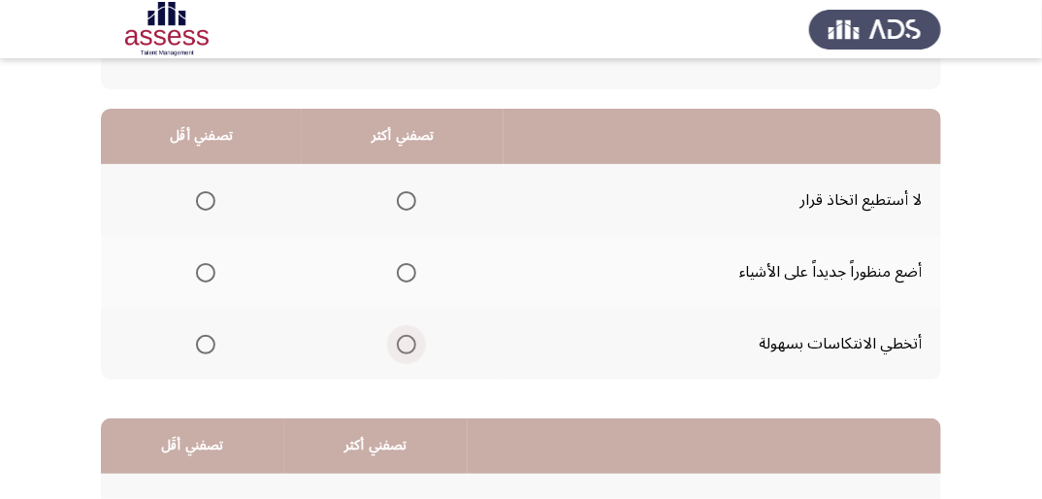
click at [405, 341] on span "Select an option" at bounding box center [406, 344] width 19 height 19
click at [405, 341] on input "Select an option" at bounding box center [406, 344] width 19 height 19
click at [204, 202] on span "Select an option" at bounding box center [205, 200] width 19 height 19
click at [204, 202] on input "Select an option" at bounding box center [205, 200] width 19 height 19
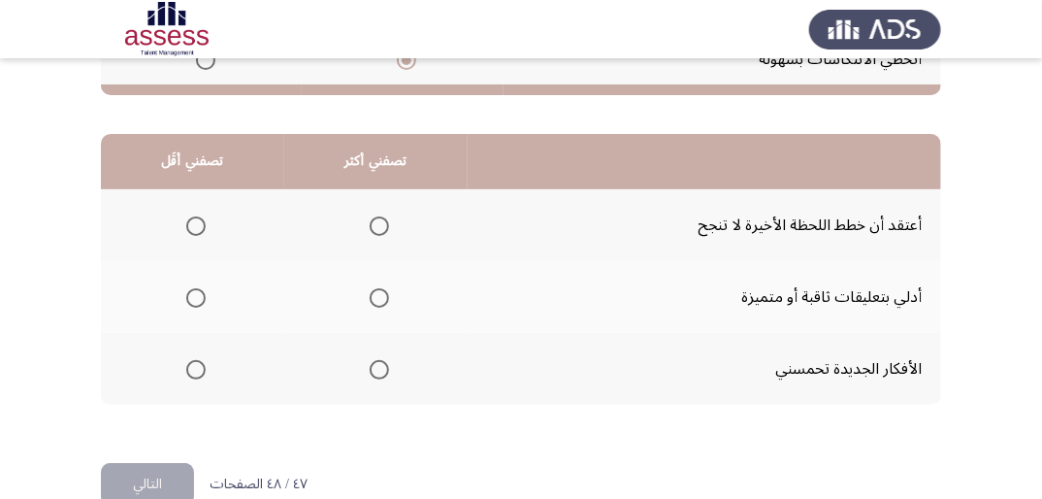
scroll to position [466, 0]
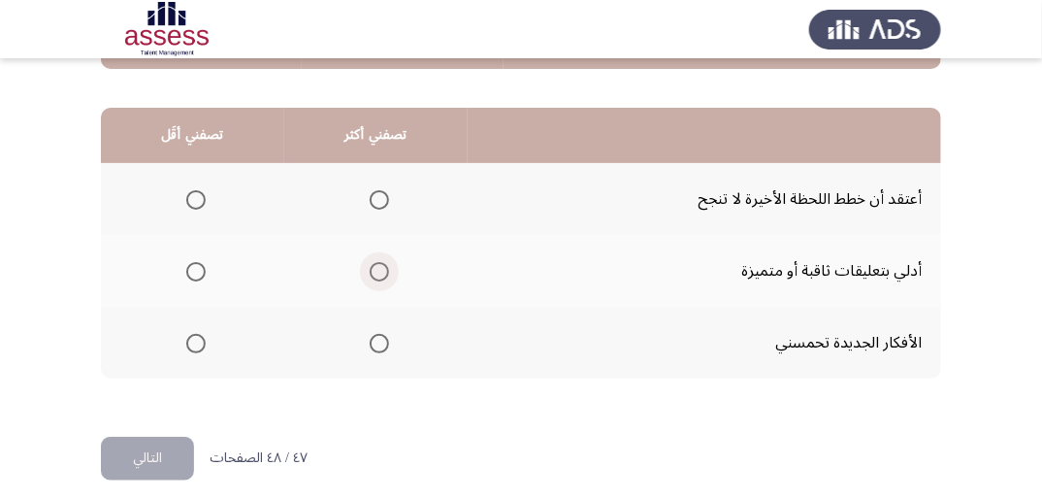
click at [374, 270] on span "Select an option" at bounding box center [379, 271] width 19 height 19
click at [374, 270] on input "Select an option" at bounding box center [379, 271] width 19 height 19
click at [195, 190] on span "Select an option" at bounding box center [195, 199] width 19 height 19
click at [195, 190] on input "Select an option" at bounding box center [195, 199] width 19 height 19
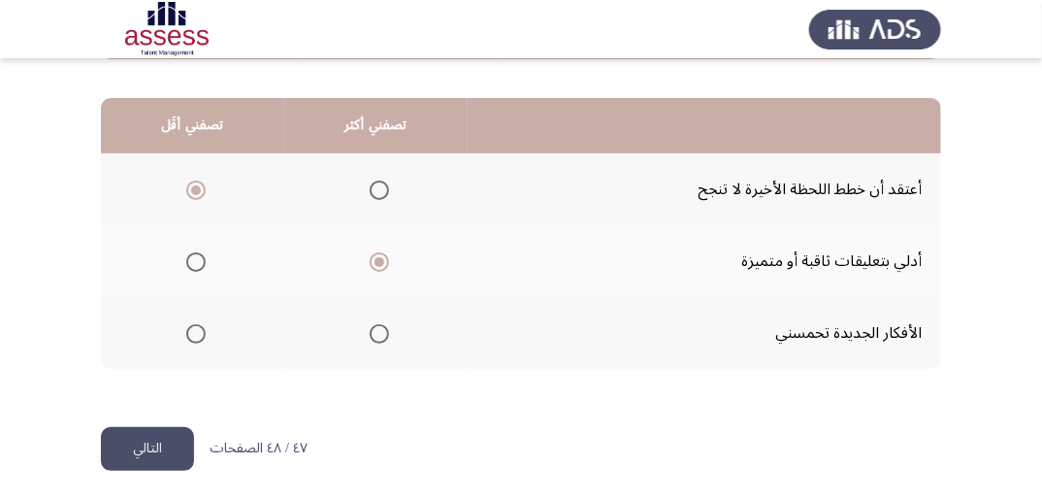
scroll to position [478, 0]
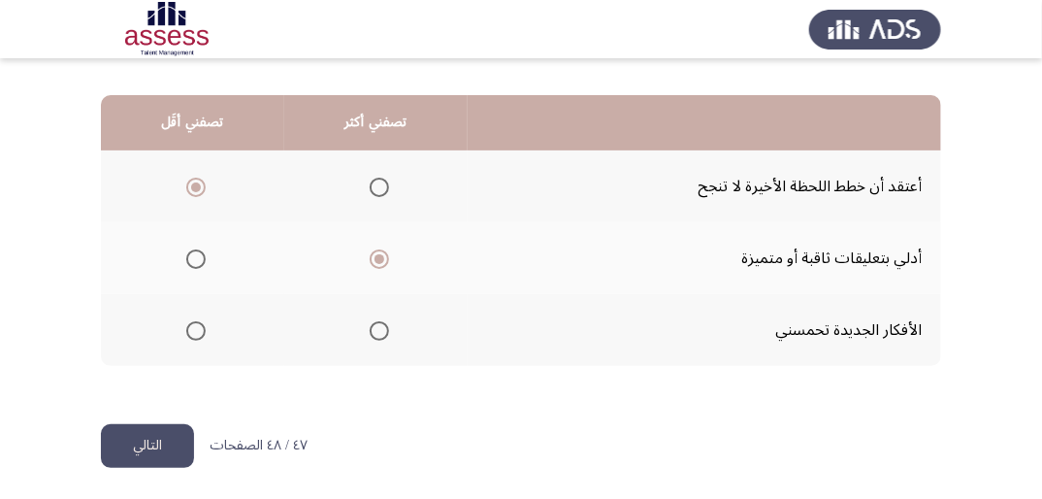
click at [166, 440] on button "التالي" at bounding box center [147, 446] width 93 height 44
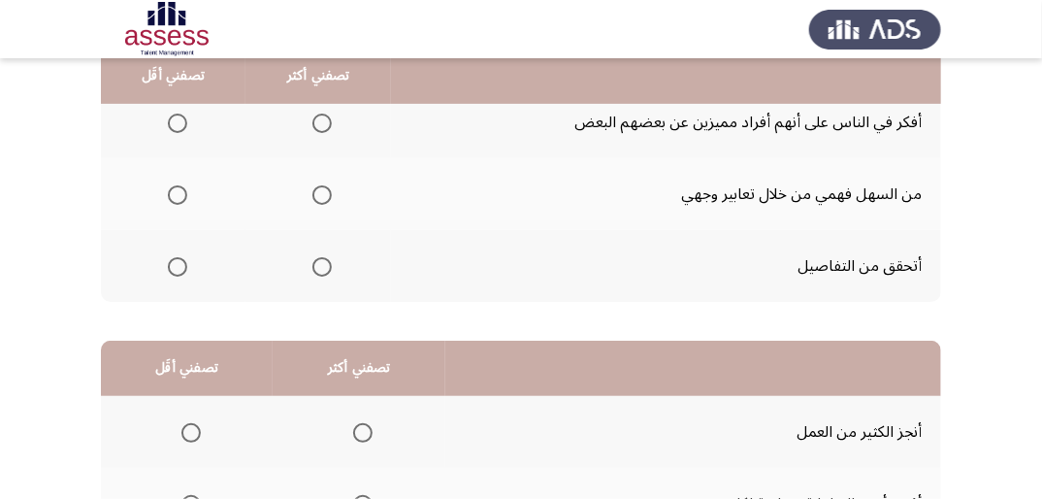
scroll to position [155, 0]
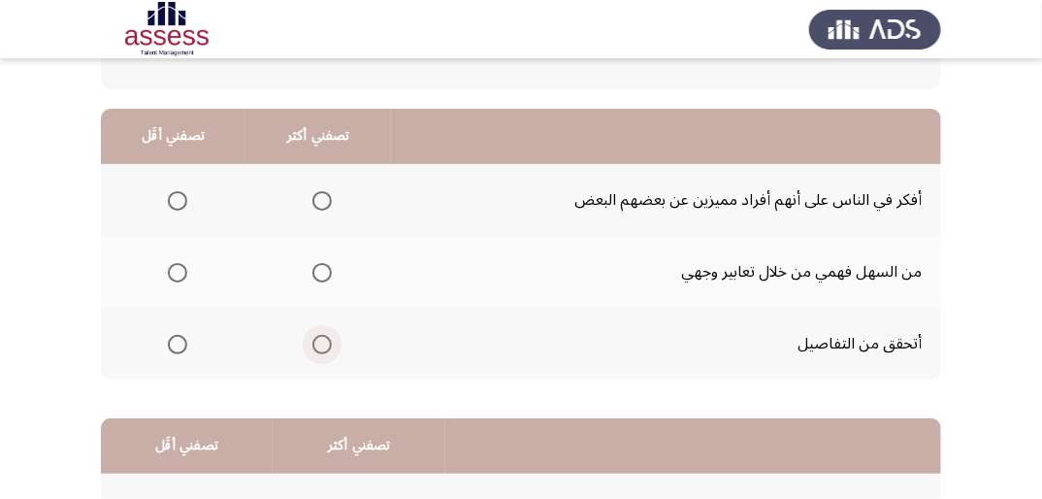
click at [325, 343] on span "Select an option" at bounding box center [321, 344] width 19 height 19
click at [325, 343] on input "Select an option" at bounding box center [321, 344] width 19 height 19
click at [177, 272] on span "Select an option" at bounding box center [177, 272] width 19 height 19
click at [177, 272] on input "Select an option" at bounding box center [177, 272] width 19 height 19
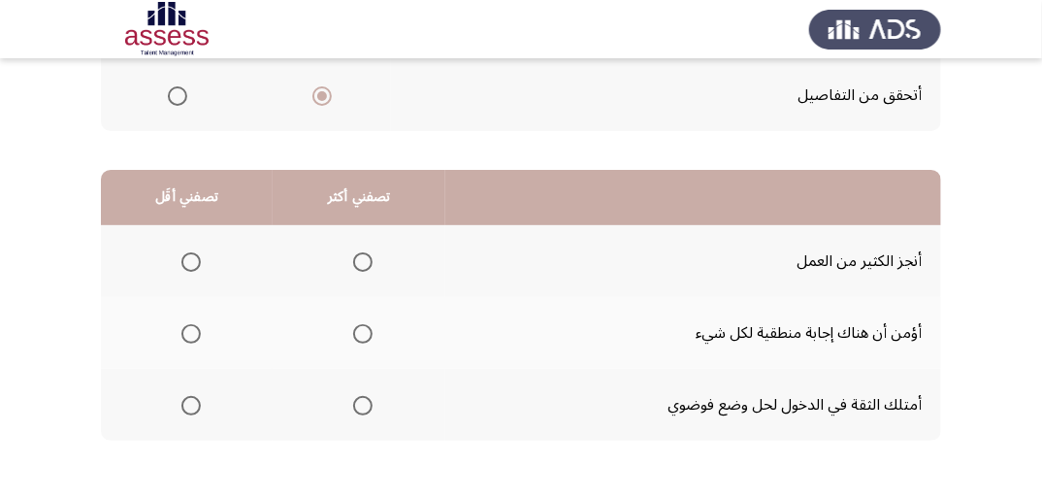
scroll to position [478, 0]
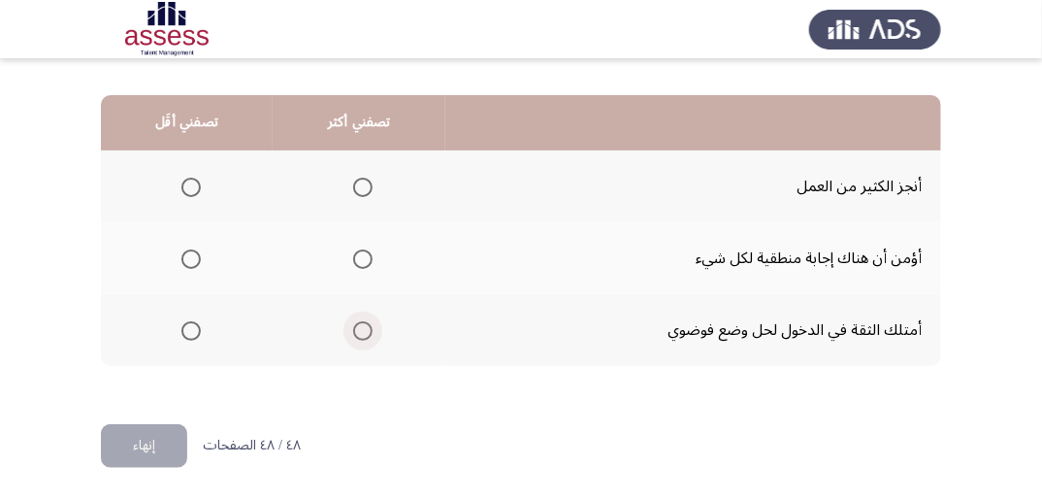
click at [365, 330] on span "Select an option" at bounding box center [362, 330] width 19 height 19
click at [365, 330] on input "Select an option" at bounding box center [362, 330] width 19 height 19
click at [191, 249] on span "Select an option" at bounding box center [190, 258] width 19 height 19
click at [191, 249] on input "Select an option" at bounding box center [190, 258] width 19 height 19
click at [154, 436] on button "إنهاء" at bounding box center [144, 446] width 86 height 44
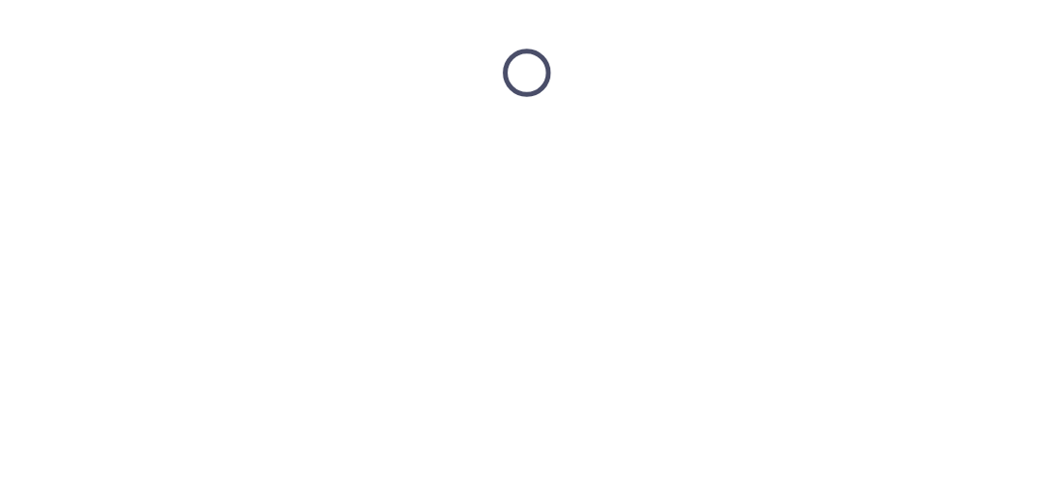
scroll to position [0, 0]
